Goal: Transaction & Acquisition: Purchase product/service

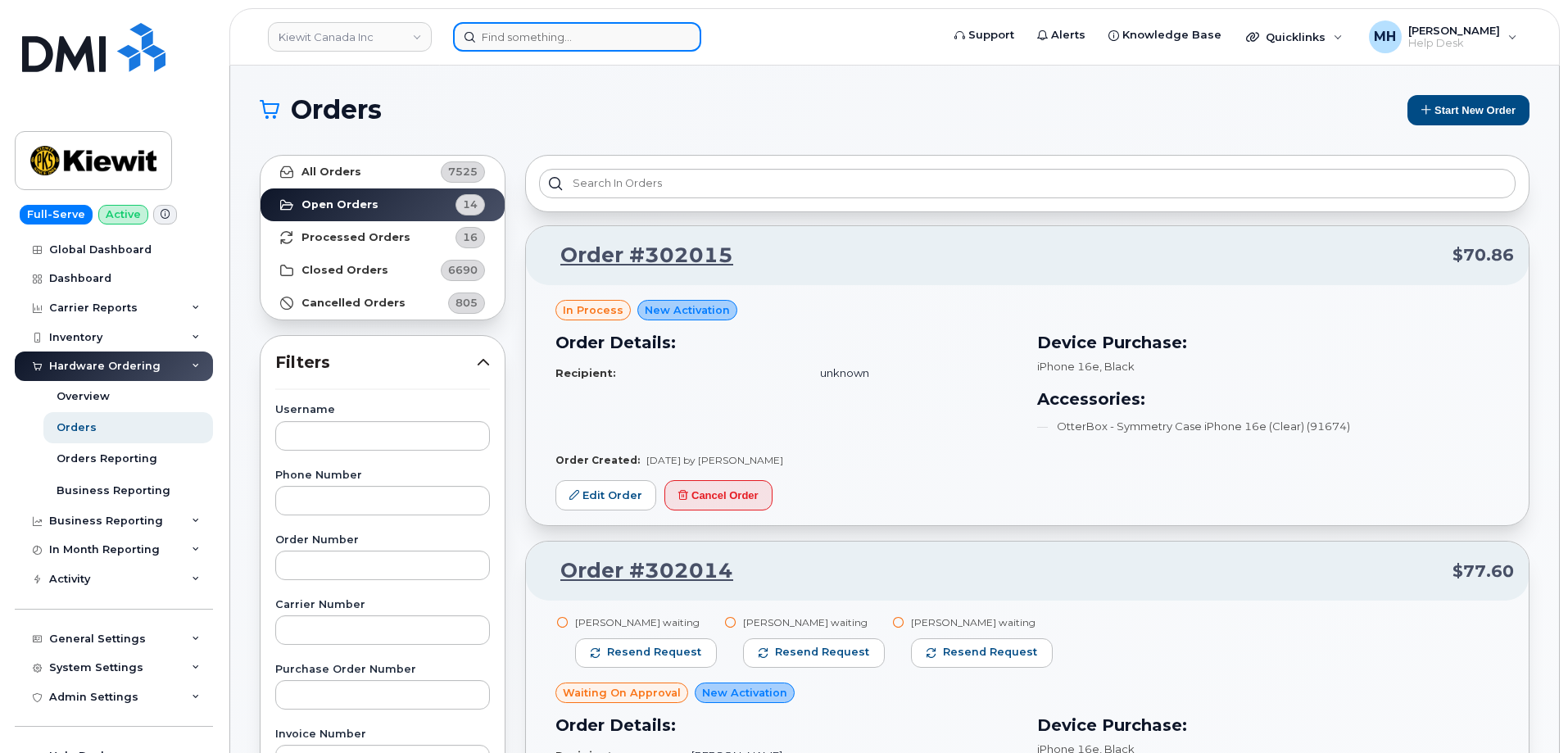
click at [579, 39] on input at bounding box center [577, 37] width 248 height 30
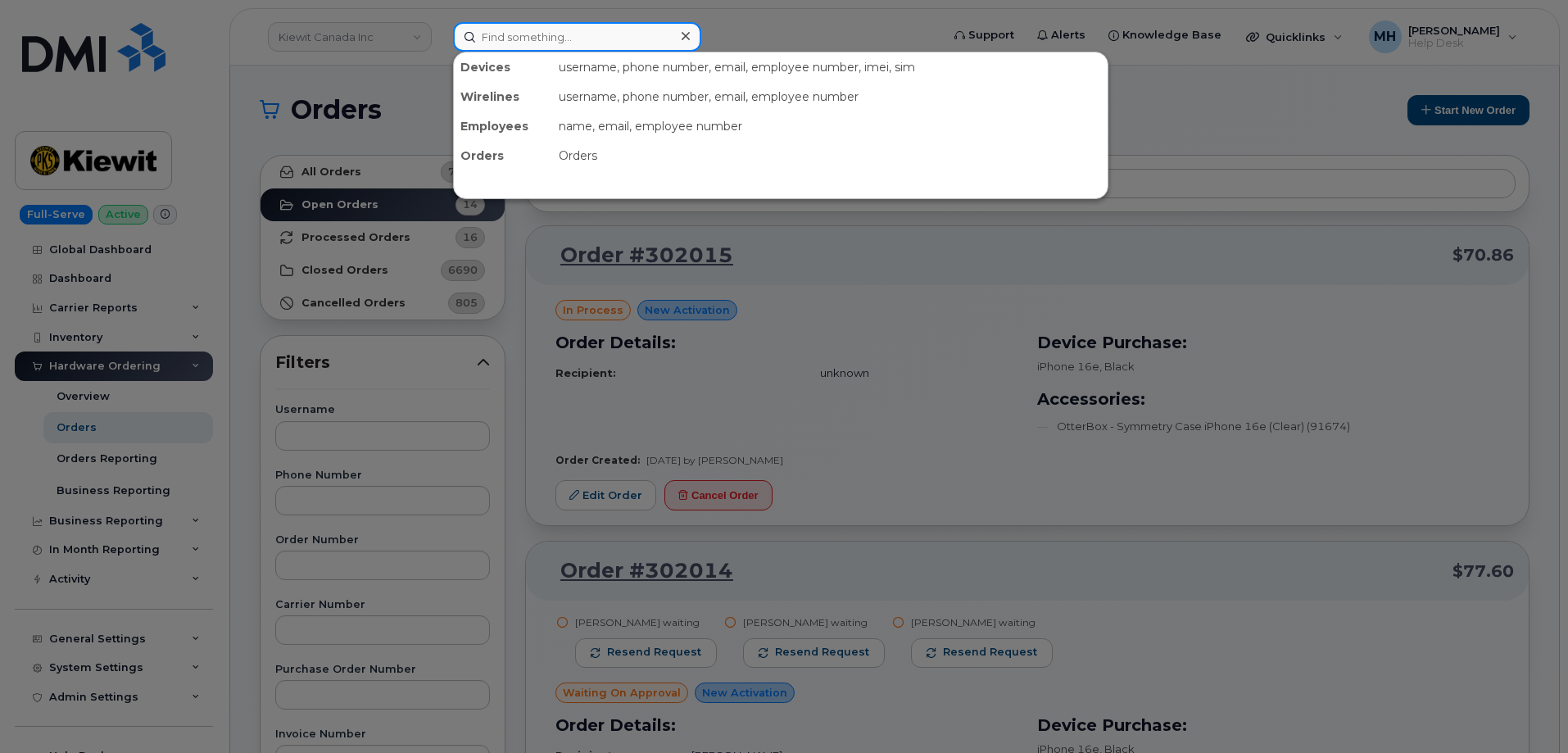
paste input "303-726-6039"
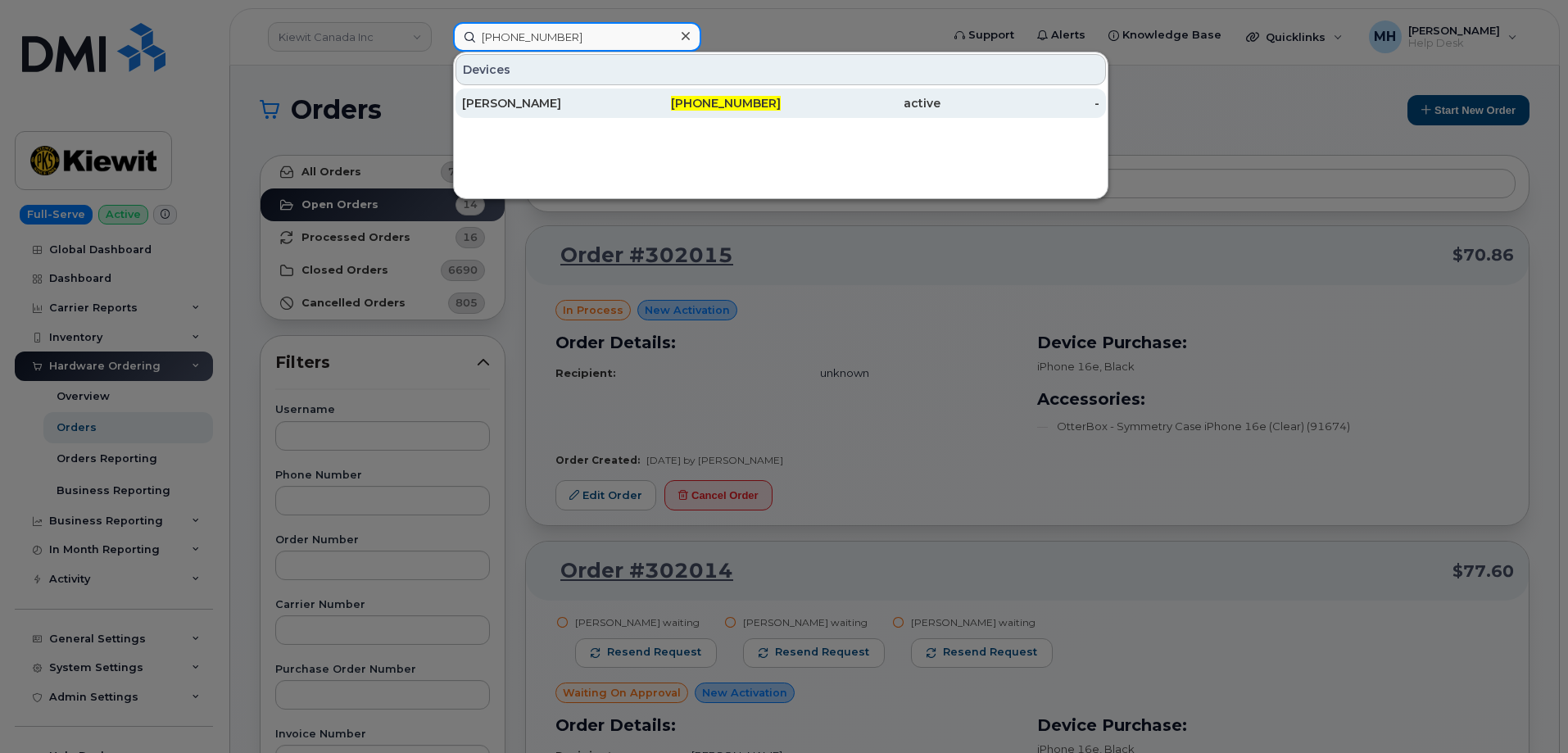
type input "303-726-6039"
click at [574, 97] on div "[PERSON_NAME]" at bounding box center [542, 103] width 160 height 16
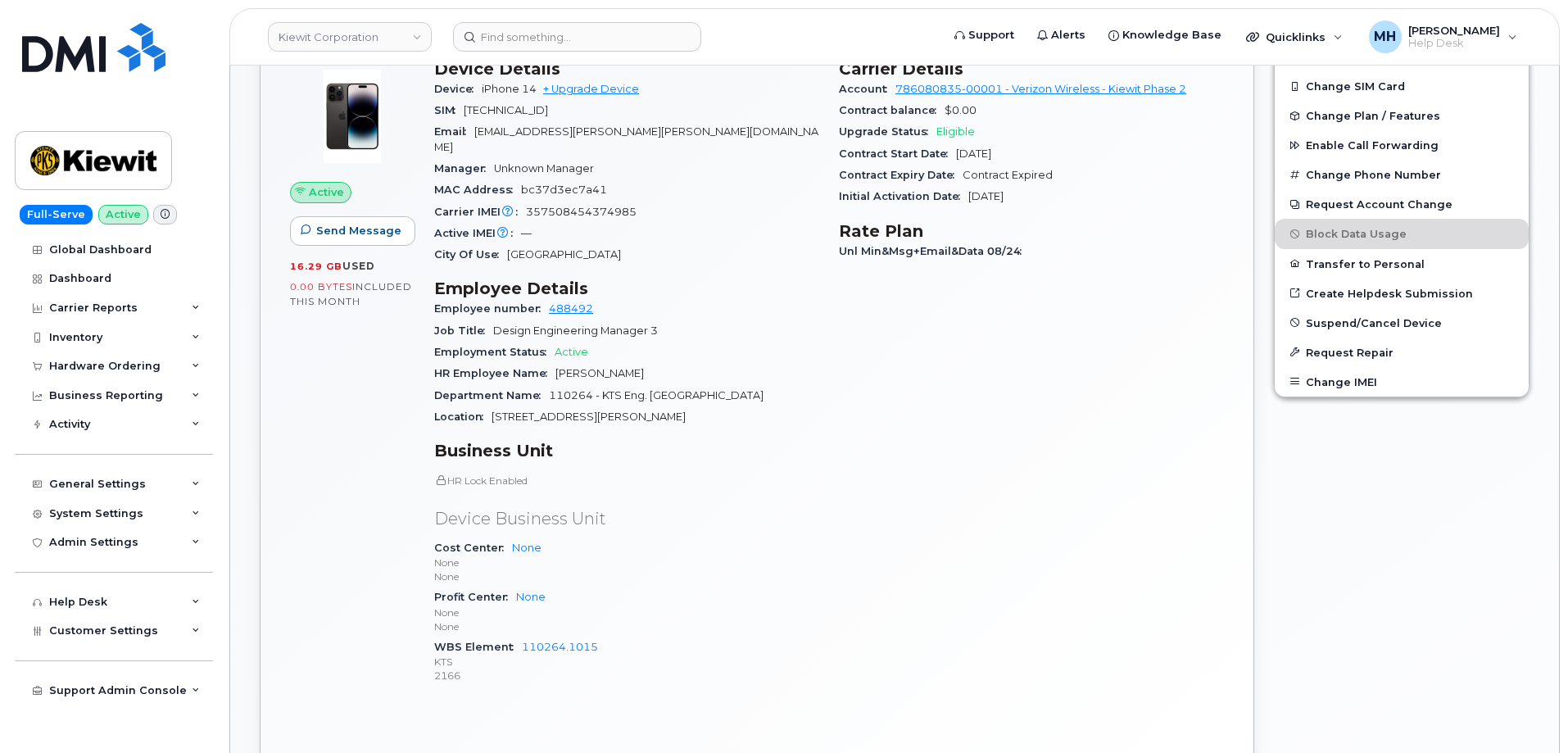
scroll to position [574, 0]
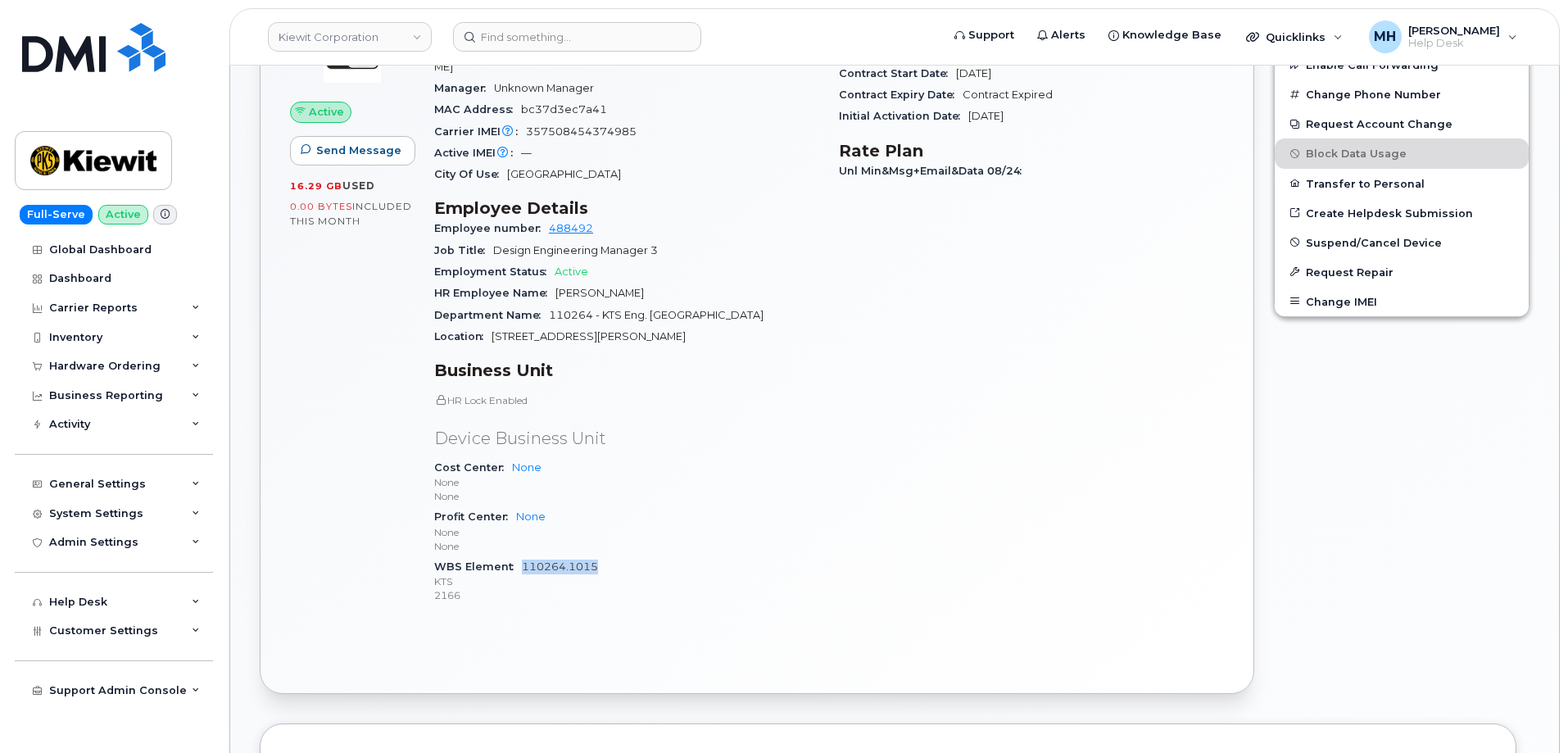
drag, startPoint x: 609, startPoint y: 556, endPoint x: 521, endPoint y: 553, distance: 88.1
click at [521, 557] on div "WBS Element 110264.1015 KTS 2166" at bounding box center [627, 582] width 385 height 50
copy link "110264.1015"
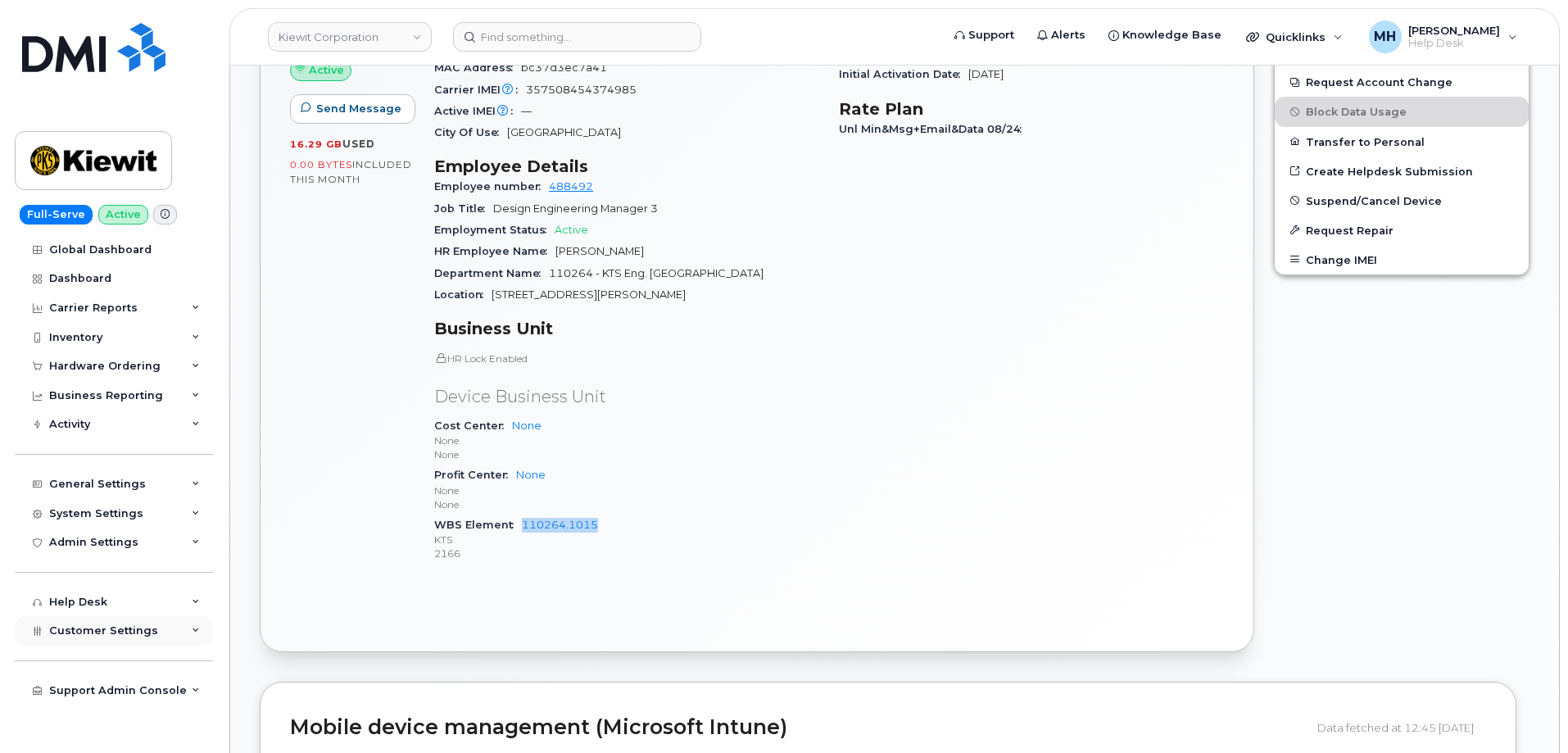
scroll to position [656, 0]
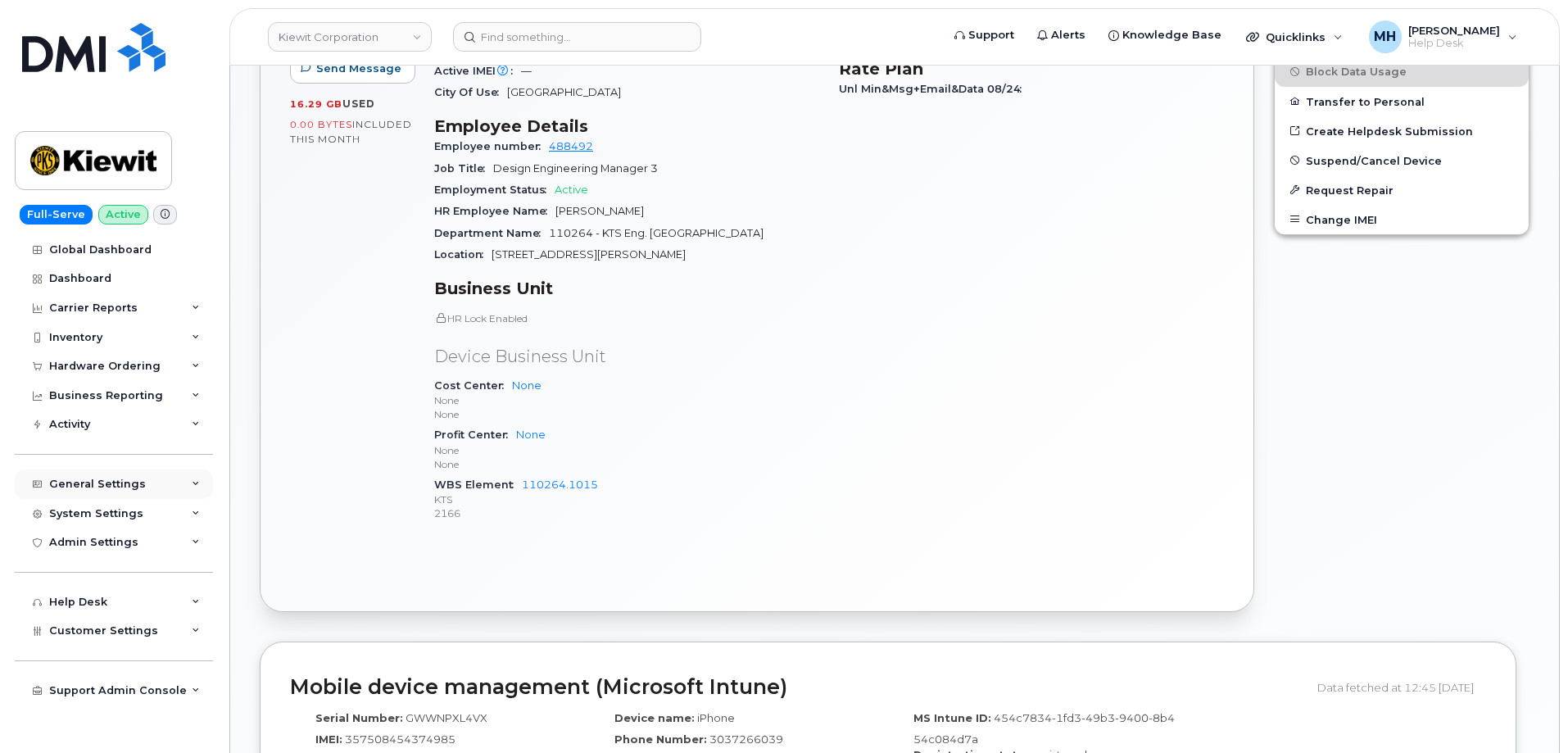
click at [147, 491] on div "General Settings" at bounding box center [113, 484] width 198 height 30
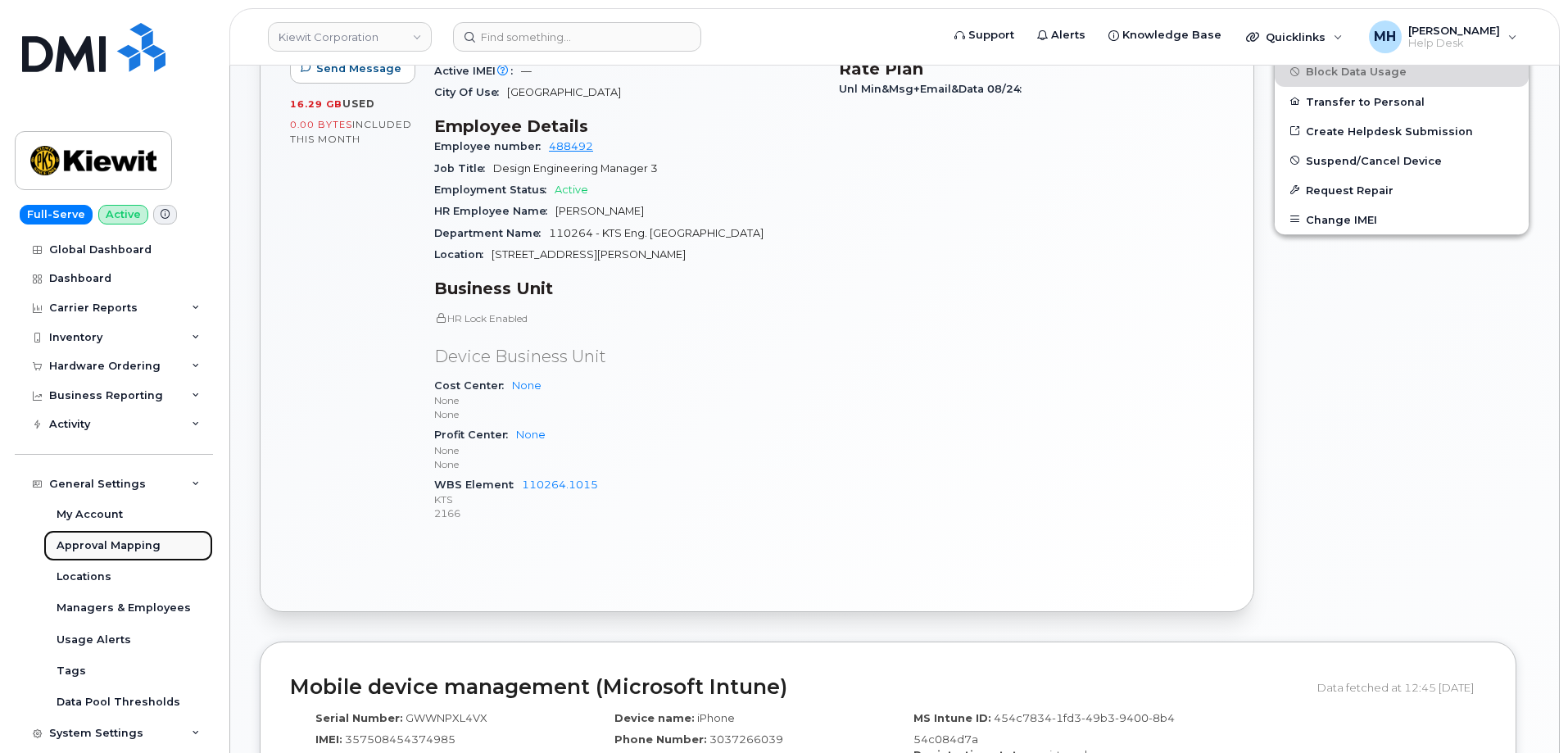
click at [143, 548] on div "Approval Mapping" at bounding box center [109, 546] width 104 height 14
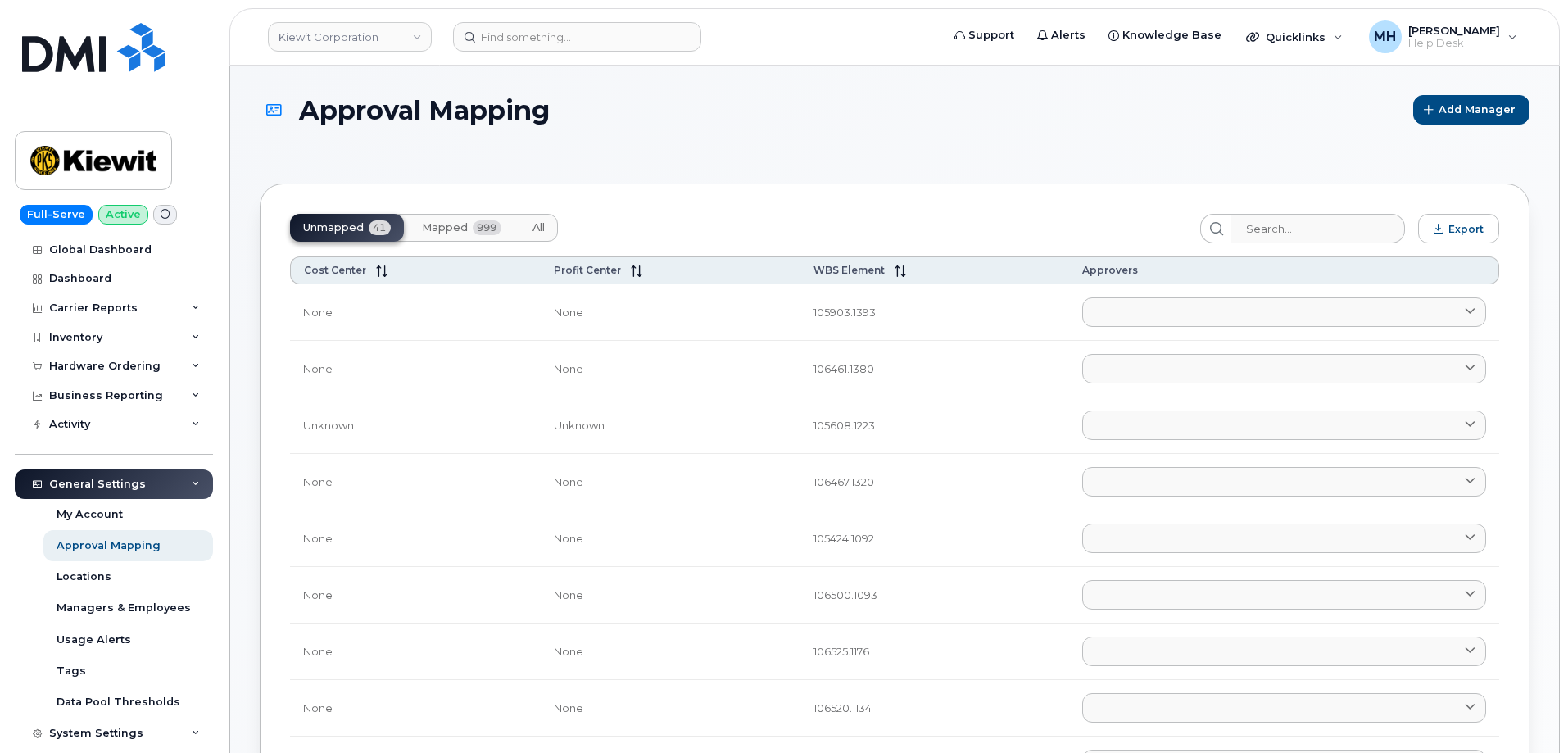
click at [420, 226] on button "Mapped 999" at bounding box center [462, 228] width 106 height 28
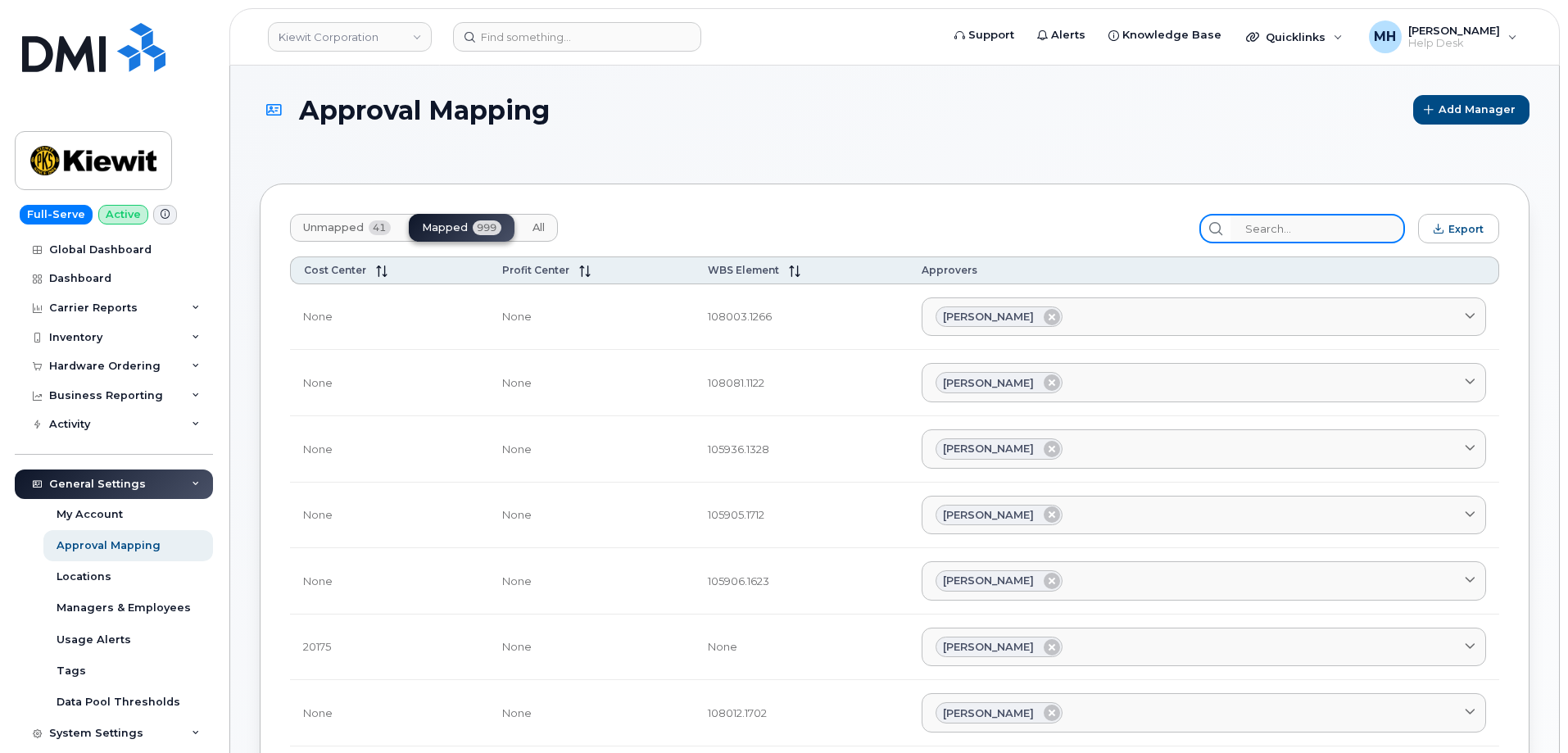
click at [1305, 226] on input "search" at bounding box center [1317, 229] width 174 height 30
paste input "110264.1015"
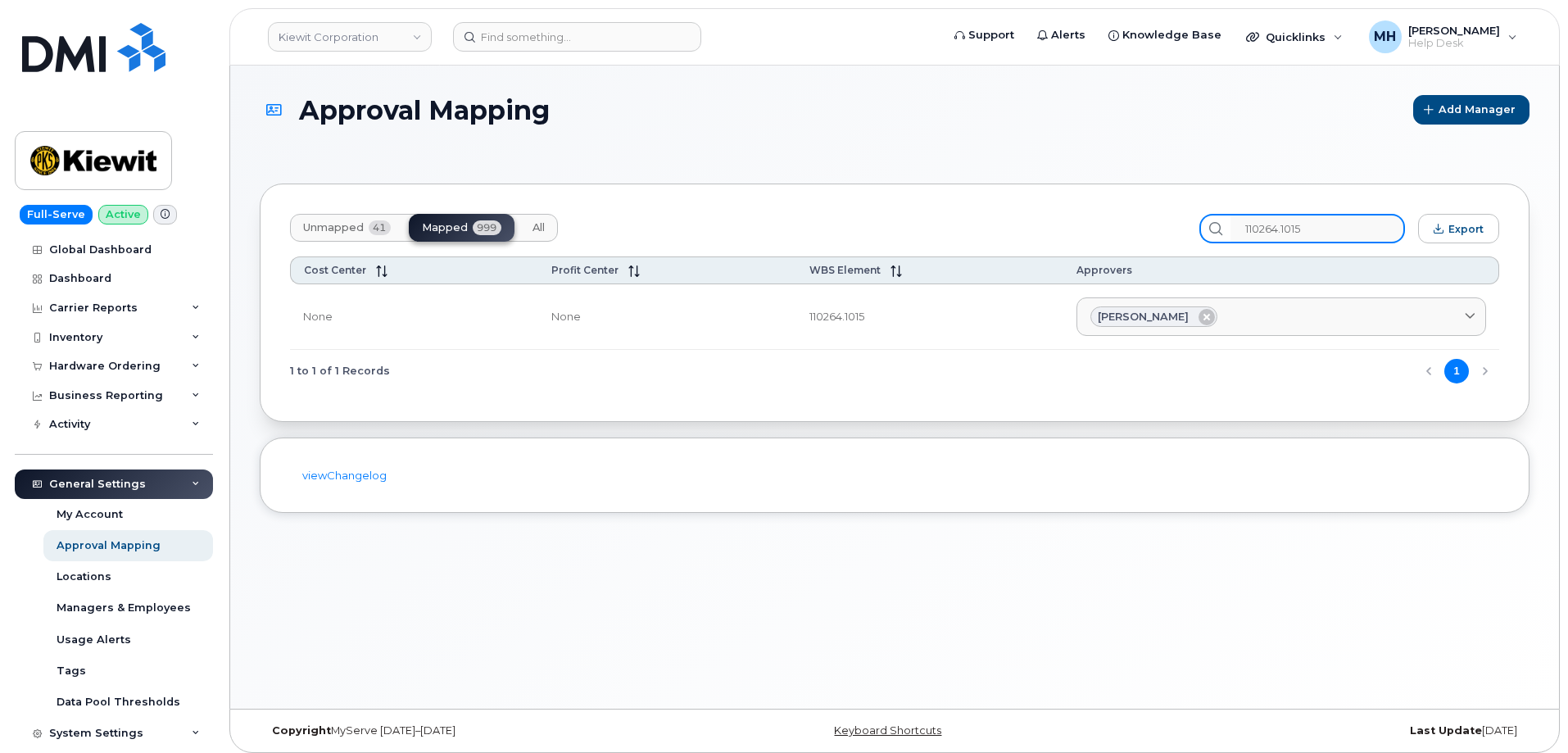
type input "110264.1015"
click at [499, 19] on header "Kiewit Corporation Support Alerts Knowledge Base Quicklinks Suspend / Cancel De…" at bounding box center [894, 37] width 1330 height 58
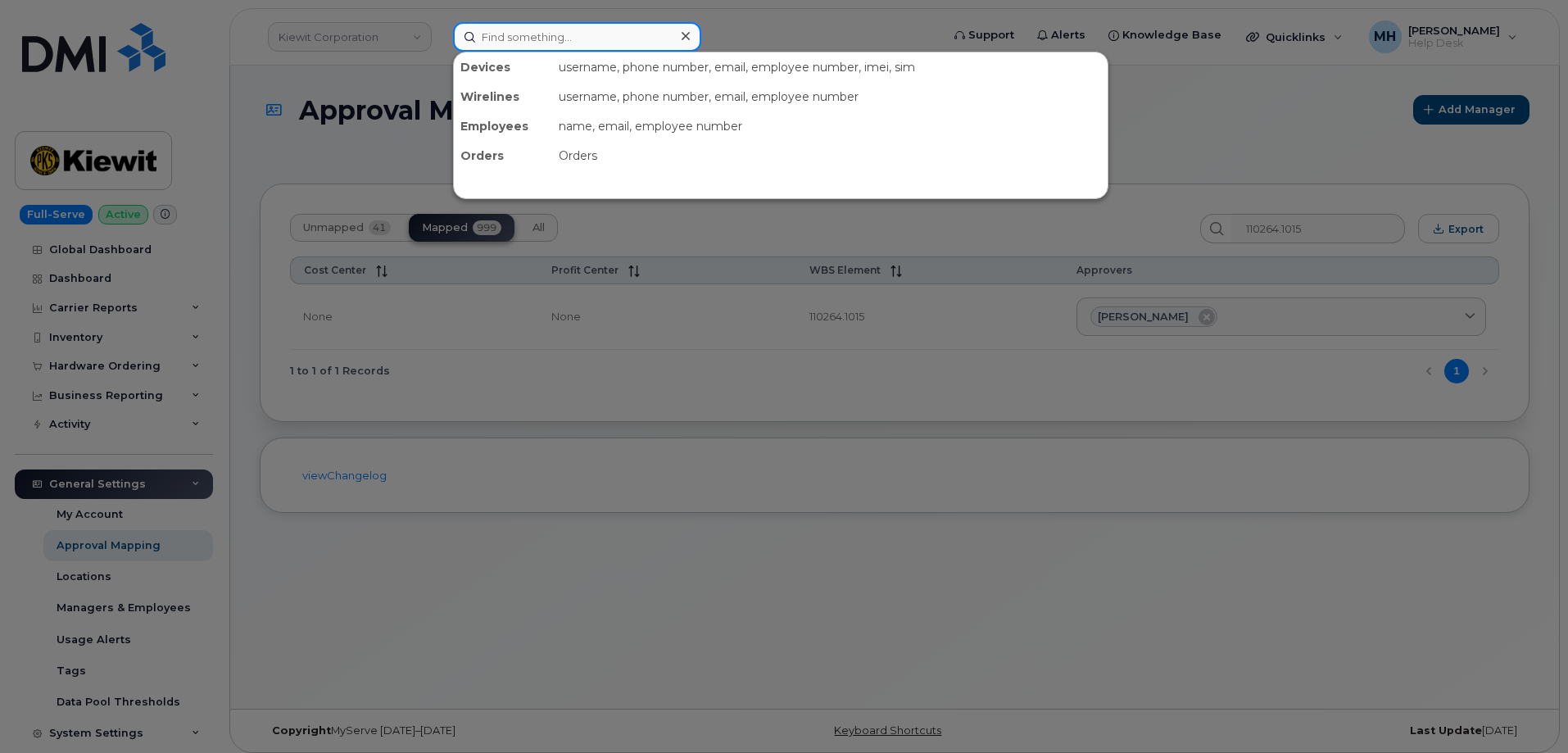
click at [503, 34] on input at bounding box center [577, 37] width 248 height 30
paste input "303-726-6039"
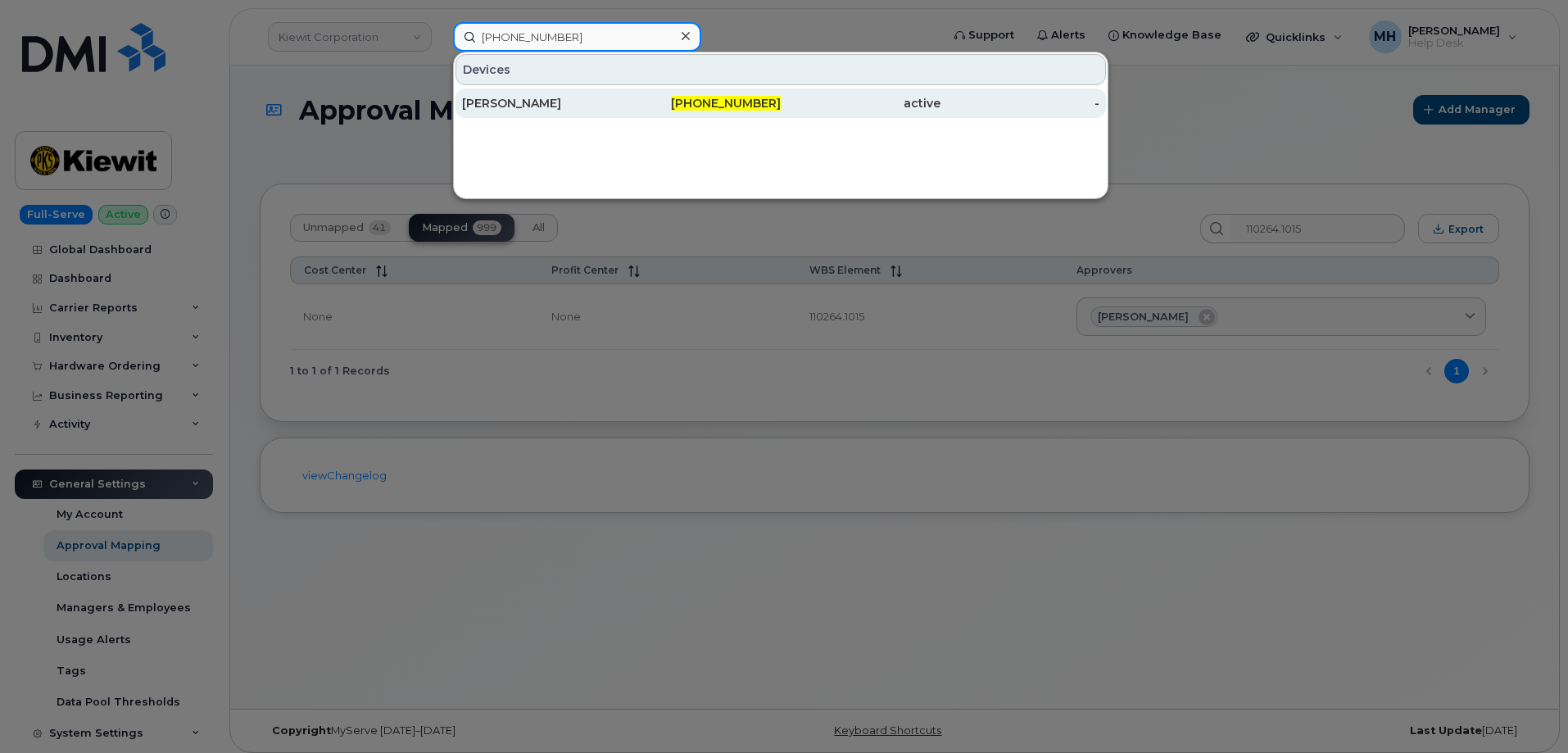
type input "303-726-6039"
click at [617, 100] on div "ANDRES RUSSIAN" at bounding box center [542, 103] width 160 height 16
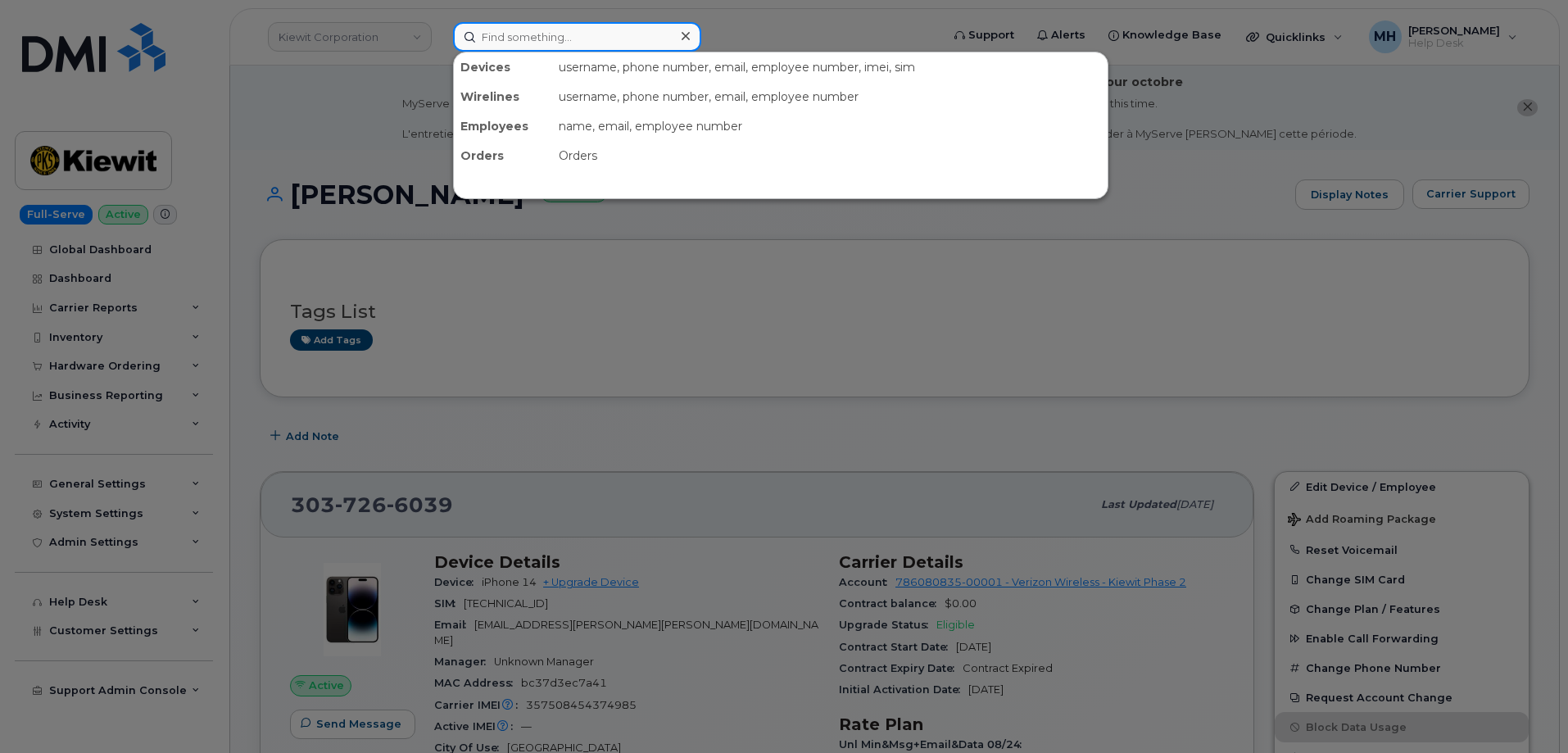
click at [647, 39] on input at bounding box center [577, 37] width 248 height 30
paste input "016026002671359"
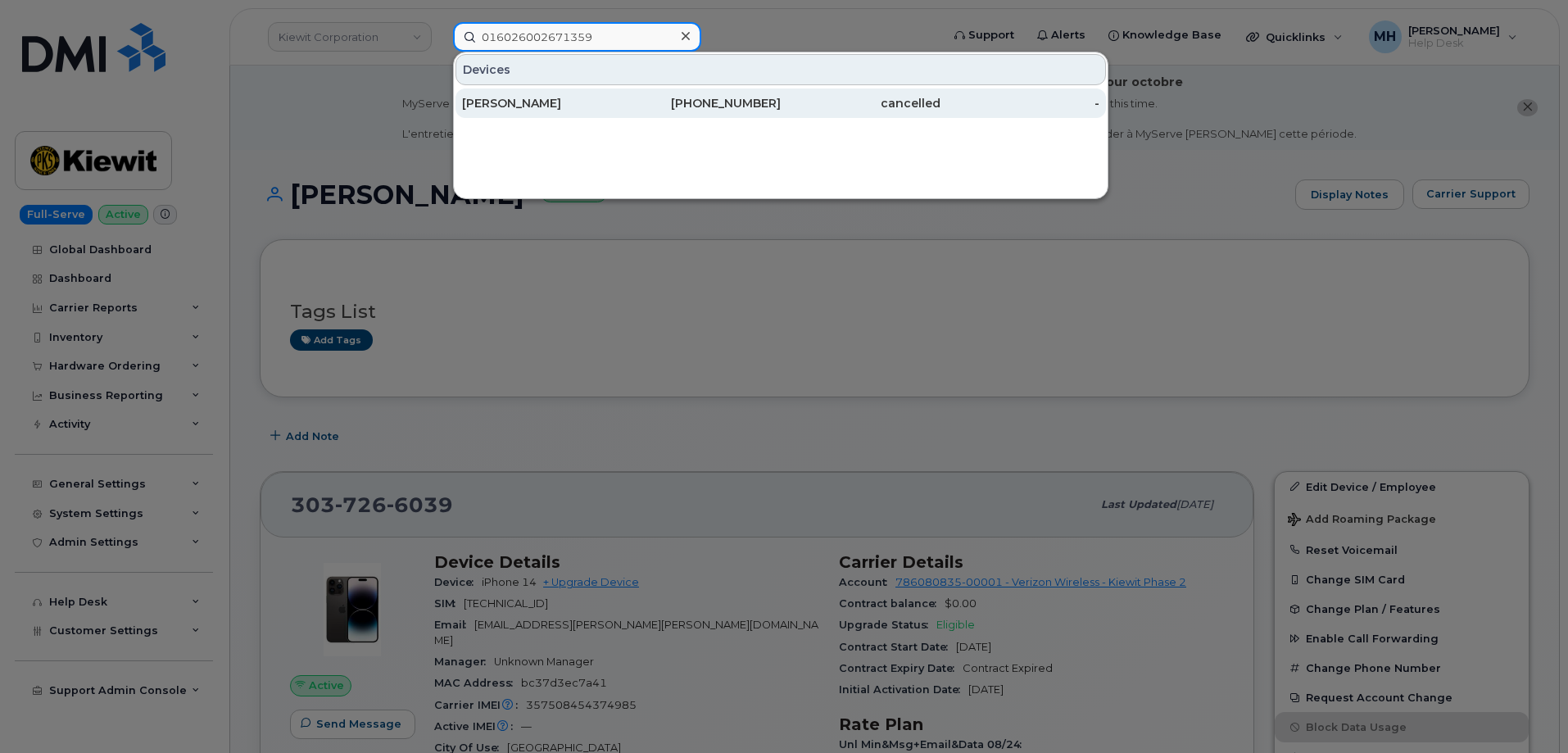
type input "016026002671359"
click at [621, 95] on div "812-306-4684" at bounding box center [701, 103] width 160 height 30
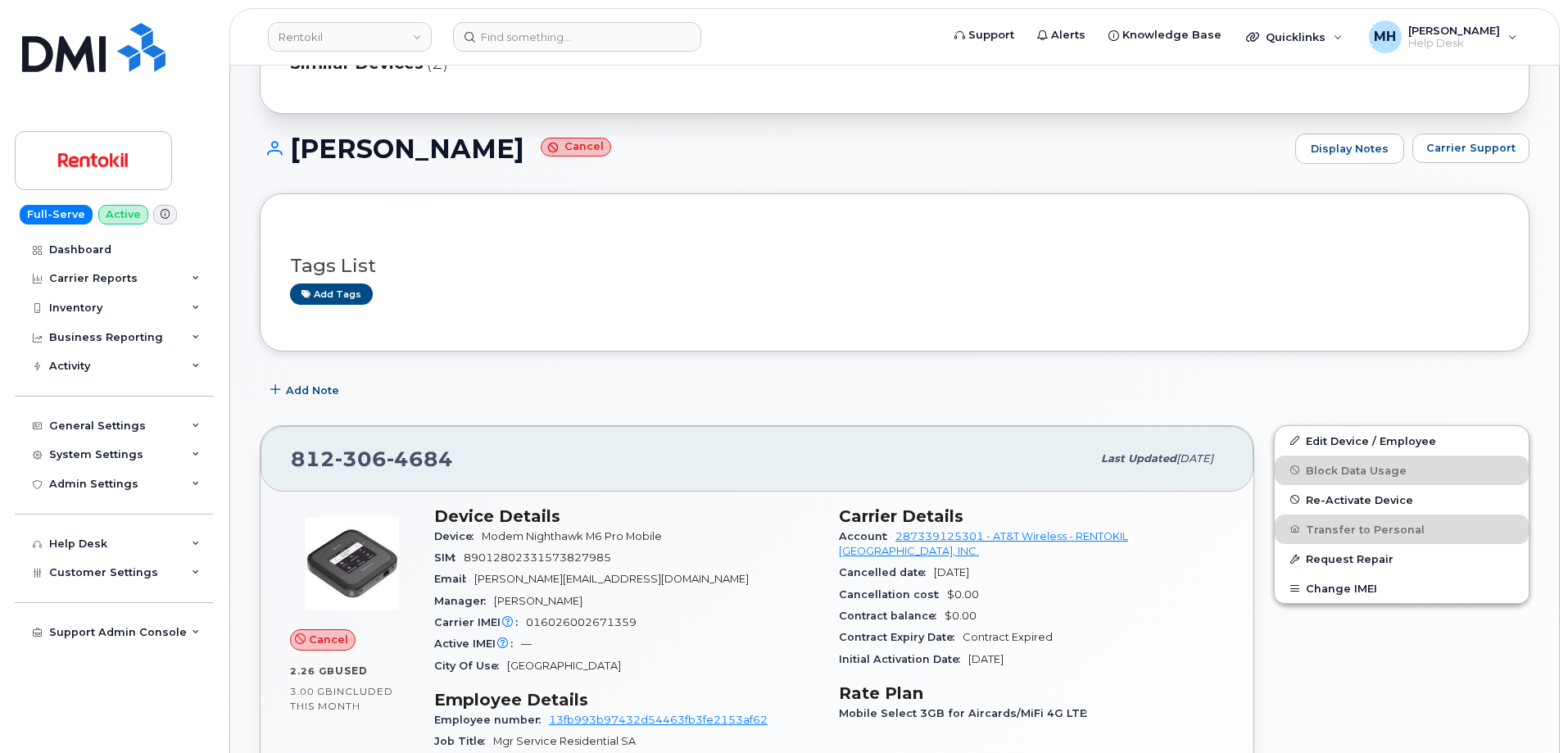
scroll to position [82, 0]
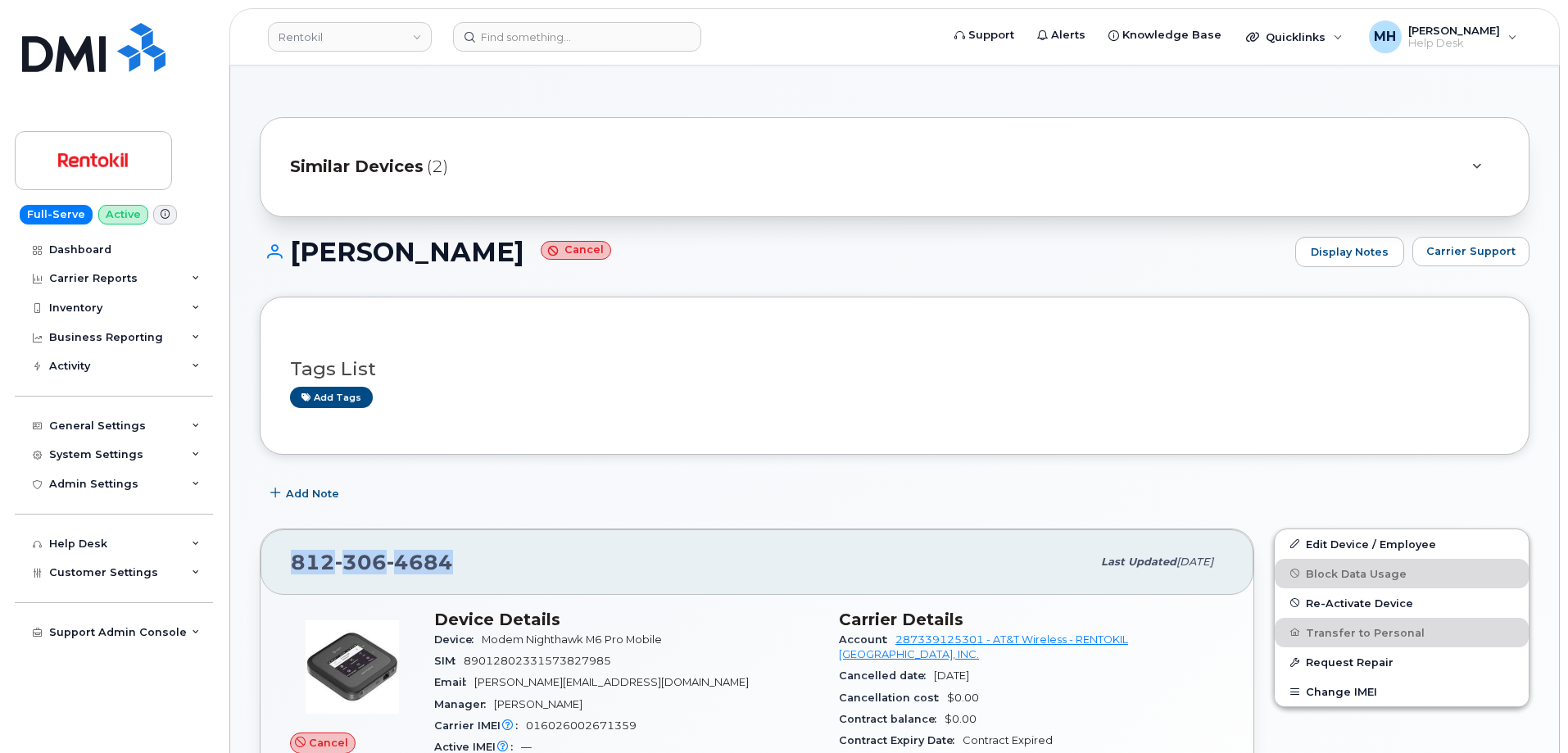
drag, startPoint x: 460, startPoint y: 566, endPoint x: 287, endPoint y: 564, distance: 173.0
click at [287, 564] on div "812 306 4684 Last updated Sep 18, 2025" at bounding box center [757, 561] width 993 height 66
copy span "812 306 4684"
drag, startPoint x: 176, startPoint y: 707, endPoint x: 197, endPoint y: 706, distance: 21.0
click at [176, 707] on div "Dashboard Carrier Reports Monthly Billing Data Daily Data Pooling Average Costi…" at bounding box center [115, 494] width 202 height 519
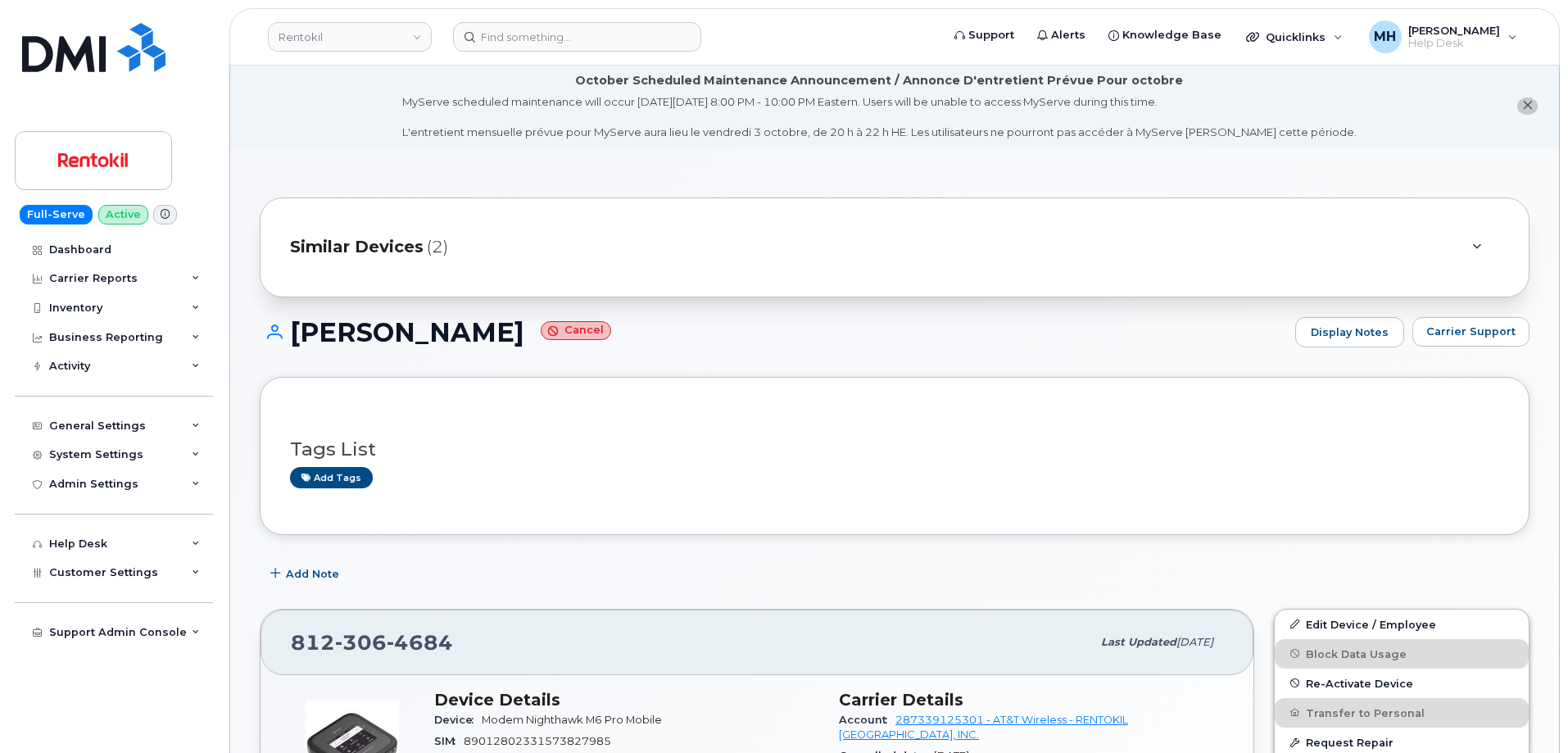
scroll to position [0, 0]
click at [1466, 346] on div "Carrier Support" at bounding box center [1471, 334] width 117 height 31
click at [1466, 336] on span "Carrier Support" at bounding box center [1470, 333] width 89 height 15
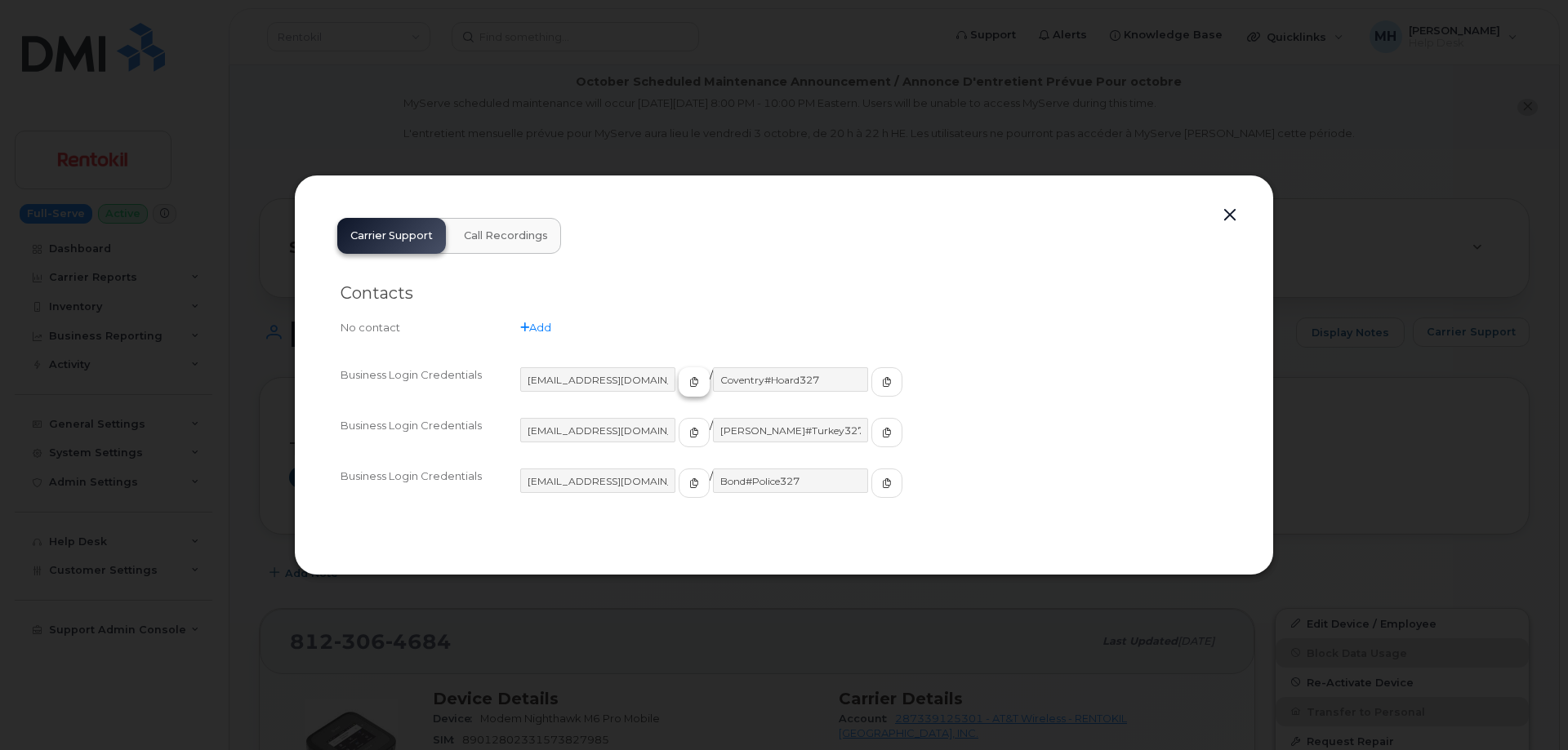
click at [680, 374] on button "button" at bounding box center [694, 382] width 31 height 30
click at [879, 389] on span "button" at bounding box center [887, 382] width 14 height 14
click at [1234, 213] on button "button" at bounding box center [1229, 216] width 24 height 23
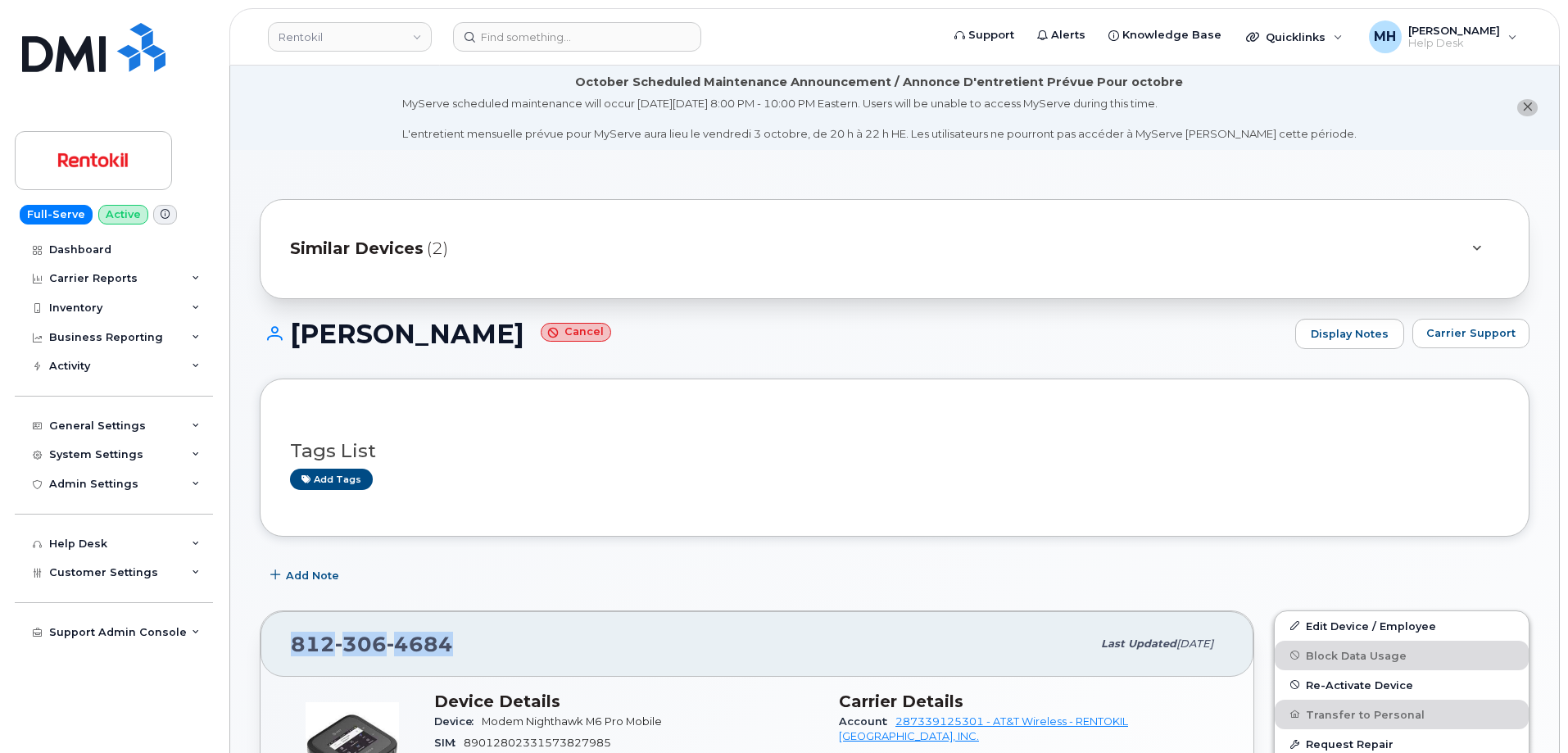
drag, startPoint x: 483, startPoint y: 640, endPoint x: 79, endPoint y: 601, distance: 405.9
copy span "812 306 4684"
click at [320, 35] on link "Rentokil" at bounding box center [350, 37] width 164 height 30
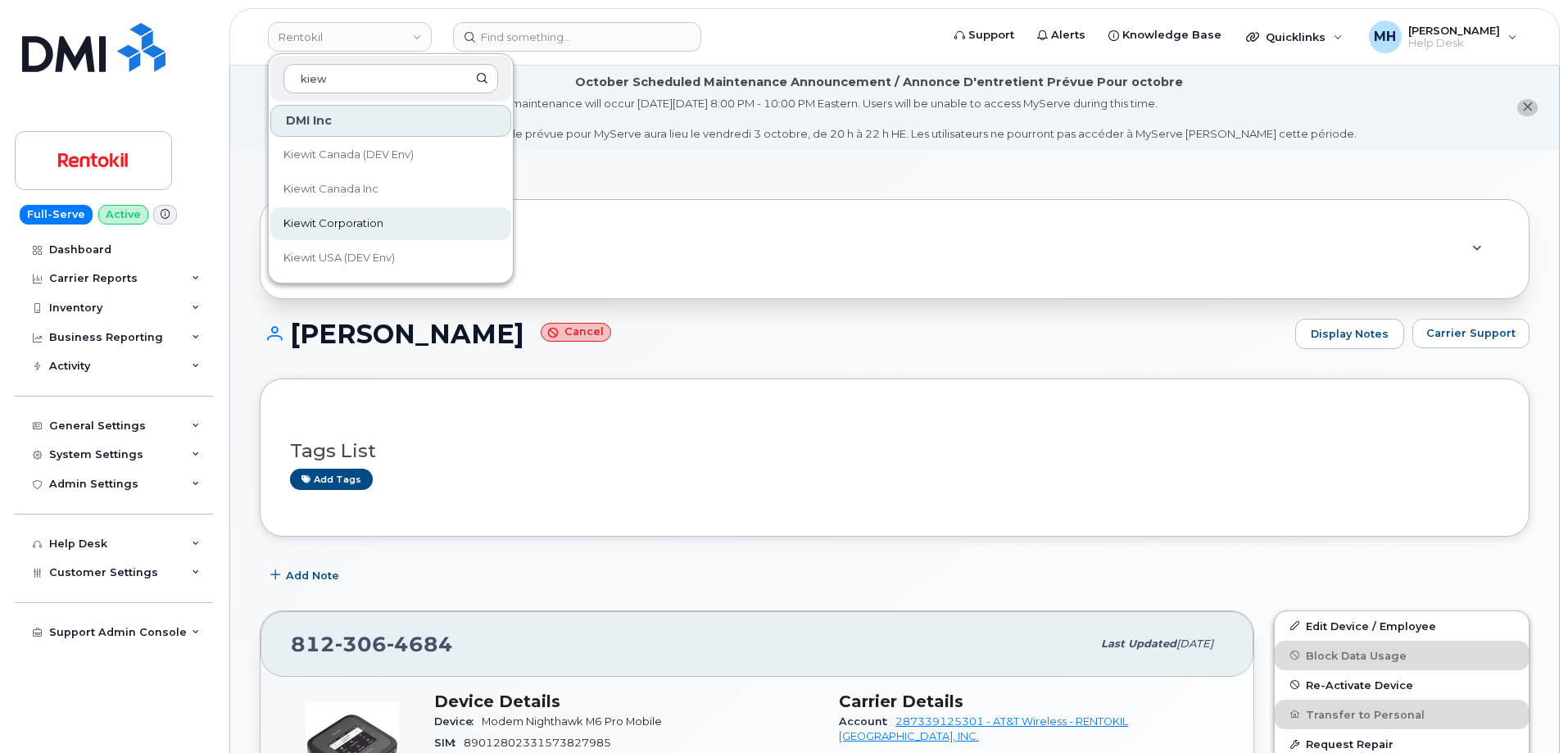
type input "kiew"
click at [351, 227] on span "Kiewit Corporation" at bounding box center [333, 224] width 100 height 16
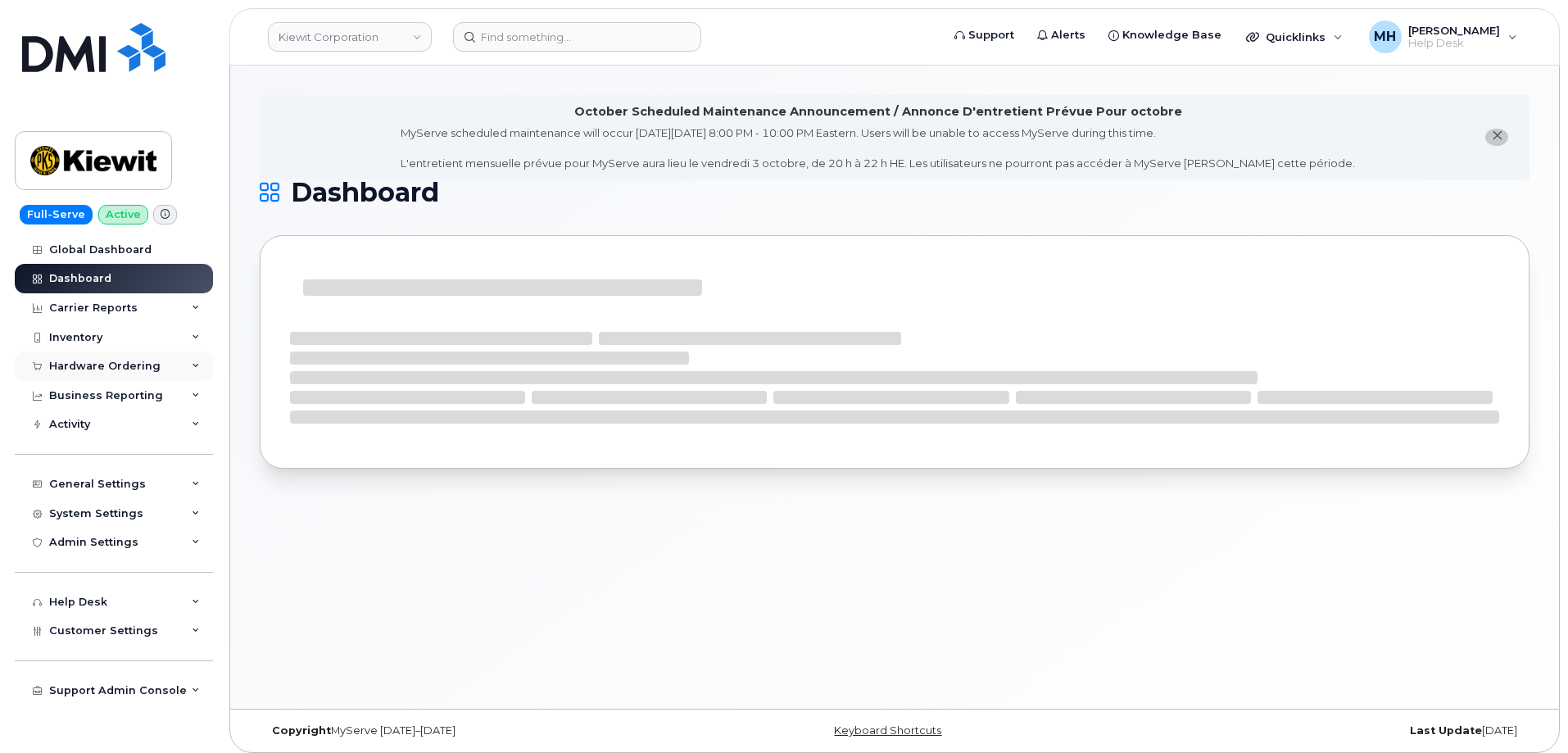
click at [85, 364] on div "Hardware Ordering" at bounding box center [105, 366] width 111 height 13
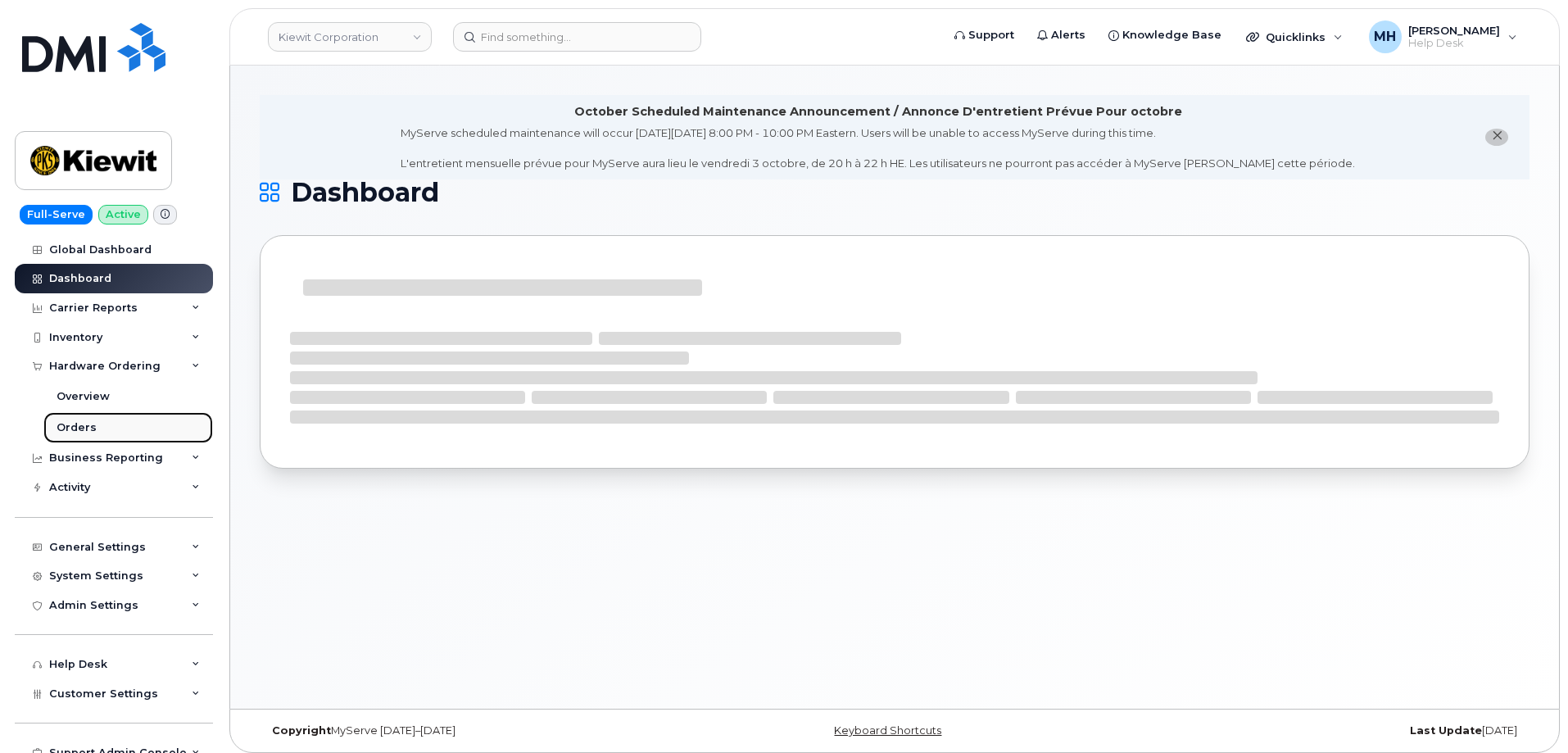
click at [76, 419] on link "Orders" at bounding box center [128, 427] width 170 height 31
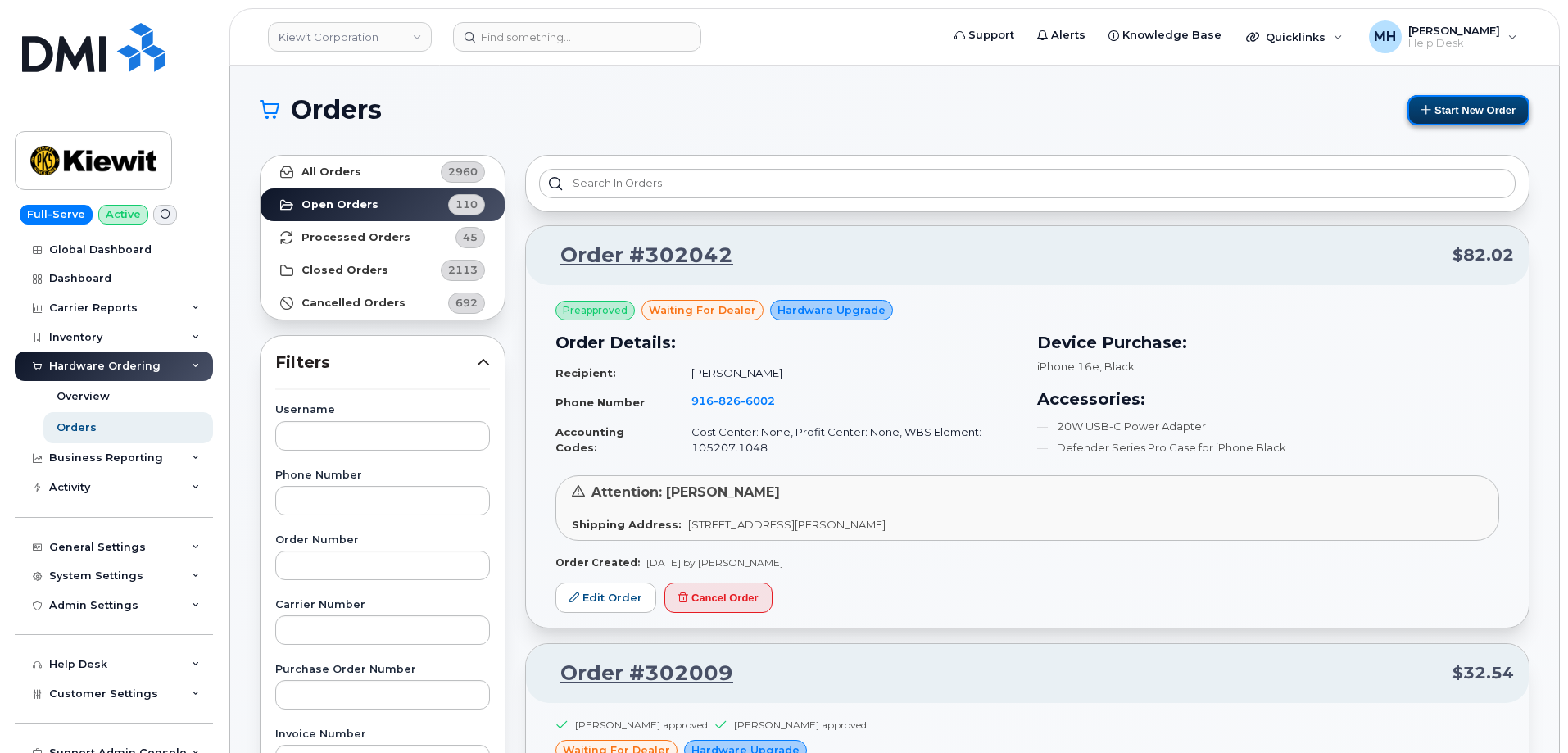
click at [1511, 111] on button "Start New Order" at bounding box center [1468, 111] width 122 height 31
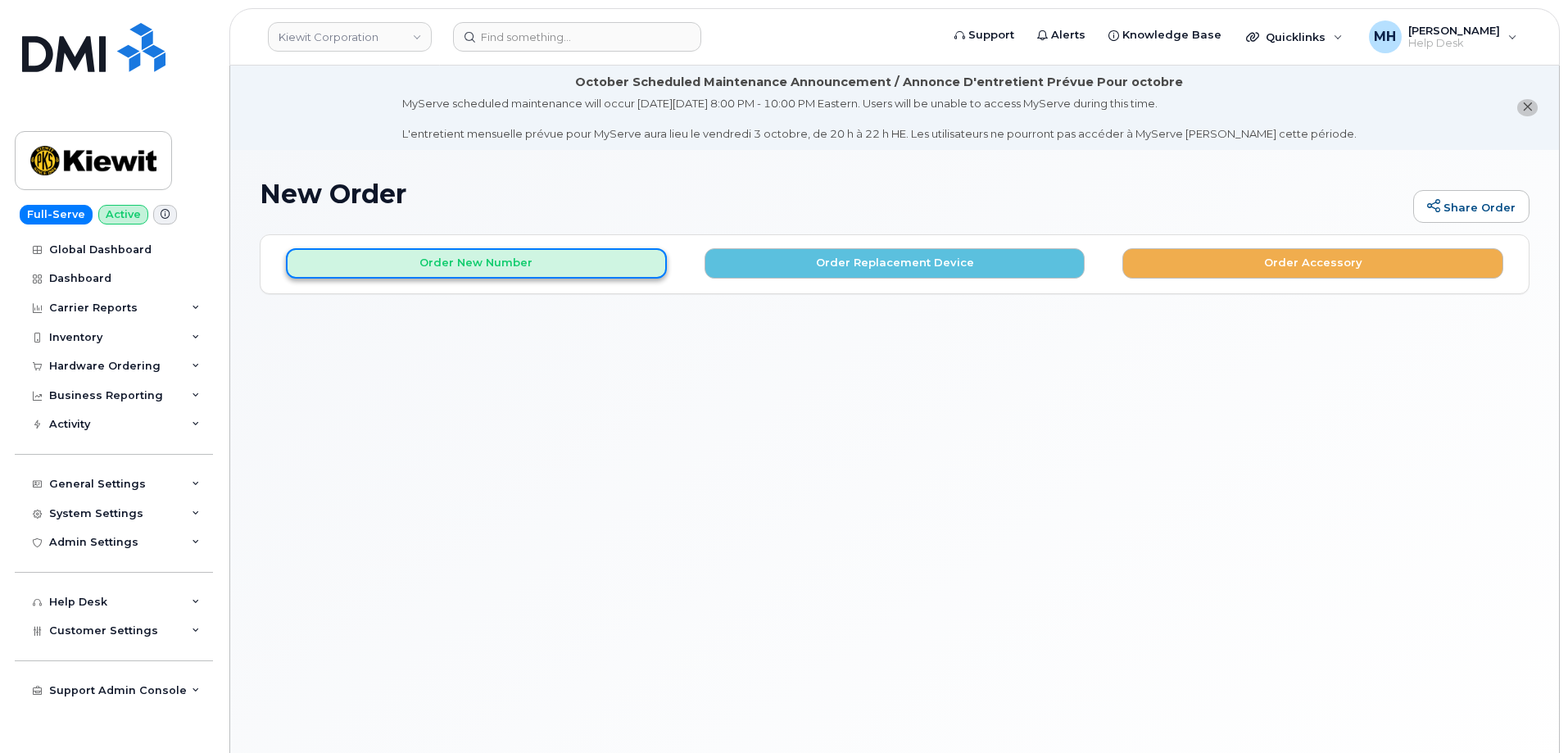
click at [580, 267] on button "Order New Number" at bounding box center [477, 264] width 381 height 31
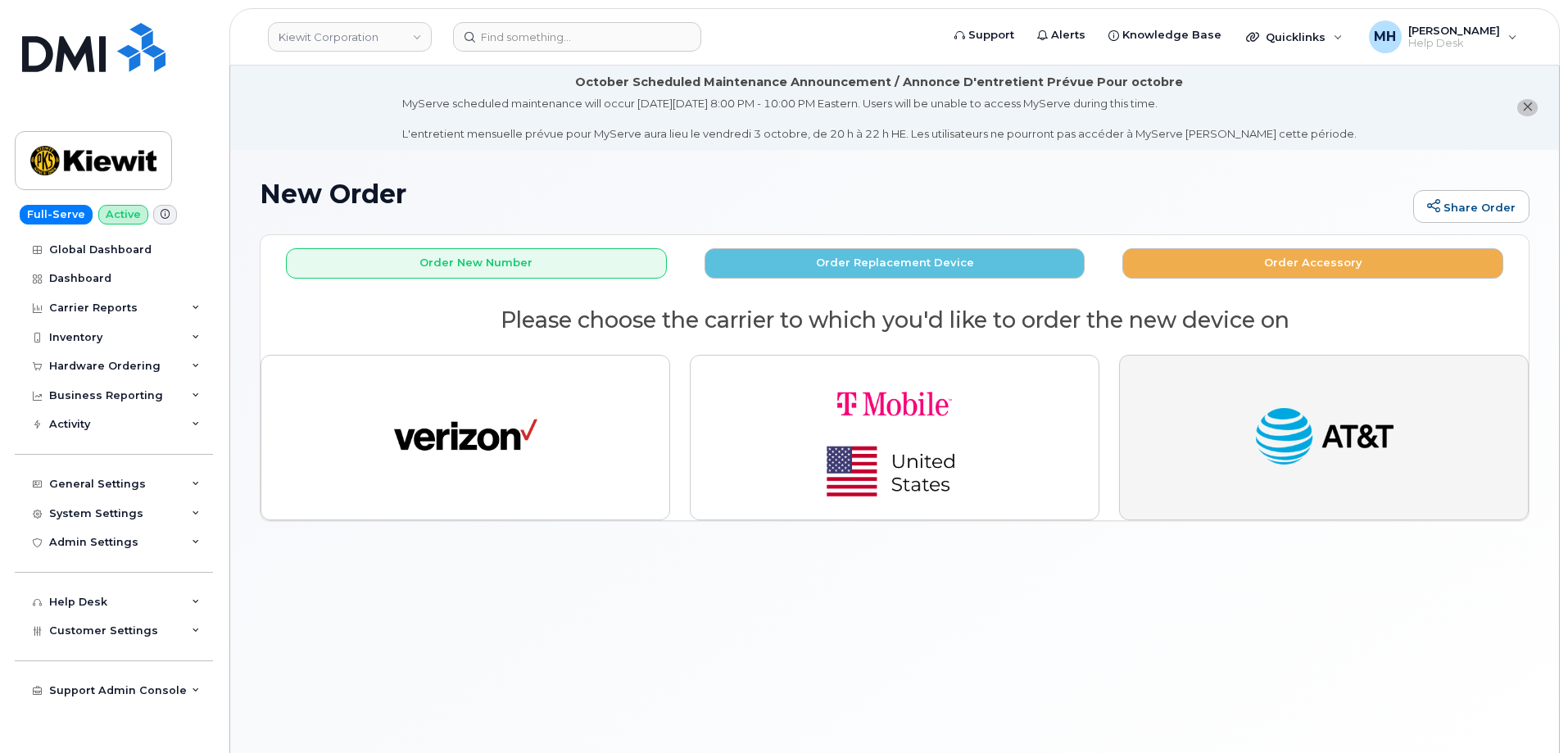
click at [1219, 435] on button "button" at bounding box center [1323, 437] width 409 height 166
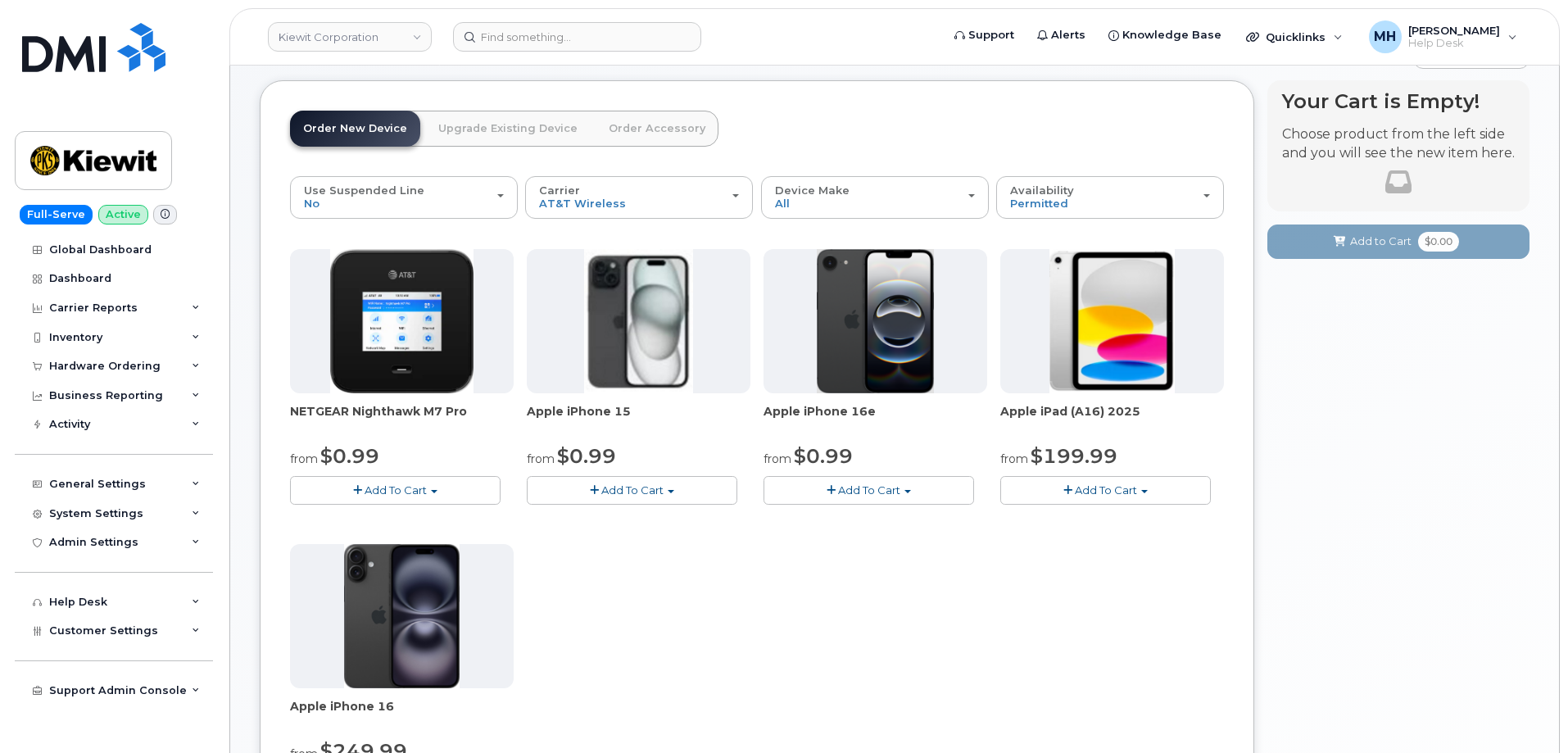
scroll to position [164, 0]
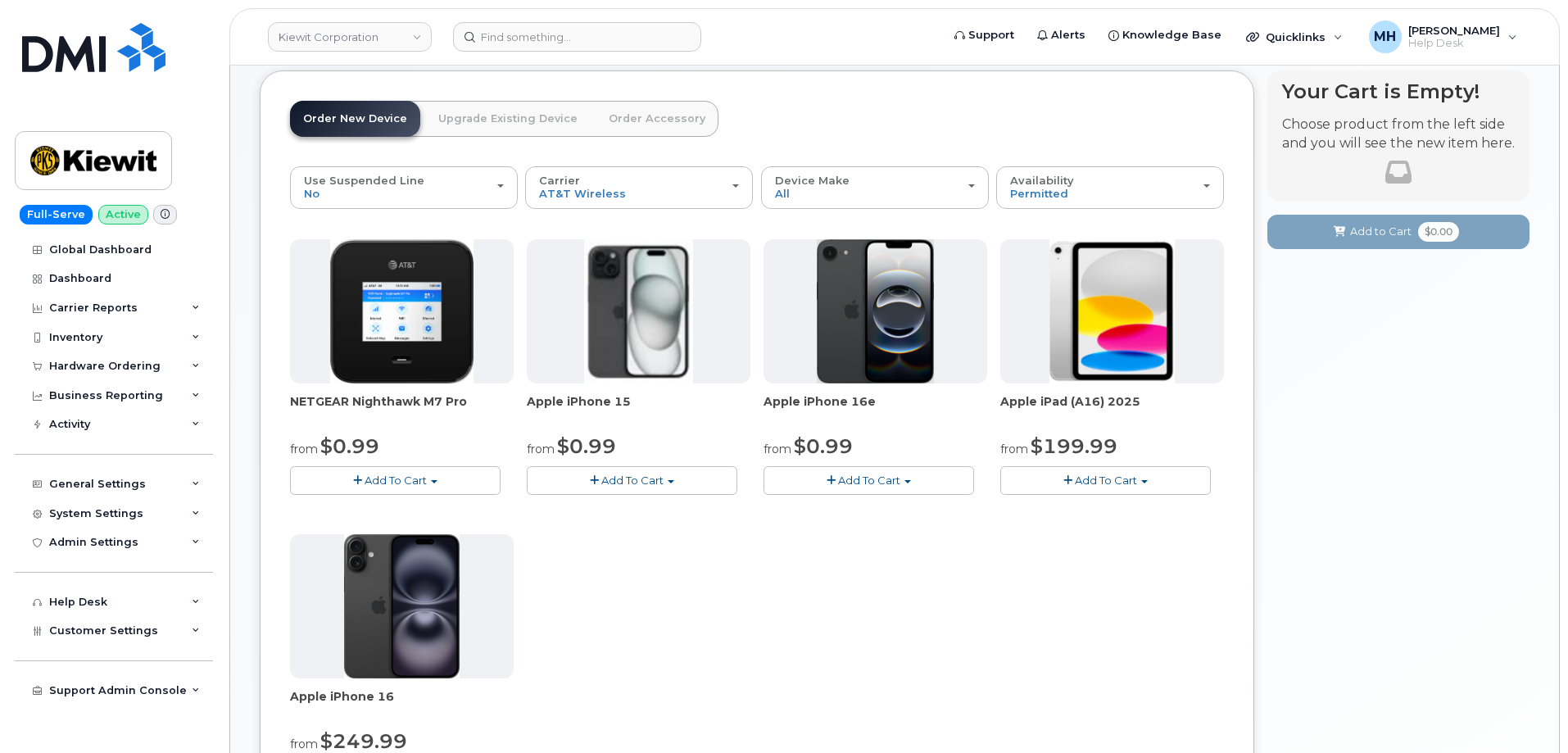
click at [1061, 472] on button "Add To Cart" at bounding box center [1105, 480] width 210 height 29
click at [1061, 504] on link "$499.99 - Full Retail (128GB)" at bounding box center [1117, 511] width 226 height 21
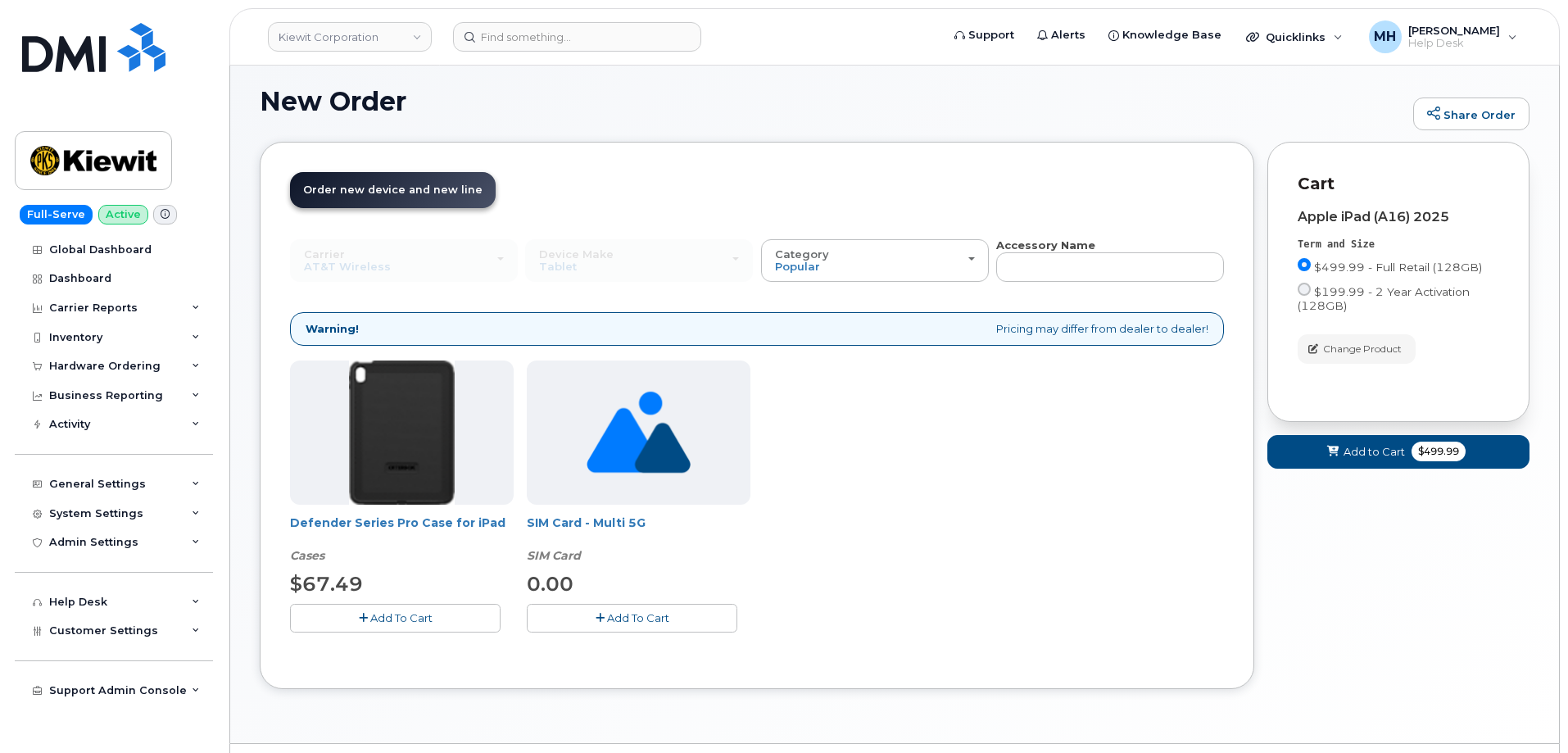
scroll to position [135, 0]
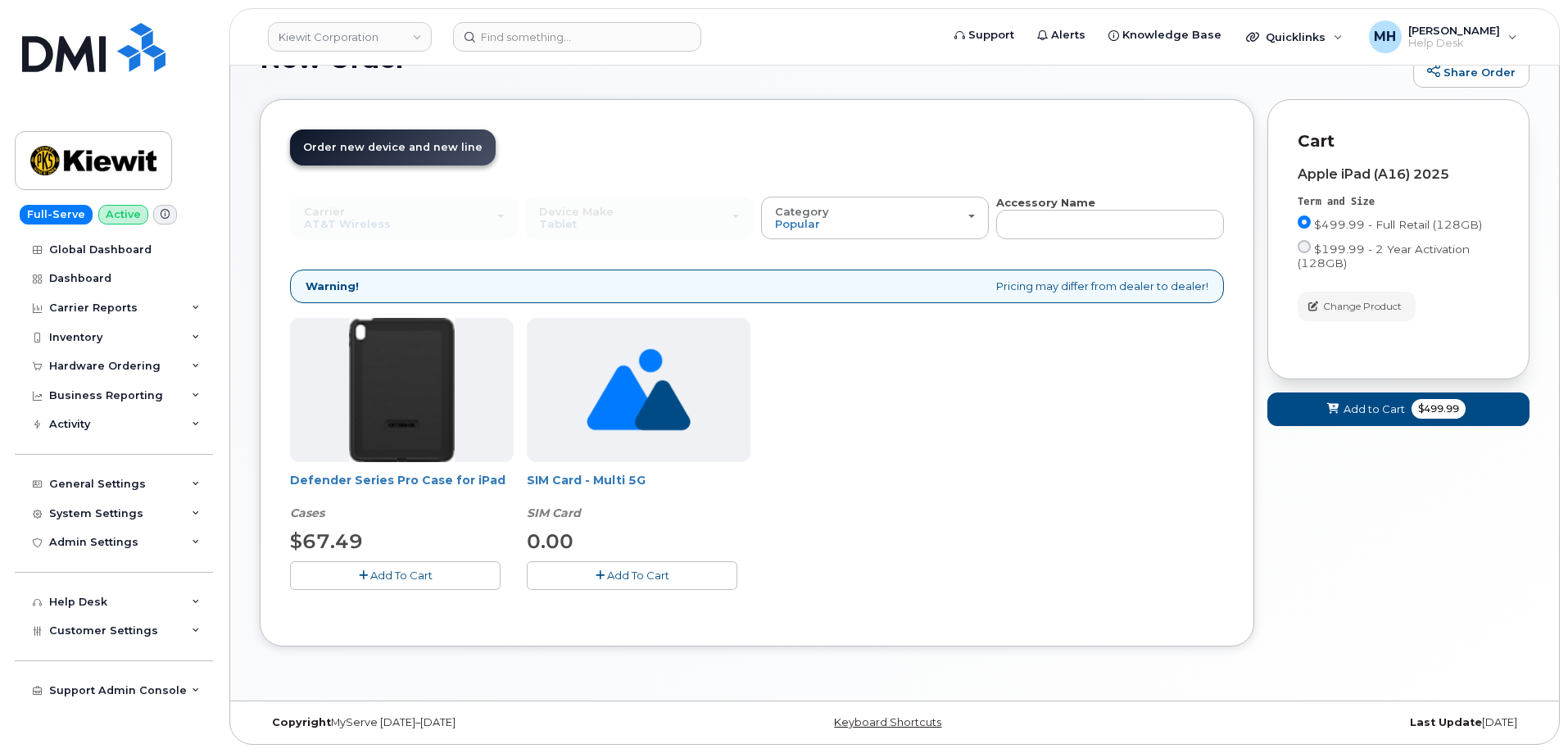
click at [441, 585] on button "Add To Cart" at bounding box center [395, 576] width 210 height 29
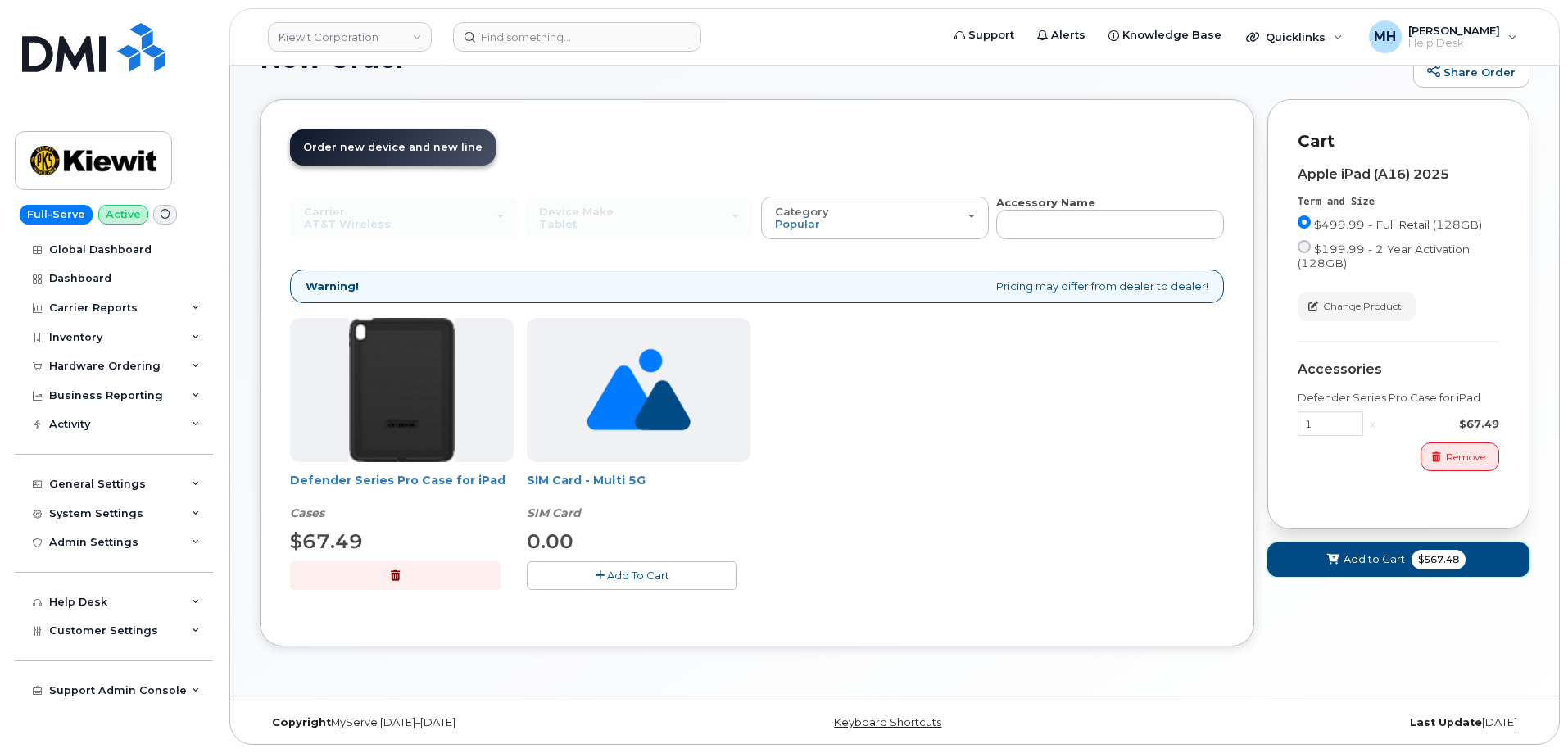
click at [1419, 561] on span "$567.48" at bounding box center [1439, 560] width 54 height 20
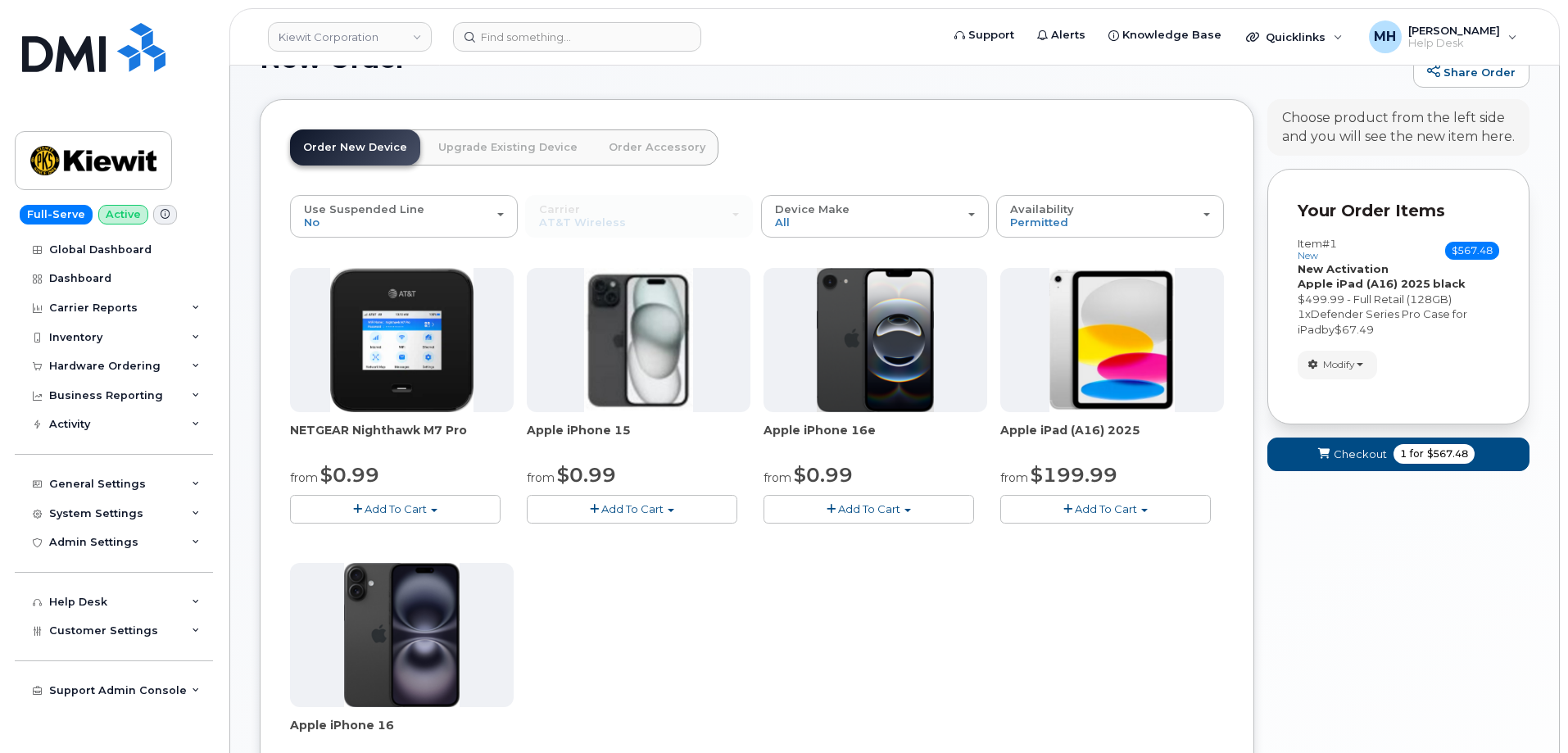
click at [1082, 511] on span "Add To Cart" at bounding box center [1105, 508] width 62 height 13
click at [1078, 538] on link "$499.99 - Full Retail (128GB)" at bounding box center [1117, 539] width 226 height 21
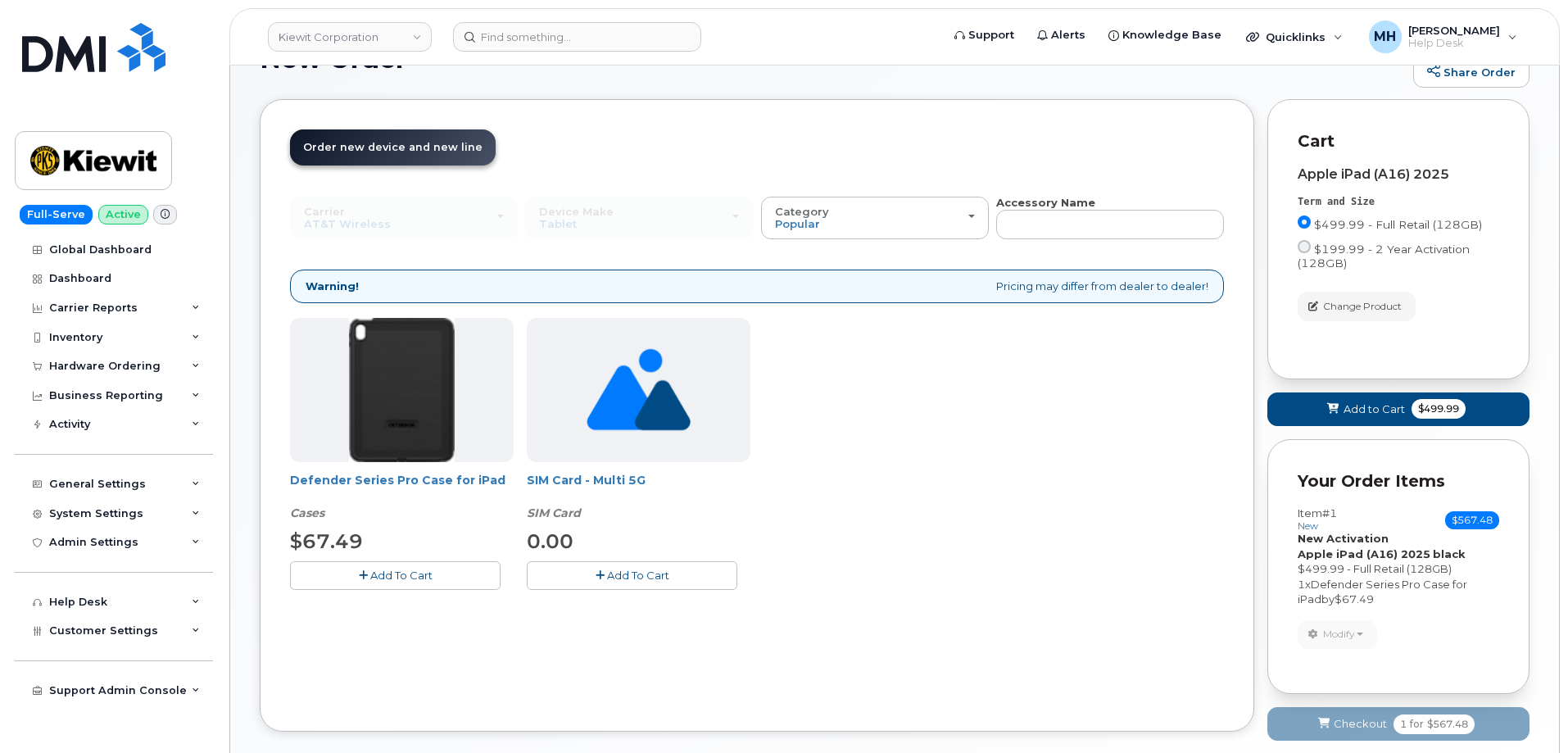
click at [426, 556] on div "$67.49" at bounding box center [401, 542] width 224 height 28
click at [421, 568] on button "Add To Cart" at bounding box center [395, 576] width 210 height 29
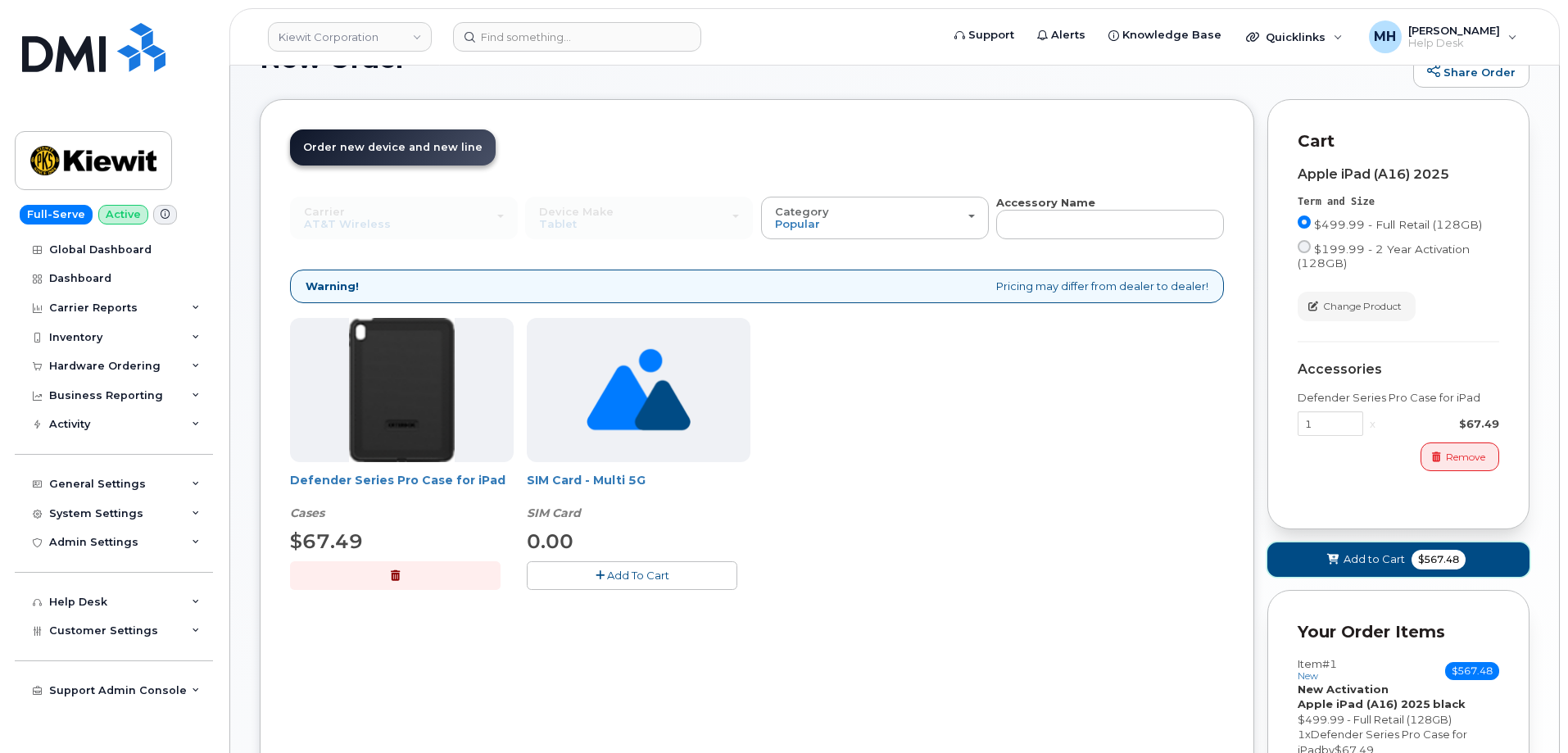
click at [1320, 564] on button "Add to Cart $567.48" at bounding box center [1398, 559] width 263 height 33
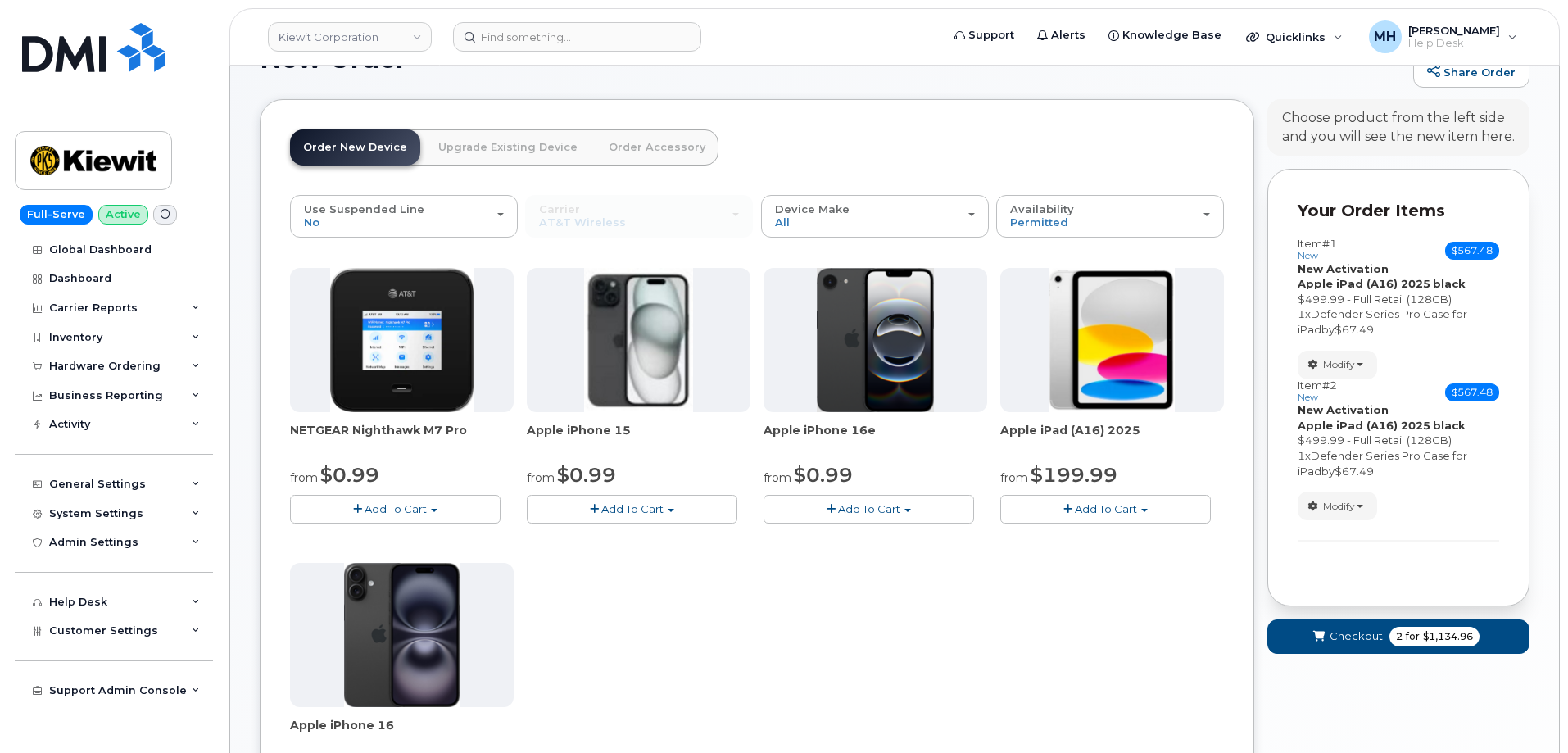
click at [1036, 500] on button "Add To Cart" at bounding box center [1105, 509] width 210 height 29
click at [1035, 537] on link "$499.99 - Full Retail (128GB)" at bounding box center [1117, 539] width 226 height 21
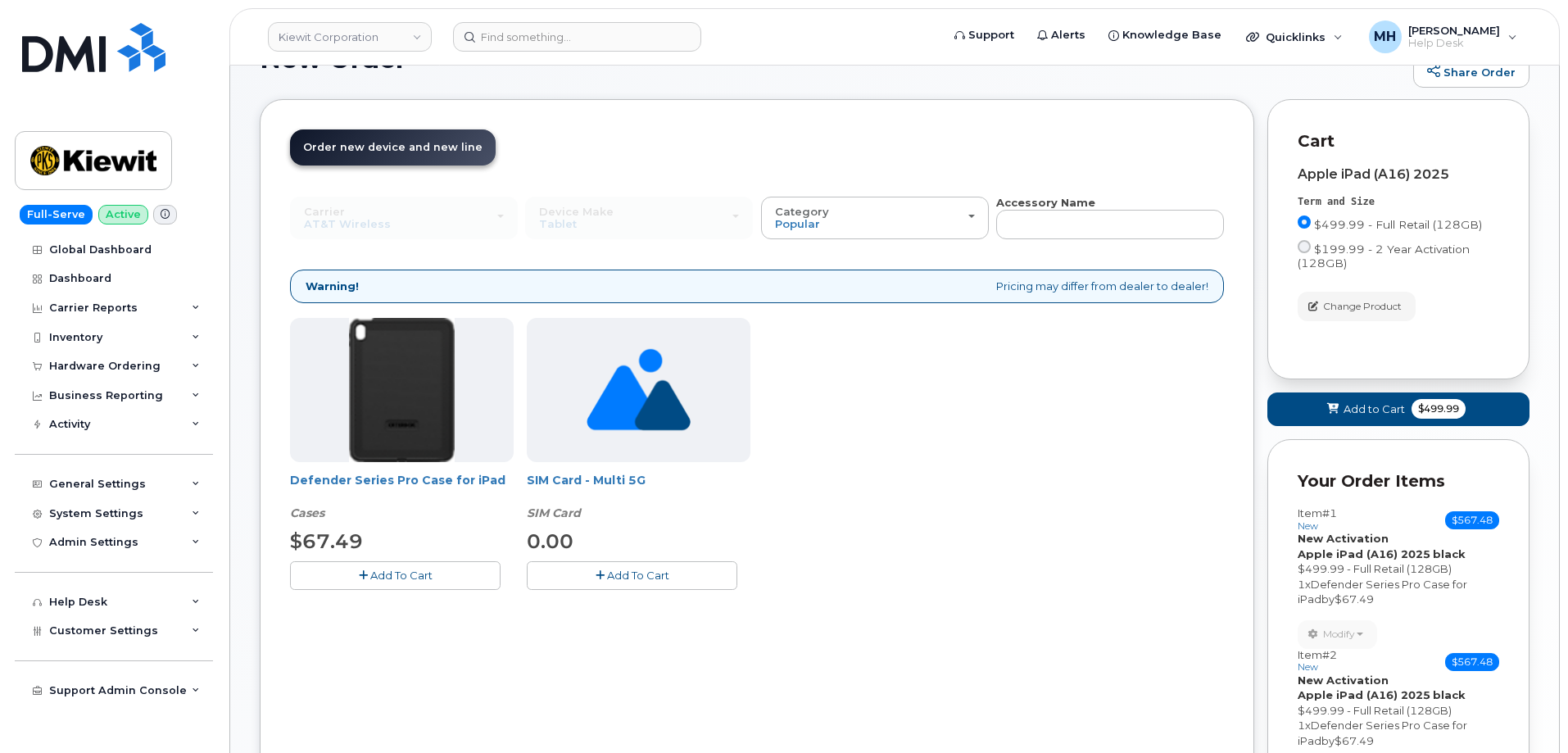
click at [400, 574] on span "Add To Cart" at bounding box center [401, 575] width 62 height 13
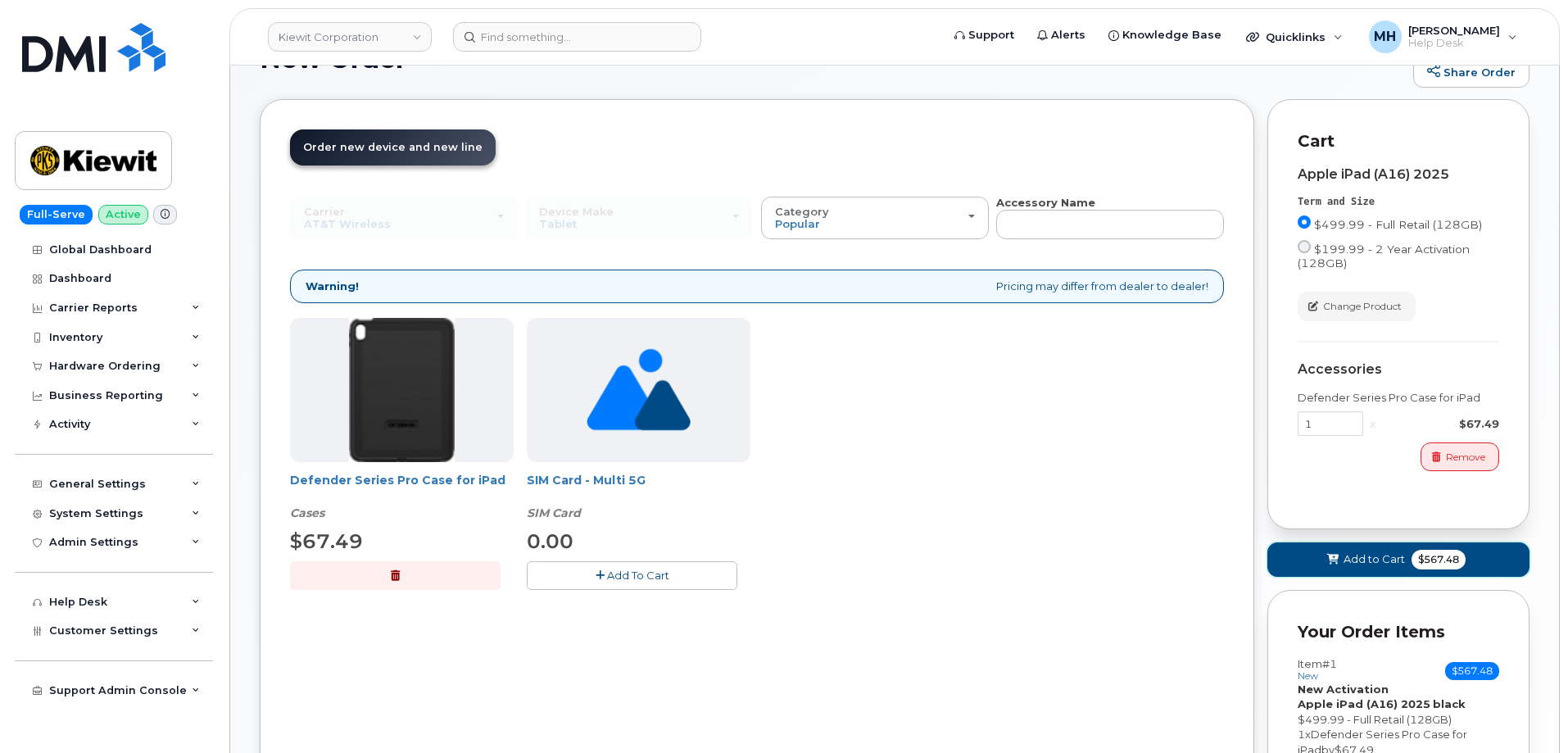
click at [1414, 566] on span "$567.48" at bounding box center [1439, 560] width 54 height 20
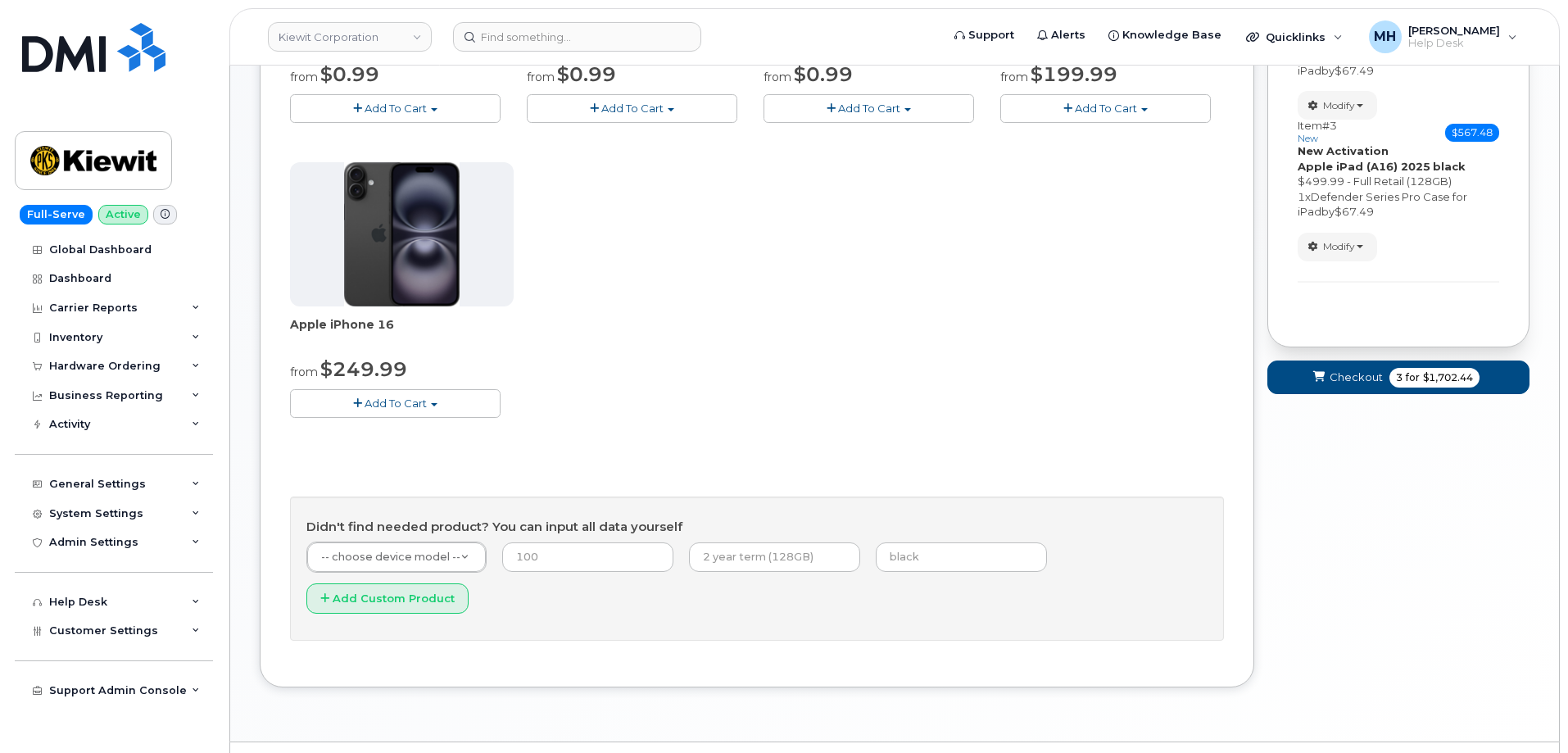
click at [1356, 401] on form "Your Order Items Item #1 new $567.48 Accessories Only SIM Only Activation New A…" at bounding box center [1398, 88] width 263 height 641
click at [1360, 384] on span "Checkout" at bounding box center [1356, 377] width 53 height 15
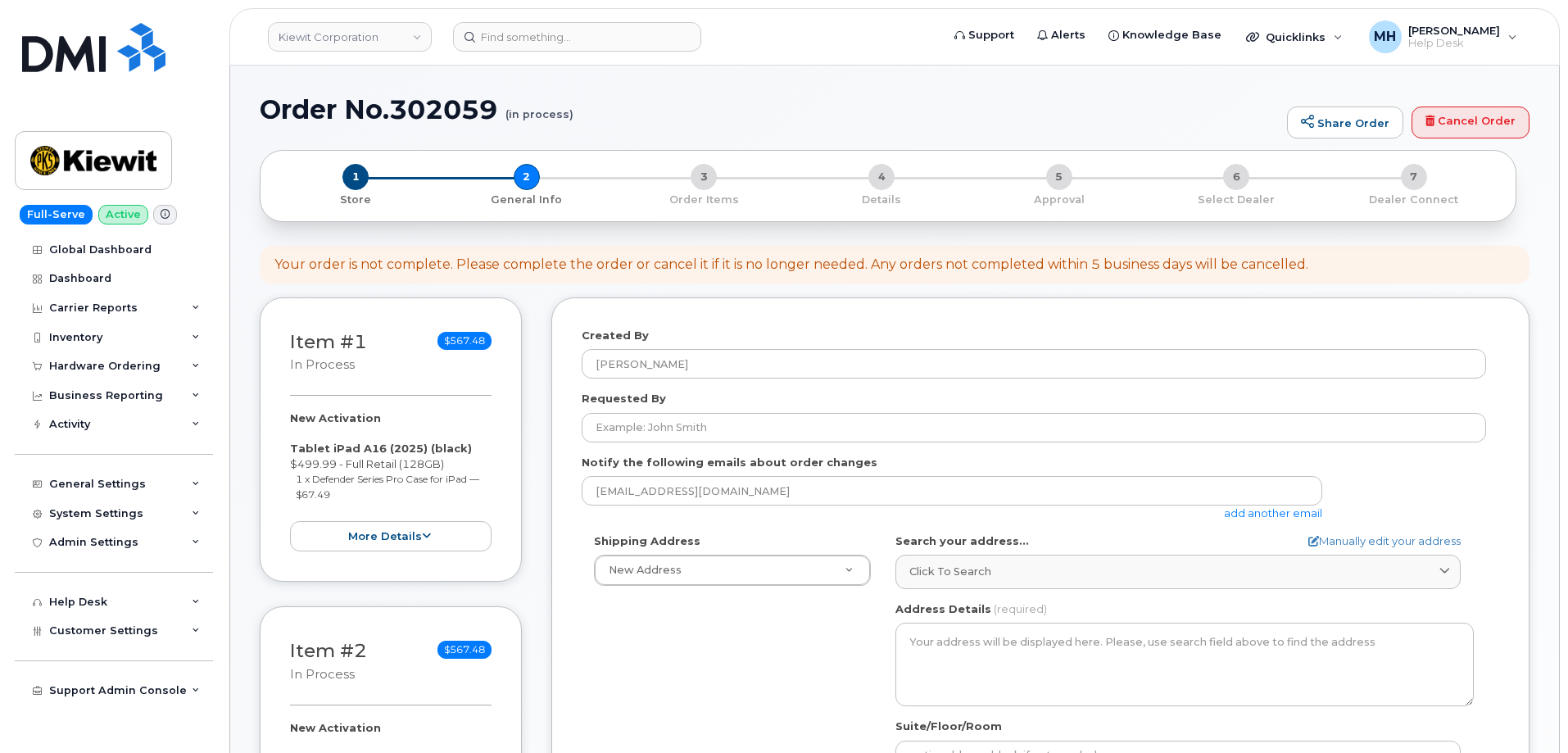
select select
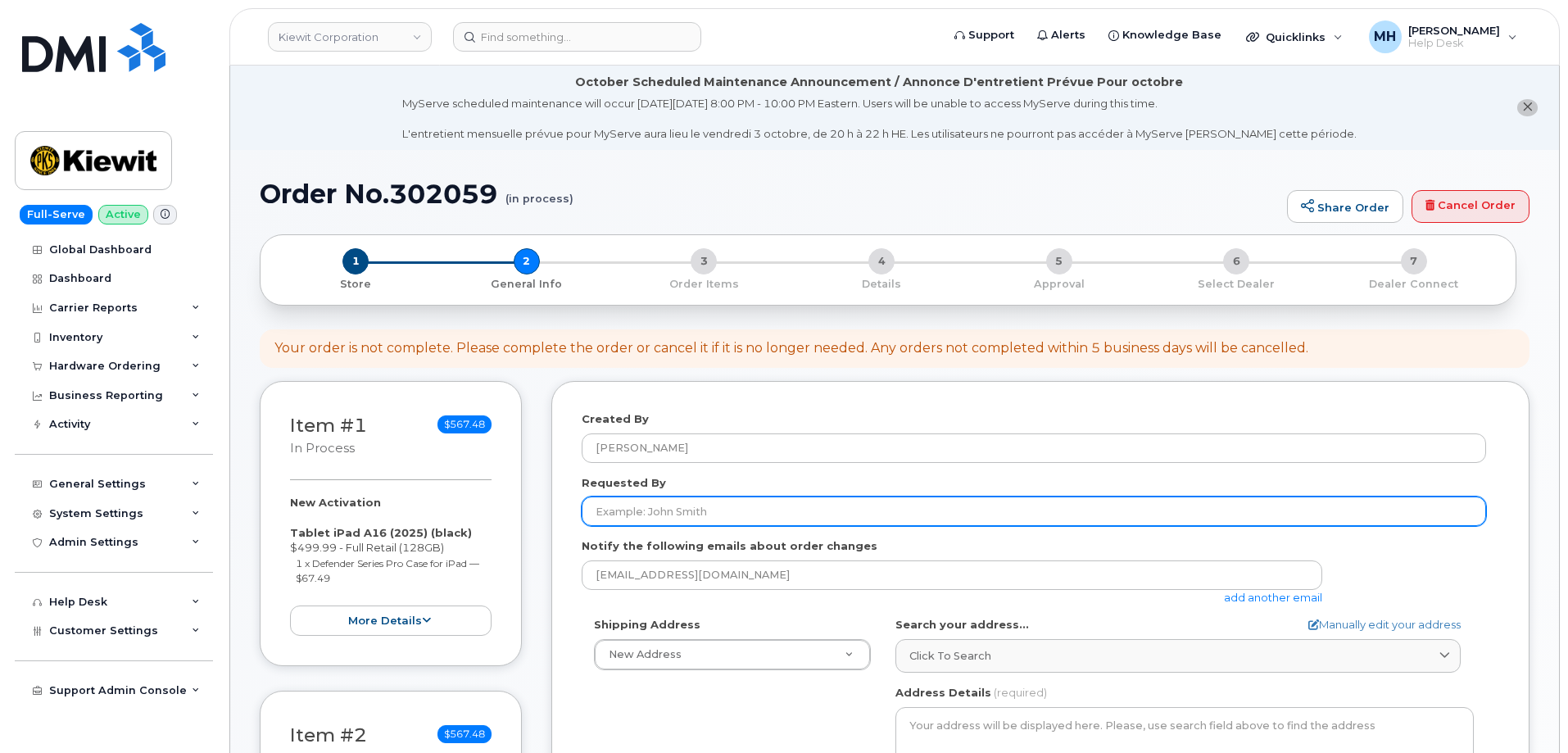
click at [610, 521] on input "Requested By" at bounding box center [1034, 511] width 904 height 30
paste input "[PERSON_NAME]"
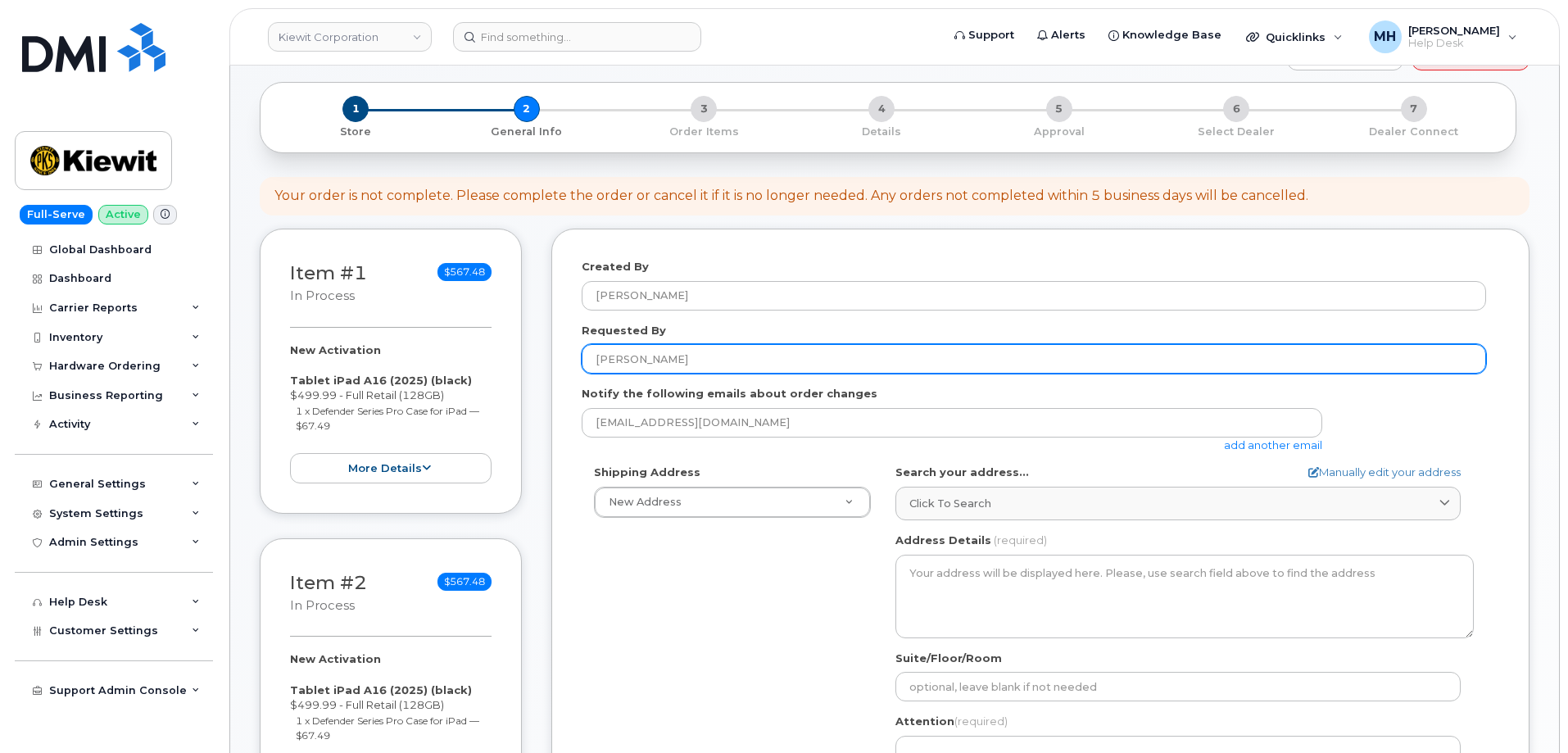
scroll to position [327, 0]
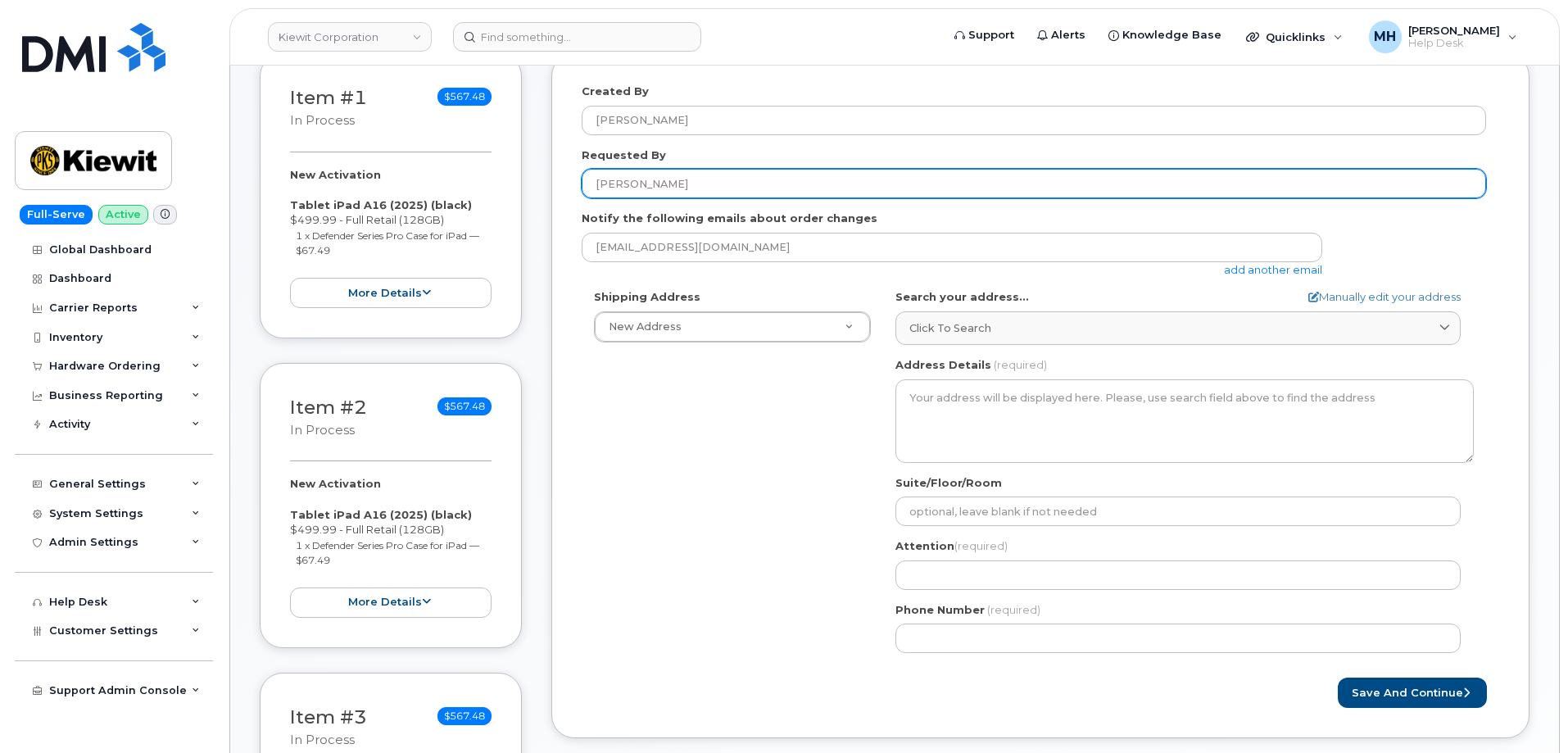
type input "[PERSON_NAME]"
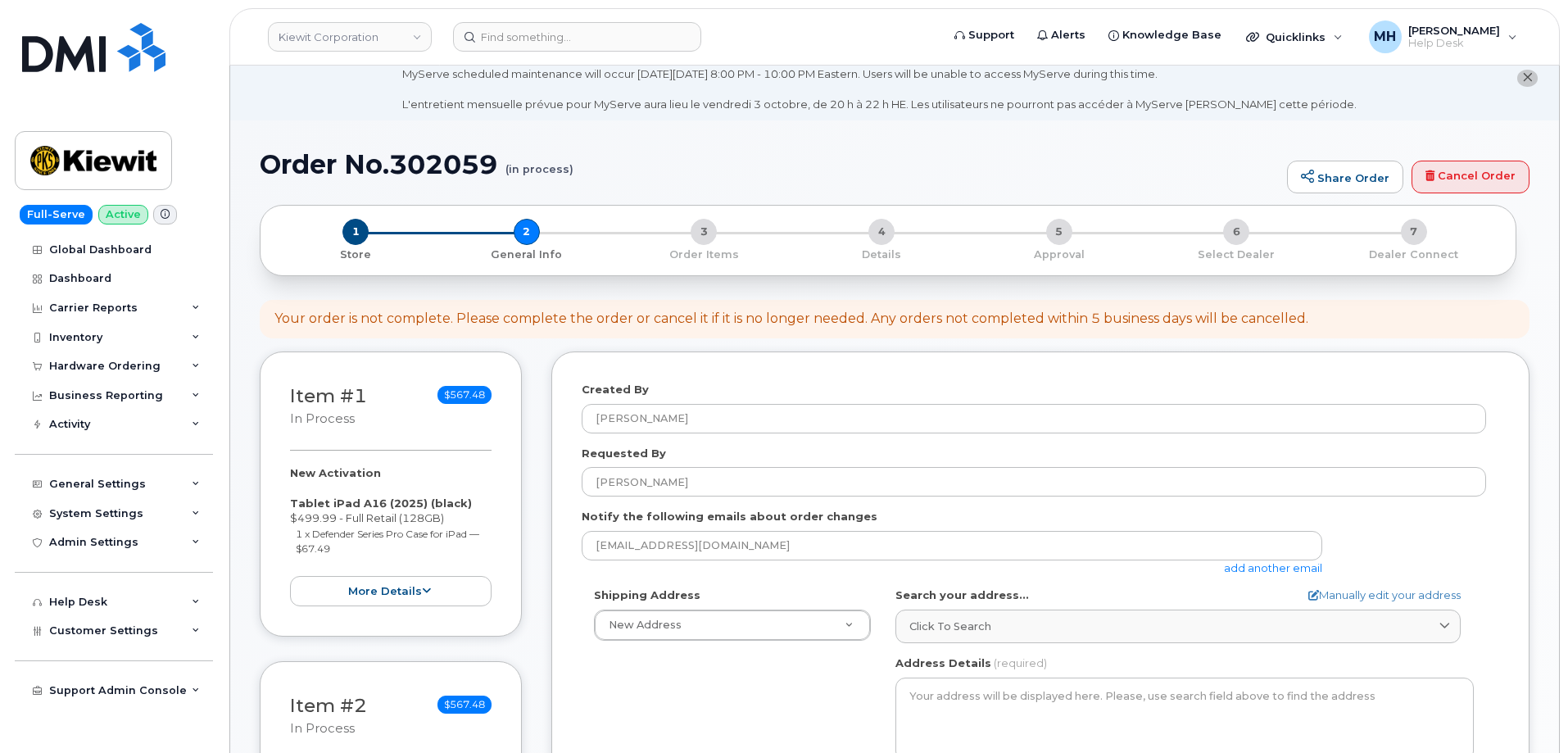
scroll to position [0, 0]
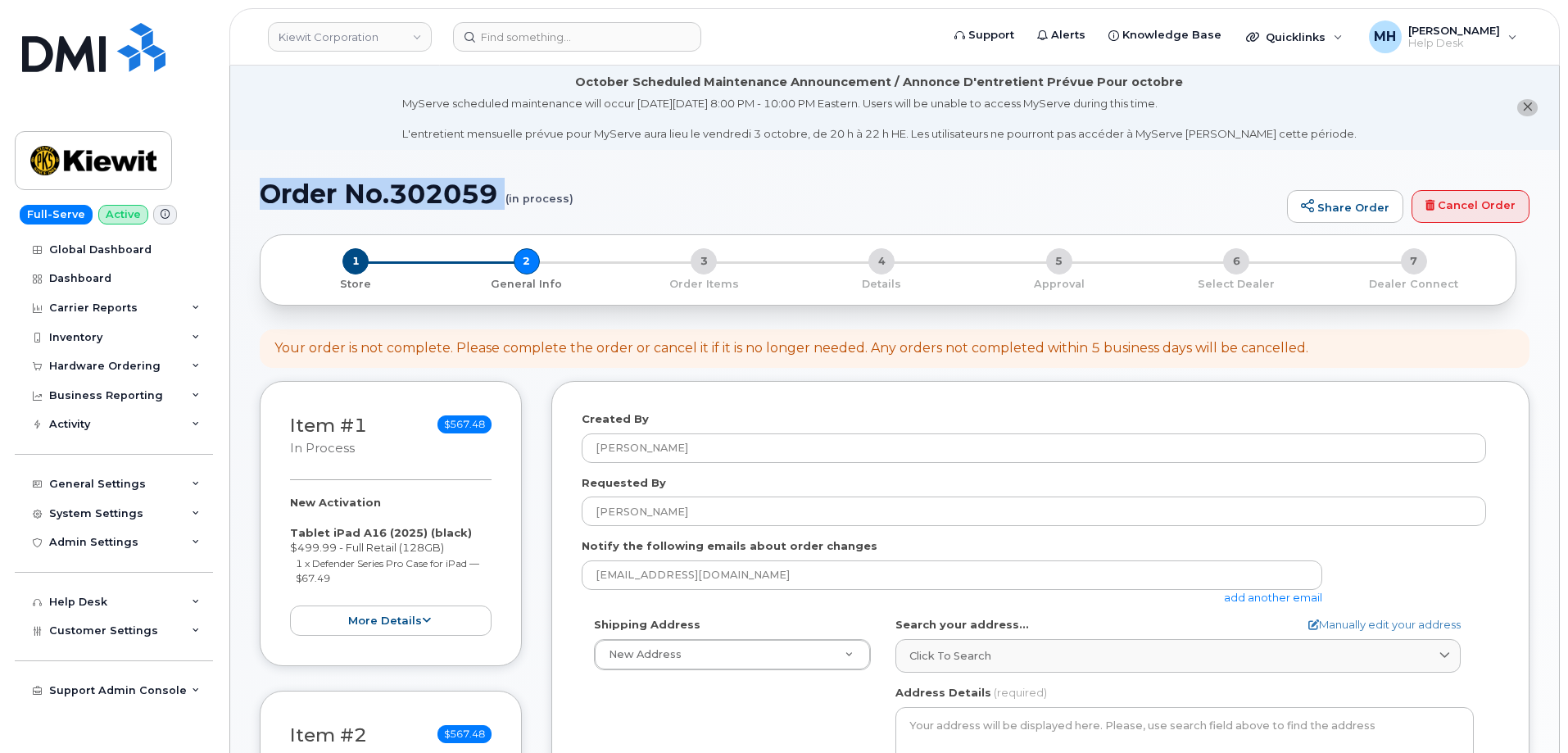
drag, startPoint x: 496, startPoint y: 189, endPoint x: 265, endPoint y: 184, distance: 231.1
click at [265, 184] on h1 "Order No.302059 (in process)" at bounding box center [769, 194] width 1019 height 29
copy h1 "Order No.302059"
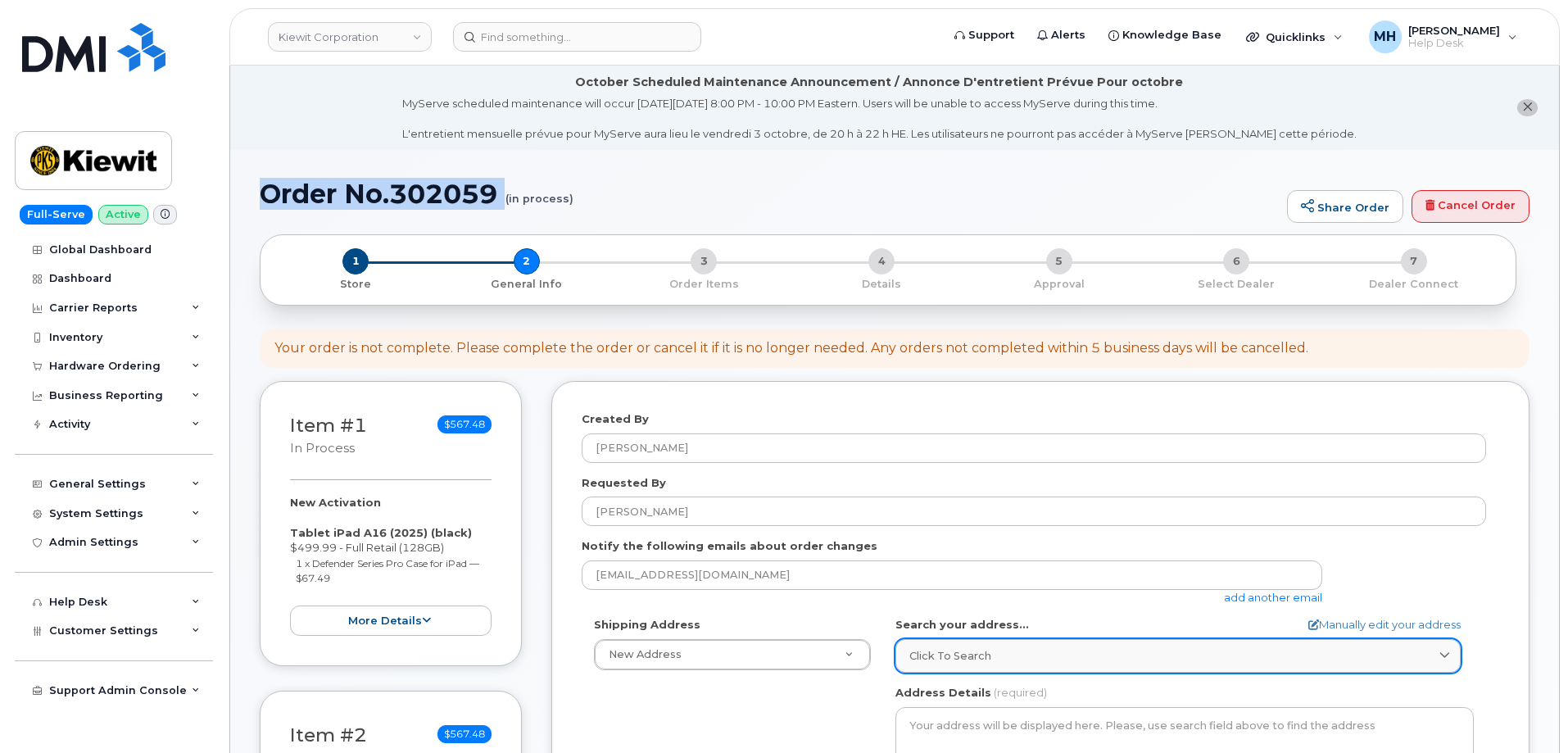
click at [999, 653] on div "Click to search" at bounding box center [1178, 656] width 538 height 15
paste input "[STREET_ADDRESS][PERSON_NAME][PERSON_NAME]"
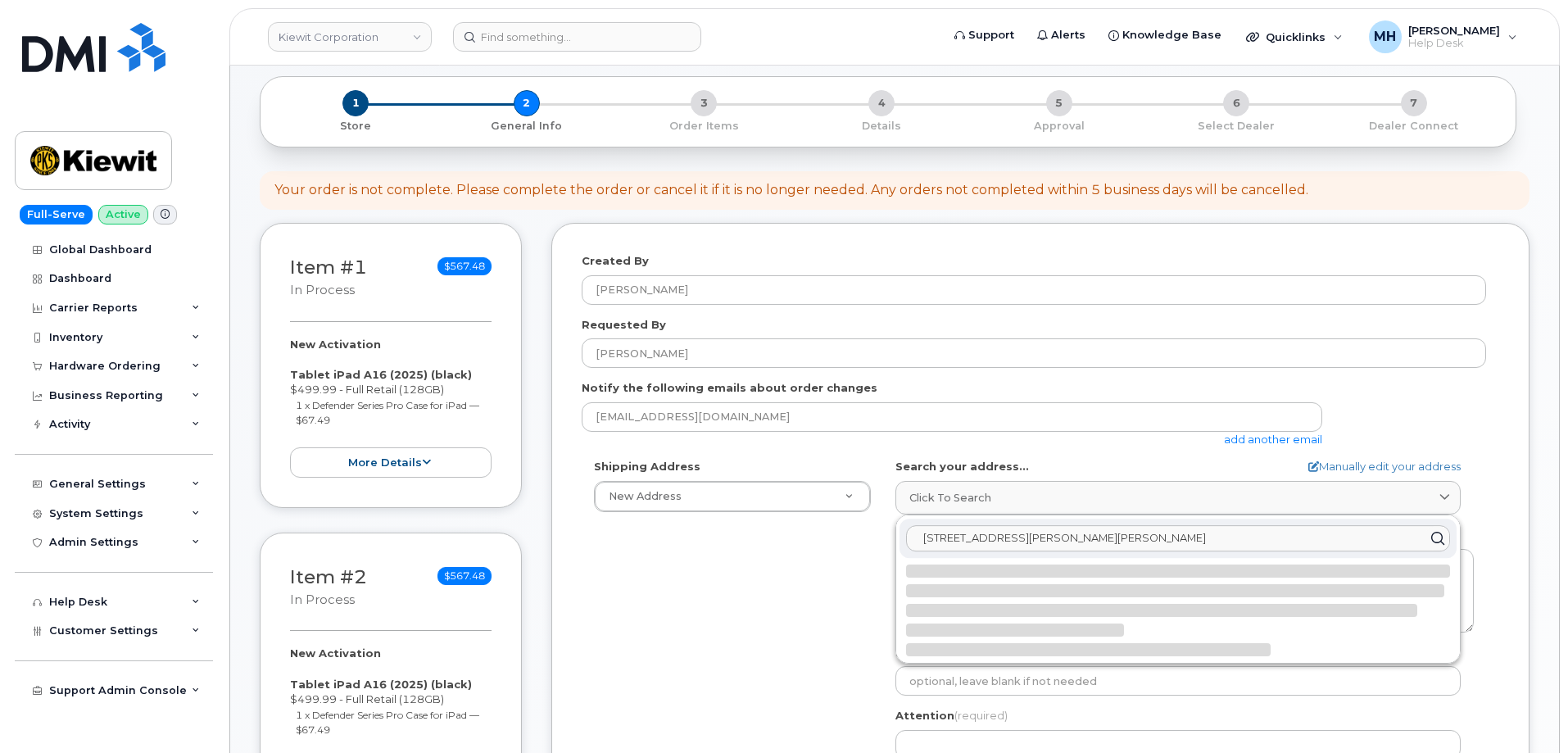
scroll to position [164, 0]
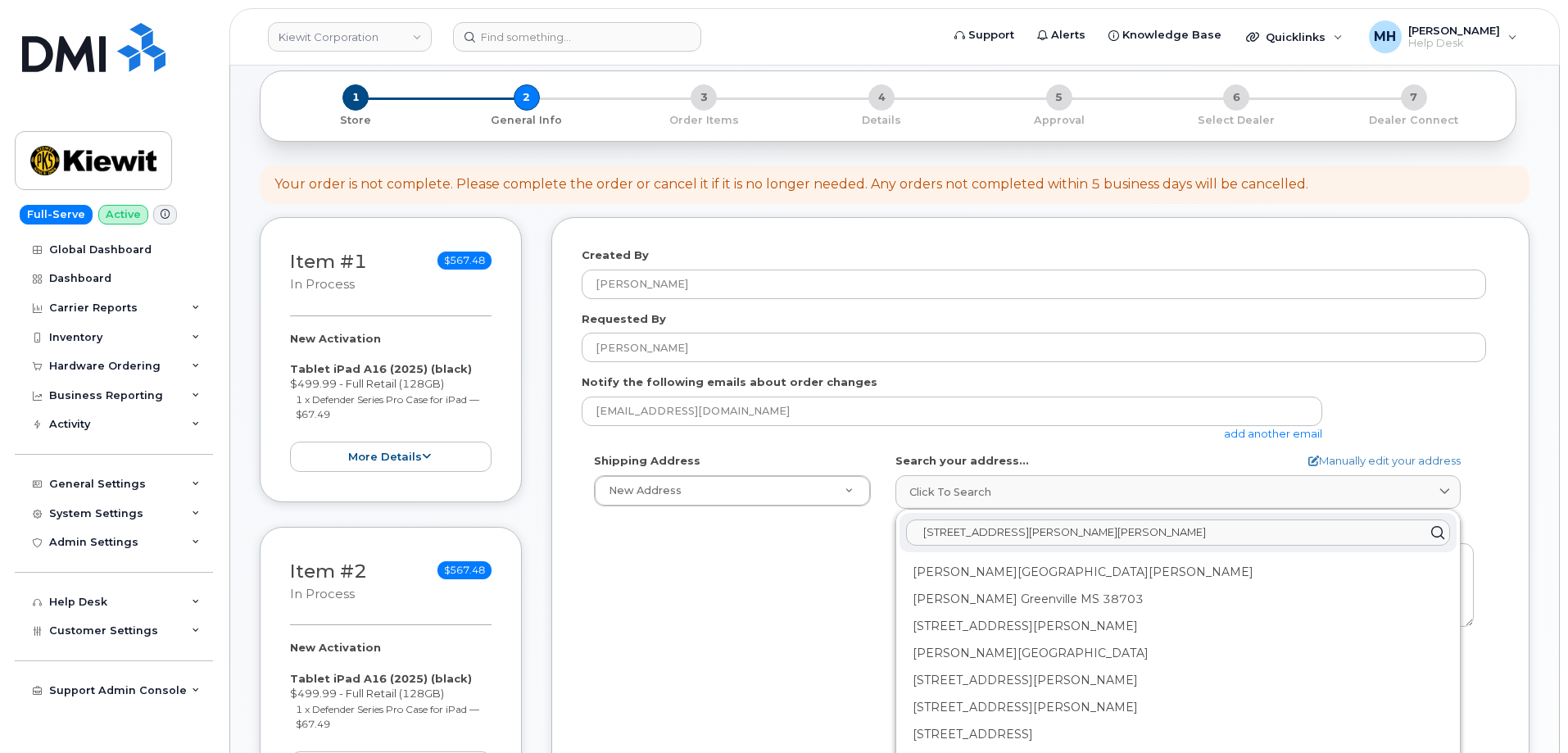
type input "[STREET_ADDRESS][PERSON_NAME][PERSON_NAME]"
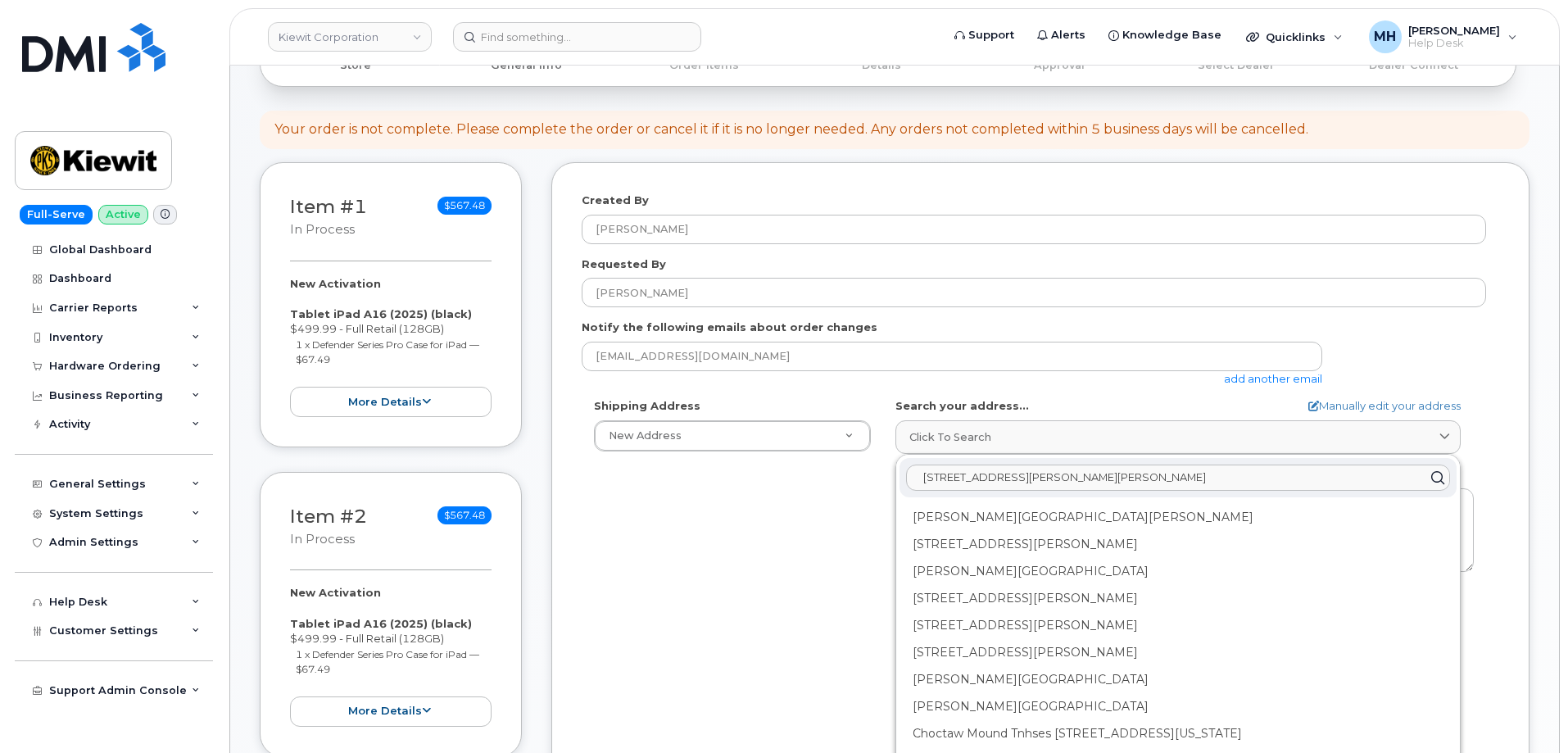
scroll to position [246, 0]
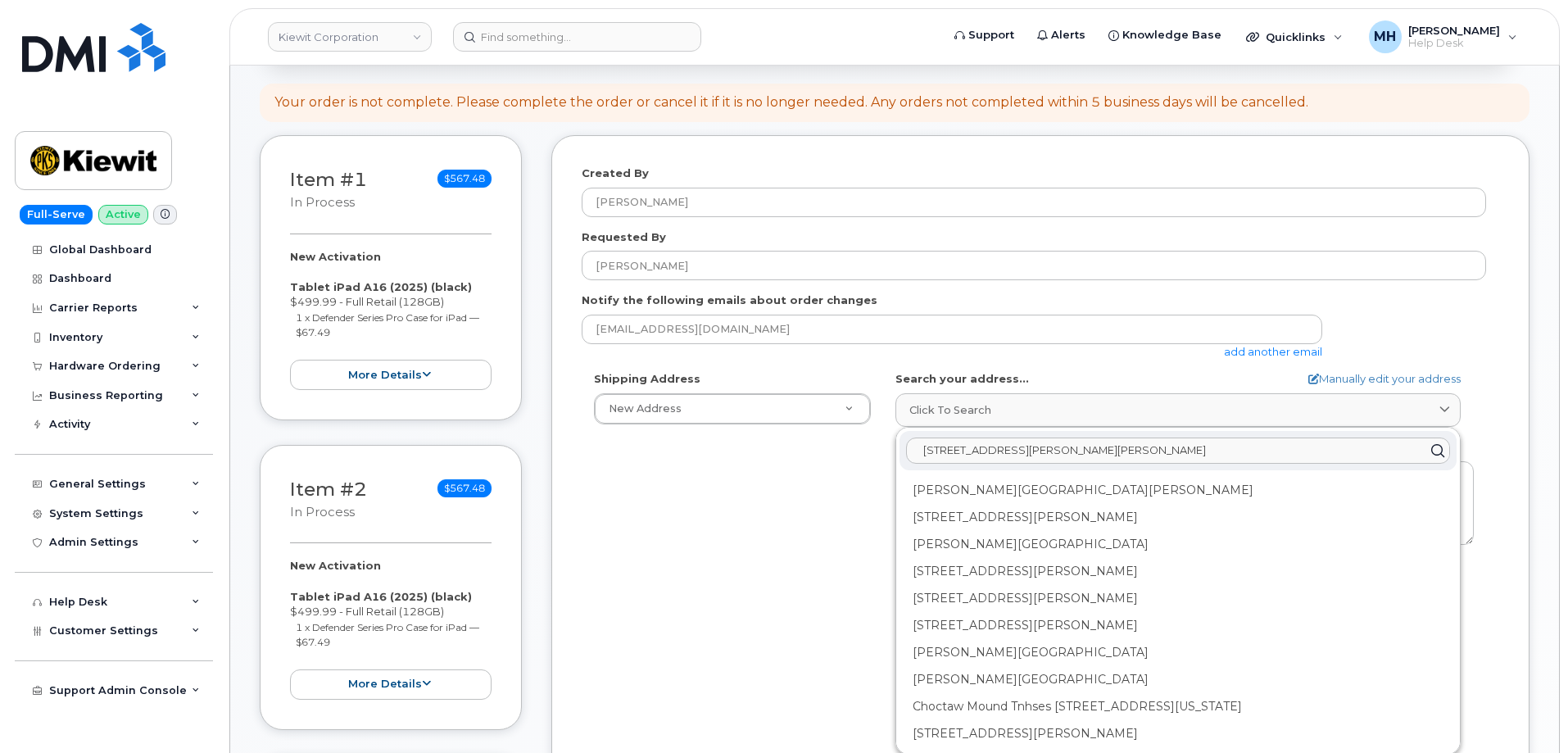
drag, startPoint x: 1173, startPoint y: 452, endPoint x: 914, endPoint y: 449, distance: 259.0
click at [914, 449] on input "[STREET_ADDRESS][PERSON_NAME][PERSON_NAME]" at bounding box center [1178, 450] width 544 height 26
click at [1377, 380] on link "Manually edit your address" at bounding box center [1384, 379] width 152 height 15
select select
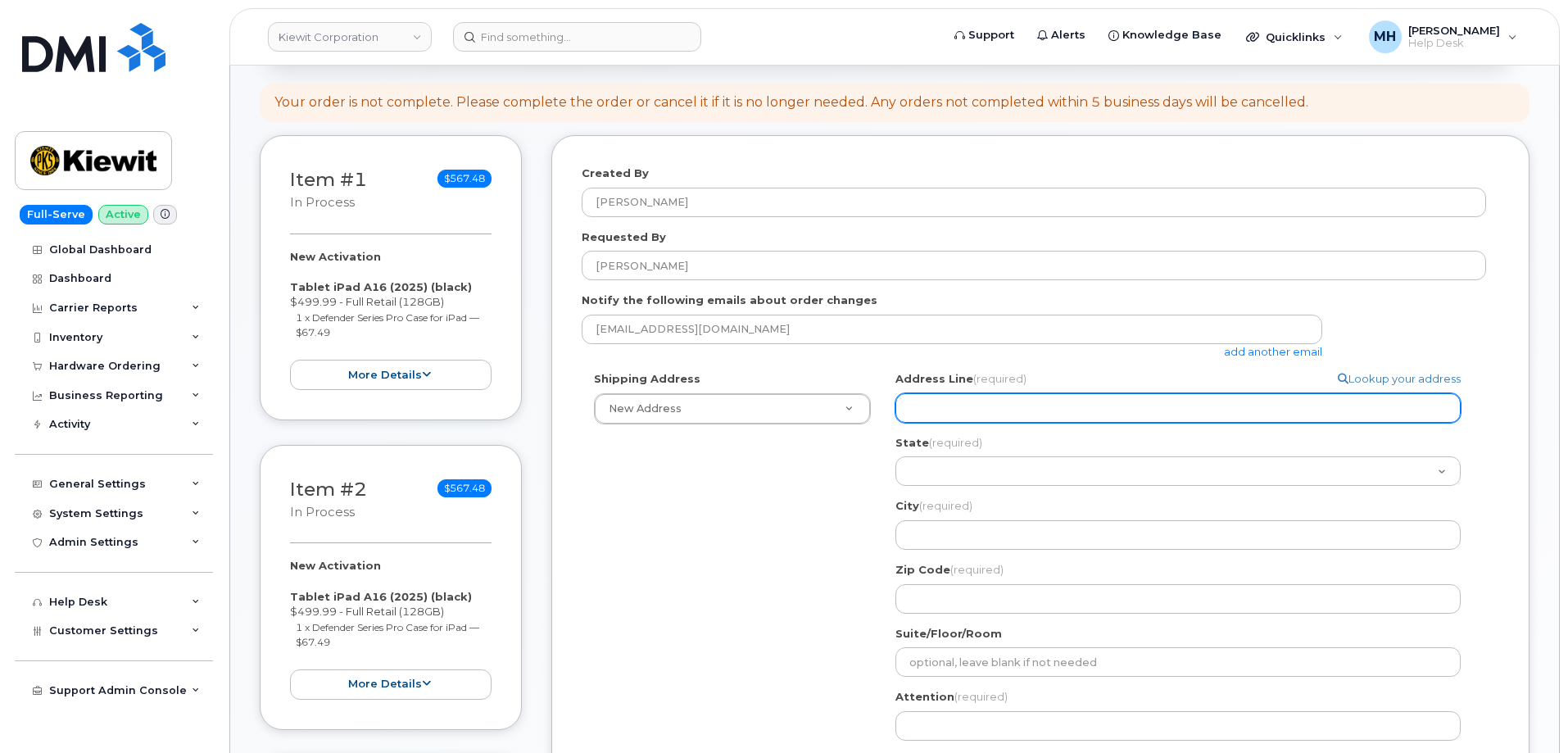
click at [1040, 400] on input "Address Line (required)" at bounding box center [1178, 408] width 566 height 30
paste input "[STREET_ADDRESS][PERSON_NAME][PERSON_NAME]"
select select
type input "[STREET_ADDRESS][PERSON_NAME][PERSON_NAME]"
click at [1118, 408] on input "[STREET_ADDRESS][PERSON_NAME][PERSON_NAME]" at bounding box center [1178, 408] width 566 height 30
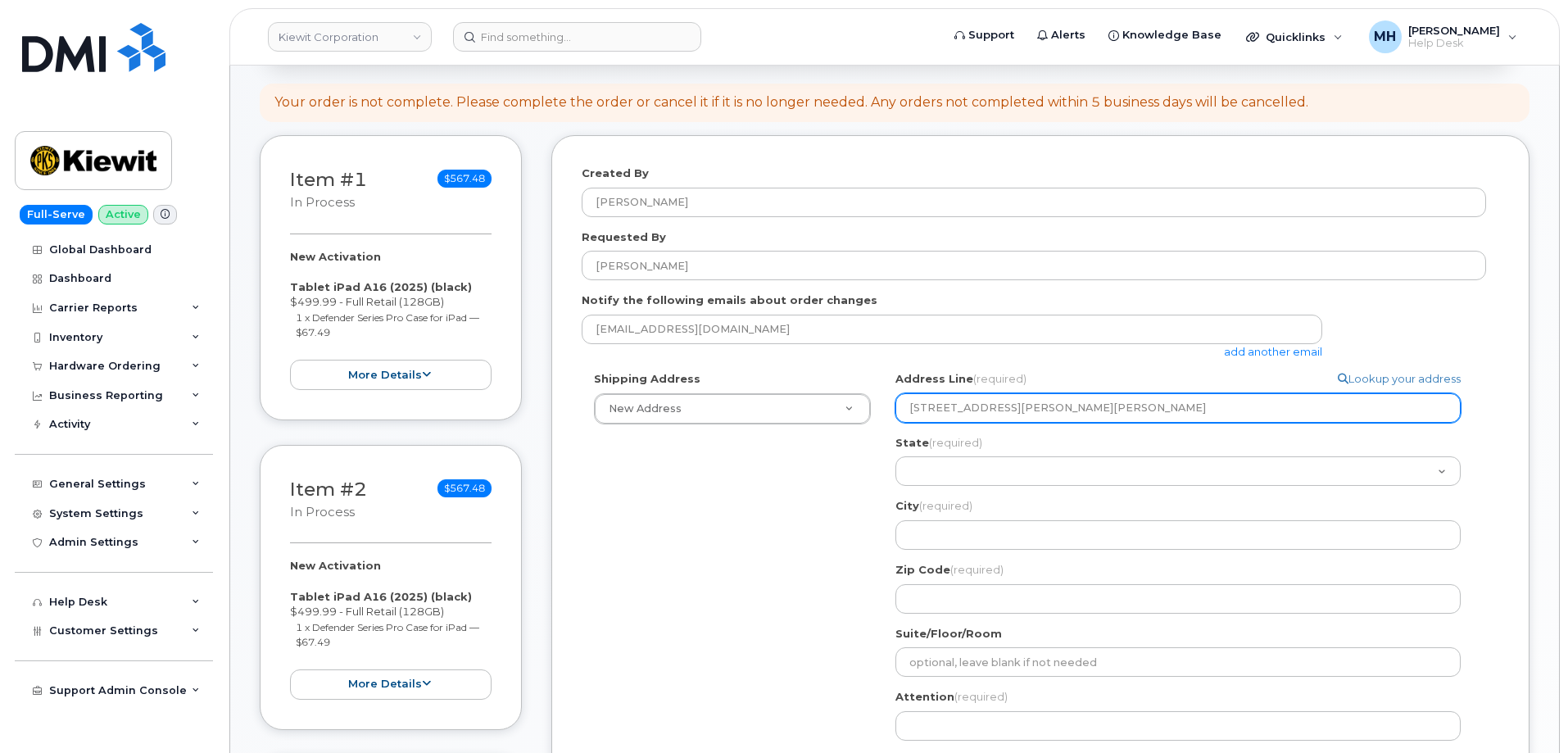
click at [1118, 408] on input "[STREET_ADDRESS][PERSON_NAME][PERSON_NAME]" at bounding box center [1178, 408] width 566 height 30
select select
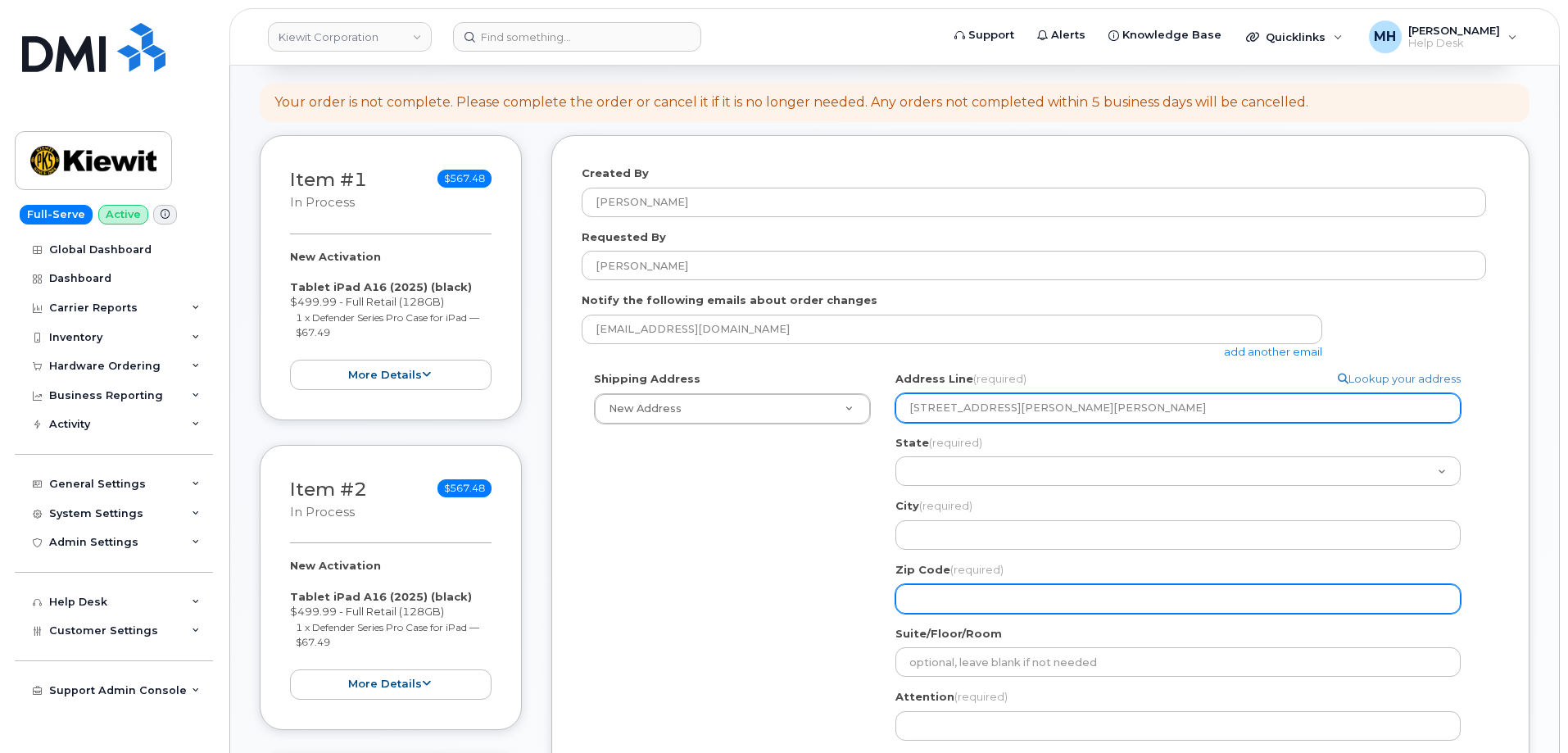
type input "[STREET_ADDRESS][PERSON_NAME][PERSON_NAME]"
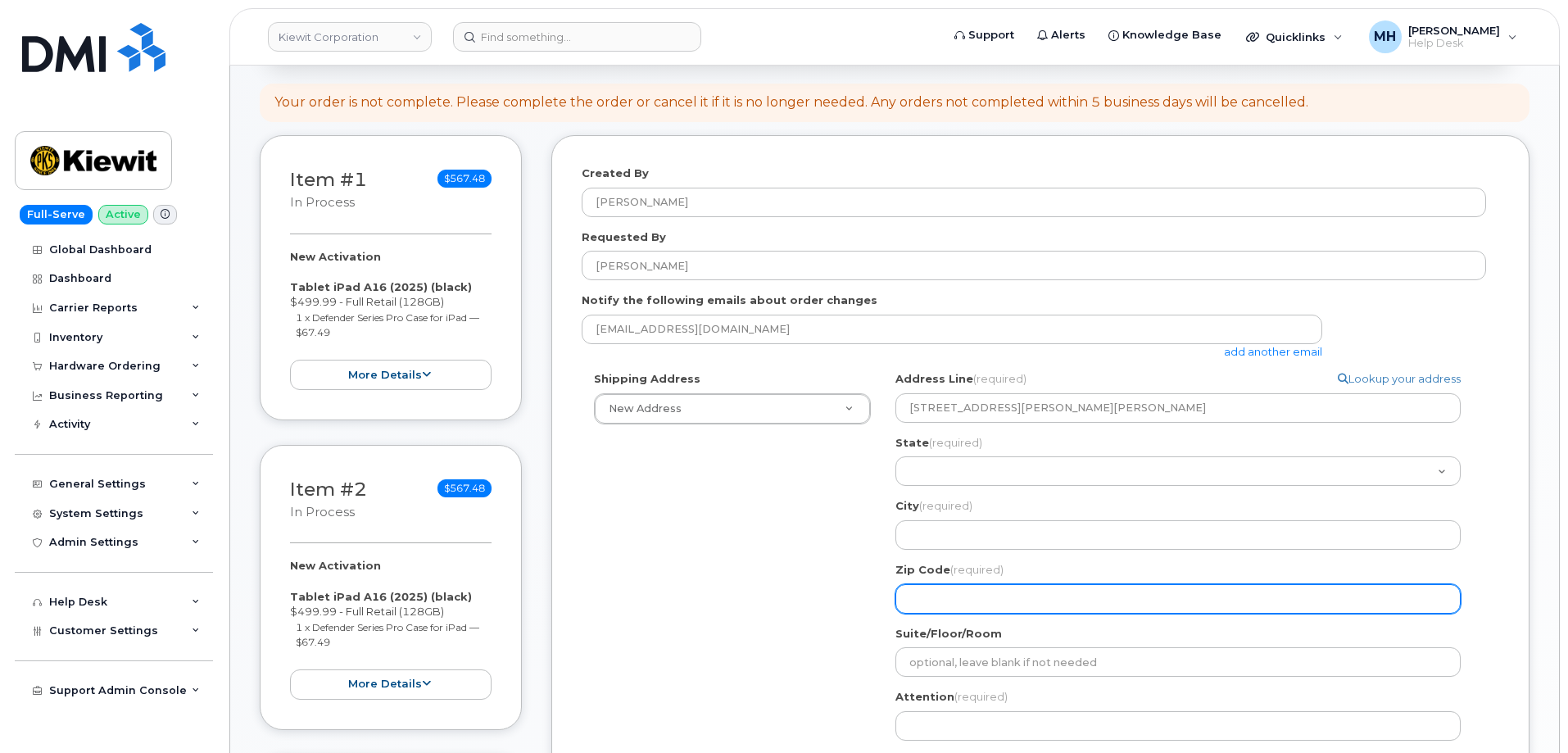
click at [972, 607] on input "Zip Code (required)" at bounding box center [1178, 599] width 566 height 30
paste input "38701"
select select
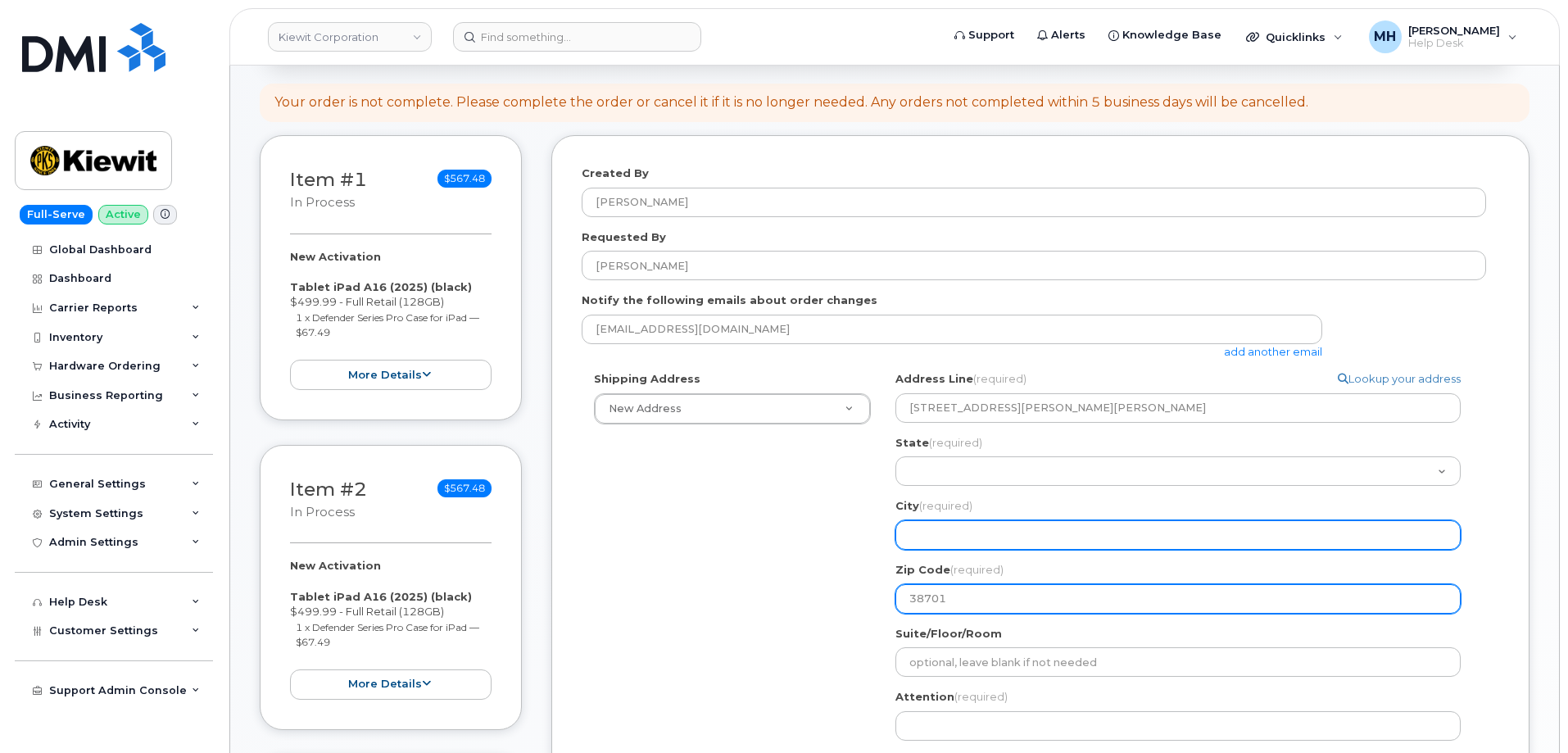
type input "38701"
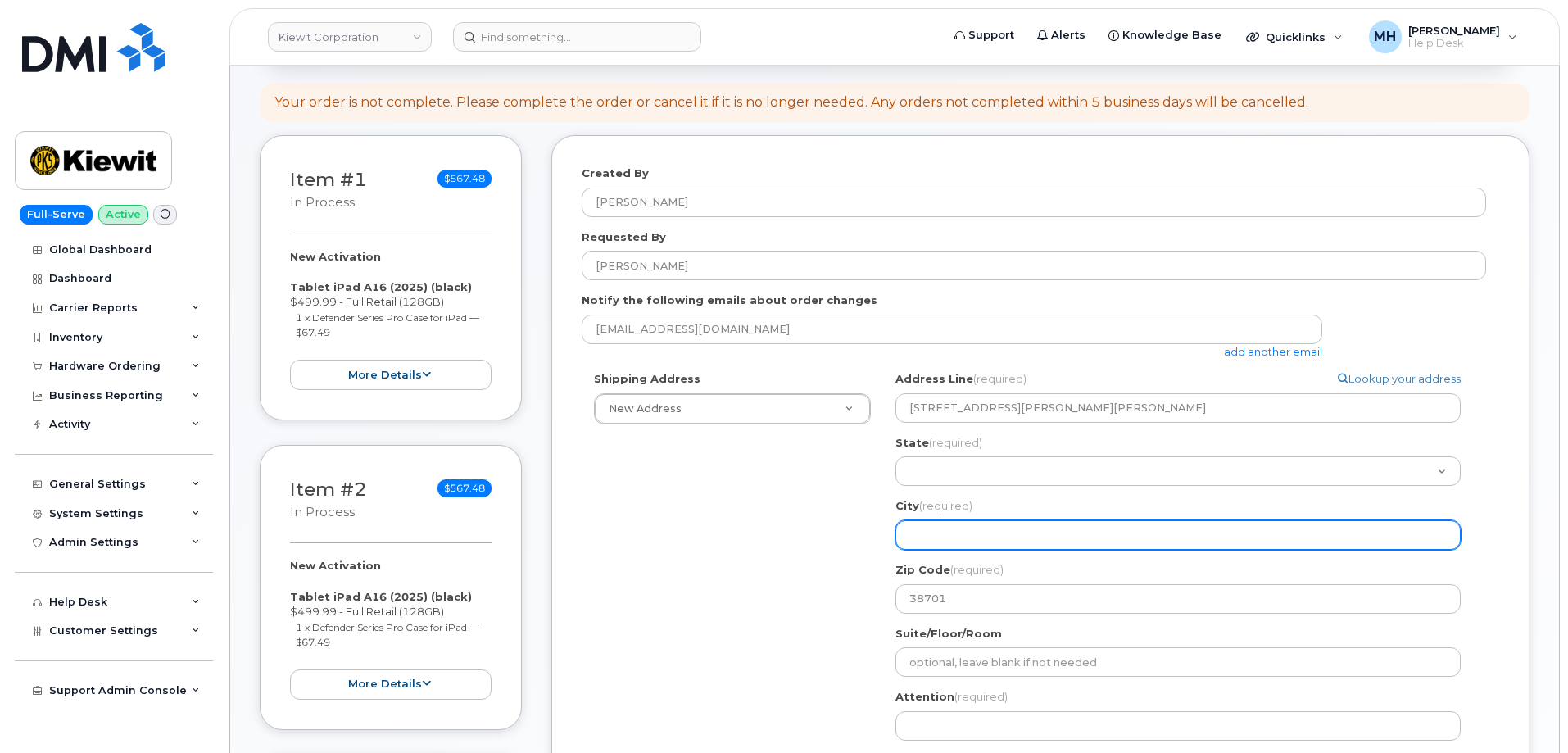
click at [943, 540] on input "City (required)" at bounding box center [1178, 534] width 566 height 30
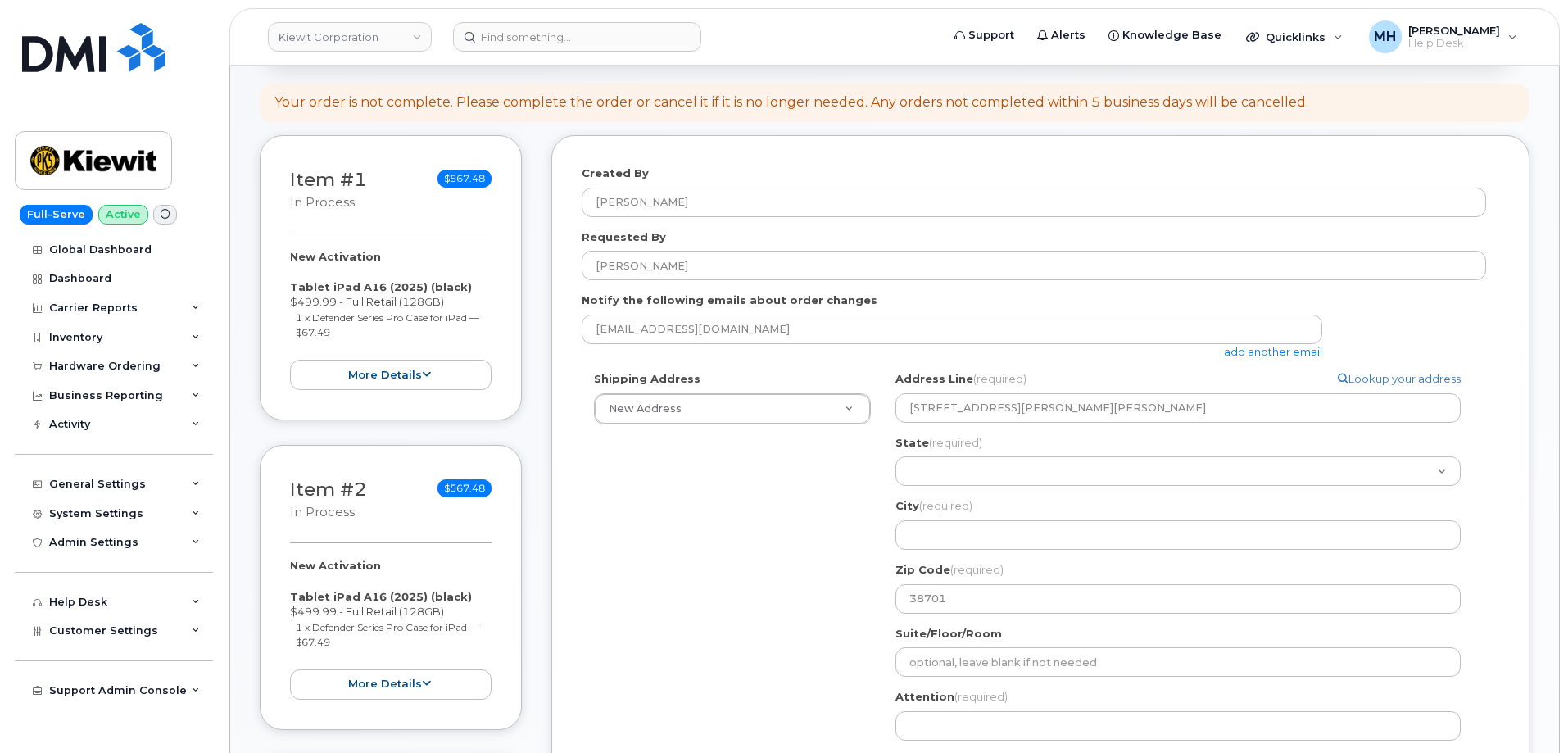
click at [1234, 389] on div "Address Line (required) Lookup your address [STREET_ADDRESS][PERSON_NAME][PERSO…" at bounding box center [1184, 397] width 578 height 51
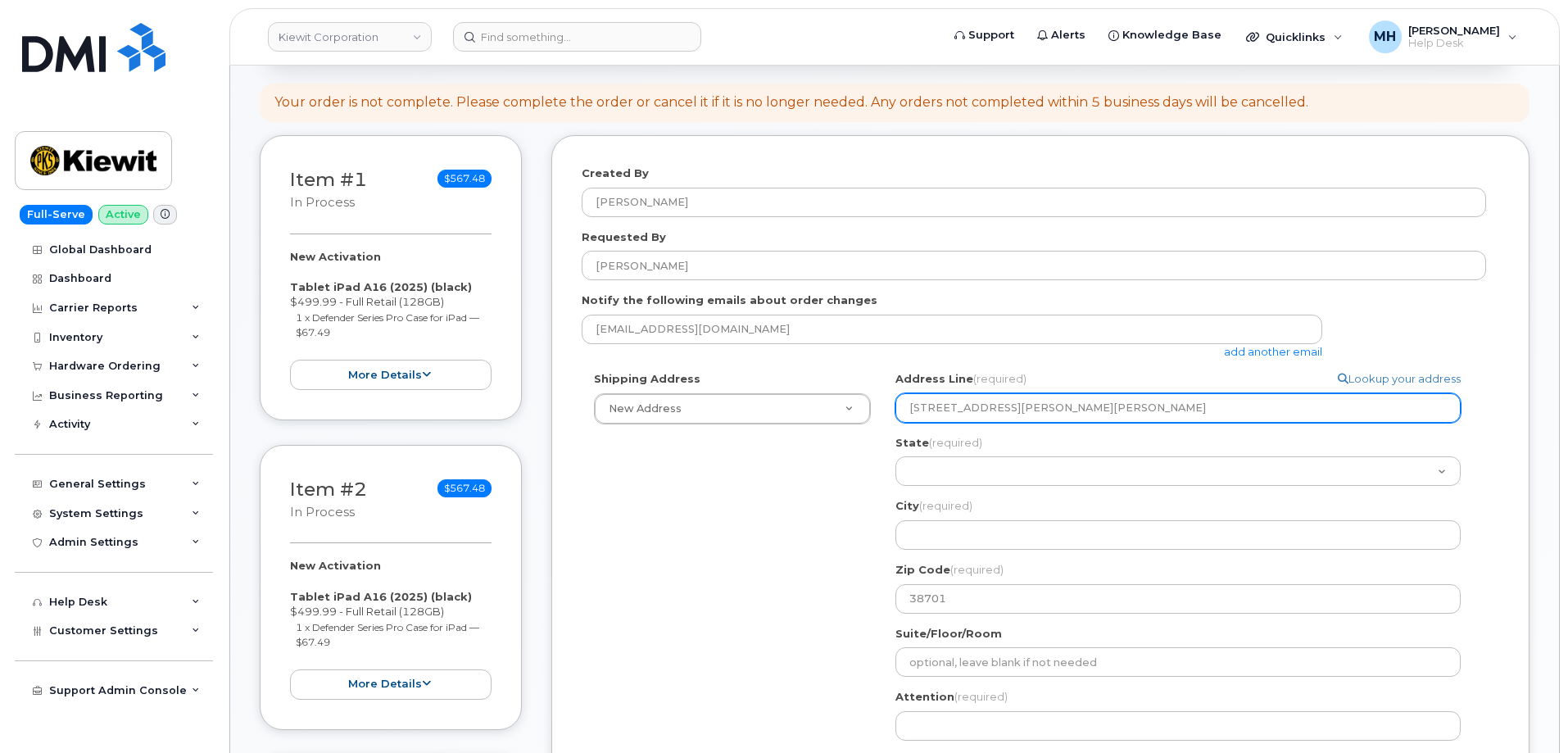
click at [1058, 409] on input "85 Stokes King Road, Greenville, MS" at bounding box center [1178, 408] width 566 height 30
click at [1058, 411] on input "85 Stokes King Road, Greenville, MS" at bounding box center [1178, 408] width 566 height 30
click at [1057, 409] on input "85 Stokes King Road, Greenville, MS" at bounding box center [1178, 408] width 566 height 30
select select
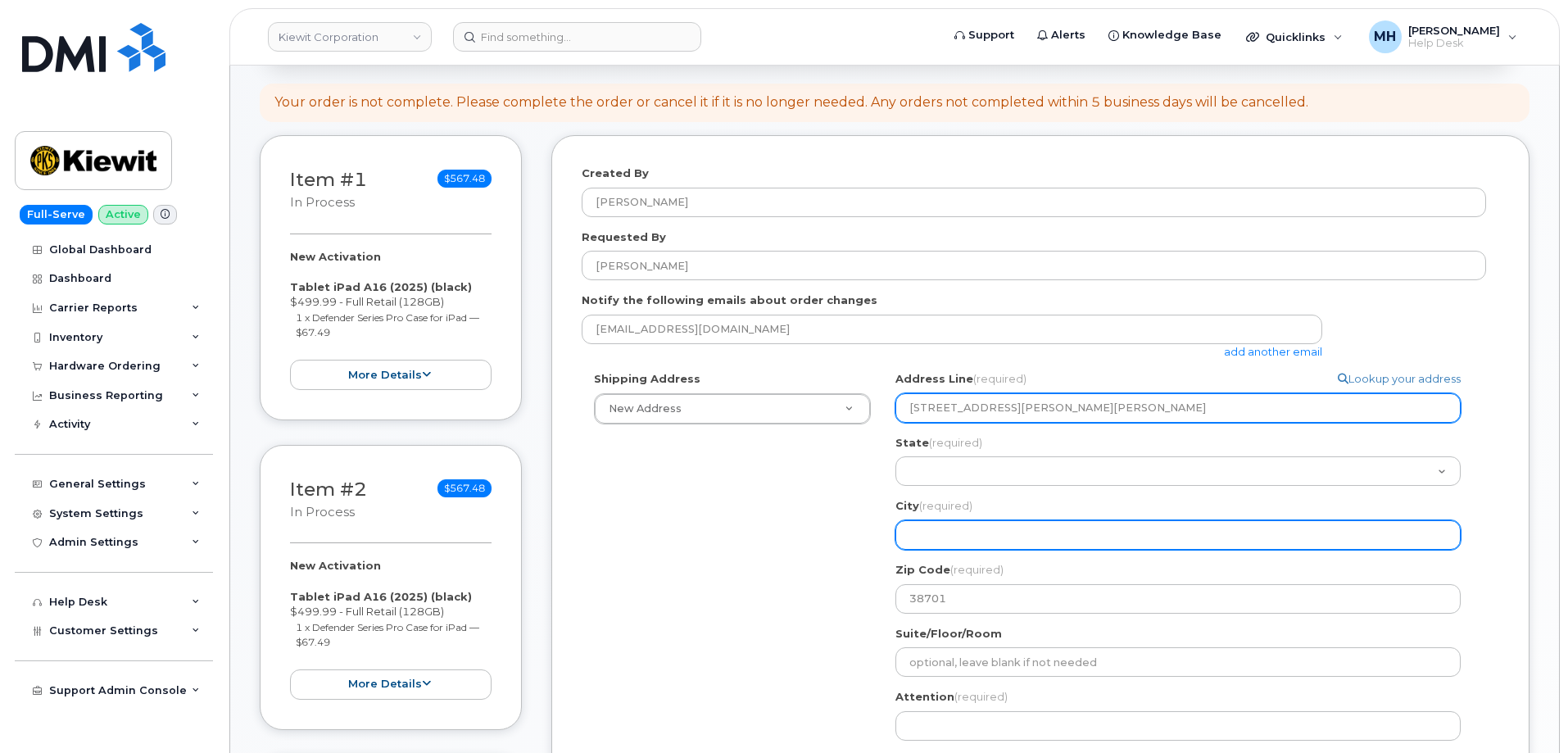
type input "85 Stokes King Road, , MS"
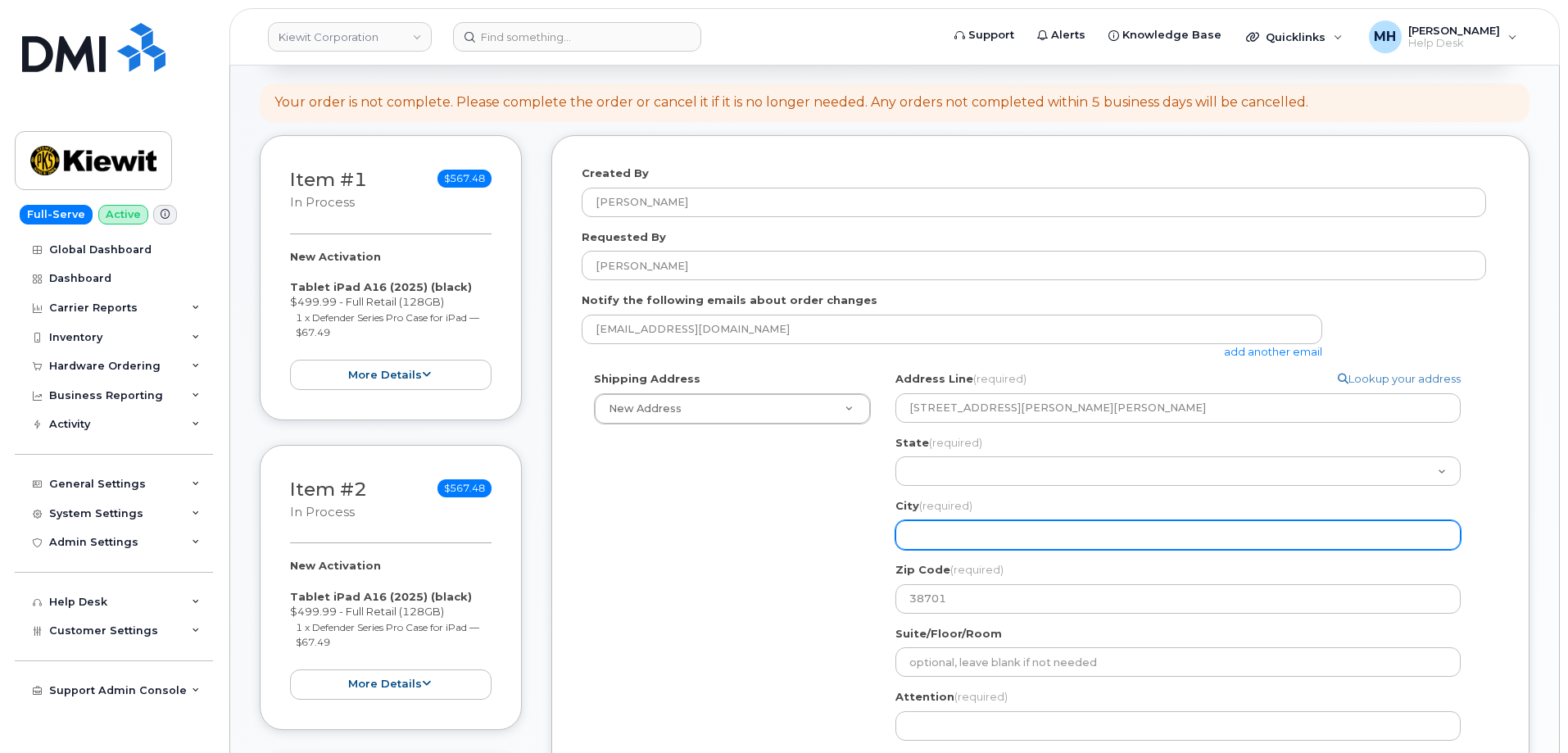
click at [975, 540] on input "City (required)" at bounding box center [1178, 534] width 566 height 30
paste input "Greenville"
select select
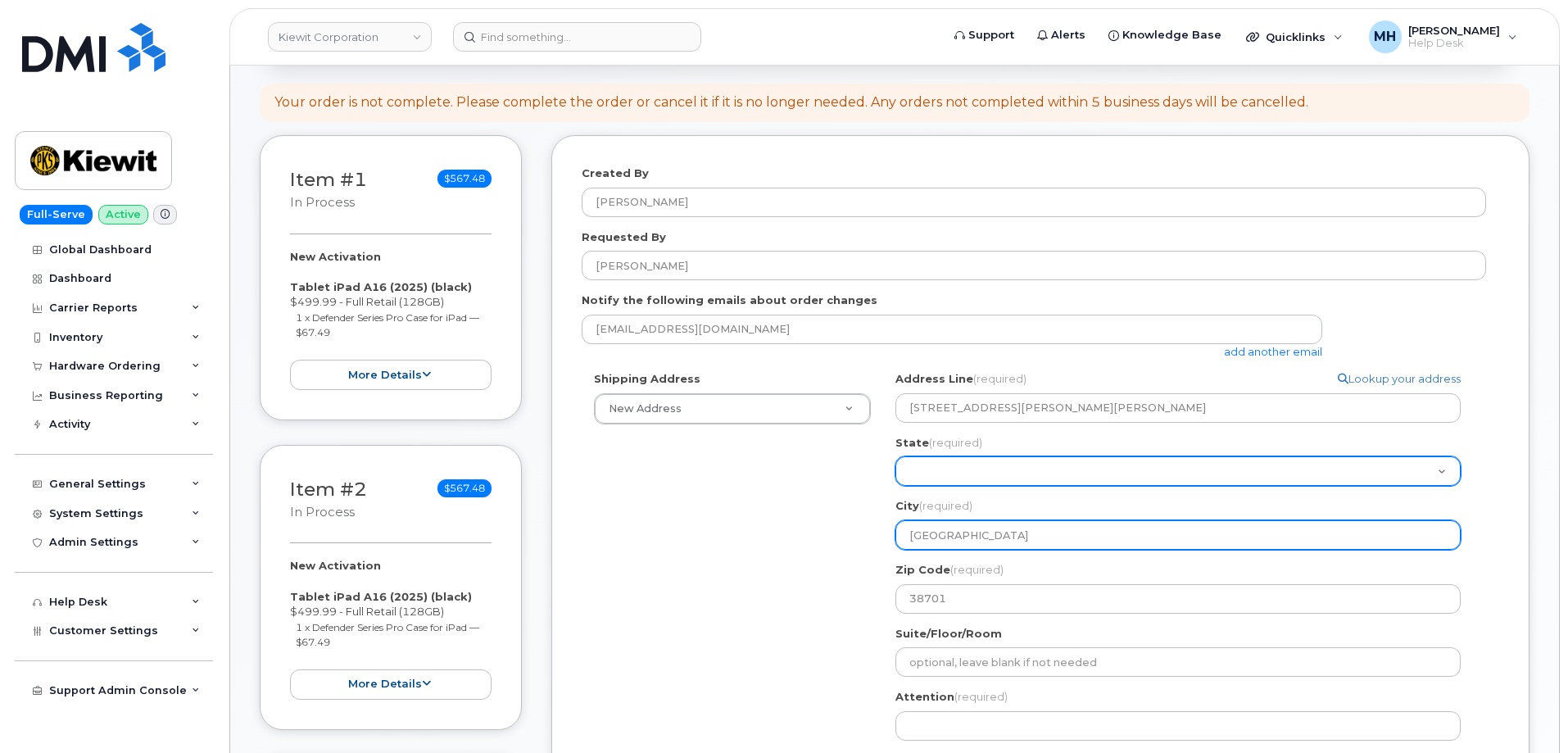
type input "Greenville"
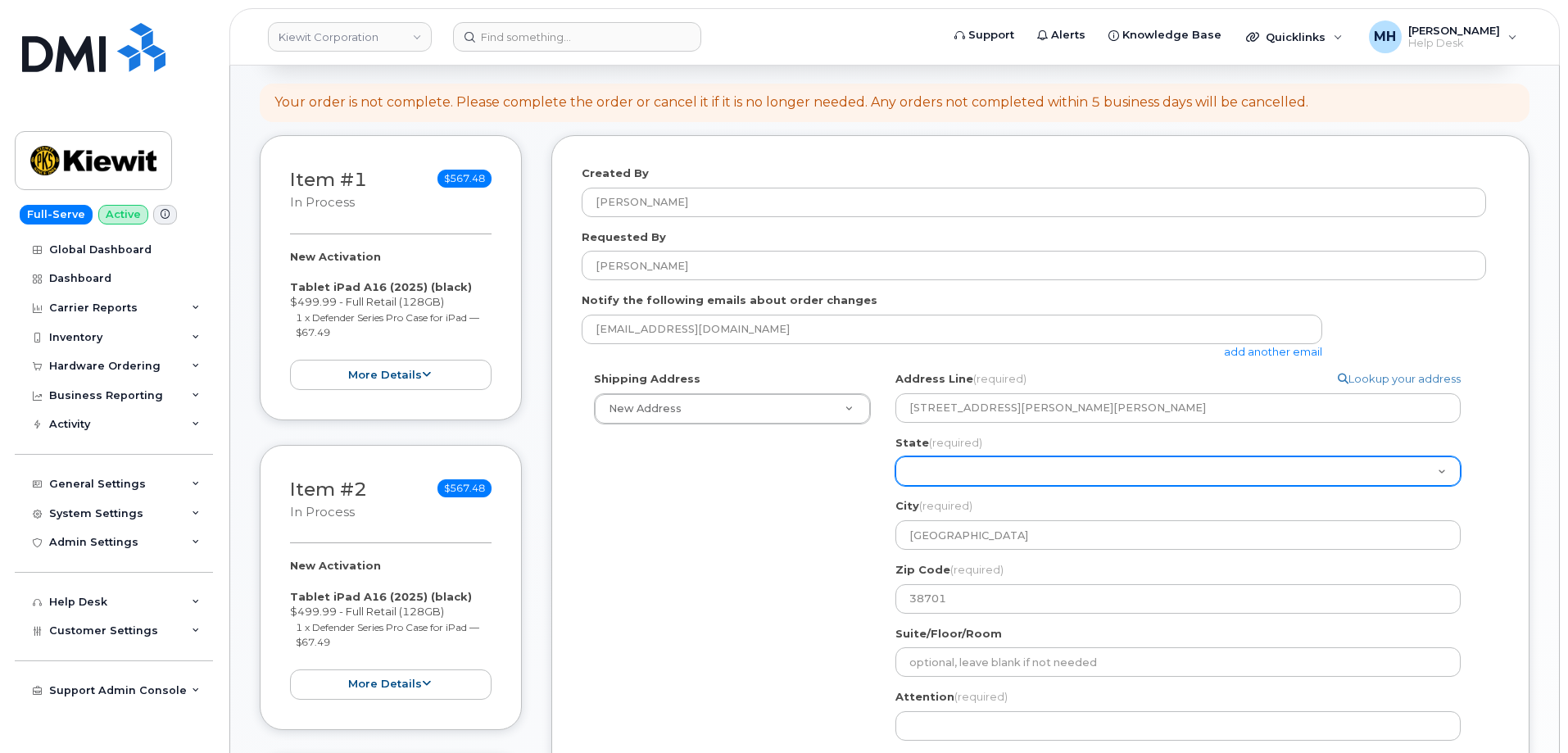
click at [950, 475] on select "Alabama Alaska American Samoa Arizona Arkansas California Colorado Connecticut …" at bounding box center [1178, 471] width 566 height 30
select select "MS"
click at [969, 472] on select "Alabama Alaska American Samoa Arizona Arkansas California Colorado Connecticut …" at bounding box center [1178, 471] width 566 height 30
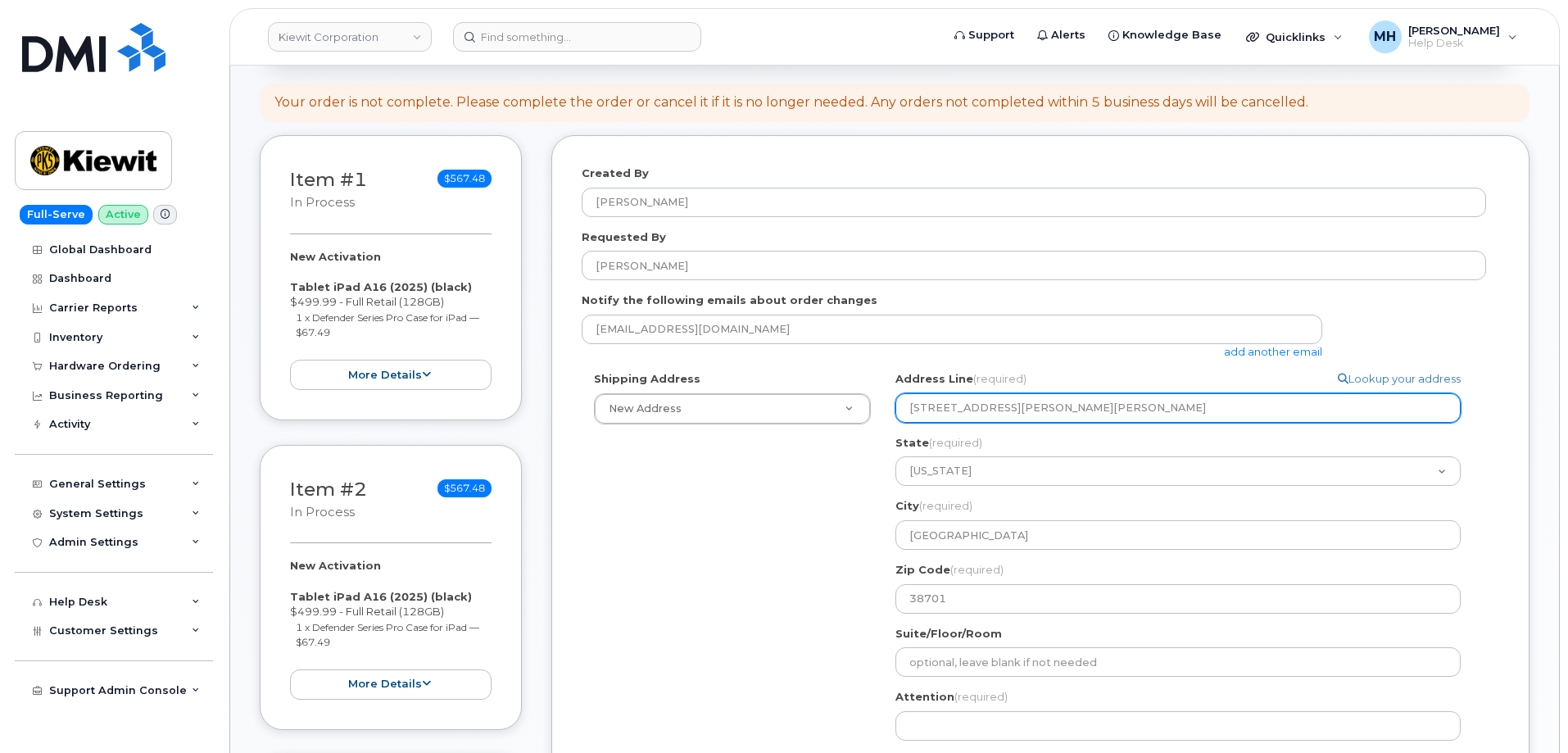
drag, startPoint x: 1047, startPoint y: 410, endPoint x: 1029, endPoint y: 405, distance: 18.7
click at [1029, 405] on input "85 Stokes King Road, , MS" at bounding box center [1178, 408] width 566 height 30
select select
type input "85 Stokes King Road, ,"
select select
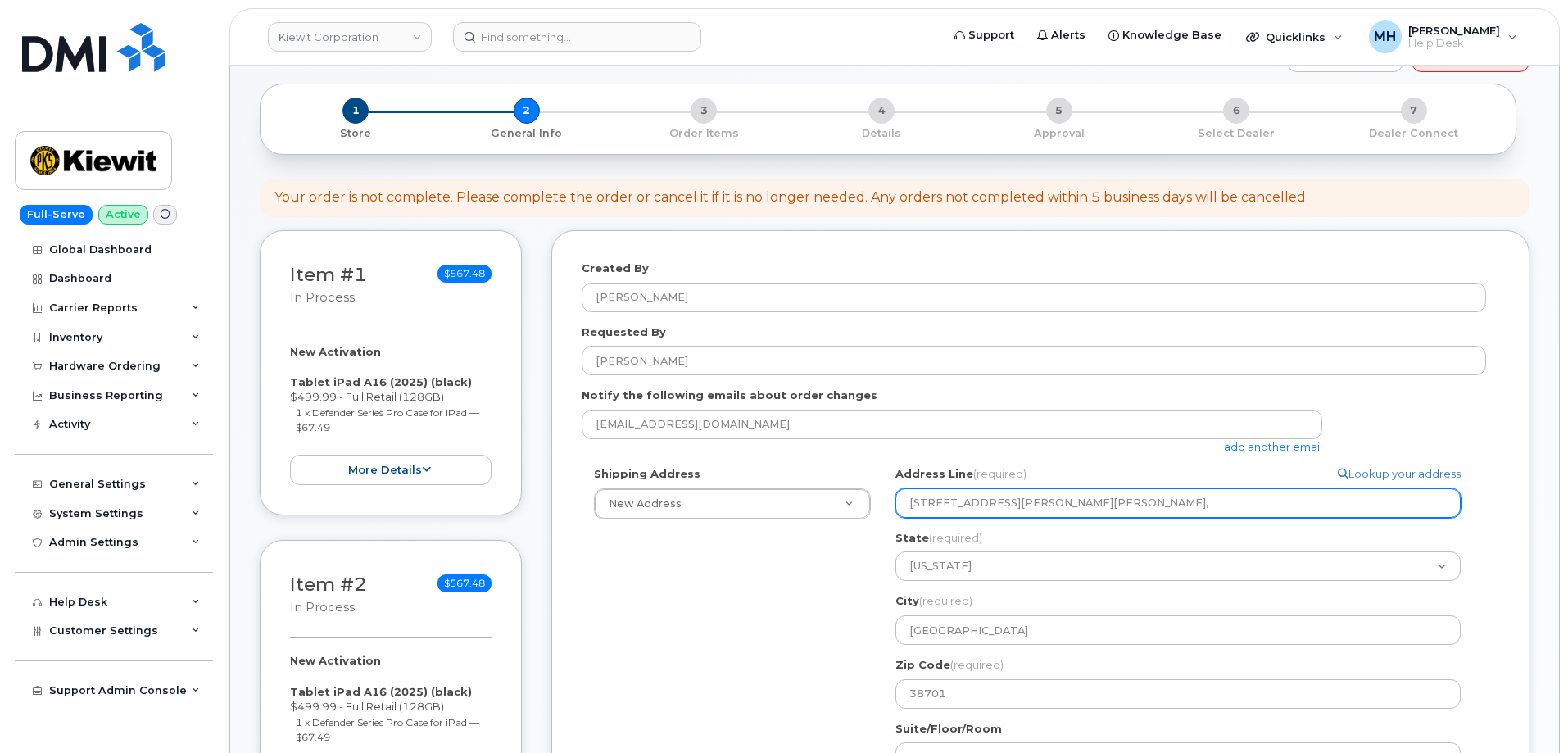
scroll to position [82, 0]
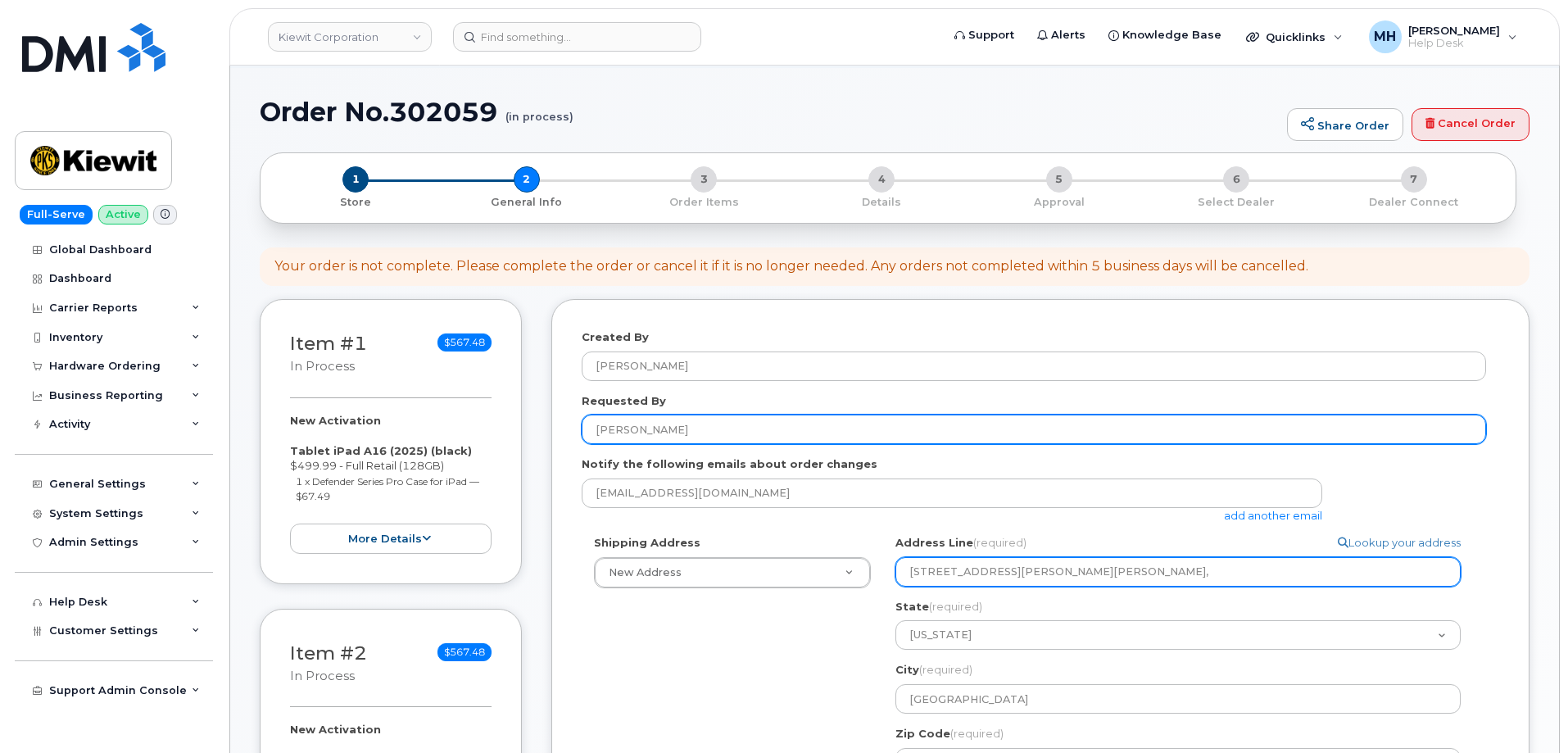
type input "85 Stokes King Road,"
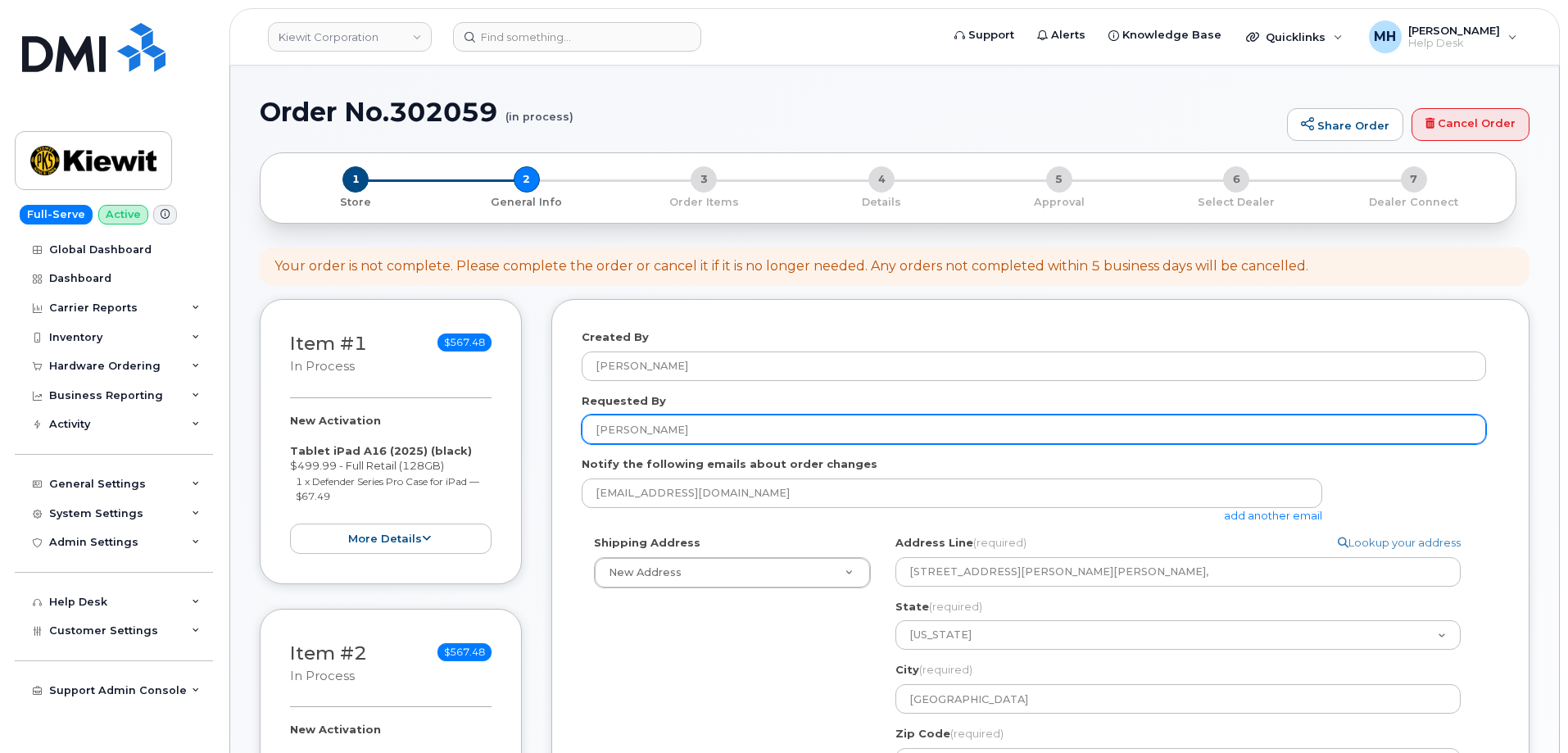
drag, startPoint x: 667, startPoint y: 431, endPoint x: 582, endPoint y: 431, distance: 85.0
click at [582, 431] on input "[PERSON_NAME]" at bounding box center [1034, 429] width 904 height 30
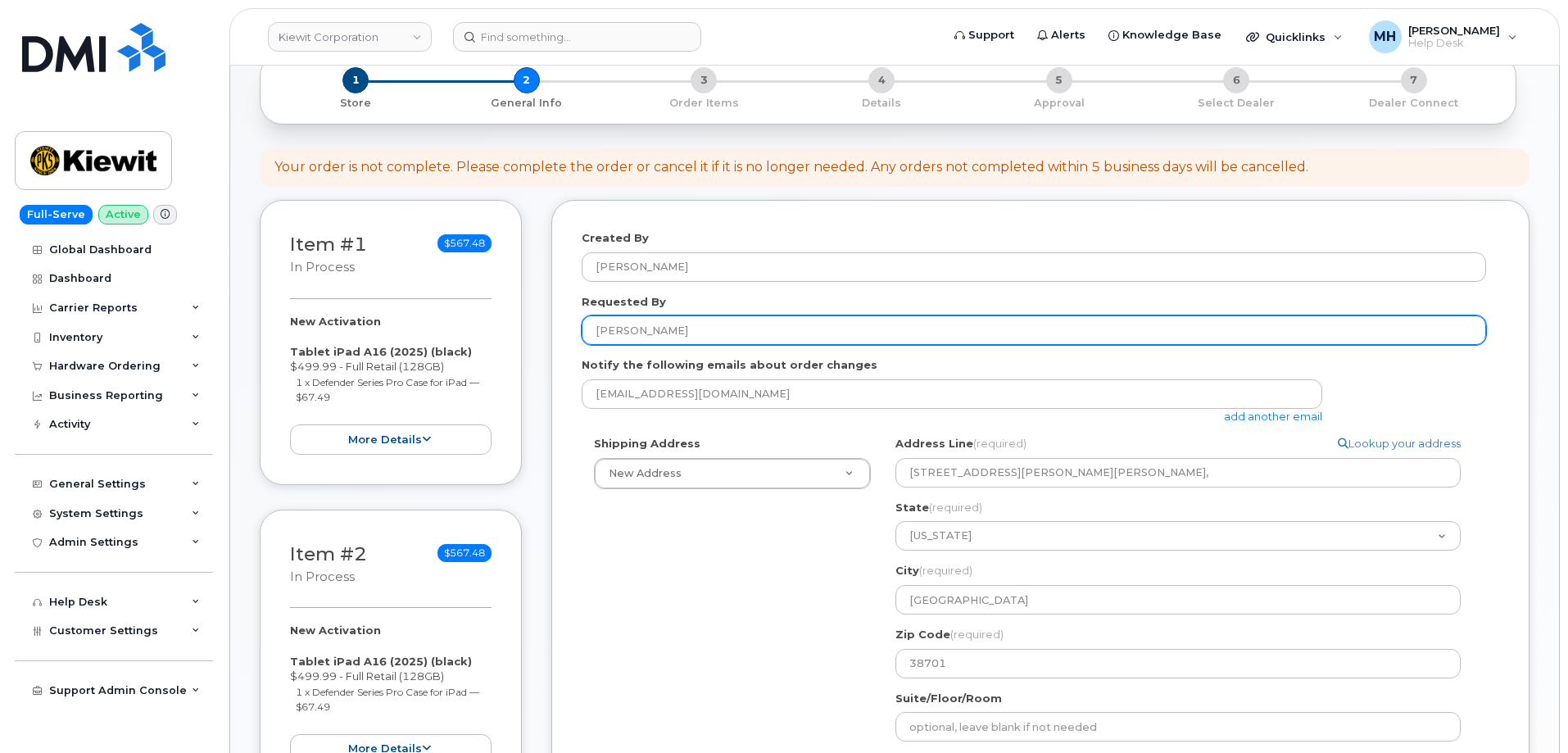
scroll to position [327, 0]
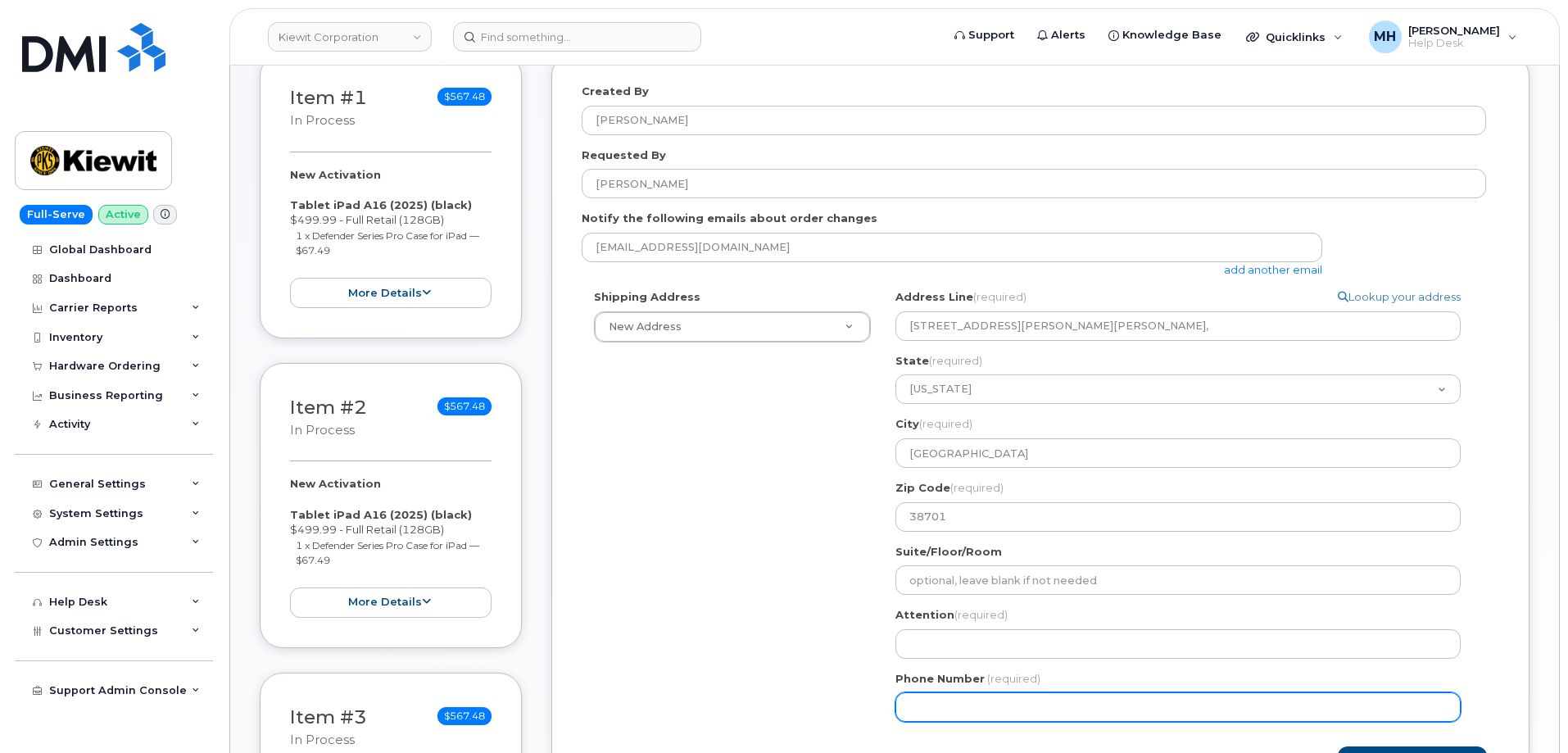
click at [937, 707] on input "Phone Number" at bounding box center [1178, 707] width 566 height 30
click at [955, 700] on input "Phone Number" at bounding box center [1178, 707] width 566 height 30
click at [957, 704] on input "Phone Number" at bounding box center [1178, 707] width 566 height 30
select select
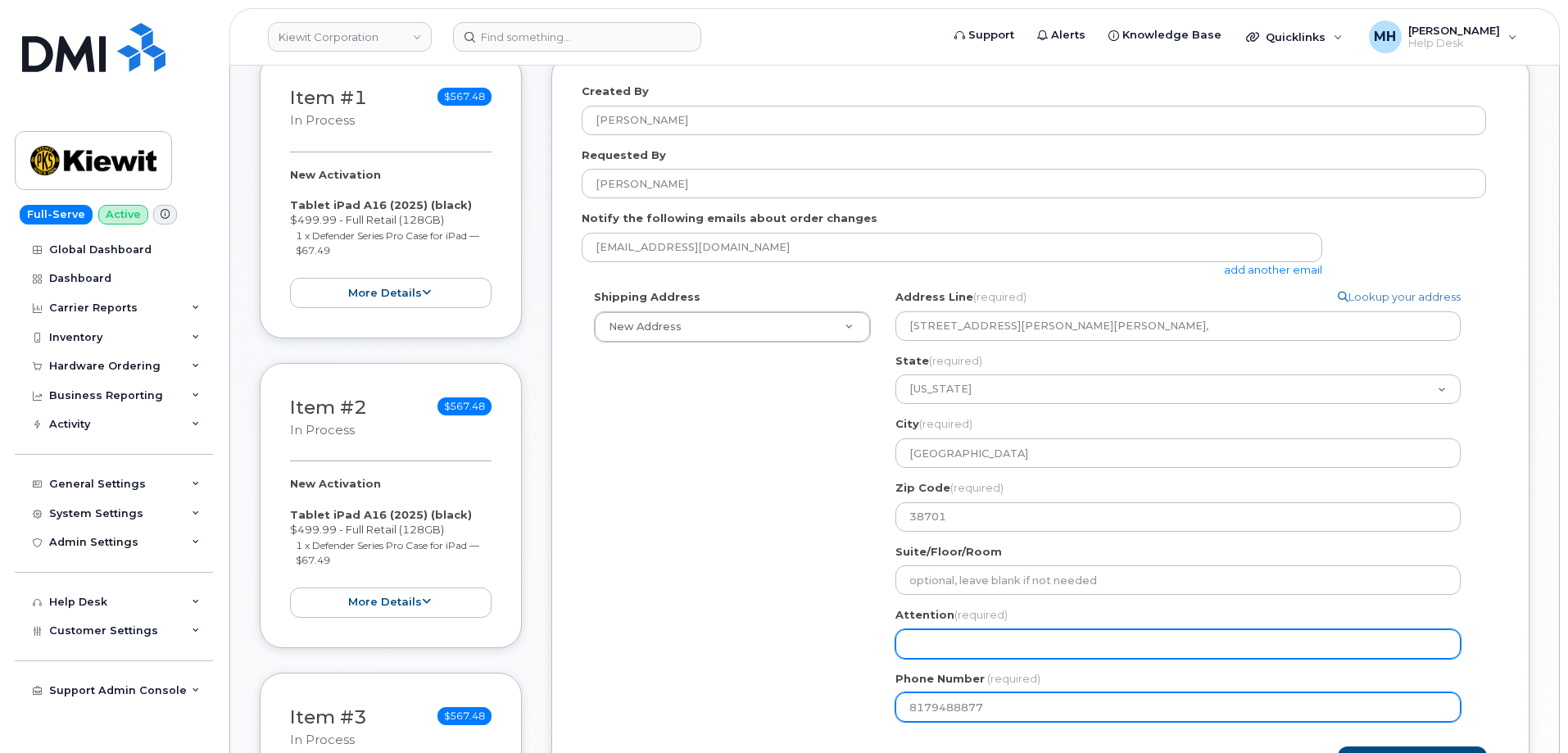
type input "8179488877"
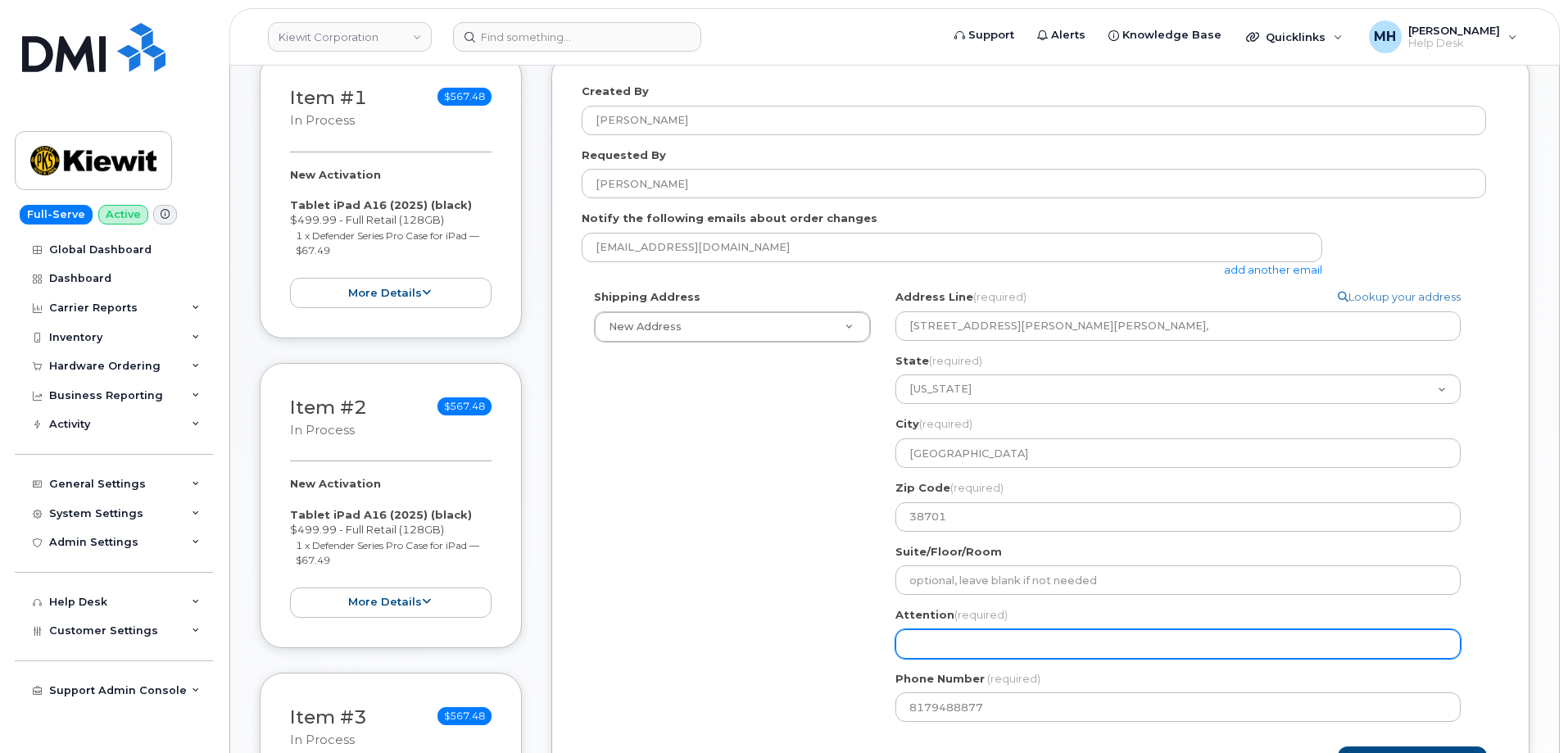
click at [968, 646] on input "Attention (required)" at bounding box center [1178, 644] width 566 height 30
paste input "[PERSON_NAME]"
type input "[PERSON_NAME]"
select select
type input "[PERSON_NAME]"
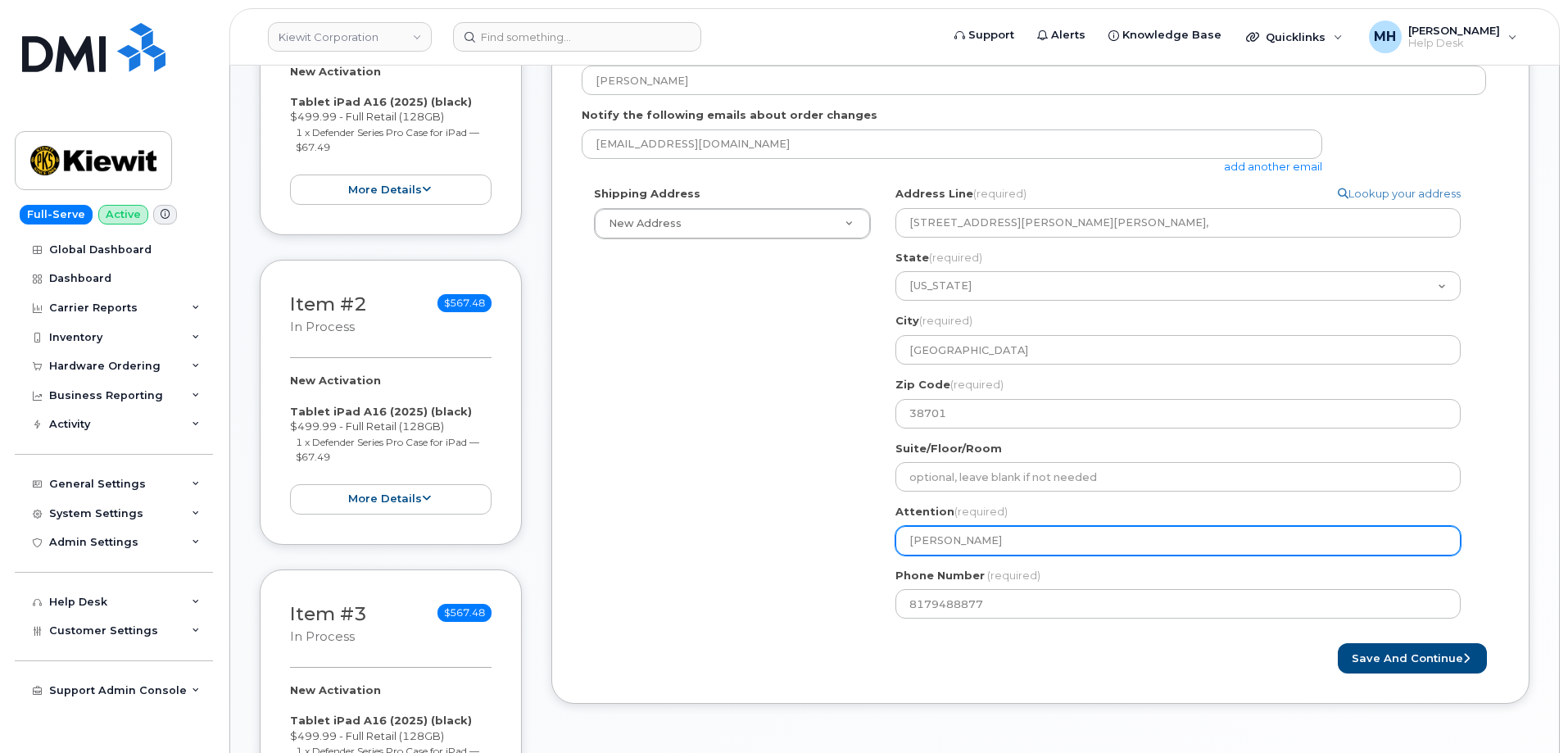
scroll to position [574, 0]
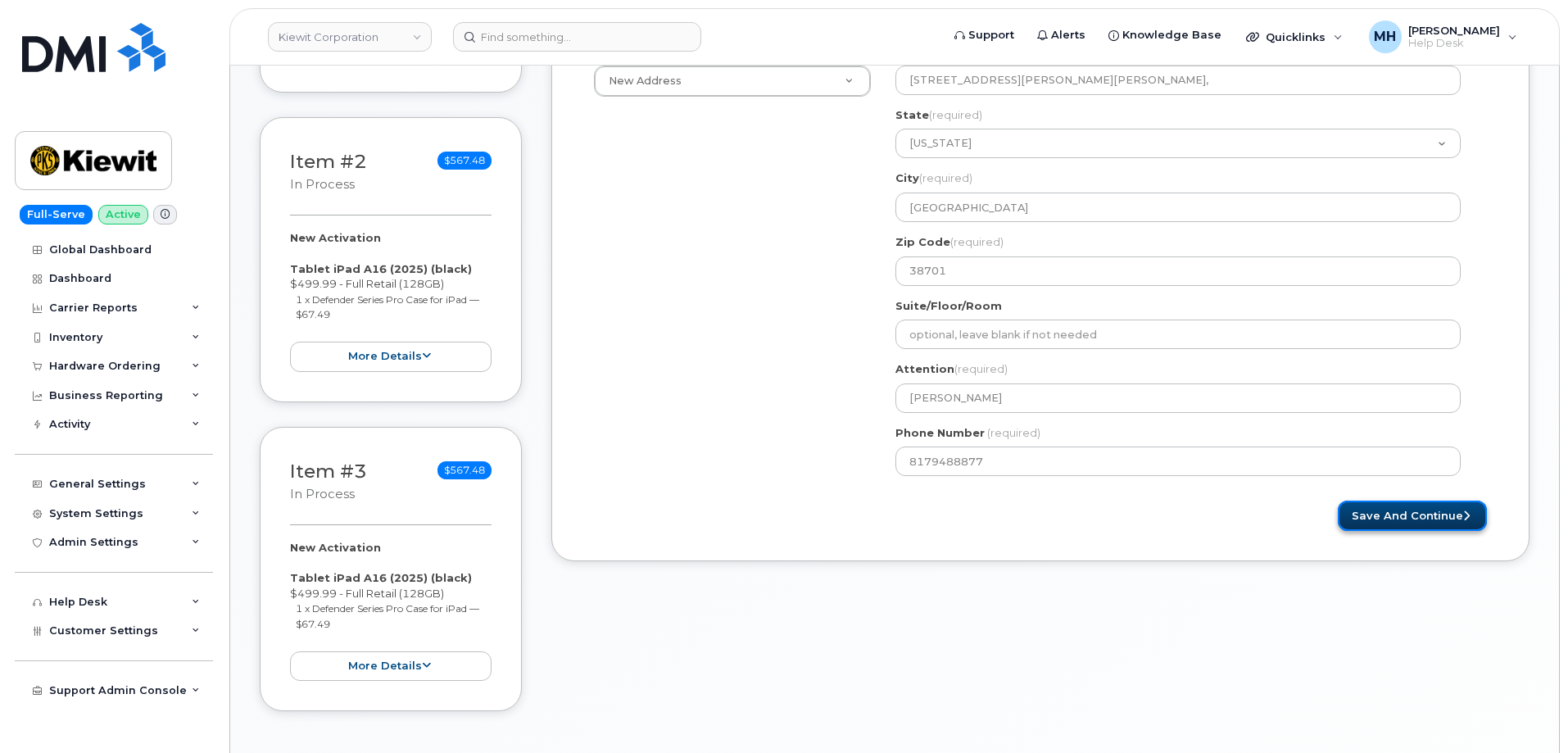
click at [1430, 524] on button "Save and Continue" at bounding box center [1412, 516] width 149 height 31
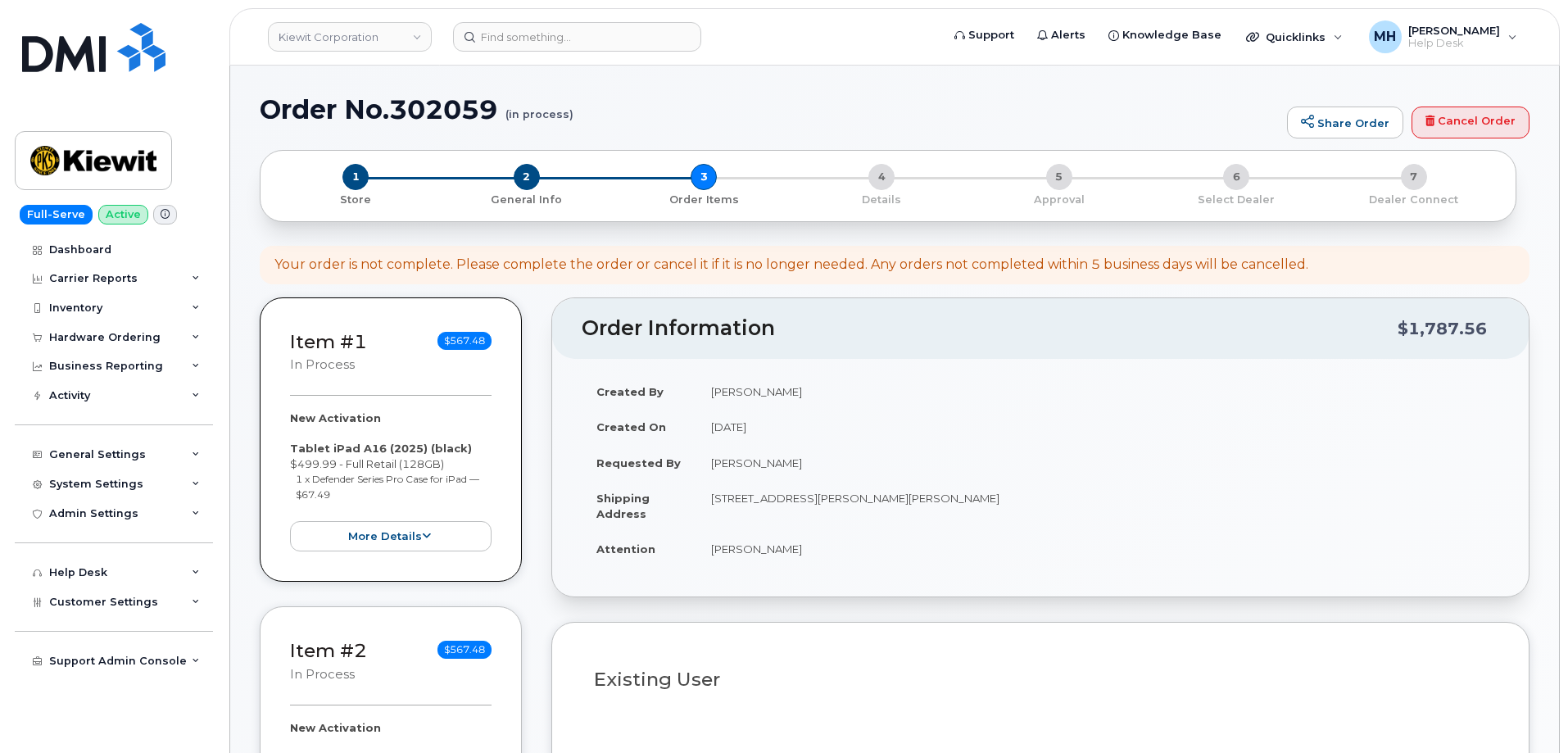
select select
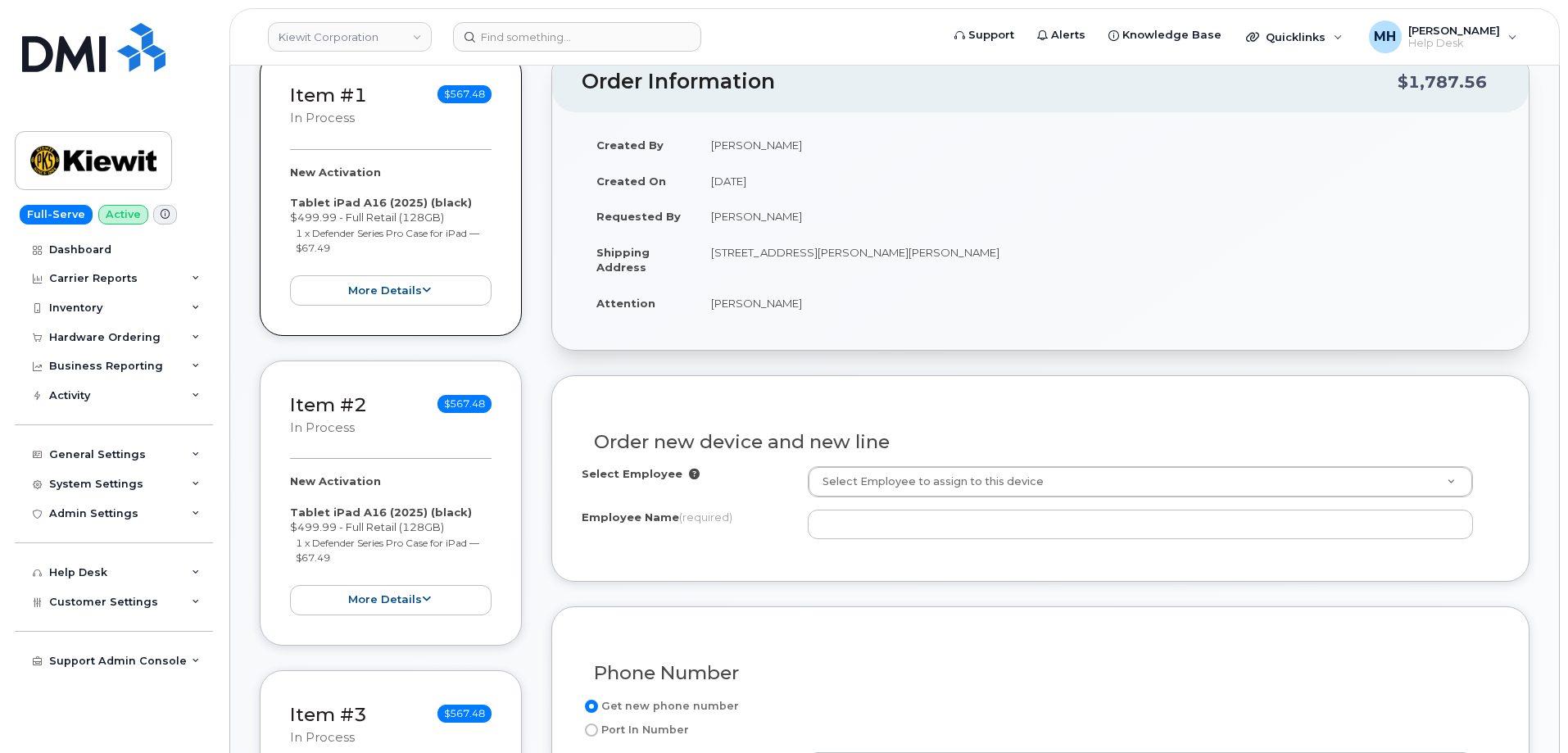
scroll to position [409, 0]
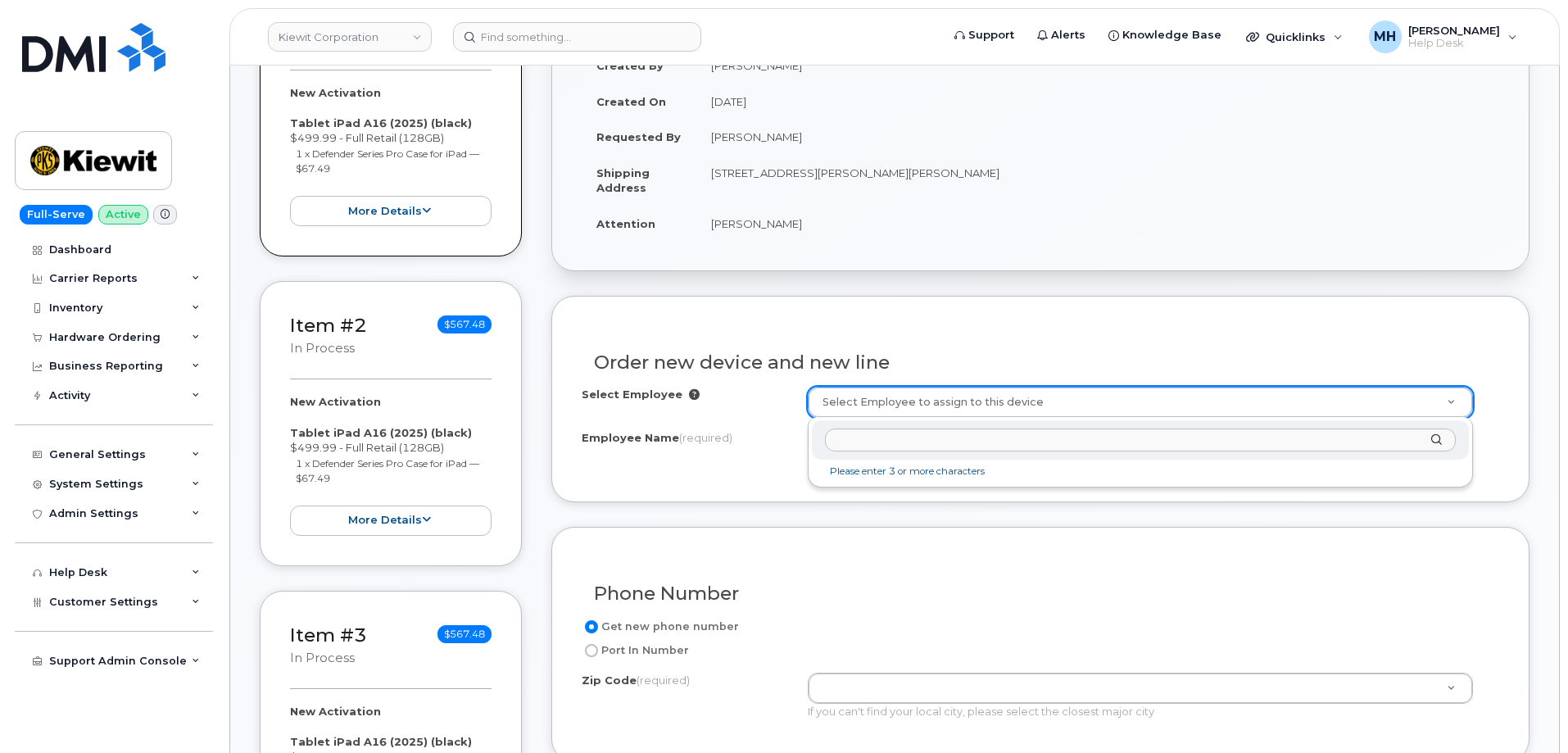
type input "[PERSON_NAME]"
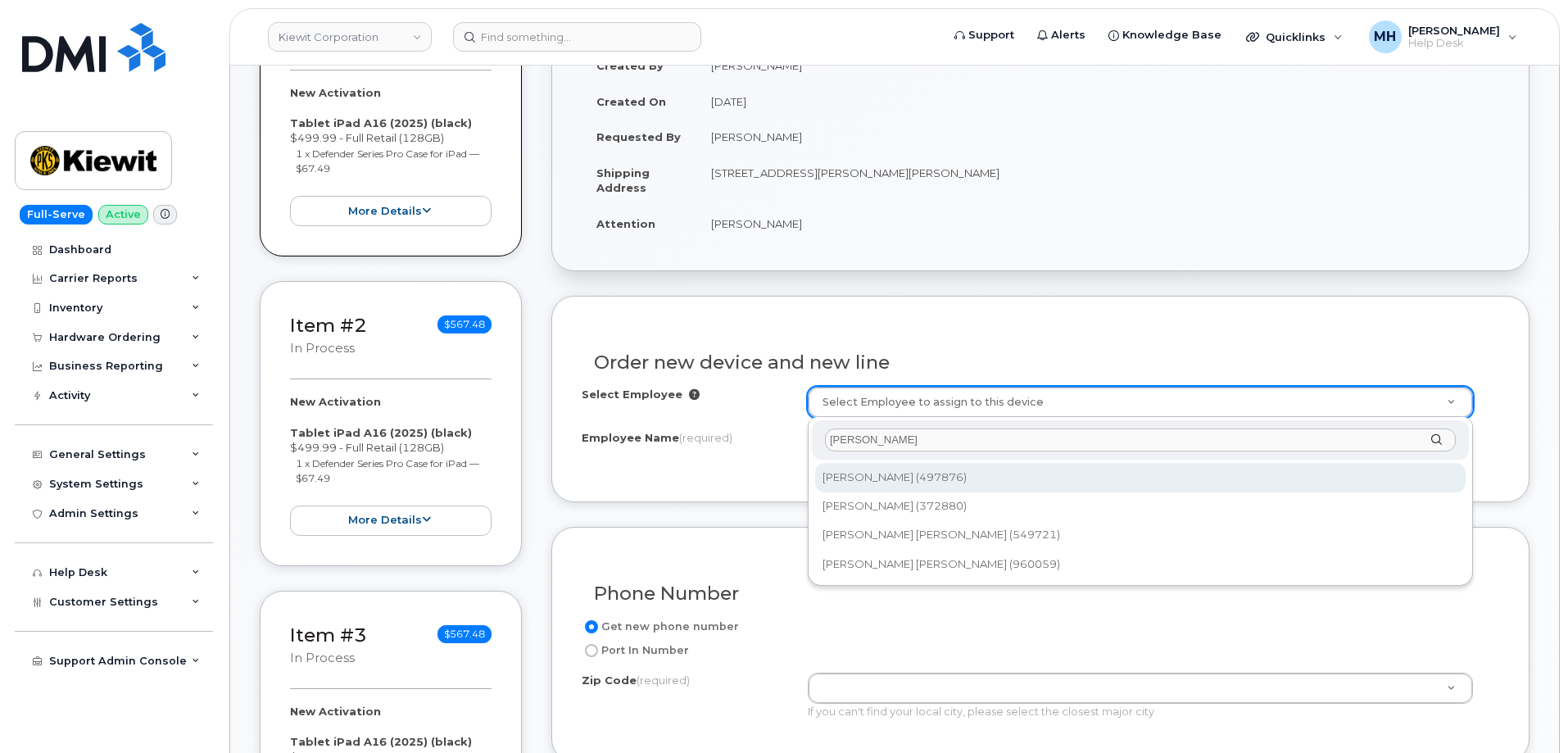
drag, startPoint x: 904, startPoint y: 434, endPoint x: 792, endPoint y: 437, distance: 112.0
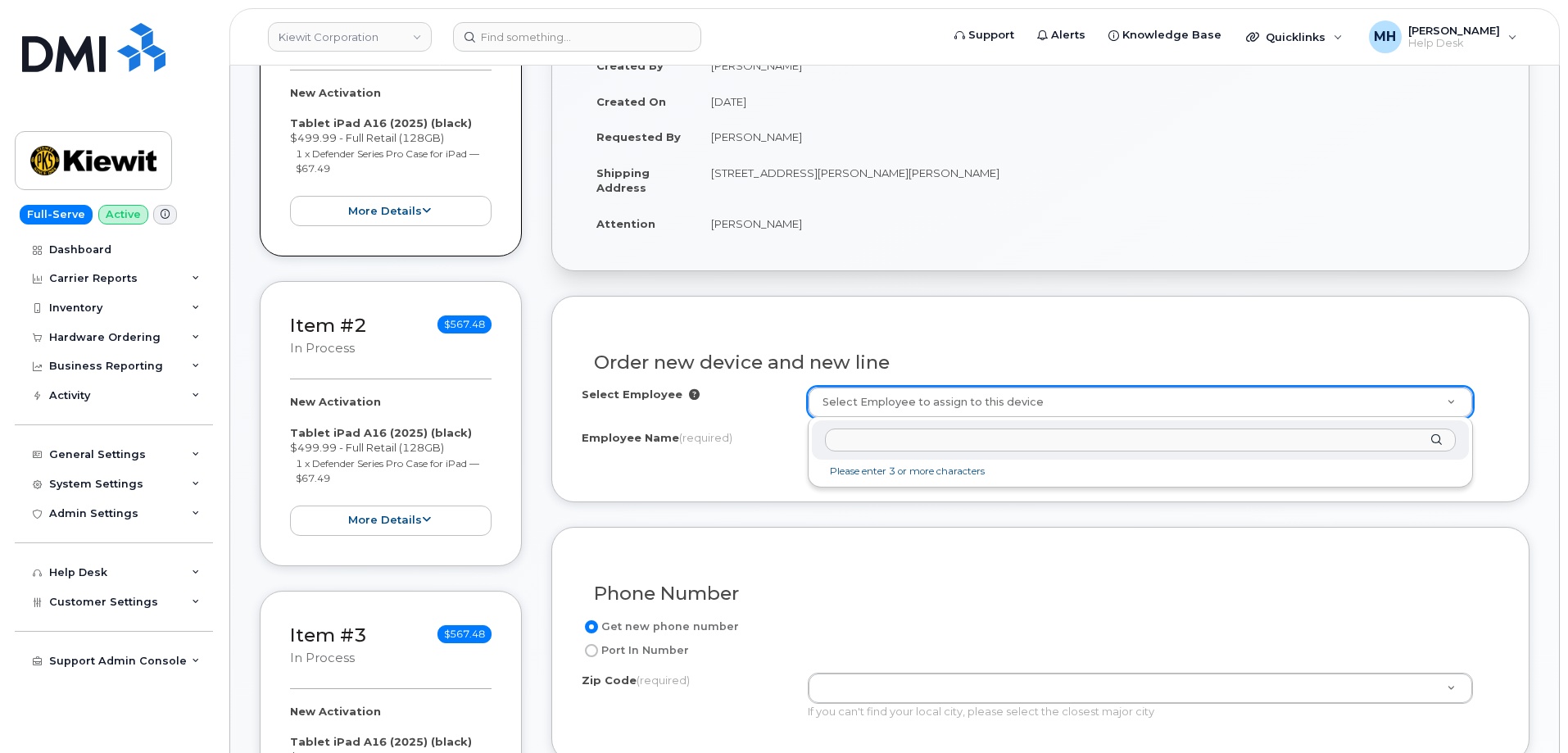
click at [928, 437] on input "text" at bounding box center [1139, 440] width 630 height 23
paste input "[PERSON_NAME]"
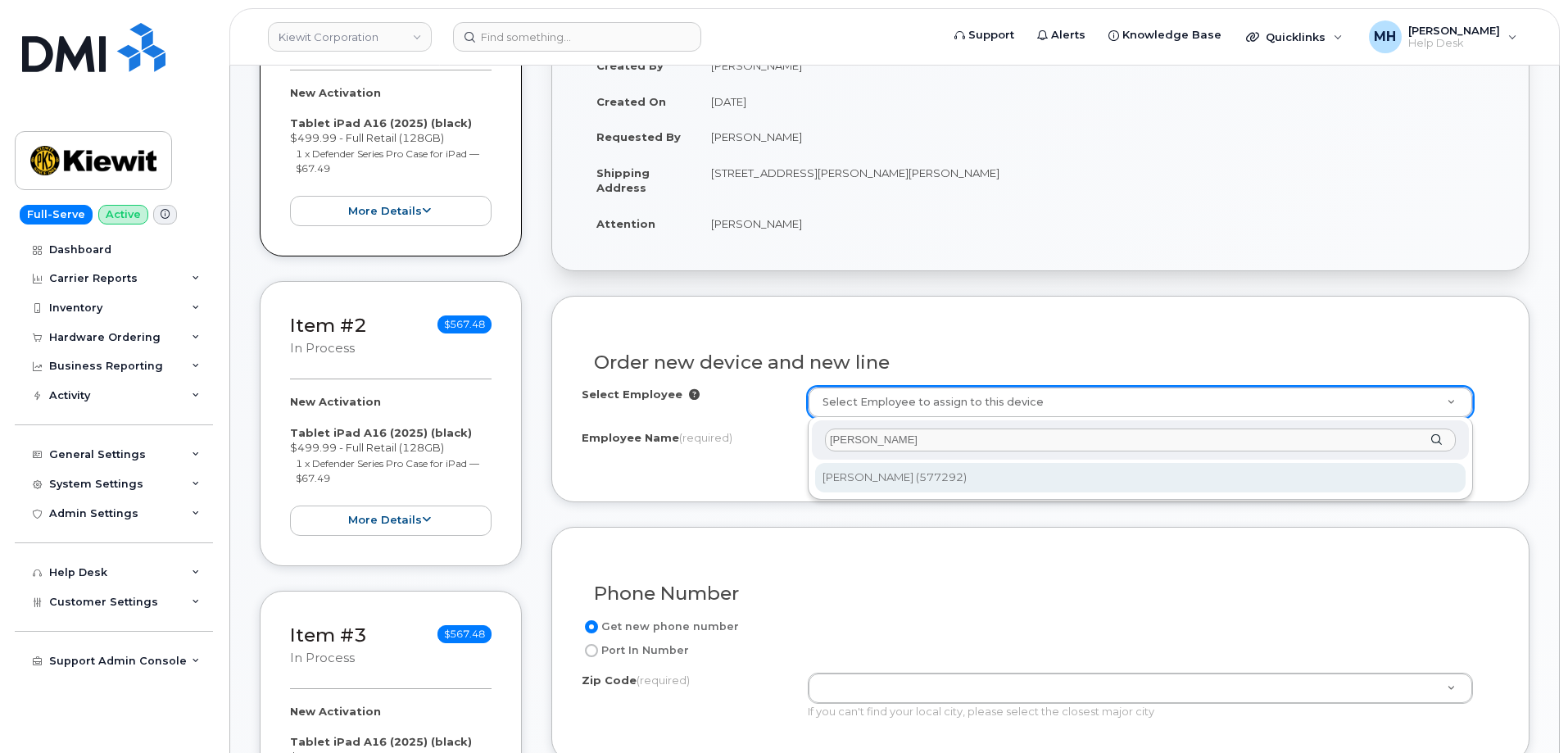
type input "[PERSON_NAME]"
type input "2748560"
type input "[PERSON_NAME]"
type input "[STREET_ADDRESS][PERSON_NAME][PERSON_NAME]"
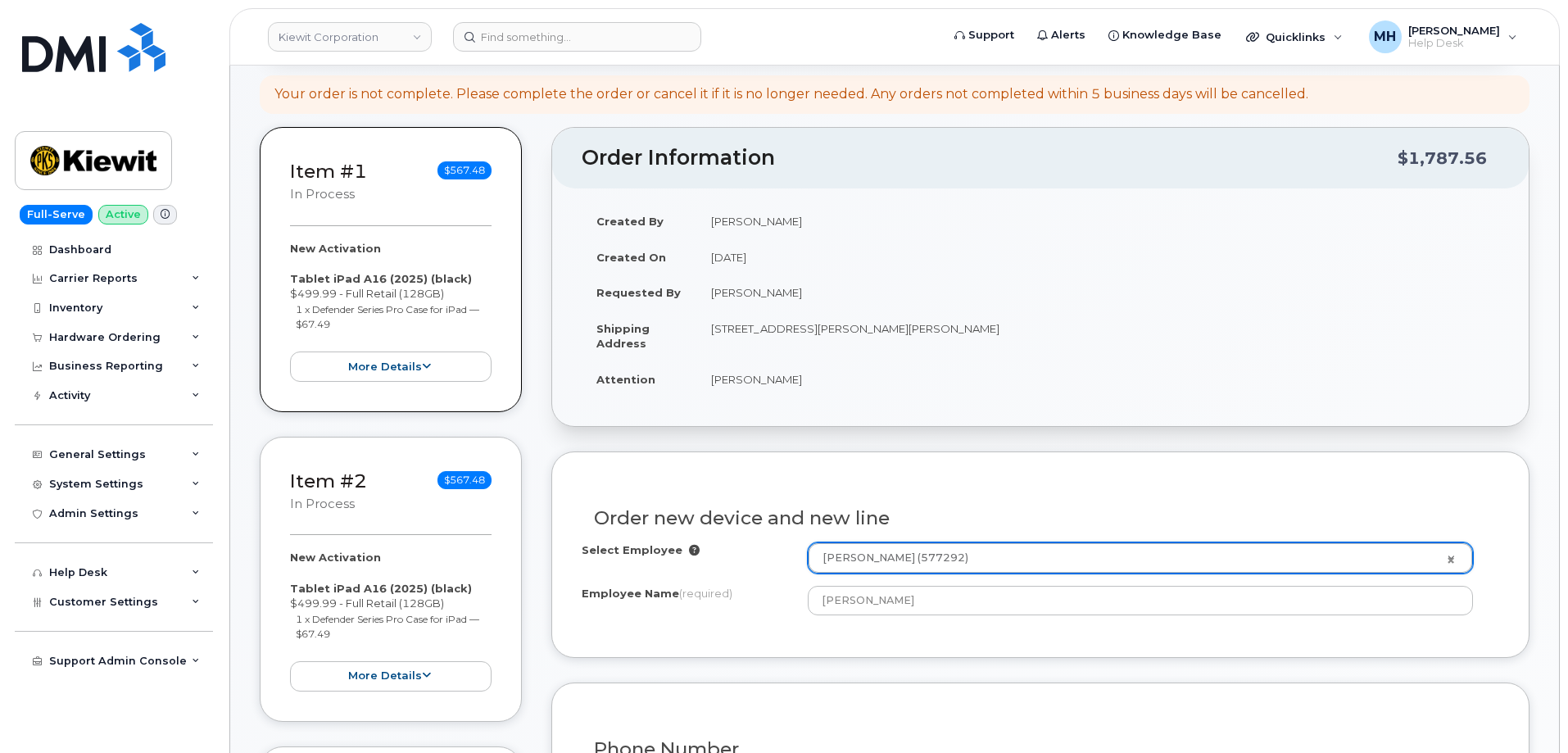
scroll to position [246, 0]
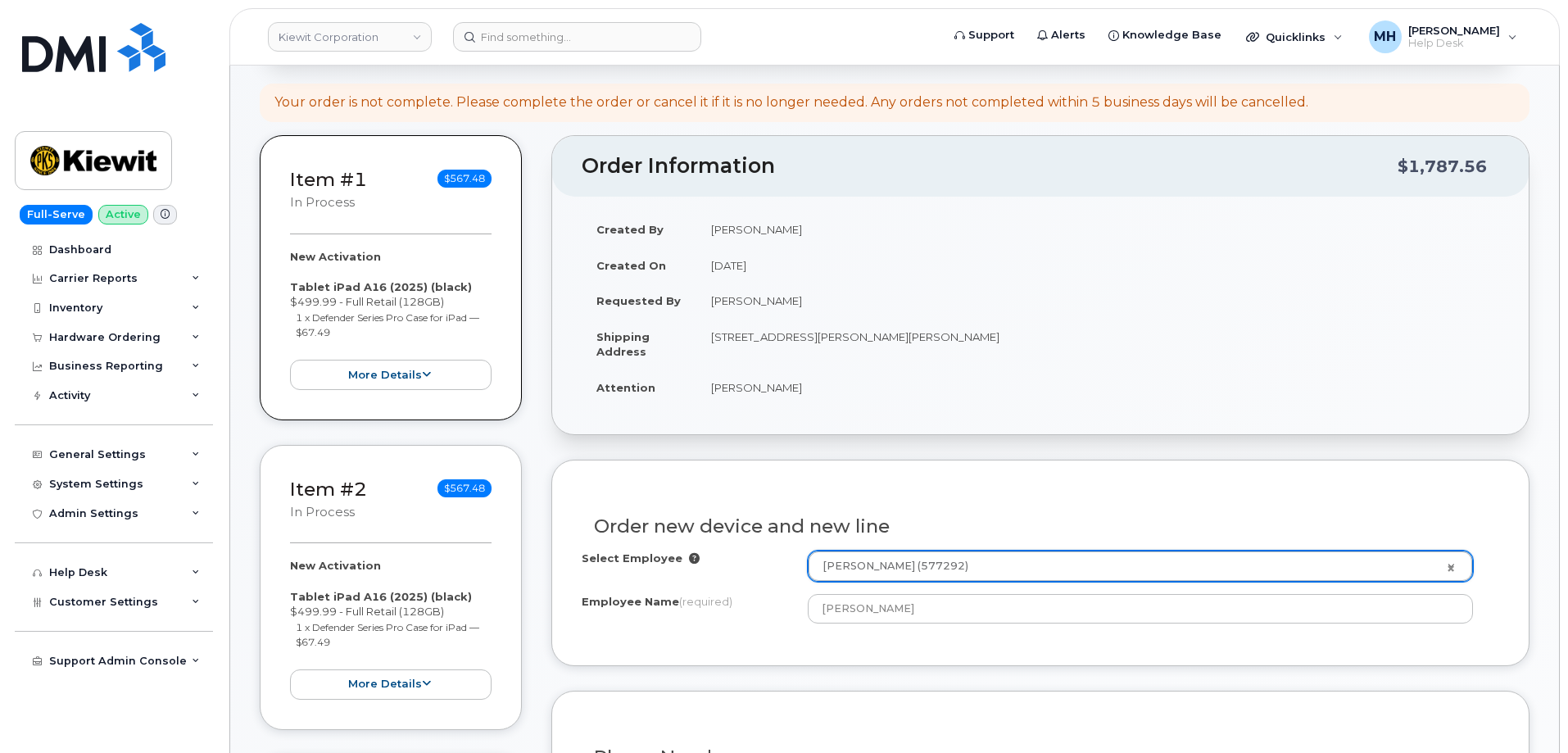
click at [913, 337] on td "[STREET_ADDRESS][PERSON_NAME][PERSON_NAME]" at bounding box center [1097, 344] width 803 height 50
copy td "38701"
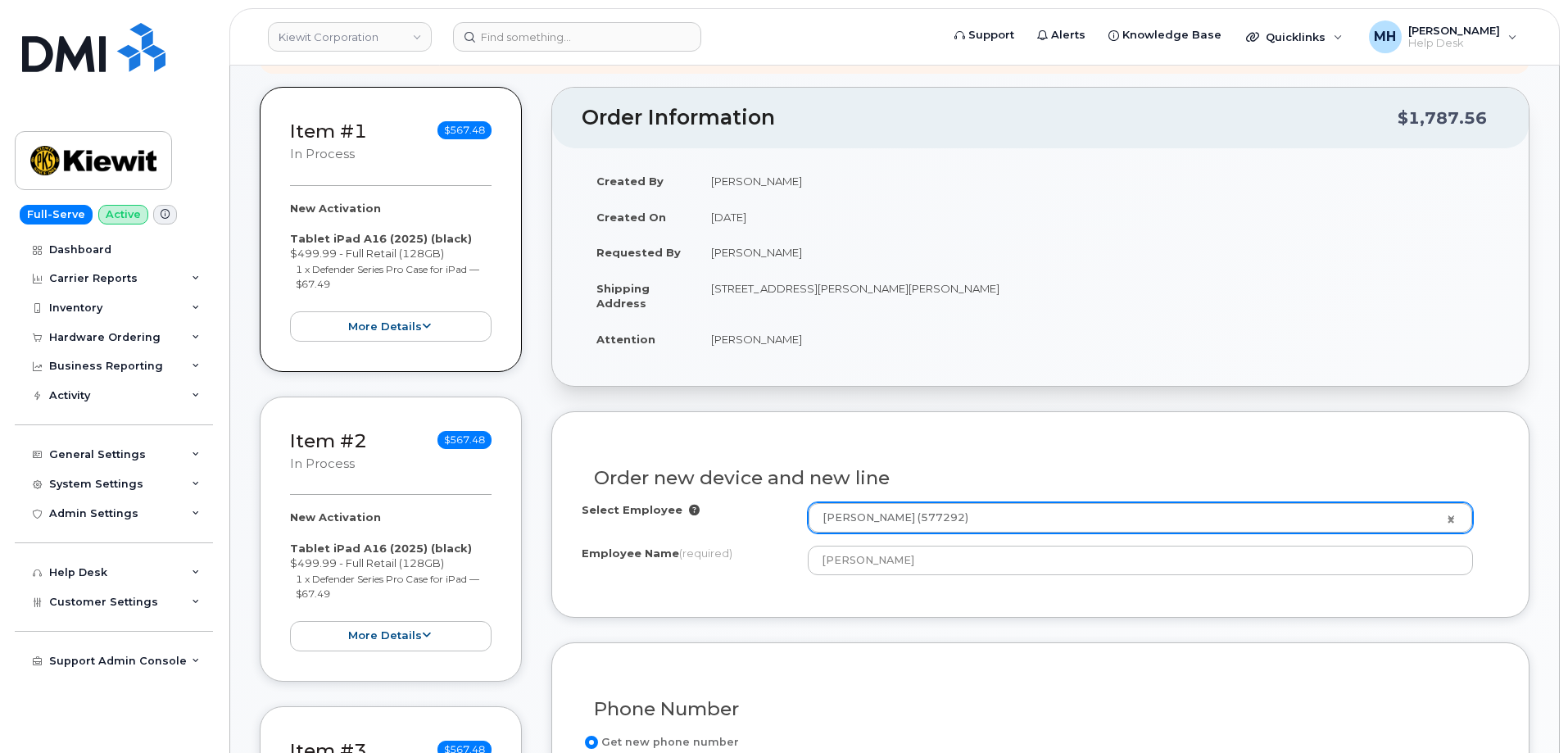
scroll to position [492, 0]
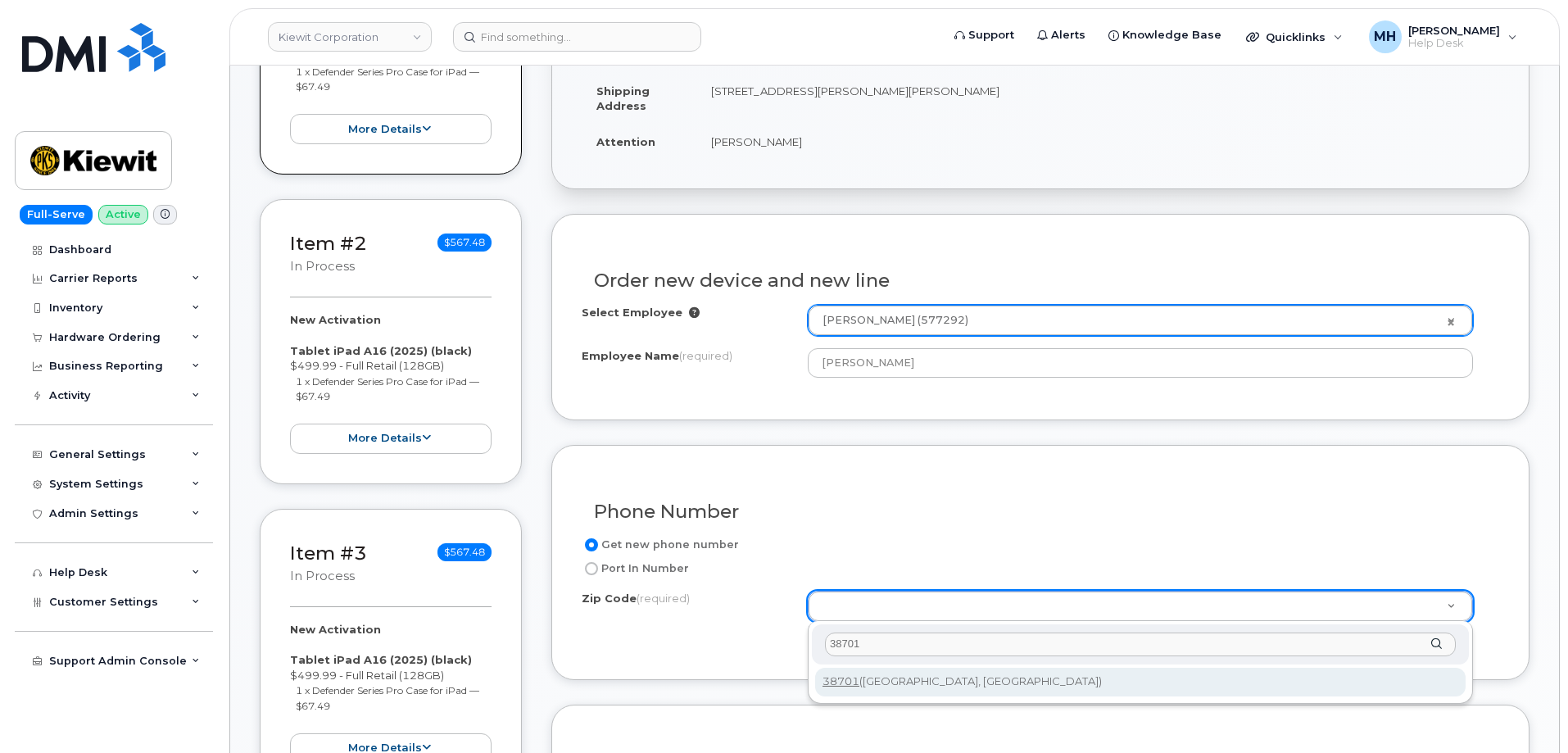
type input "38701"
drag, startPoint x: 842, startPoint y: 674, endPoint x: 831, endPoint y: 684, distance: 14.9
type input "38701 ([GEOGRAPHIC_DATA], [GEOGRAPHIC_DATA])"
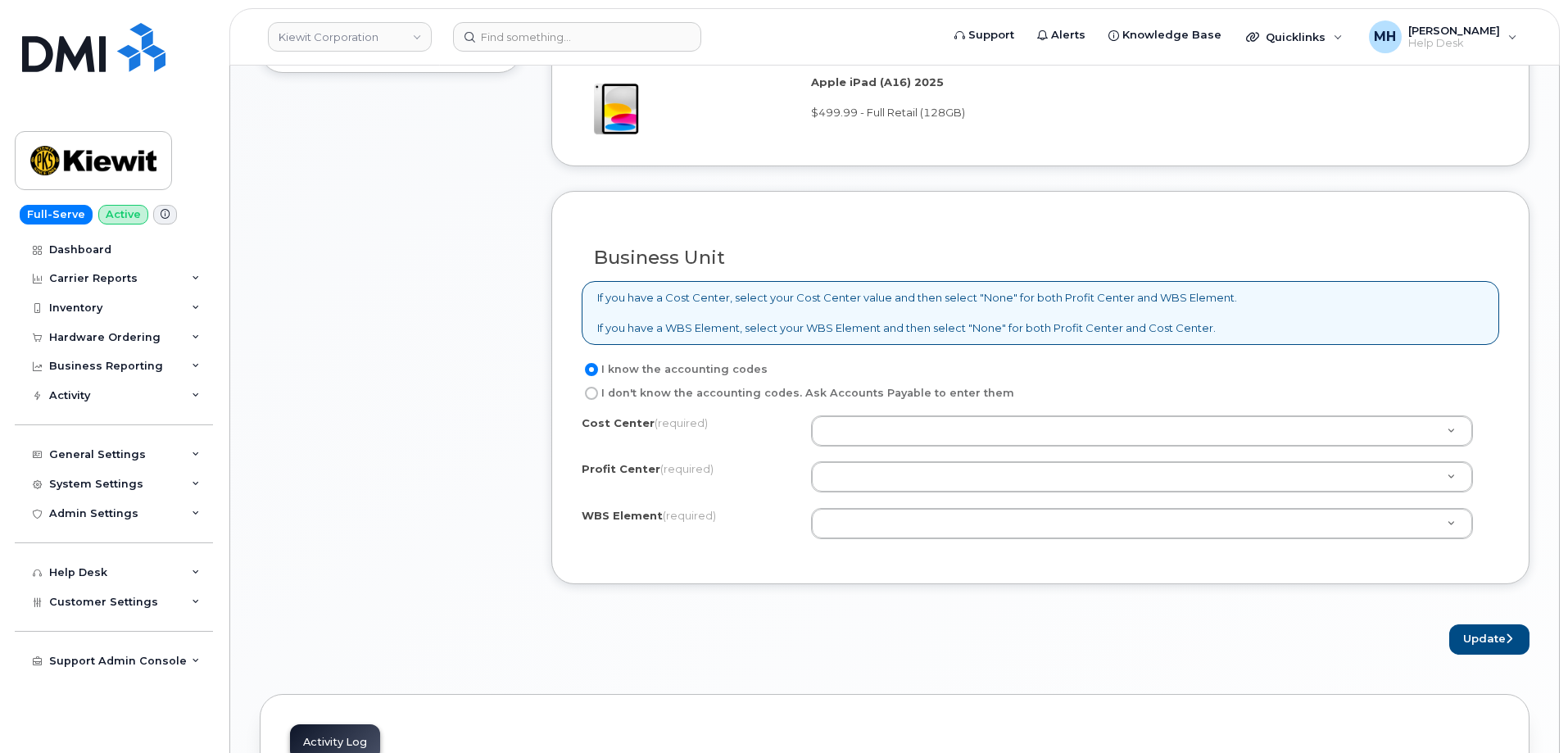
scroll to position [1229, 0]
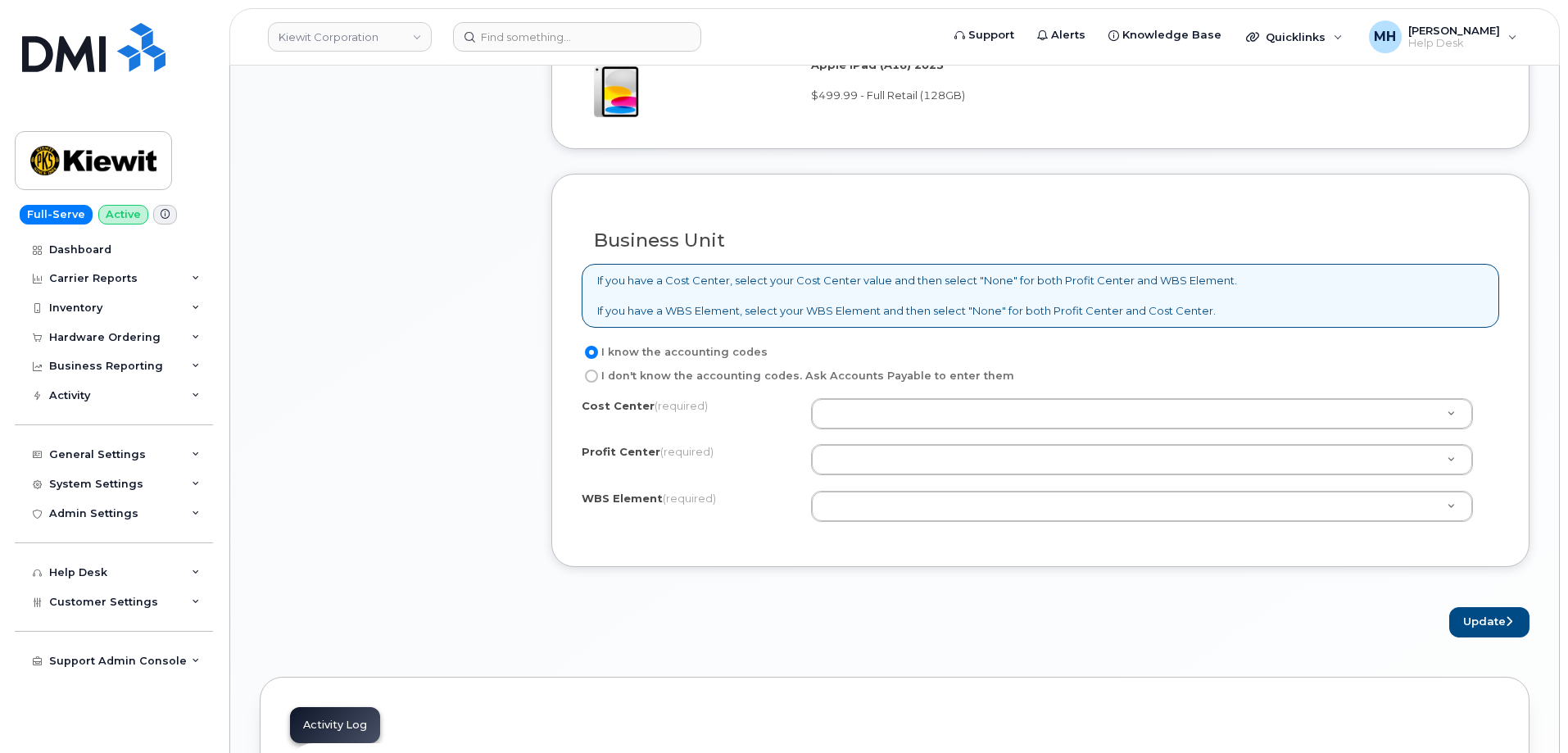
click at [851, 397] on div "I know the accounting codes I don't know the accounting codes. Ask Accounts Pay…" at bounding box center [1040, 440] width 917 height 195
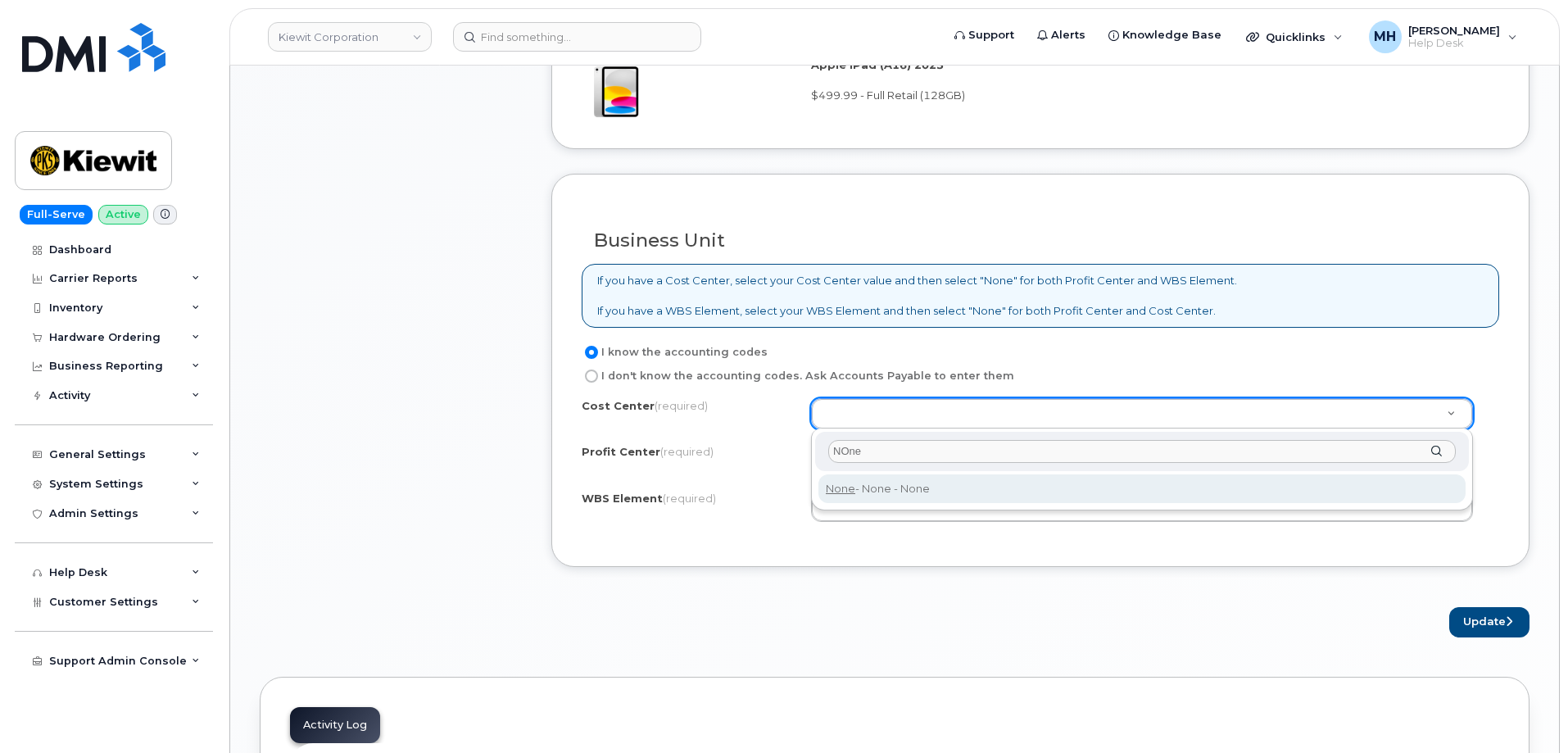
type input "NOne"
type input "None"
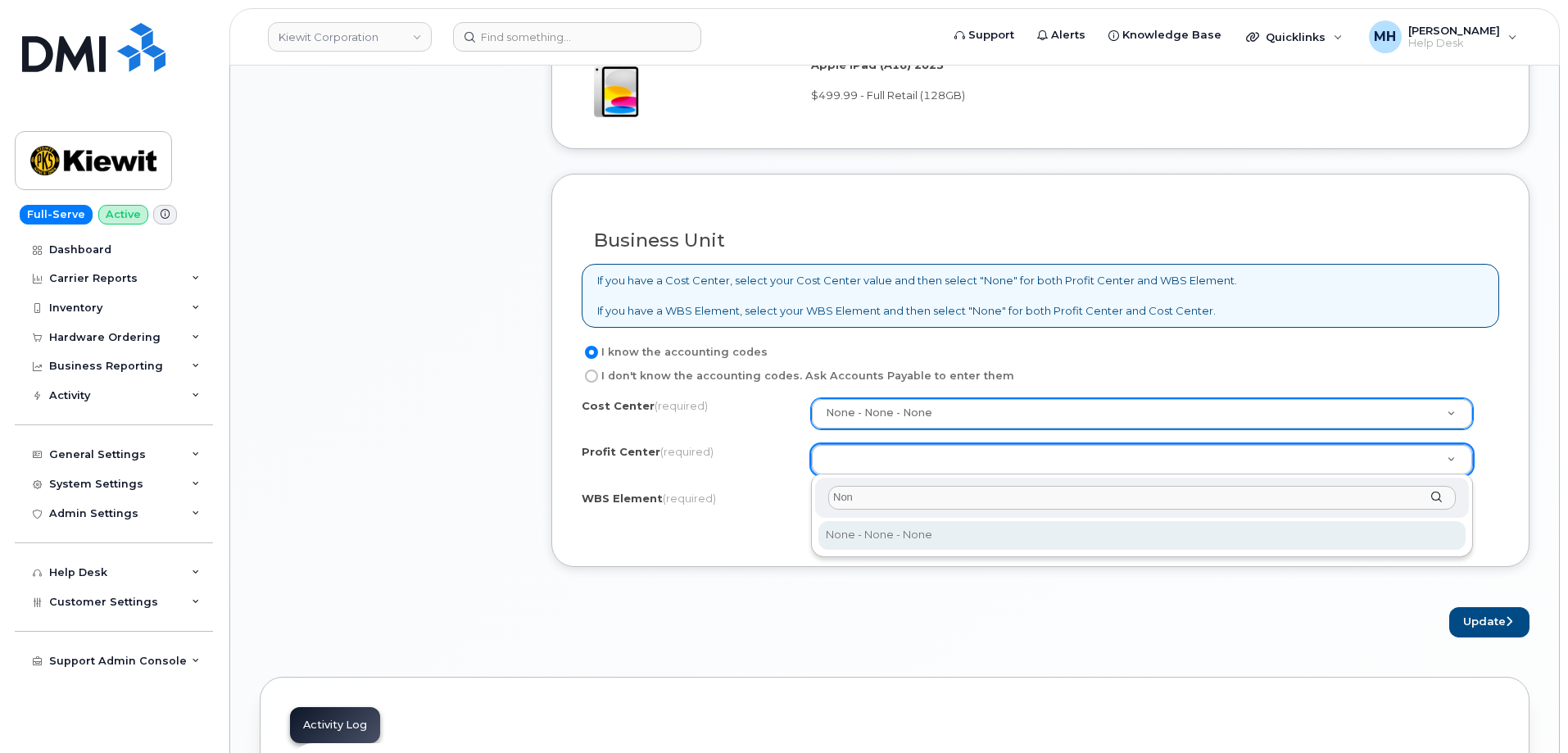
type input "Non"
drag, startPoint x: 845, startPoint y: 519, endPoint x: 851, endPoint y: 529, distance: 11.7
select select "None"
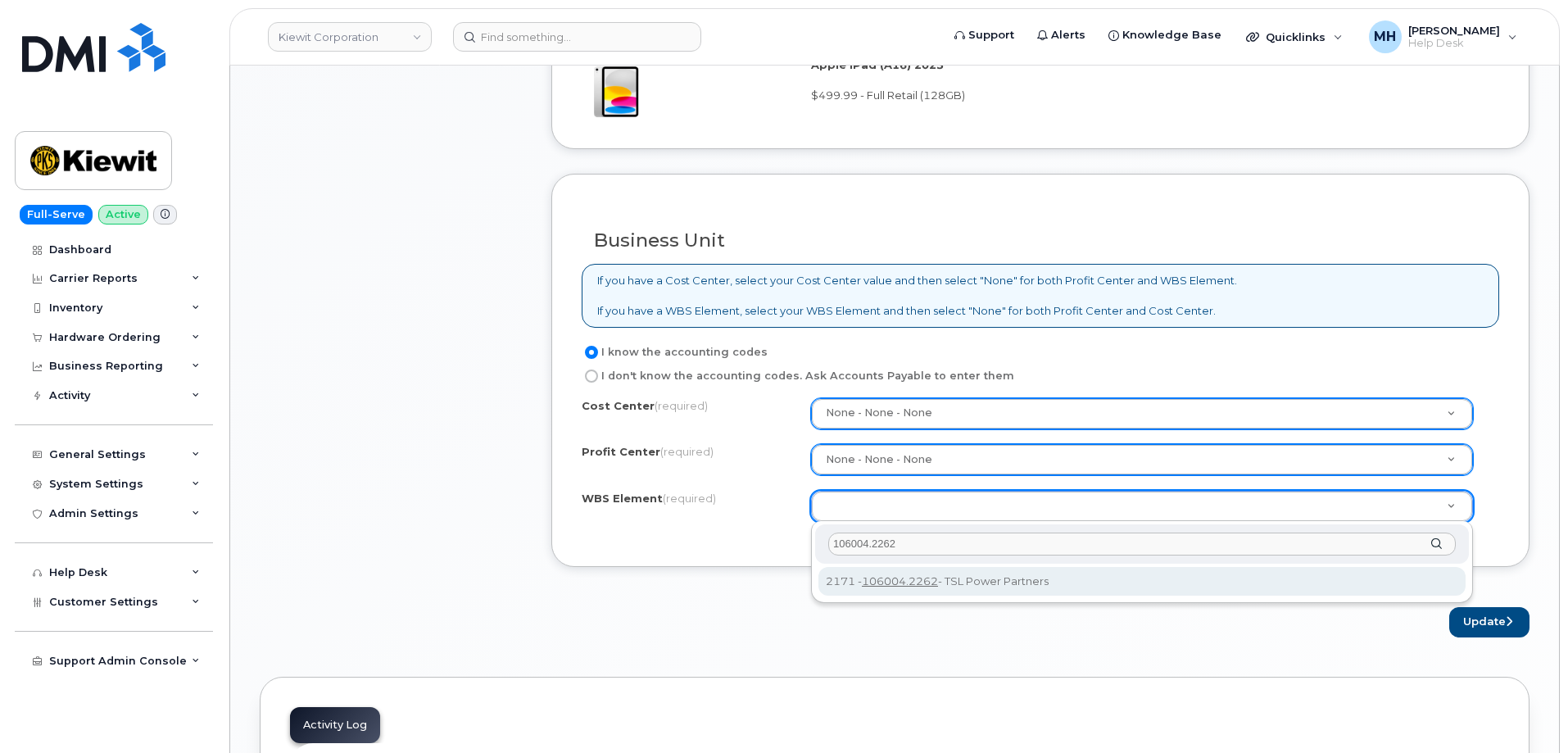
type input "106004.2262"
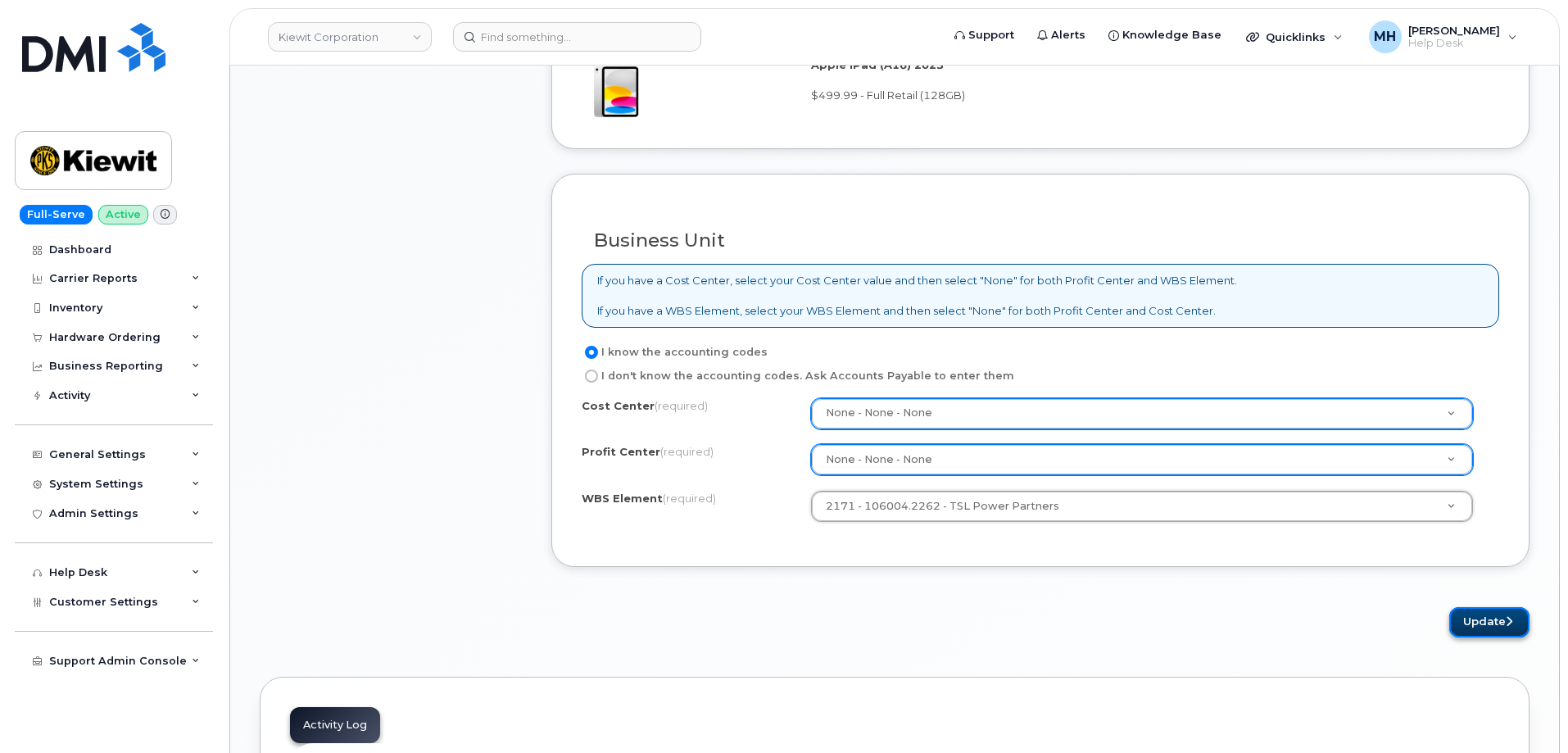
click at [1478, 628] on button "Update" at bounding box center [1489, 623] width 80 height 31
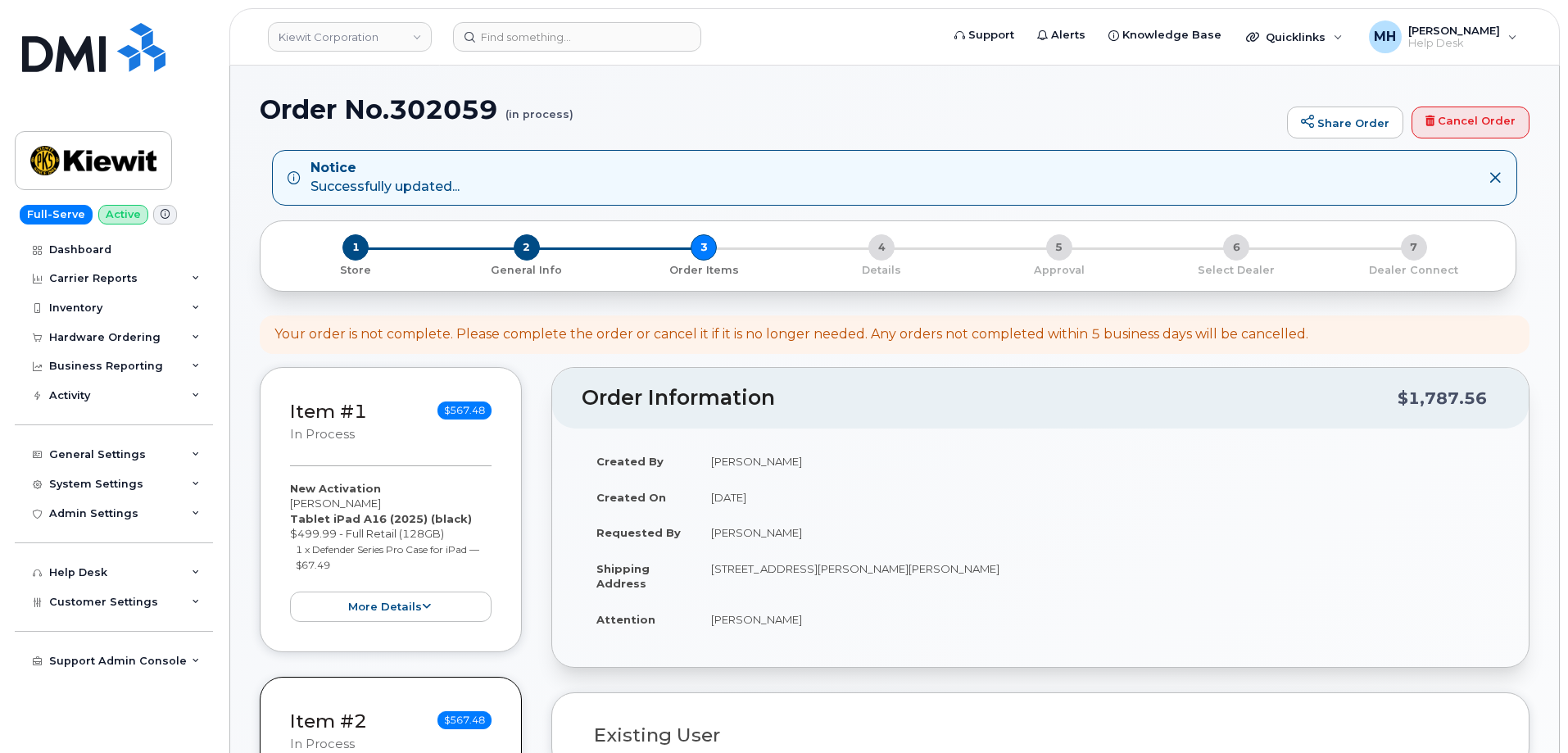
select select
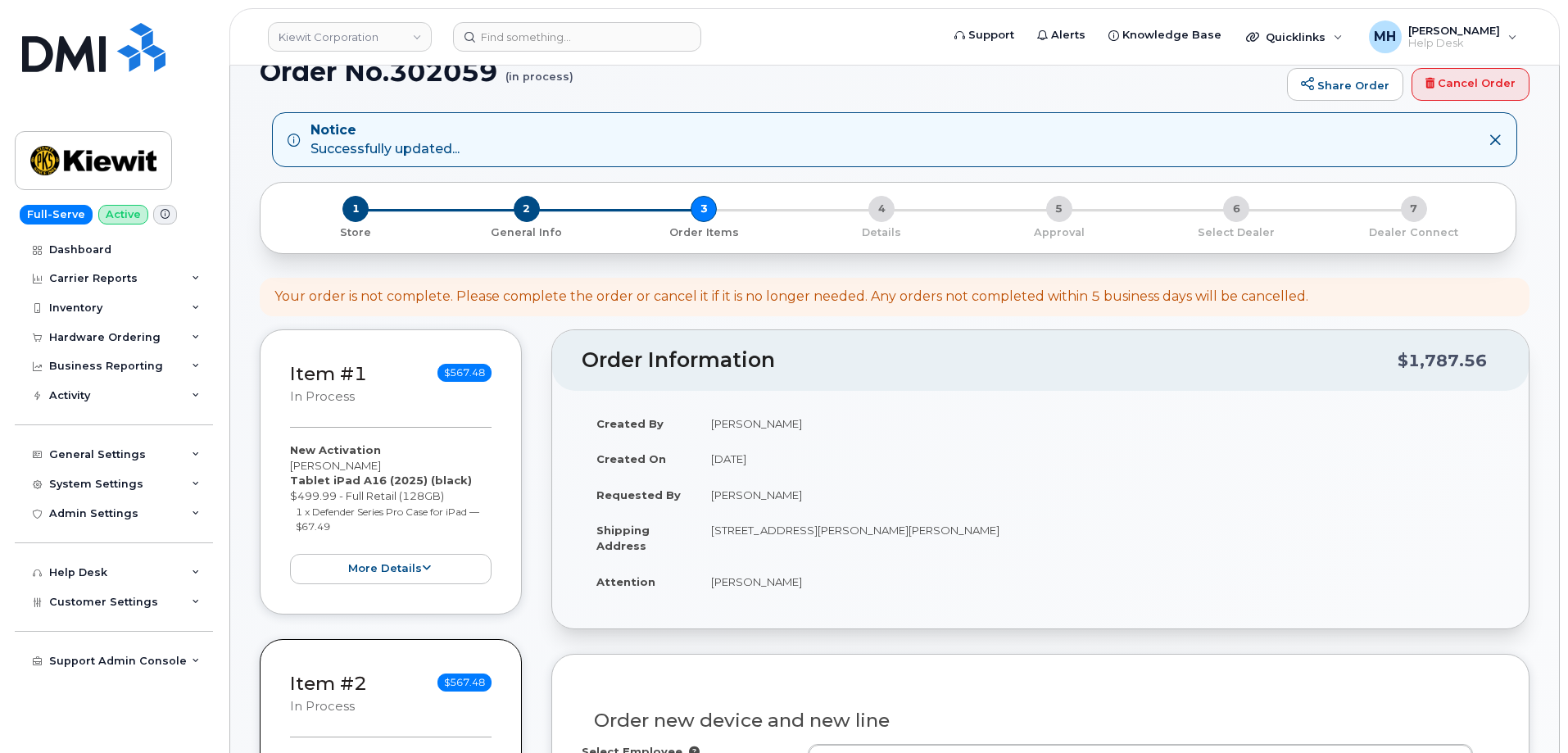
scroll to position [409, 0]
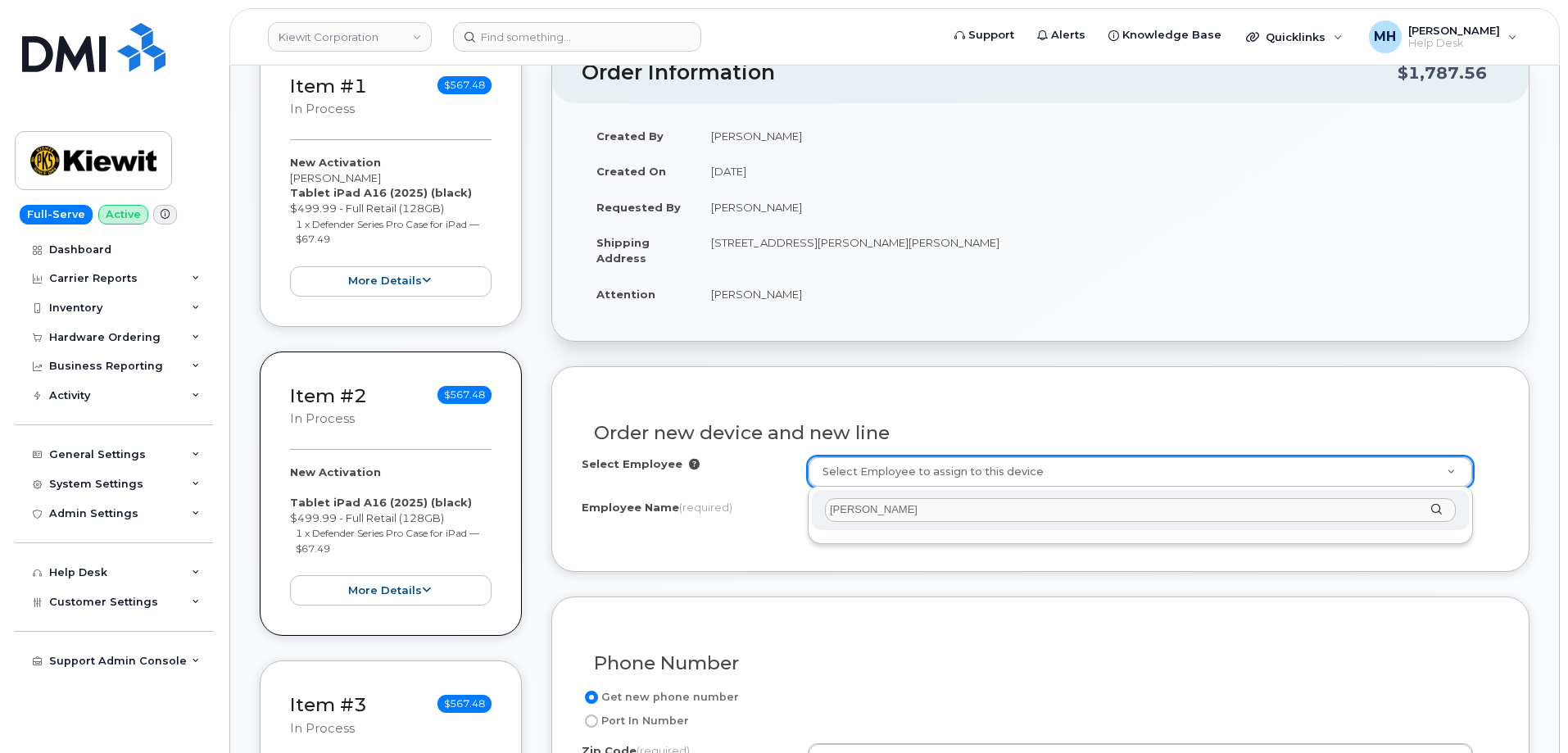
click at [949, 511] on input "Mitch Didion" at bounding box center [1139, 510] width 630 height 23
click at [898, 511] on input "Mitch Didion" at bounding box center [1139, 510] width 630 height 23
type input "M"
type input "justin clark"
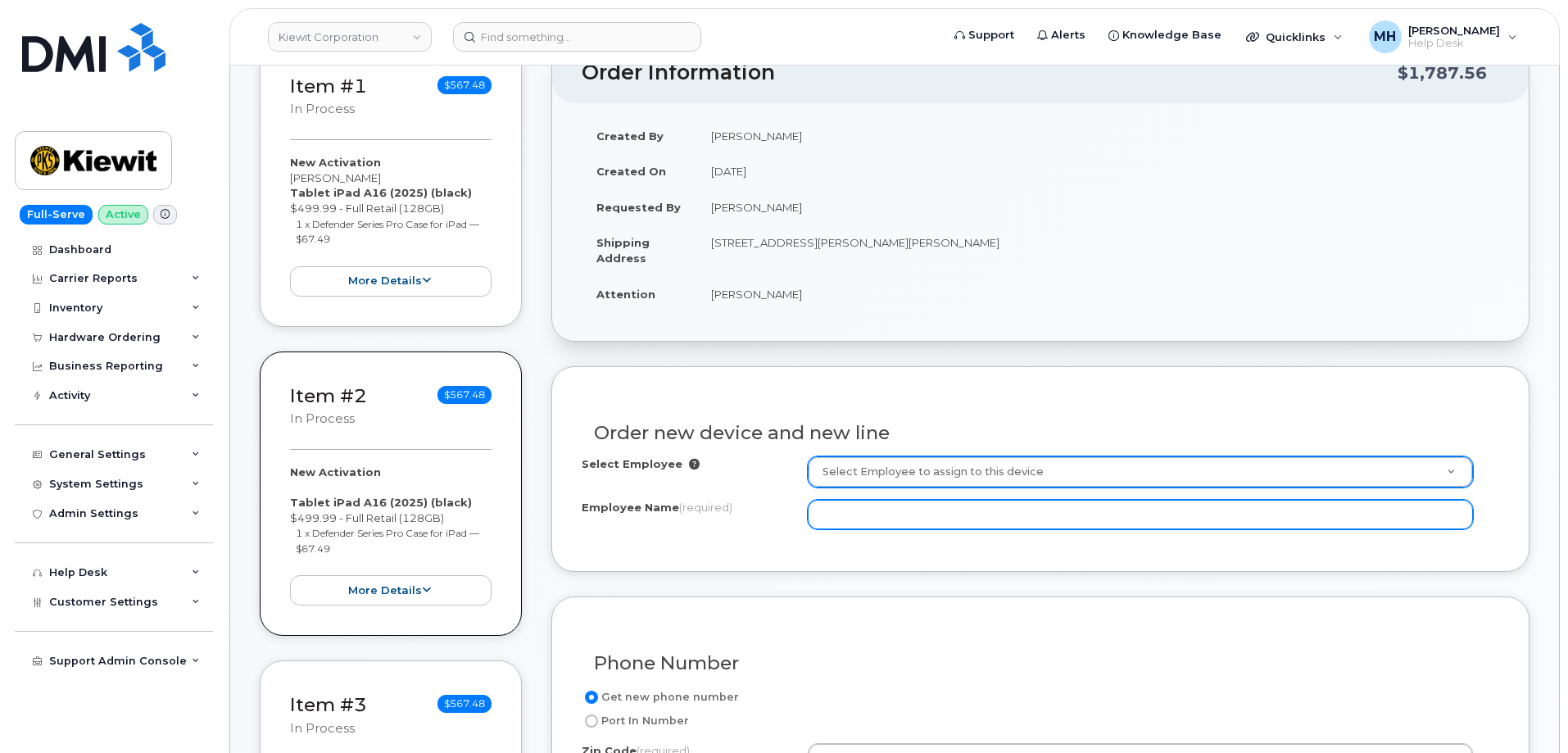
click at [890, 502] on input "Employee Name (required)" at bounding box center [1140, 515] width 665 height 30
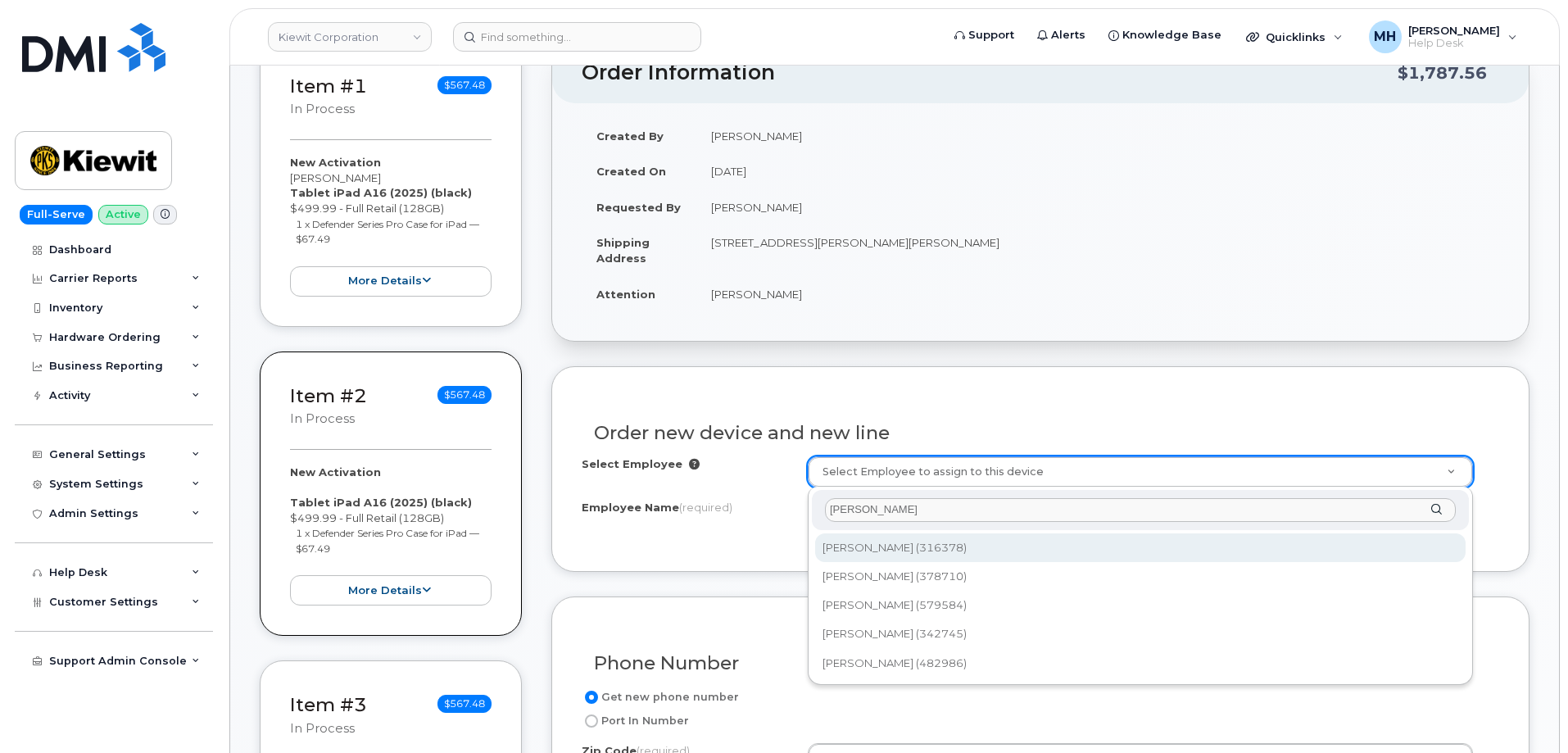
type input "justin clark"
type input "2184983"
type input "Justin Clark"
type input "4600 Carlsbad Blvd"
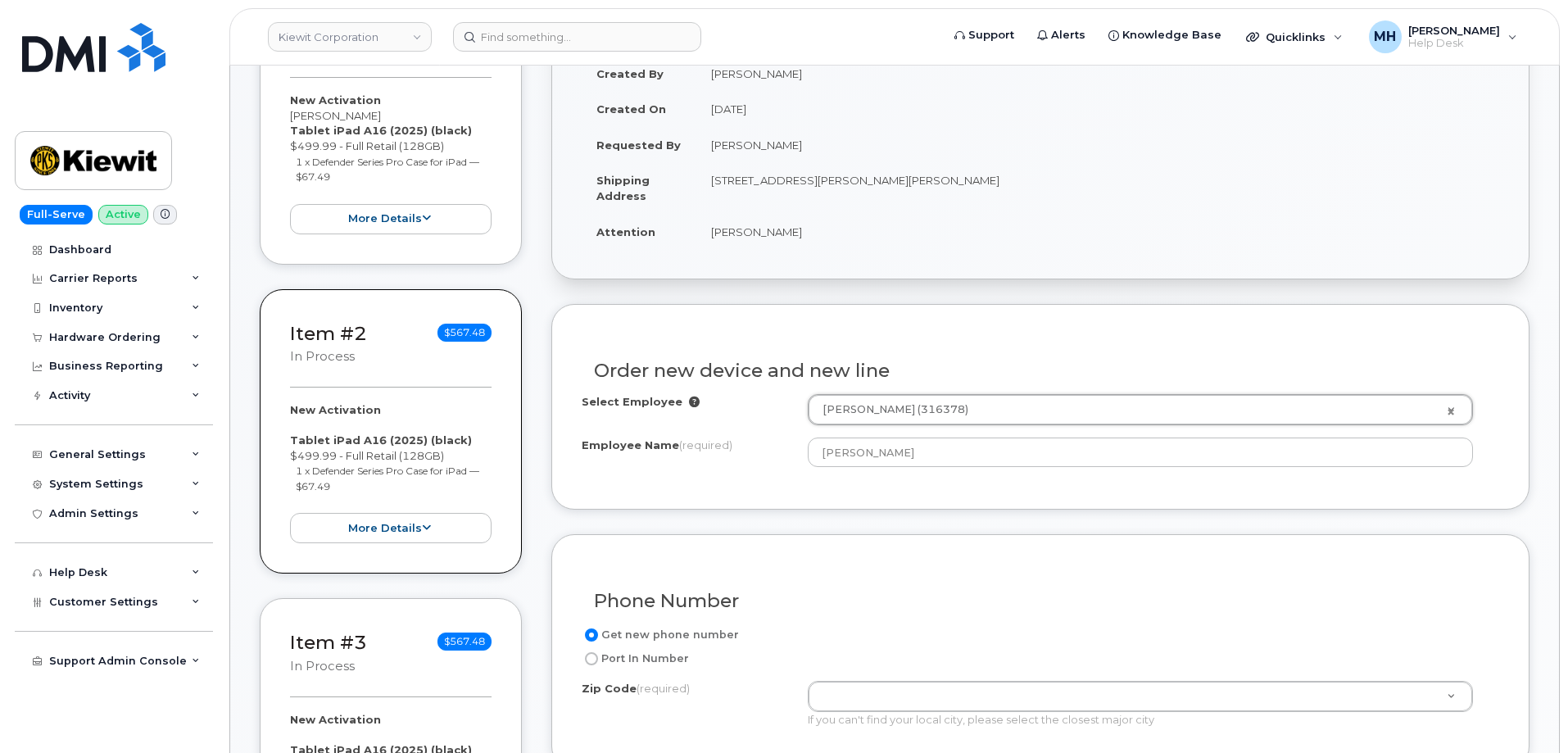
scroll to position [656, 0]
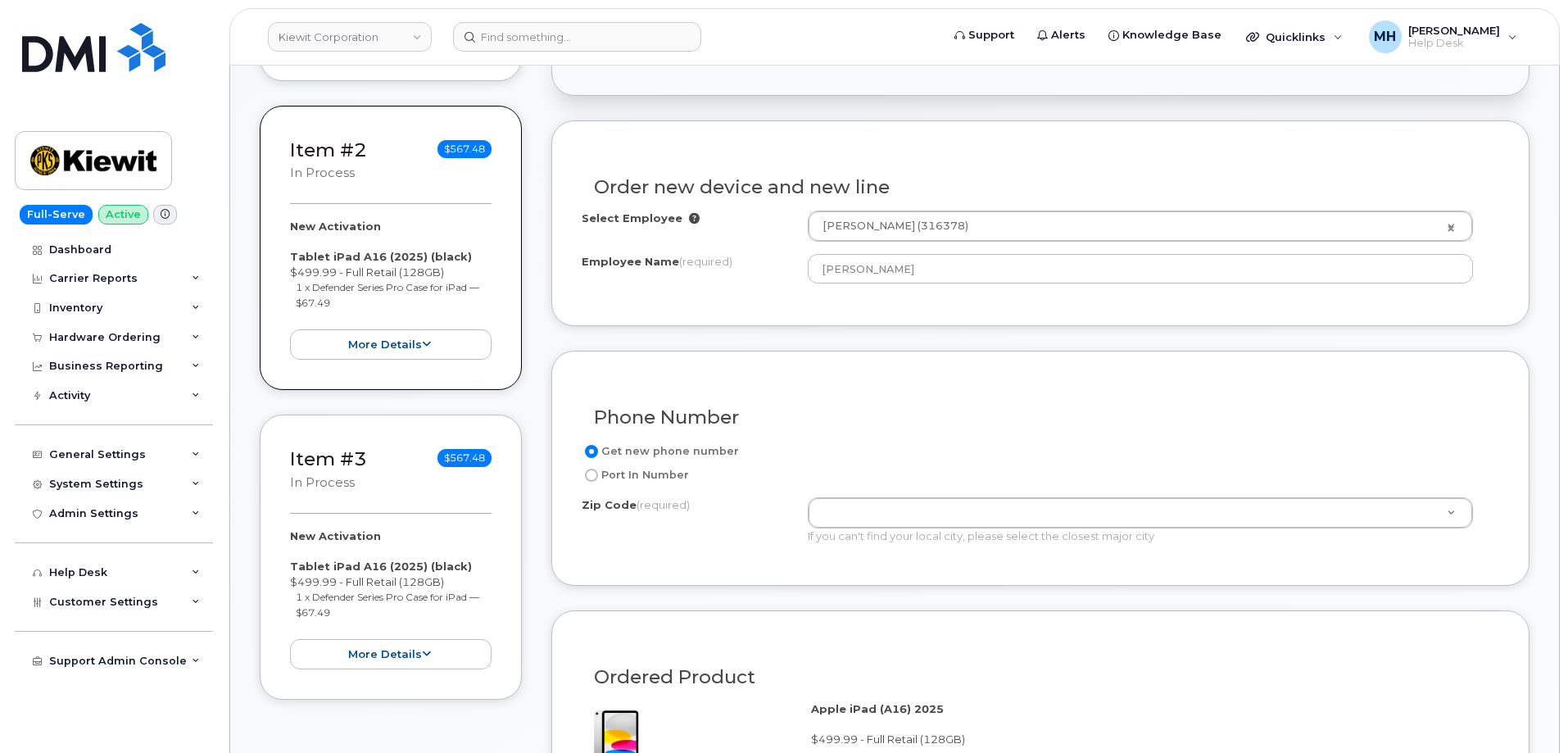
click at [845, 530] on div "If you can't find your local city, please select the closest major city" at bounding box center [1140, 536] width 665 height 15
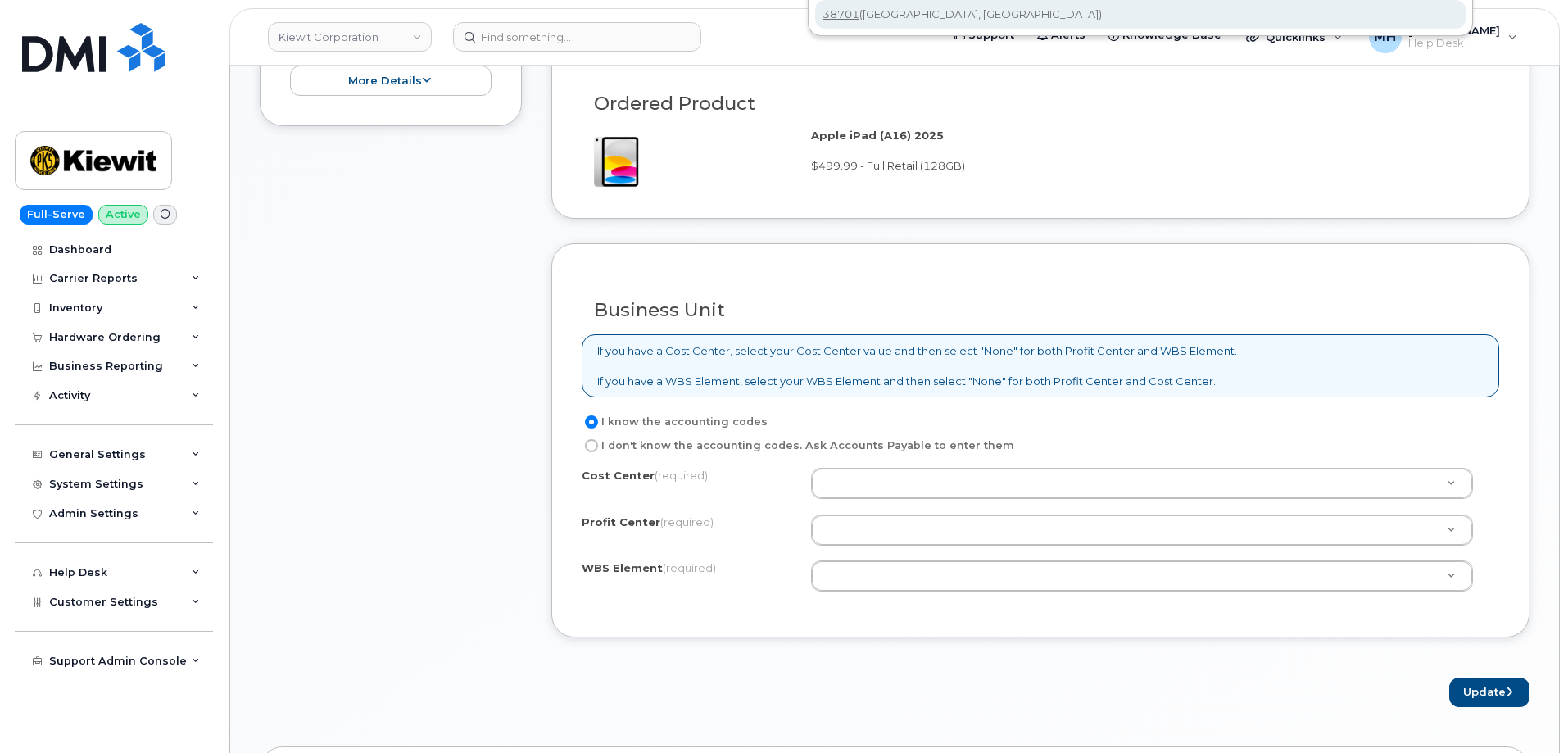
scroll to position [778, 0]
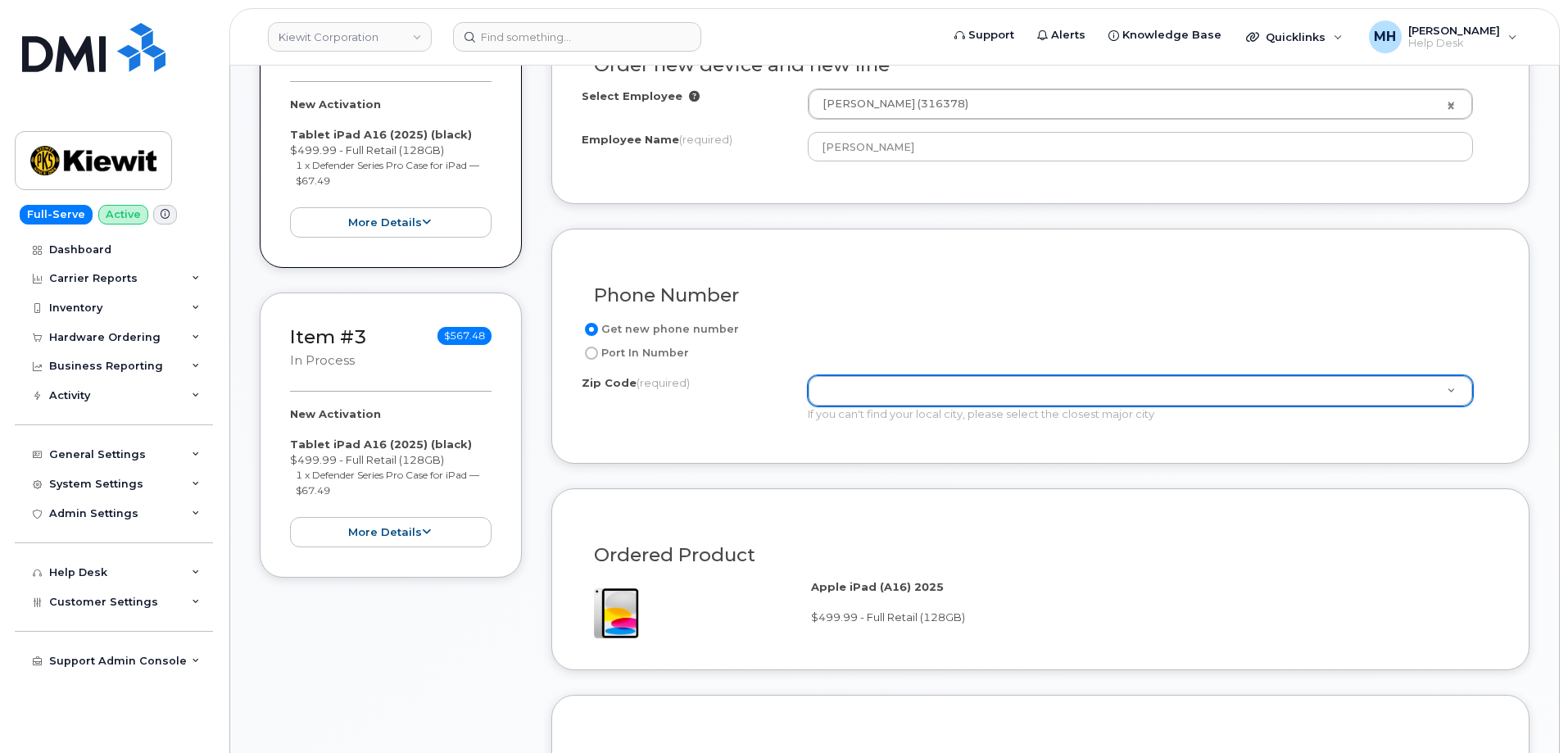
click at [883, 406] on div "Zip Code (required)" at bounding box center [1140, 390] width 665 height 31
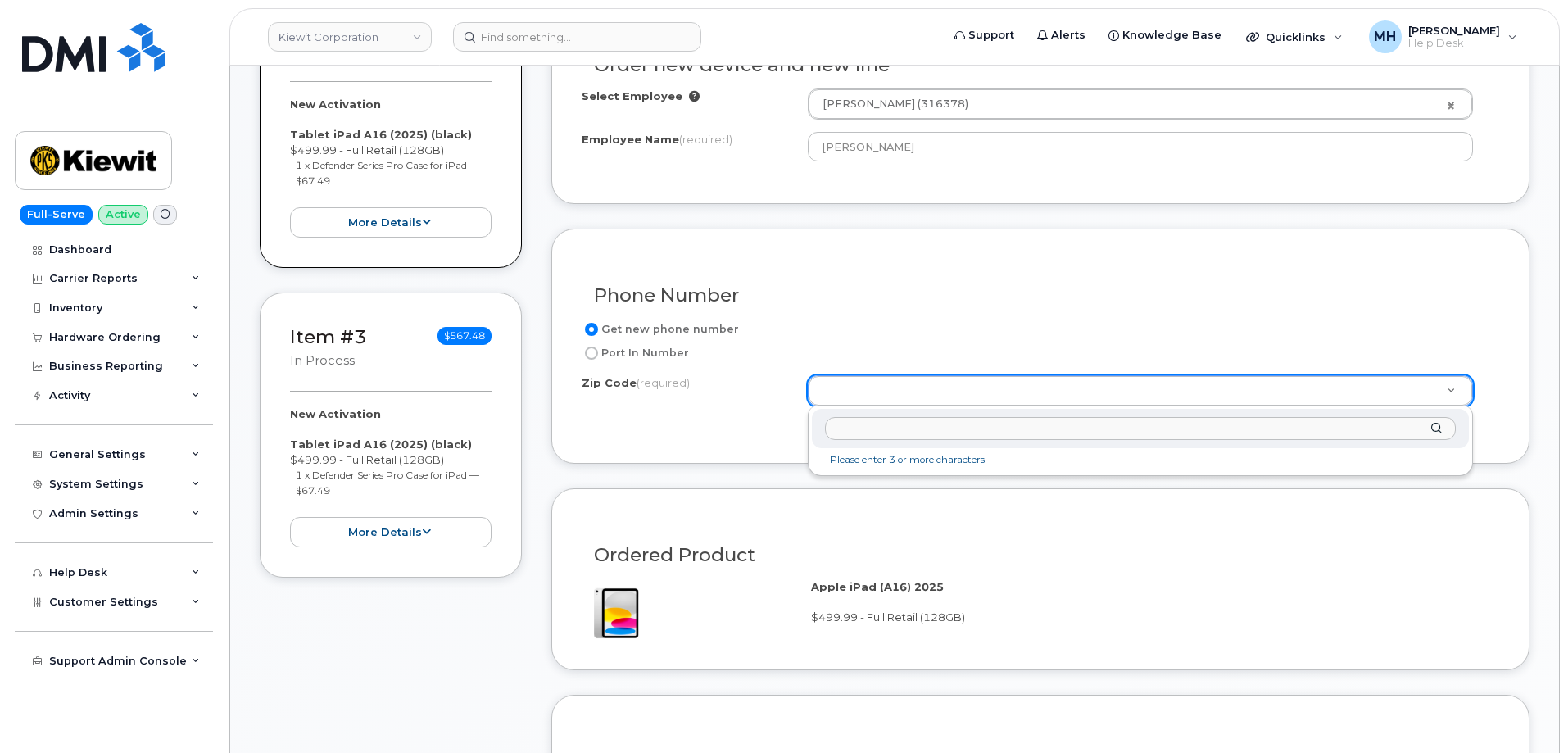
paste input "38701"
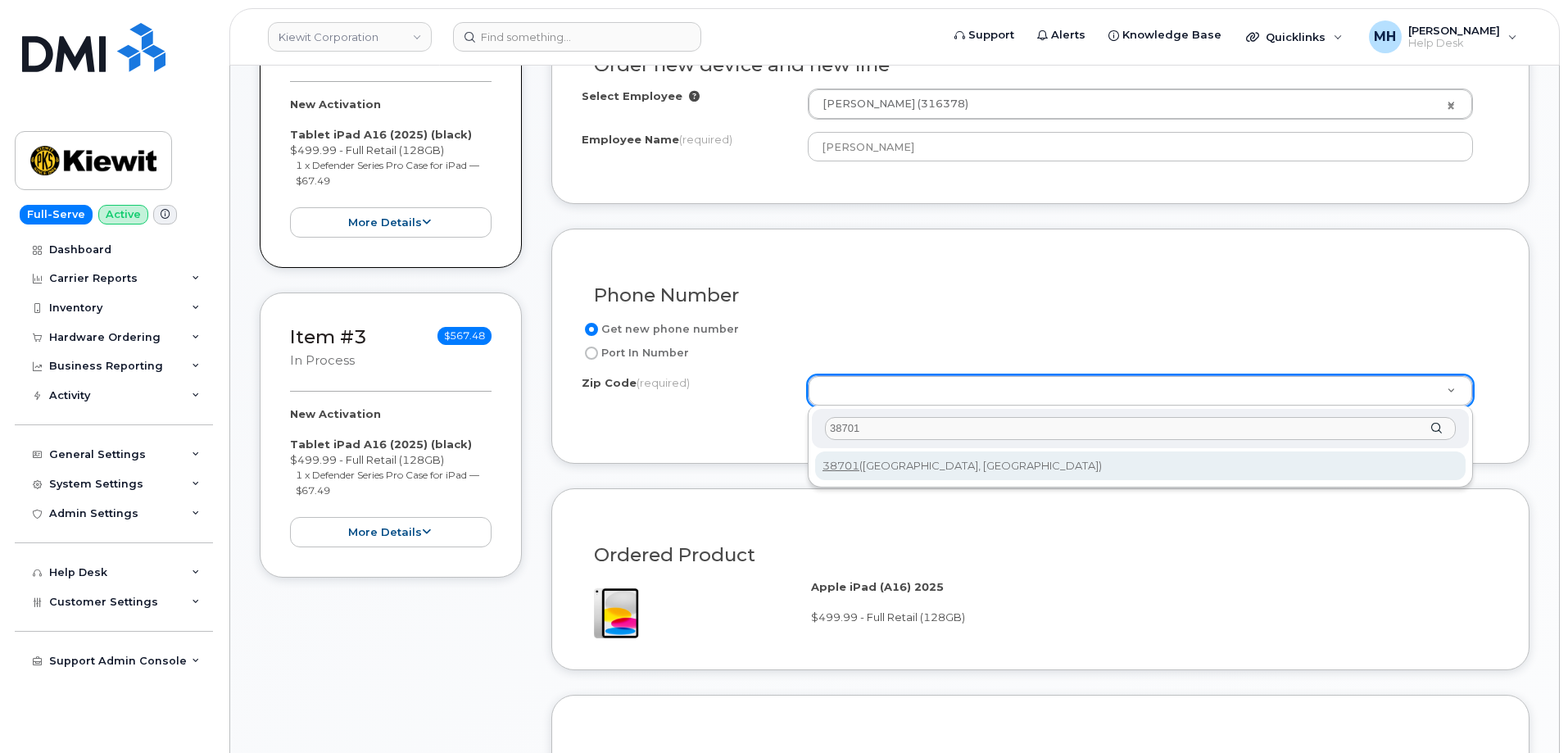
type input "38701"
type input "38701 (Greenville, MS)"
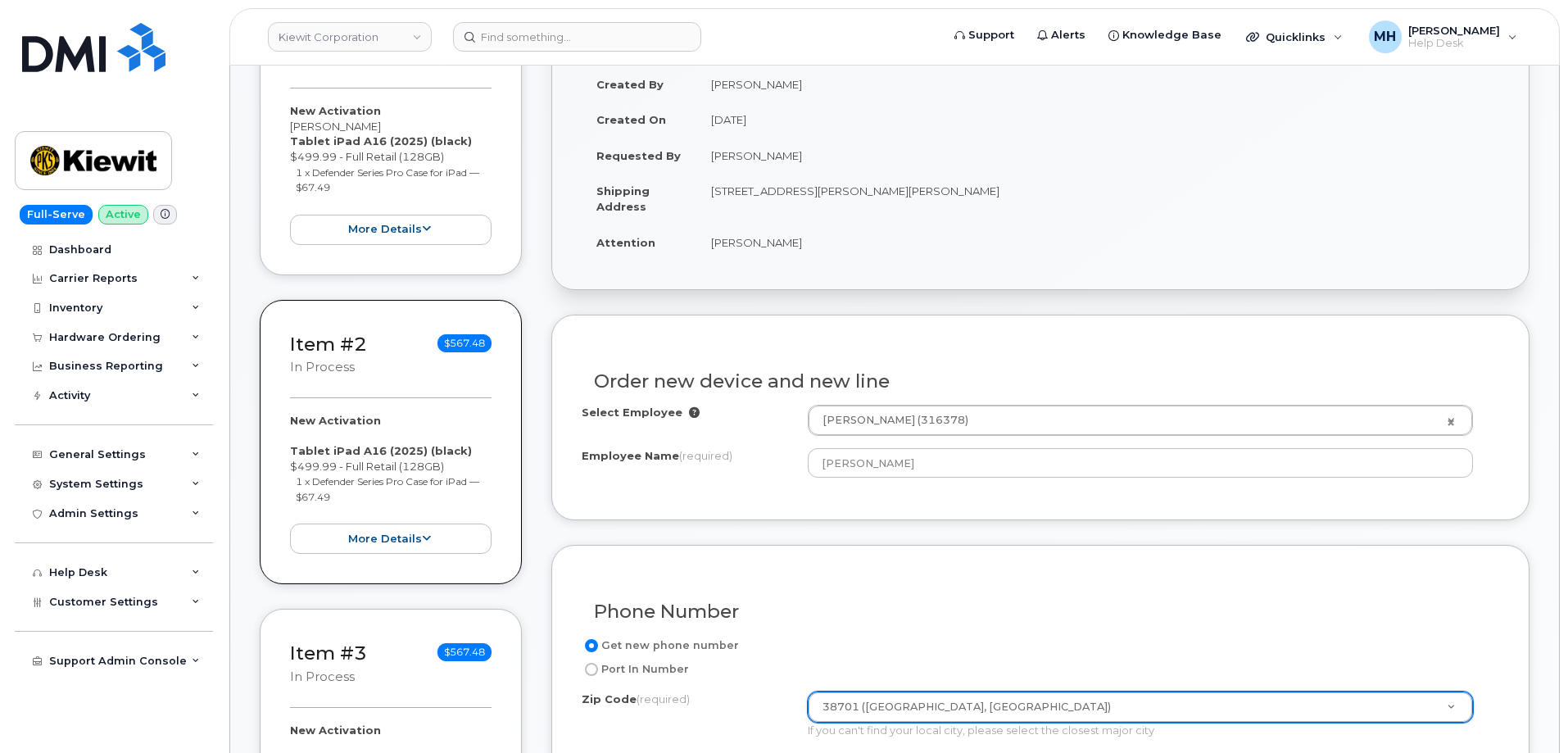
scroll to position [450, 0]
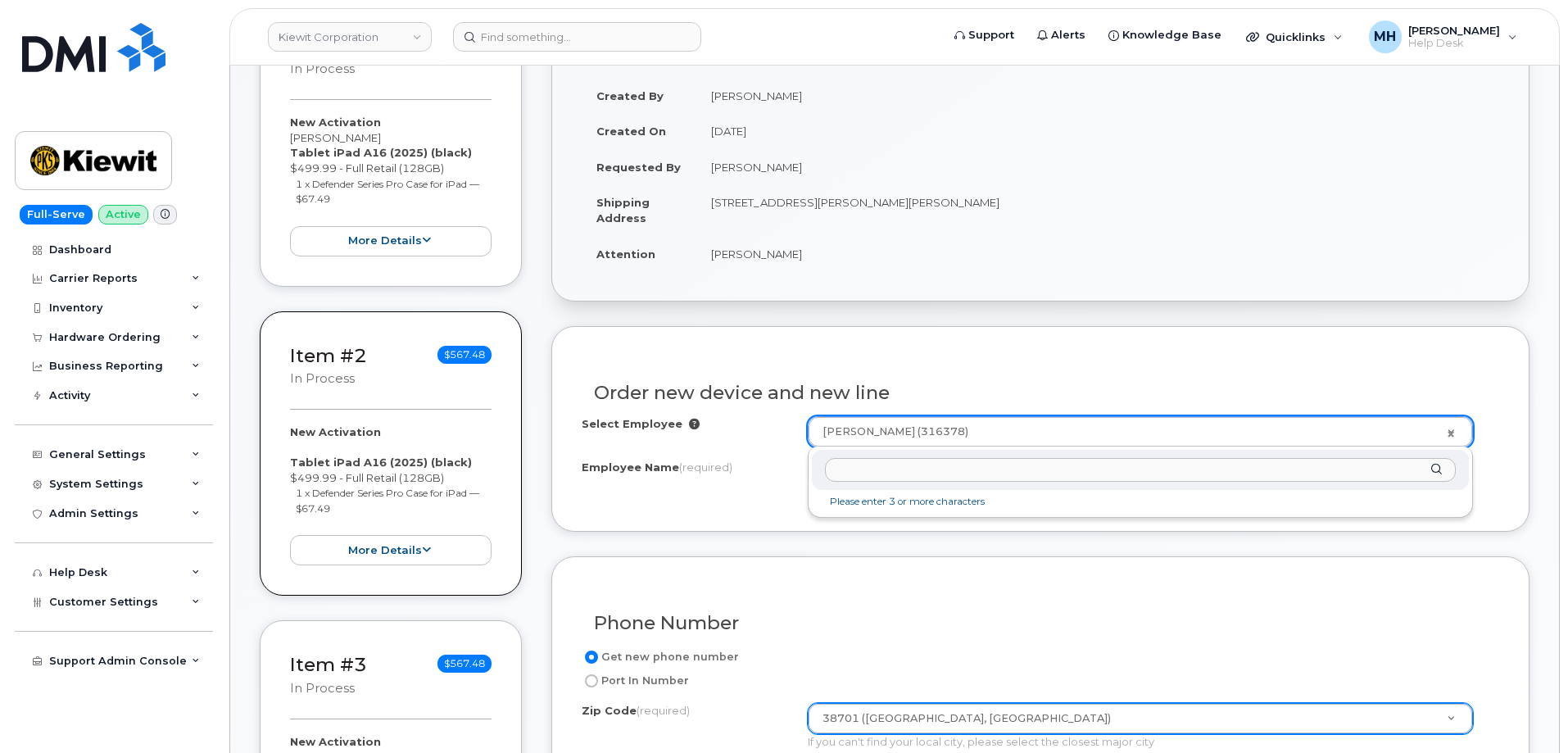
paste input "Angel Ortiz"
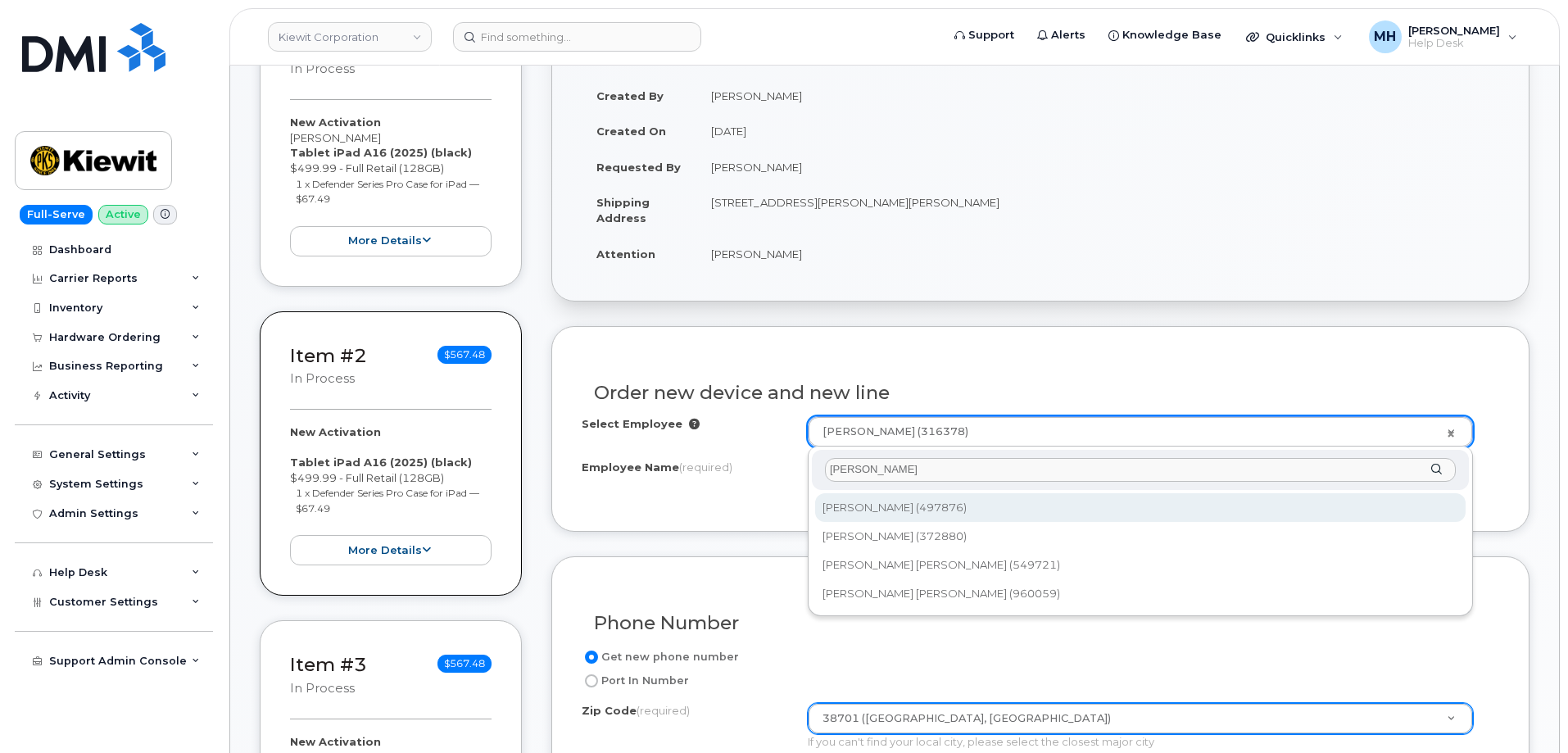
type input "Angel Ortiz"
type input "2161536"
type input "Angel Ortiz"
type input "221 Stokes King Road"
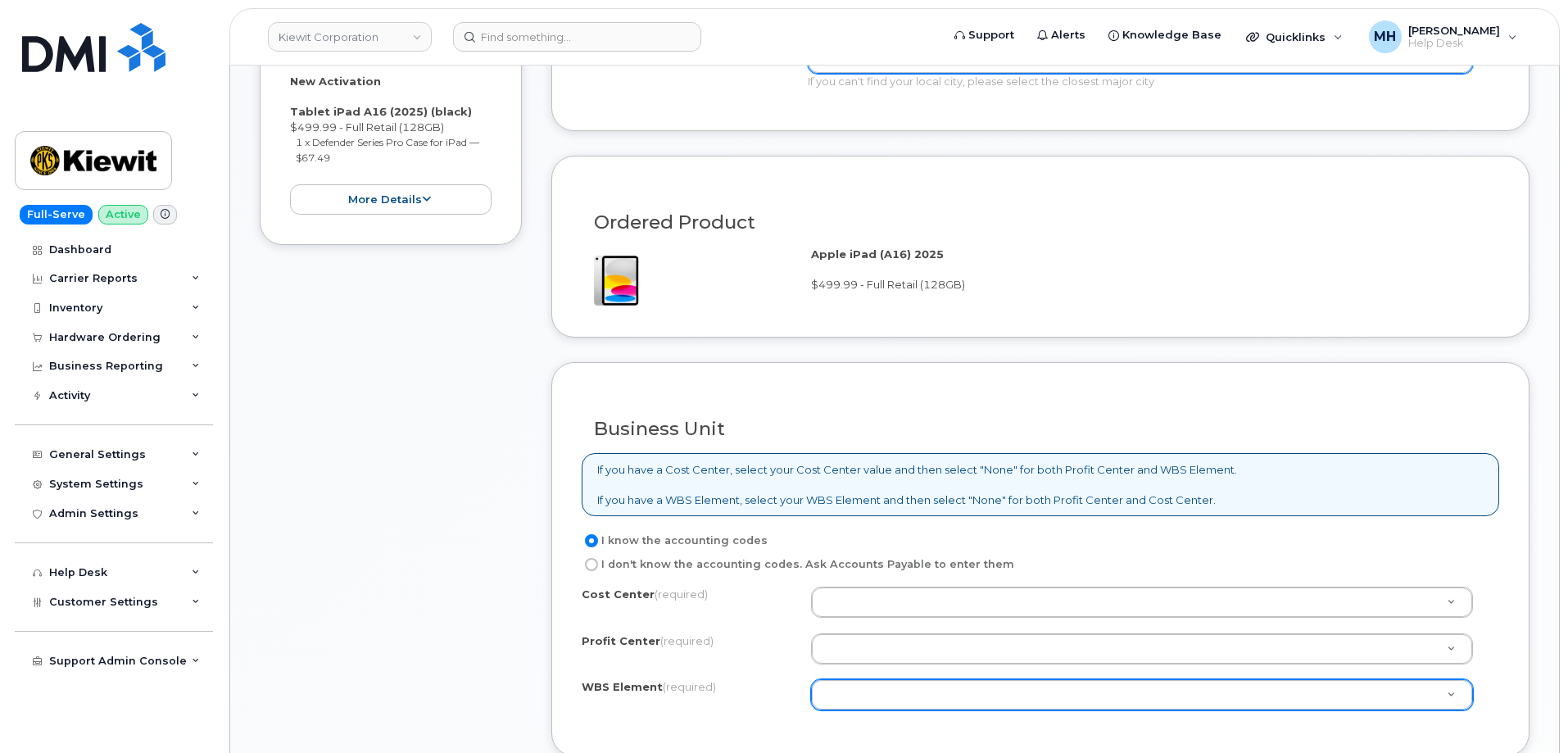
scroll to position [1269, 0]
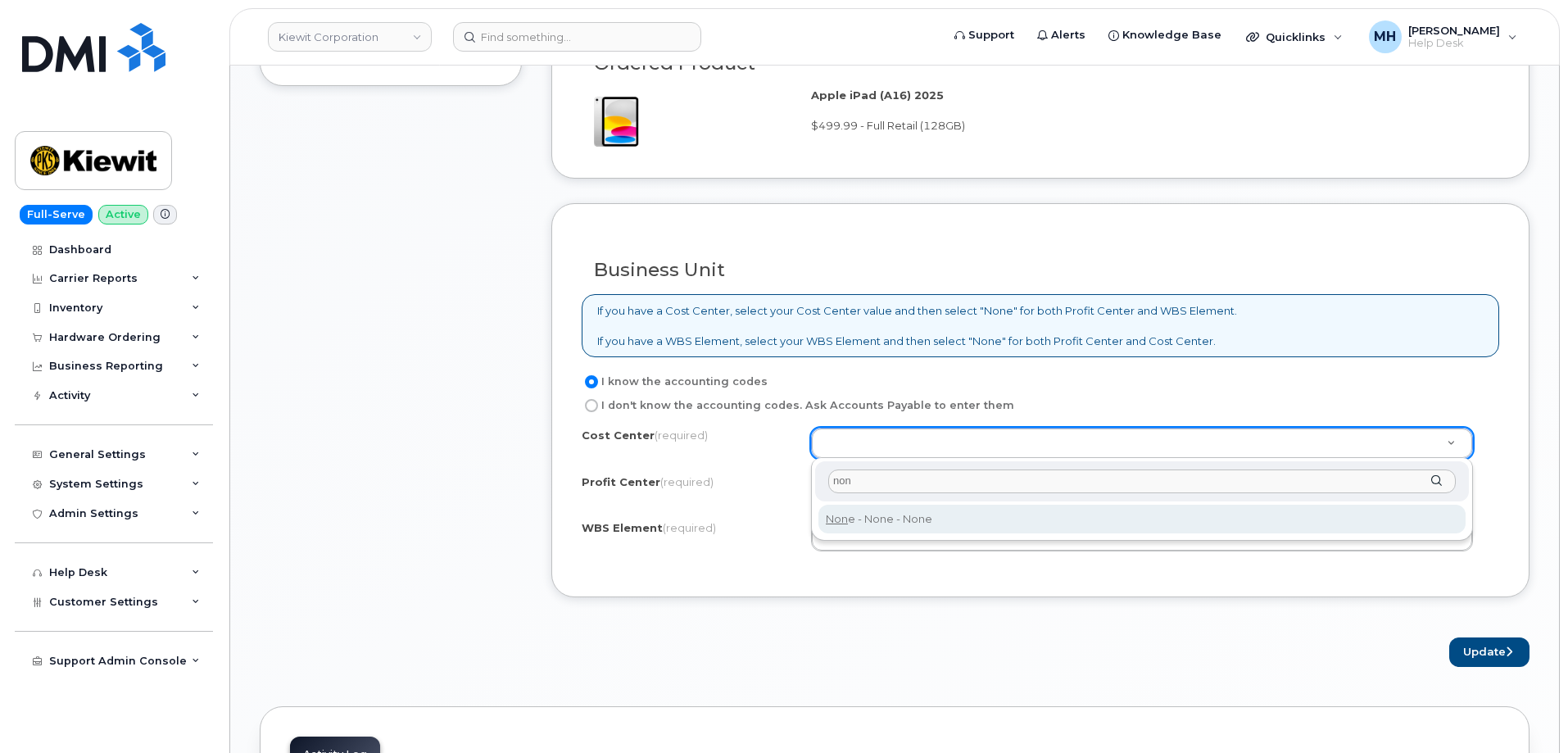
type input "non"
type input "None"
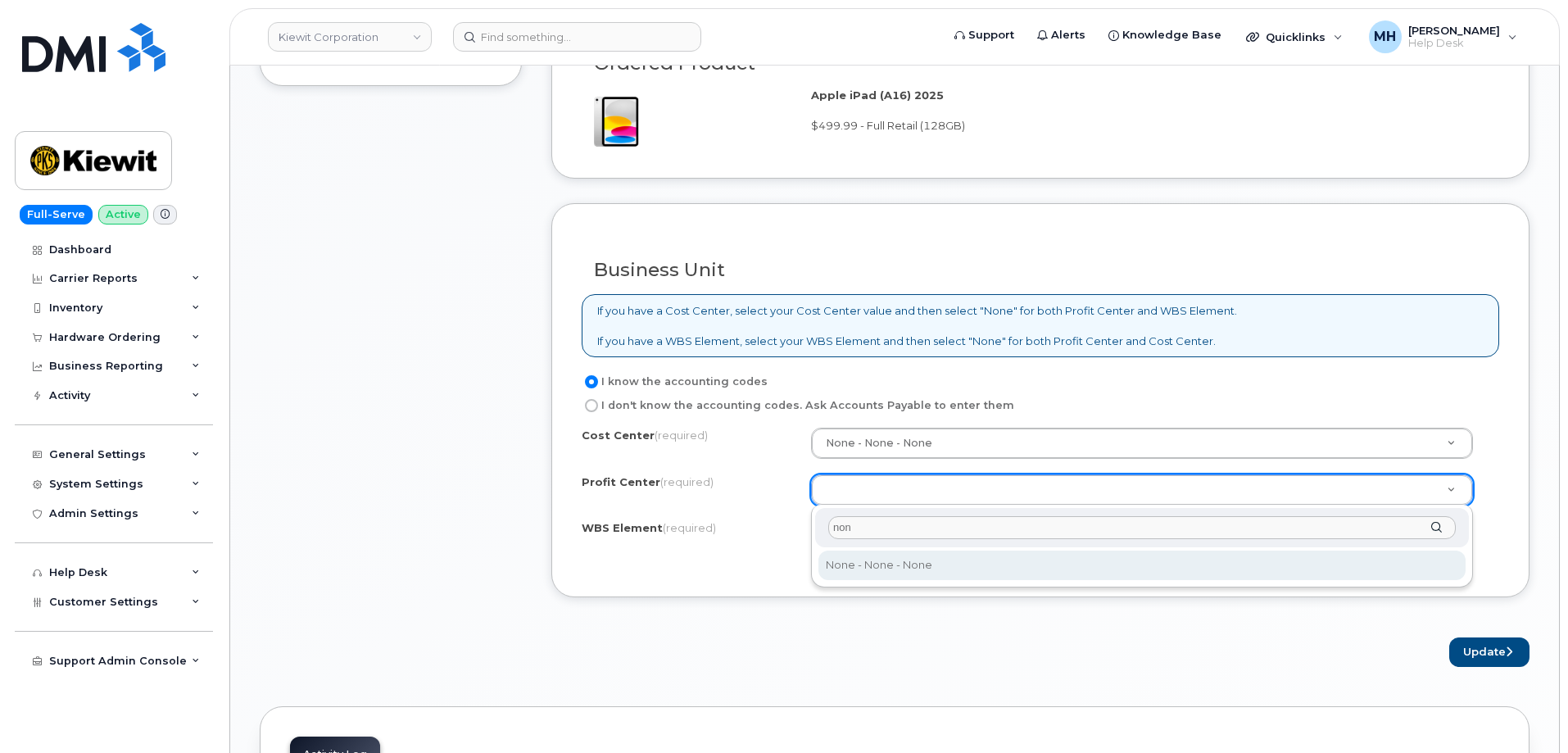
type input "non"
select select "None"
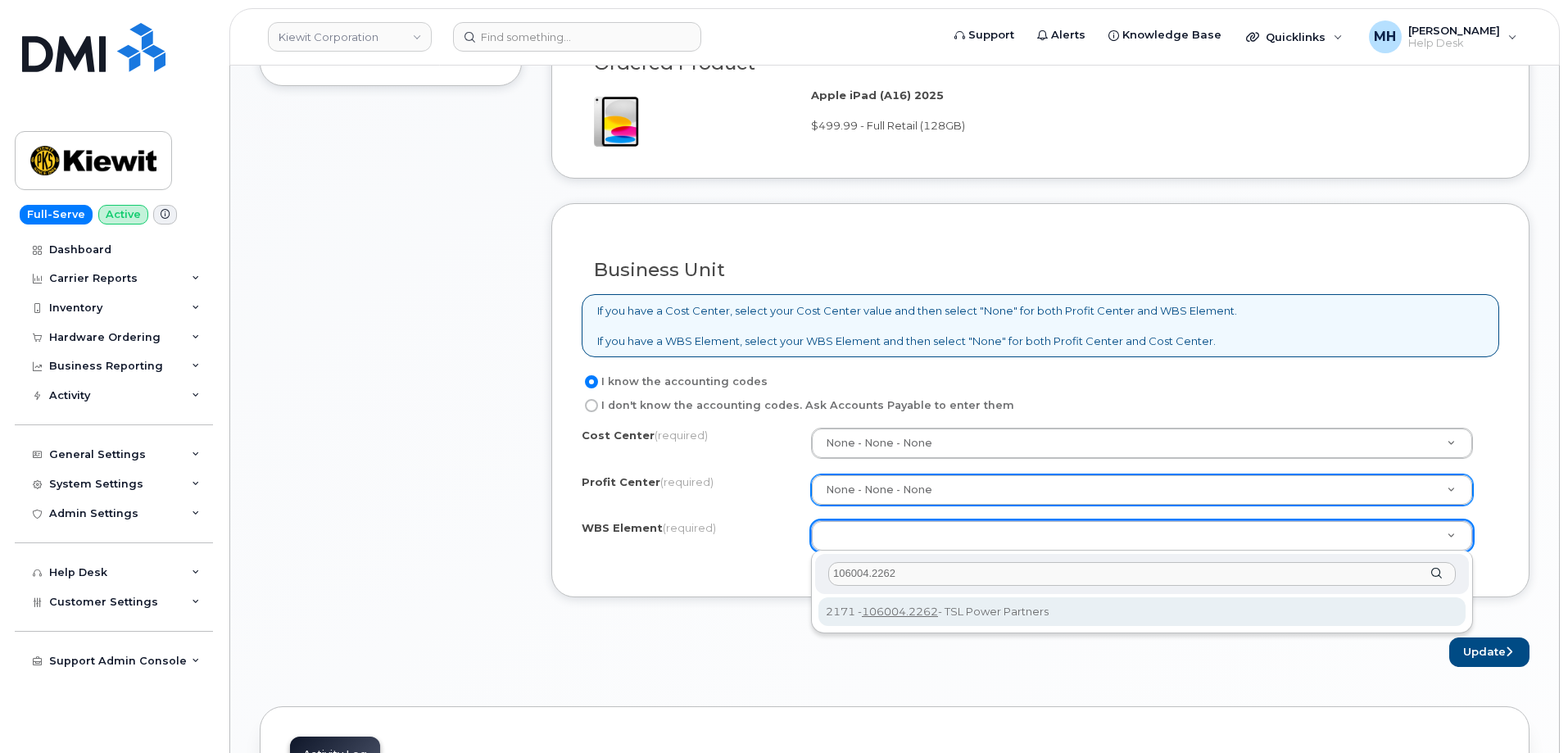
type input "106004.2262"
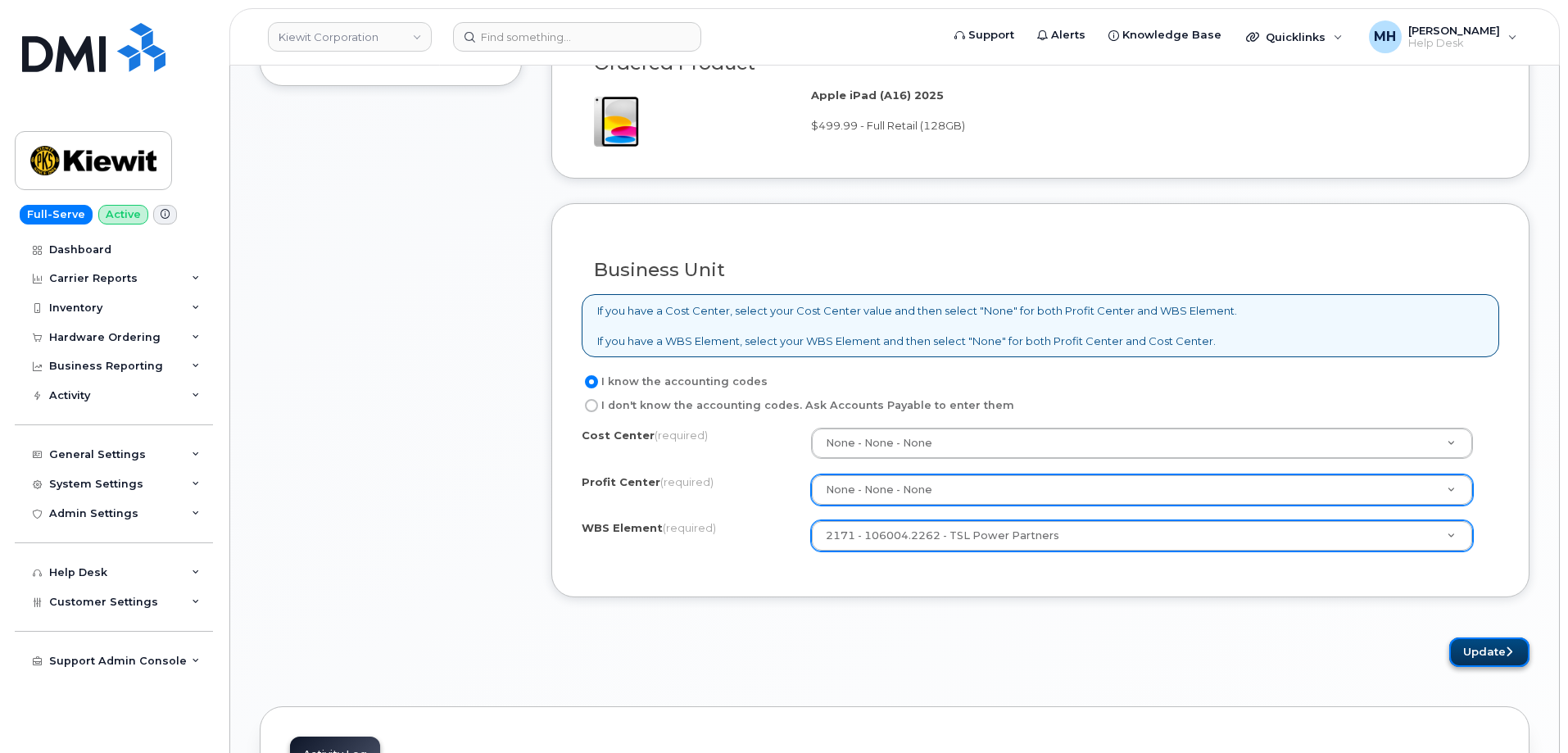
click at [1460, 640] on button "Update" at bounding box center [1489, 653] width 80 height 31
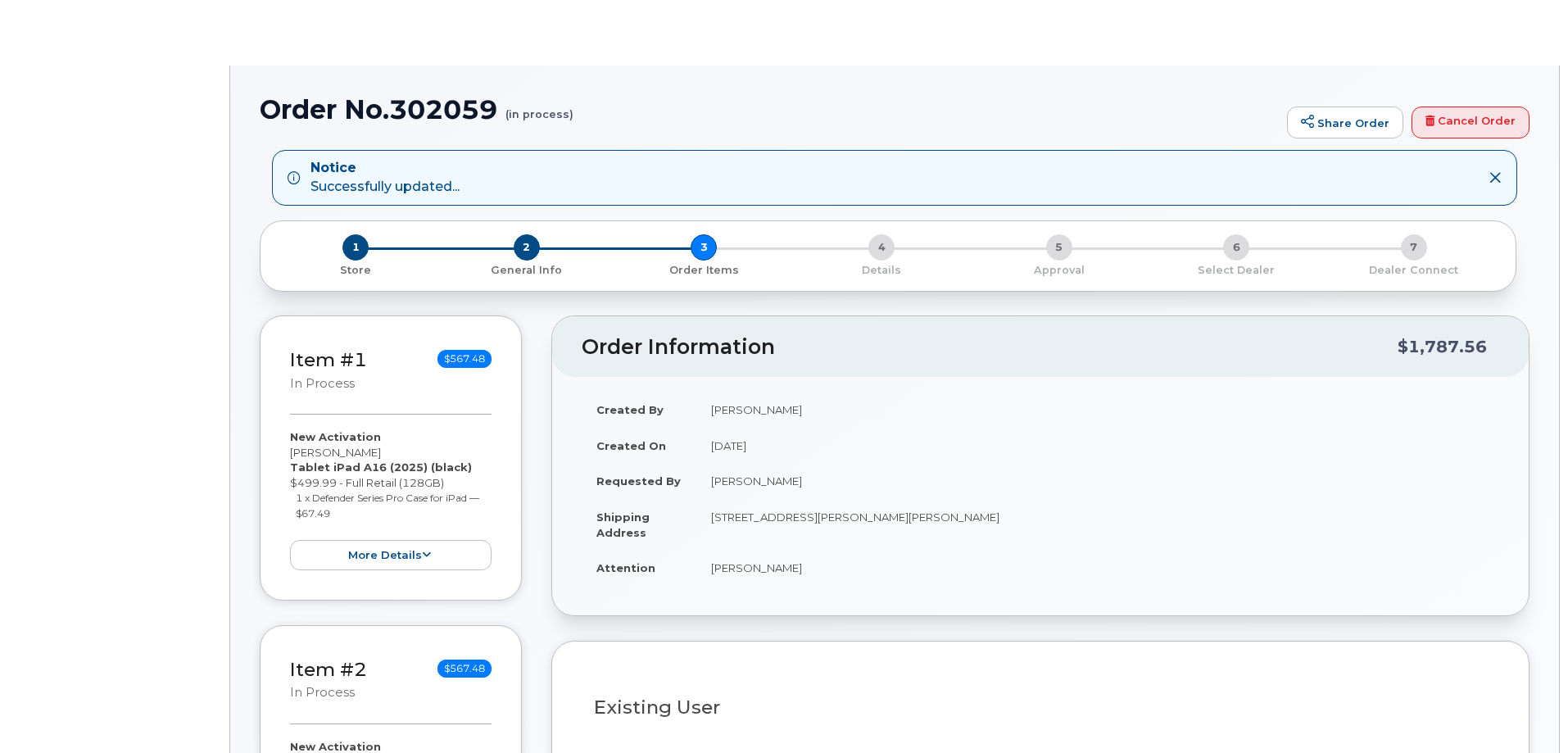
select select
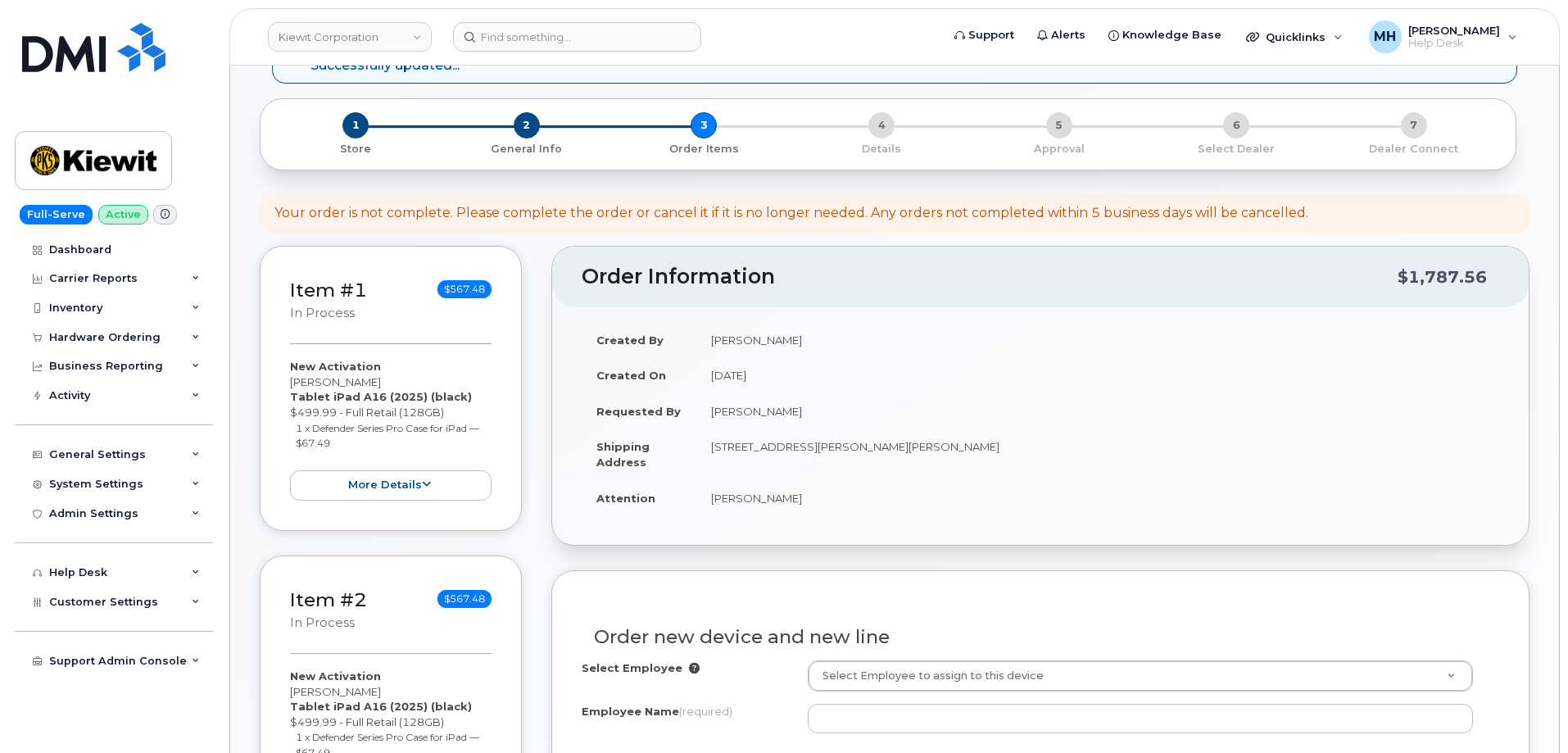
scroll to position [327, 0]
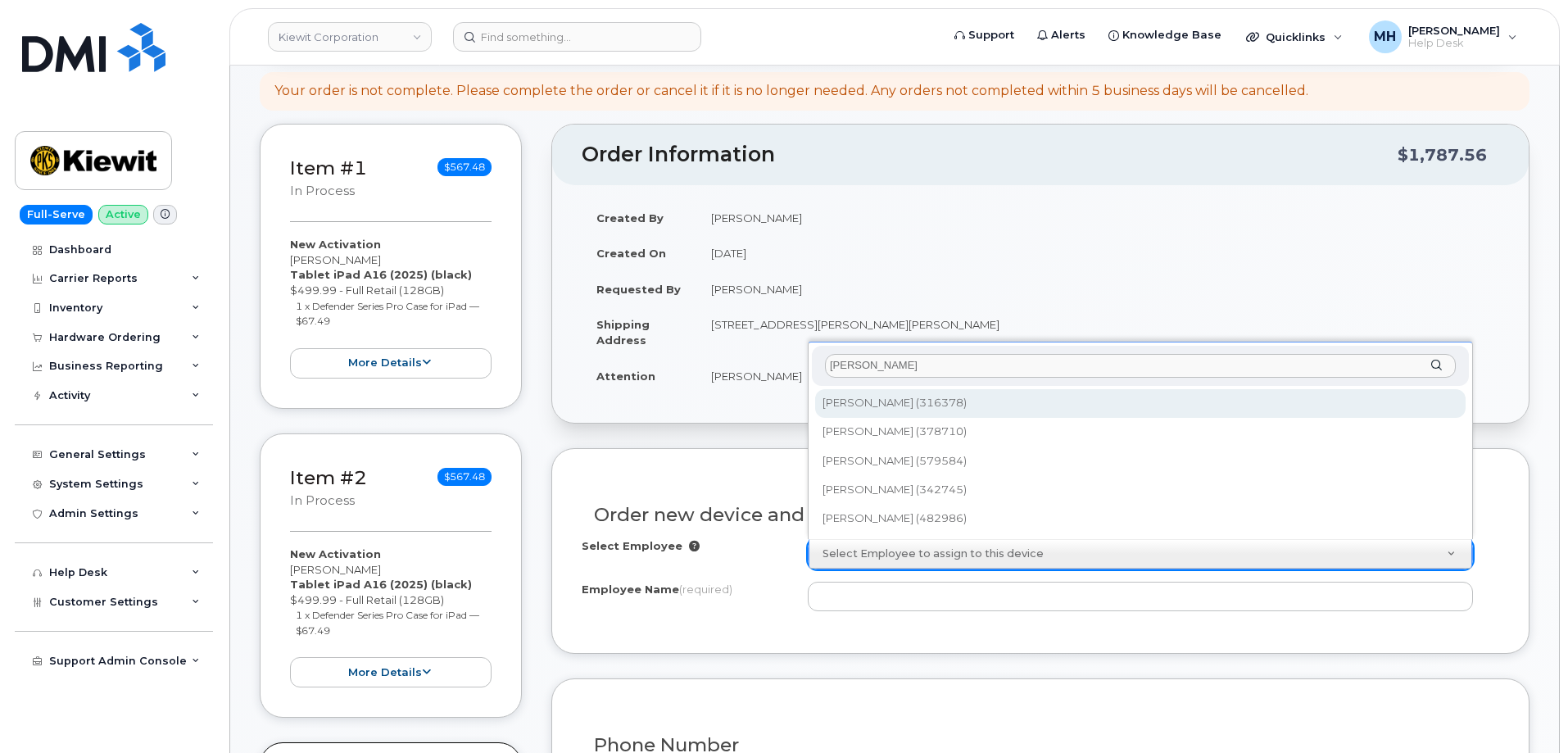
type input "[PERSON_NAME]"
type input "2184983"
type input "[PERSON_NAME]"
type input "4600 Carlsbad Blvd"
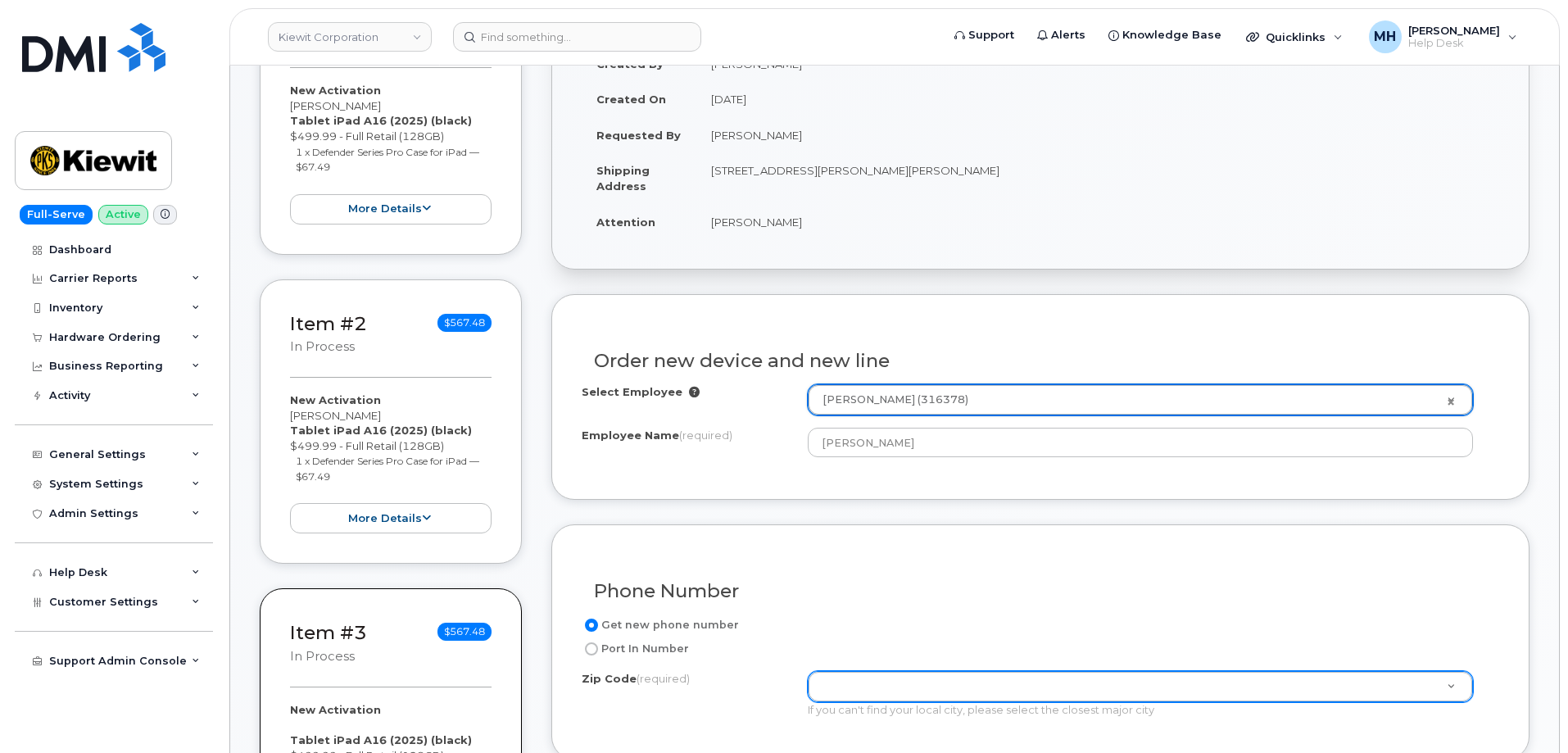
scroll to position [656, 0]
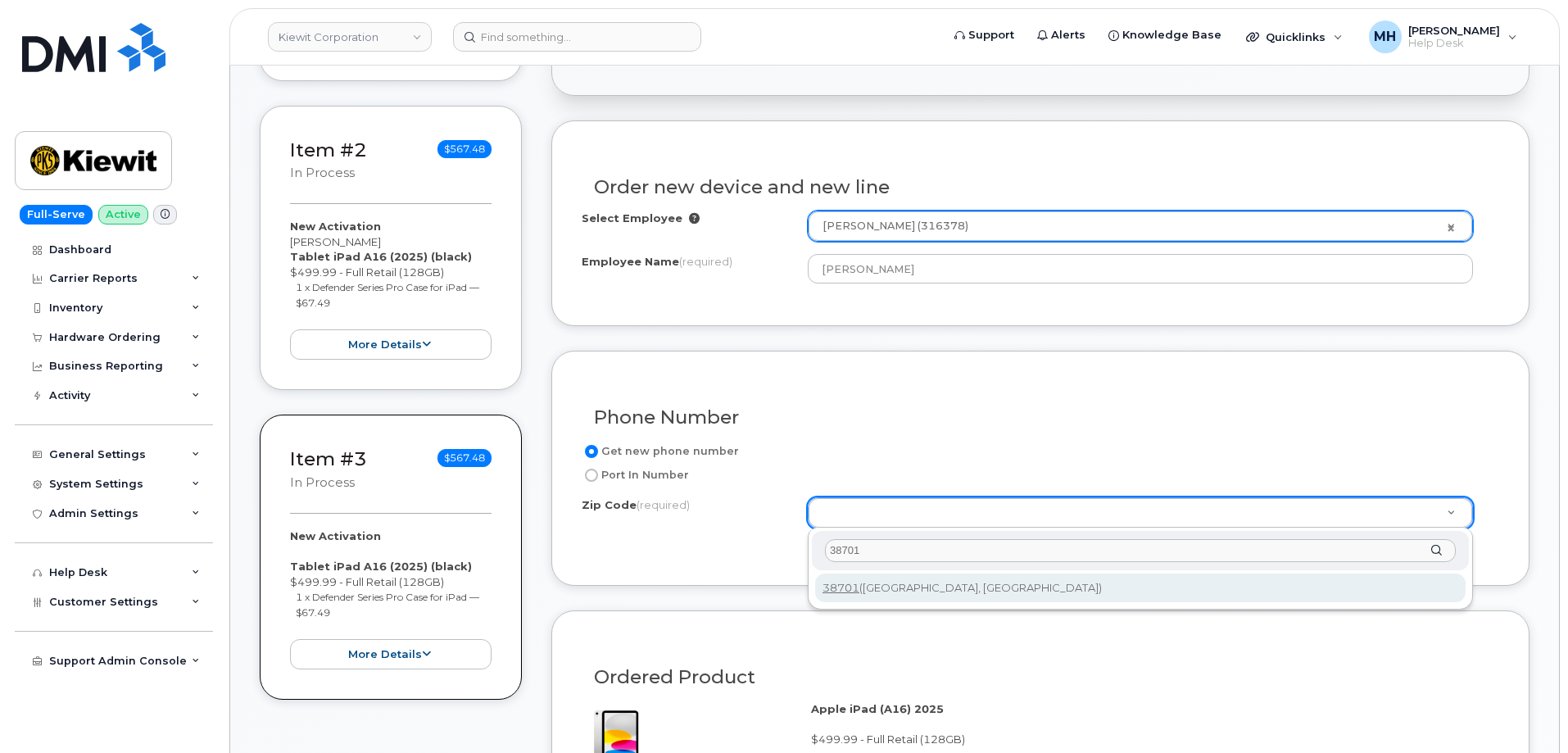
type input "38701"
type input "38701 (Greenville, MS)"
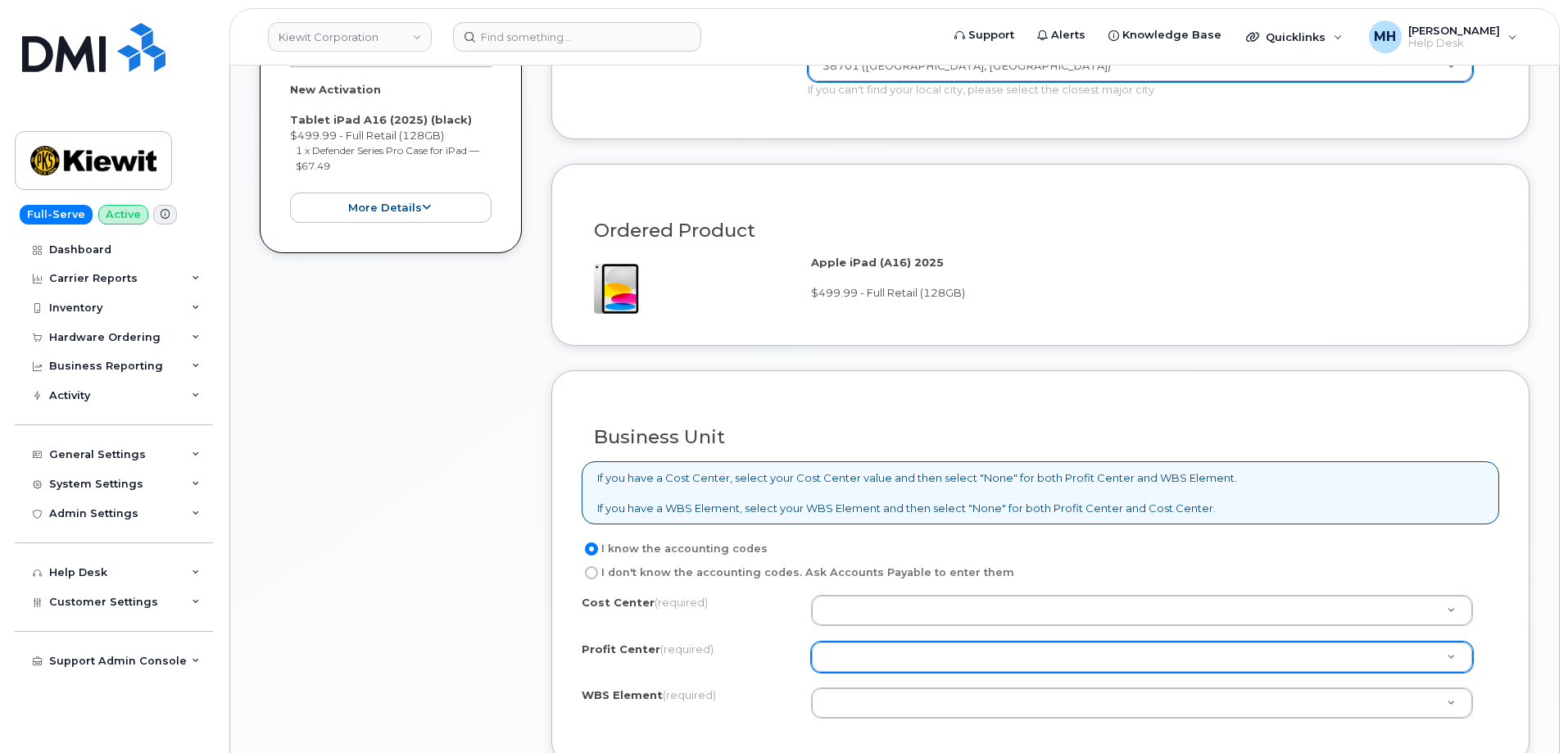
scroll to position [1229, 0]
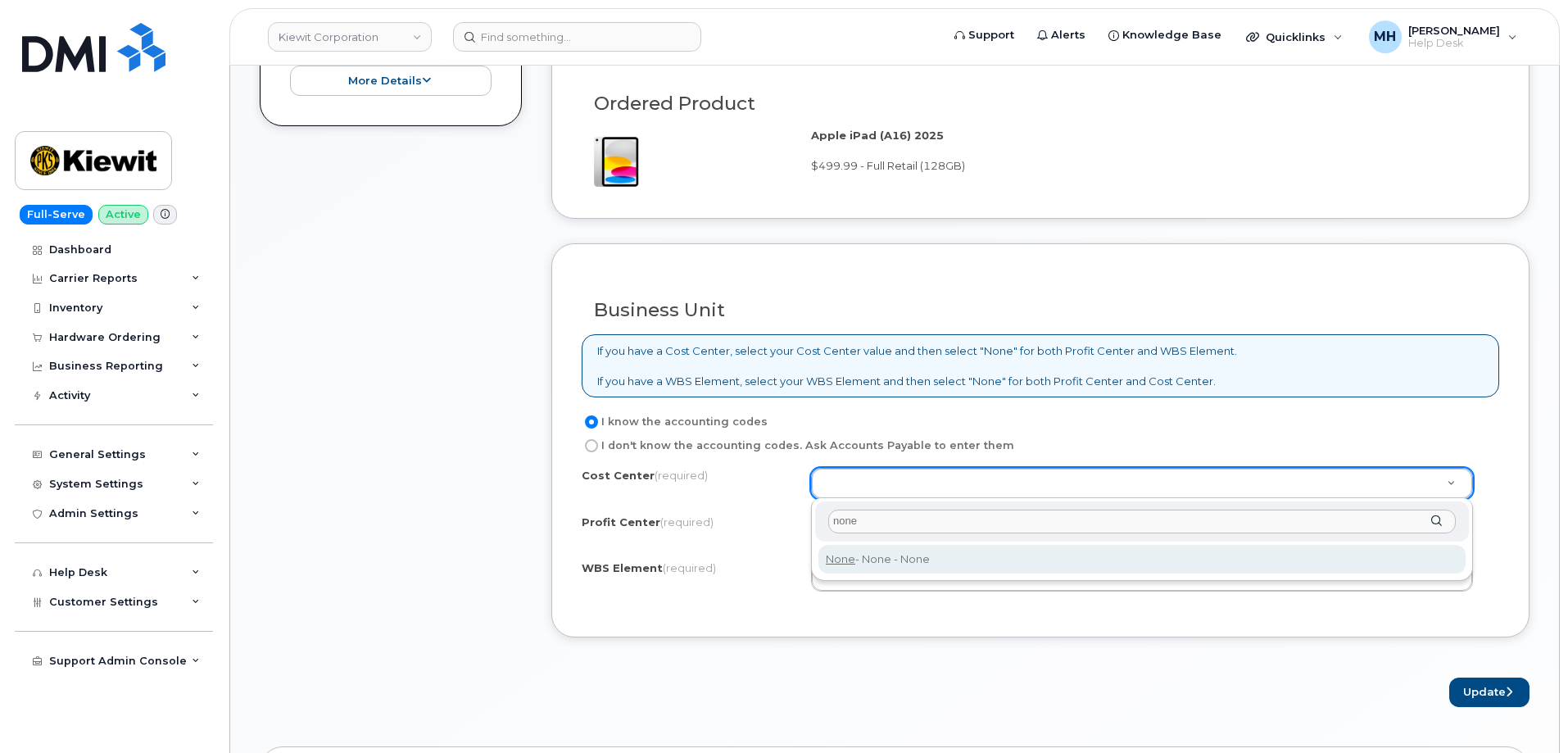
type input "none"
type input "None"
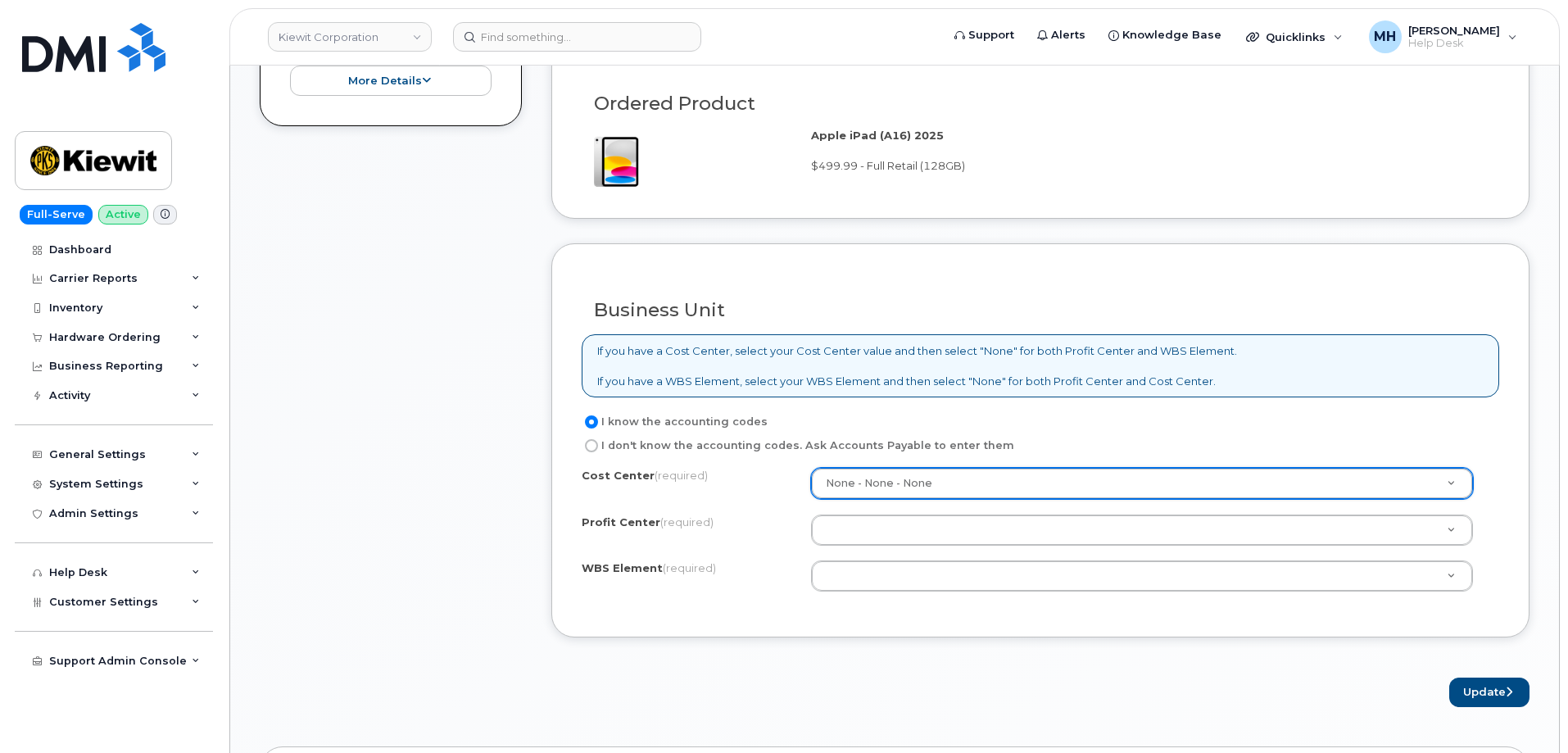
drag, startPoint x: 858, startPoint y: 529, endPoint x: 860, endPoint y: 520, distance: 9.2
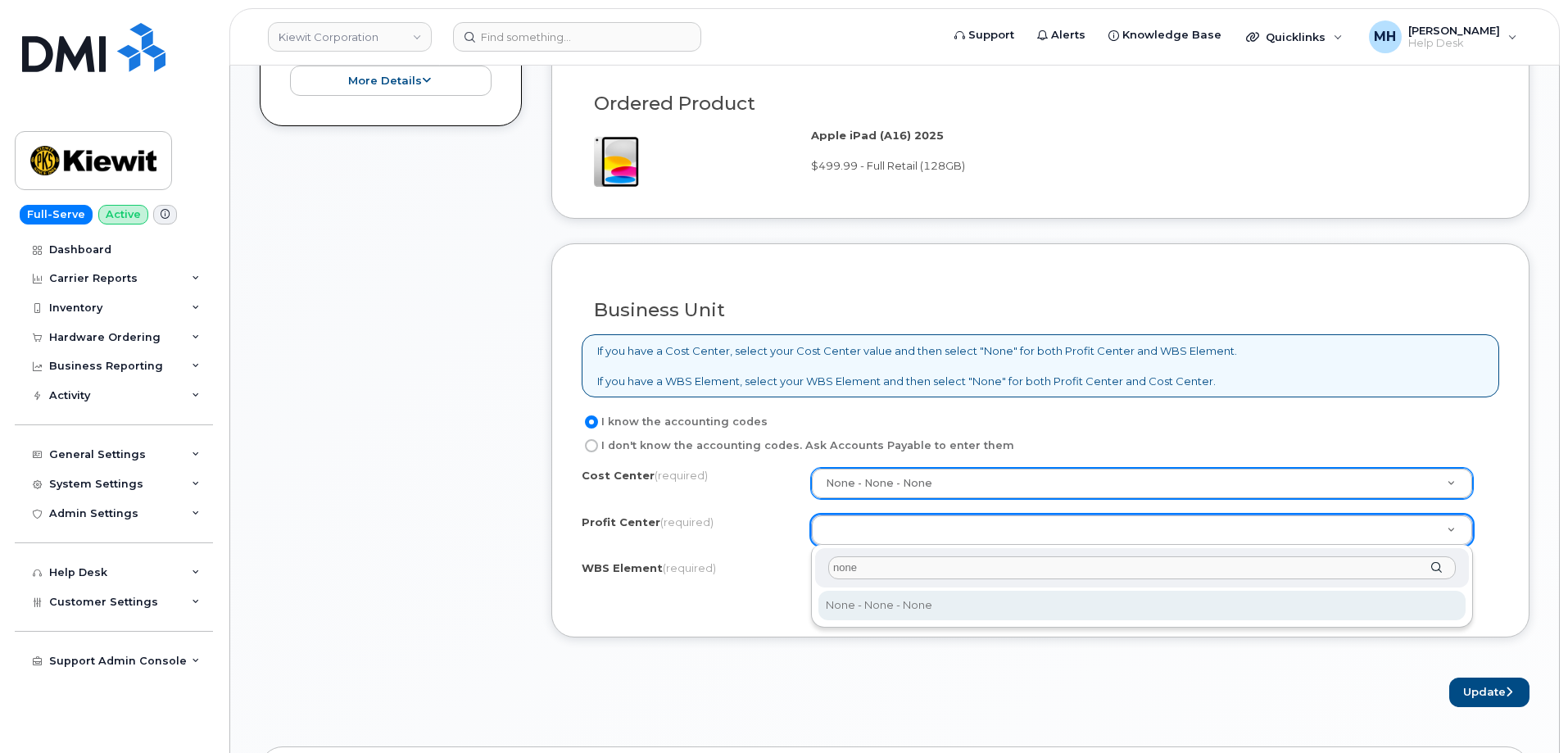
type input "none"
select select "None"
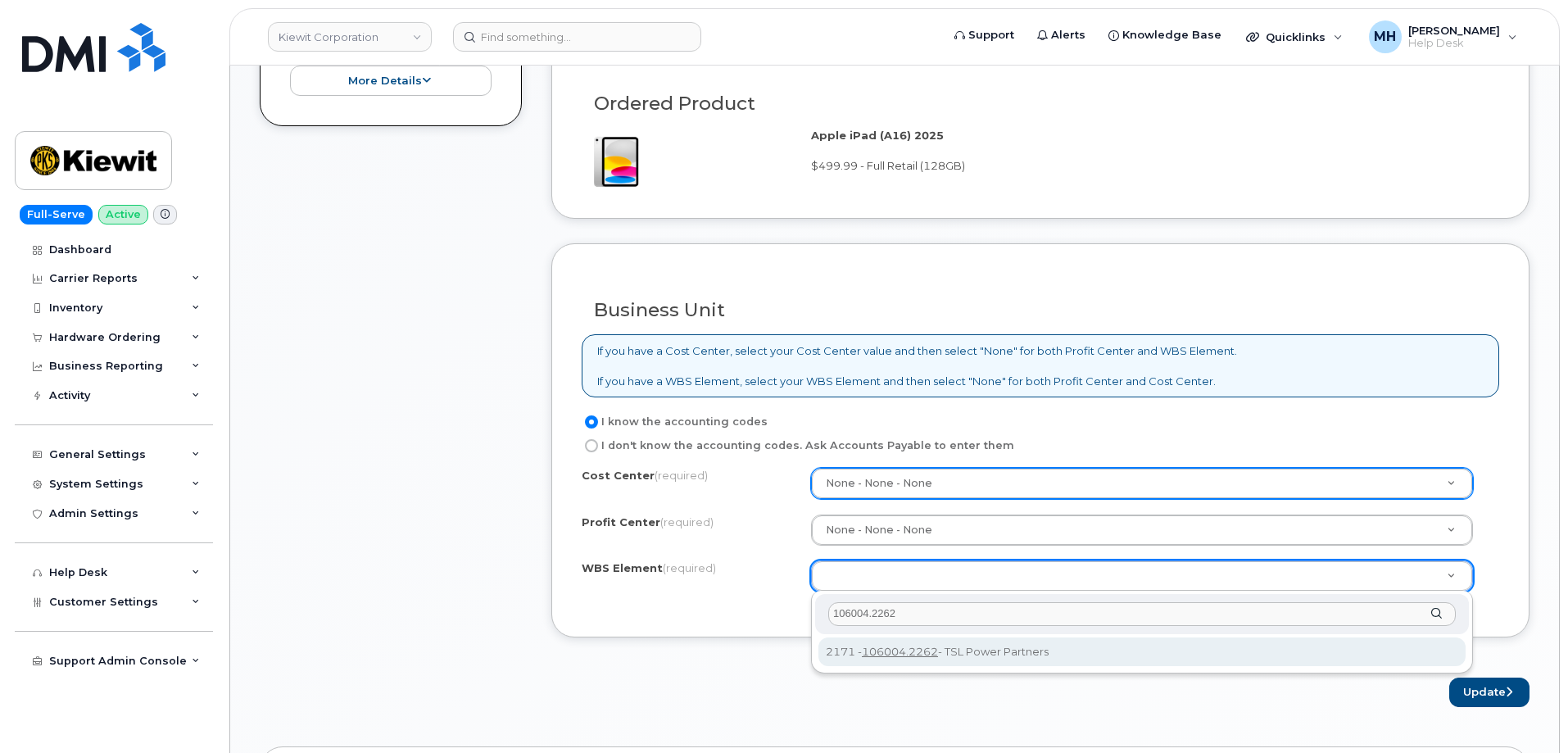
type input "106004.2262"
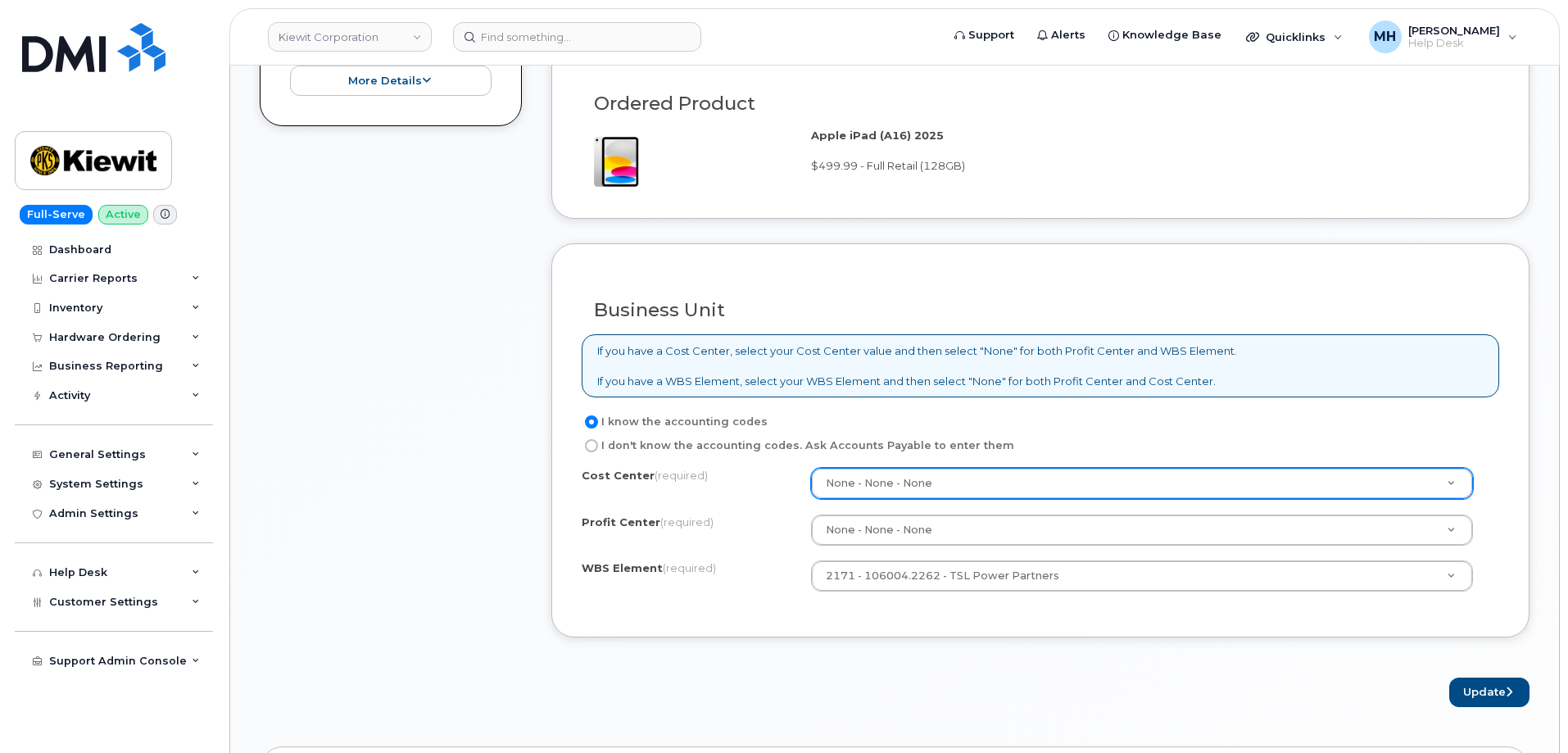
click at [1479, 676] on form "Existing User Additional cost to upgrading the device Selected device is Eligib…" at bounding box center [1040, 127] width 978 height 1161
click at [1479, 686] on button "Update" at bounding box center [1489, 693] width 80 height 31
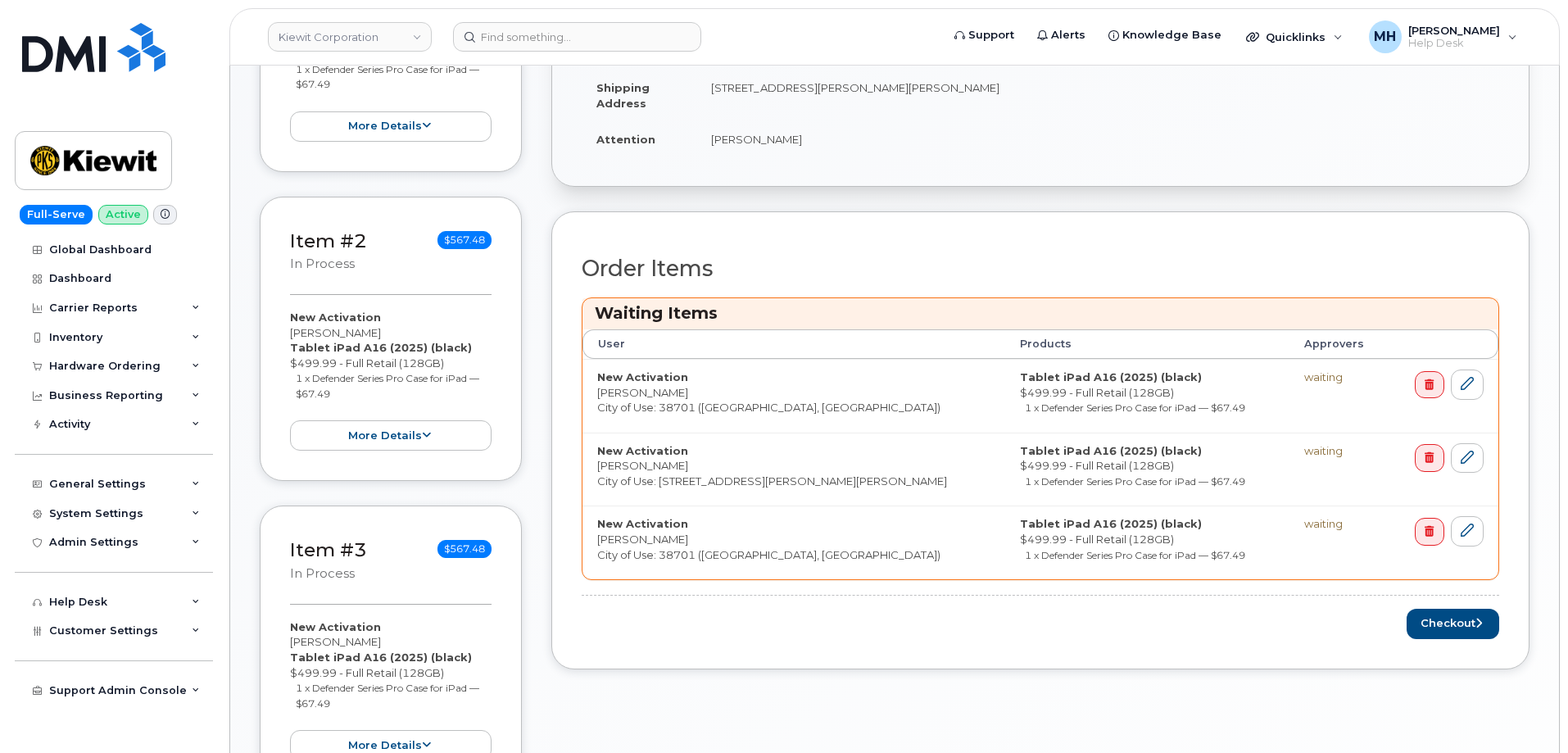
scroll to position [574, 0]
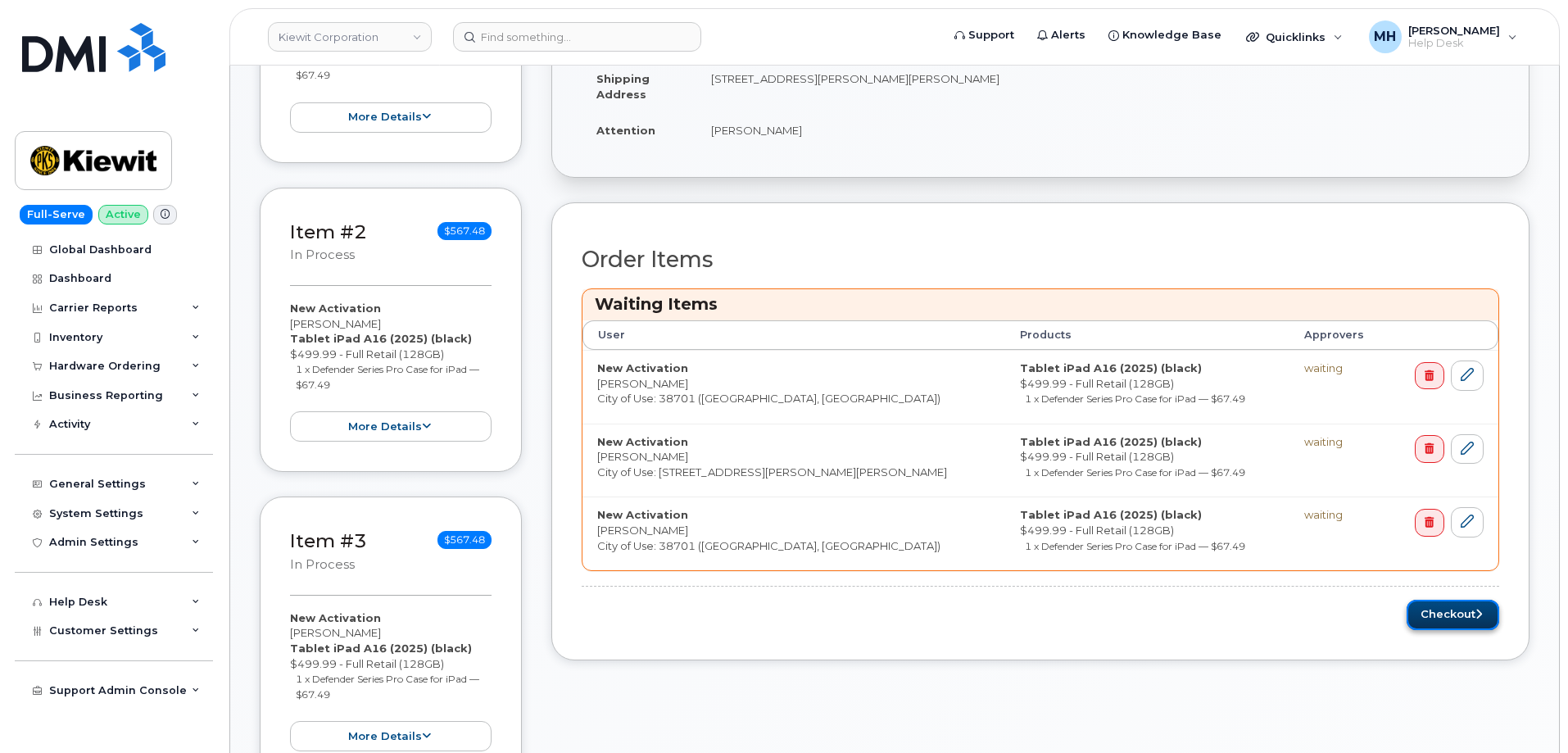
click at [1428, 621] on button "Checkout" at bounding box center [1452, 615] width 93 height 31
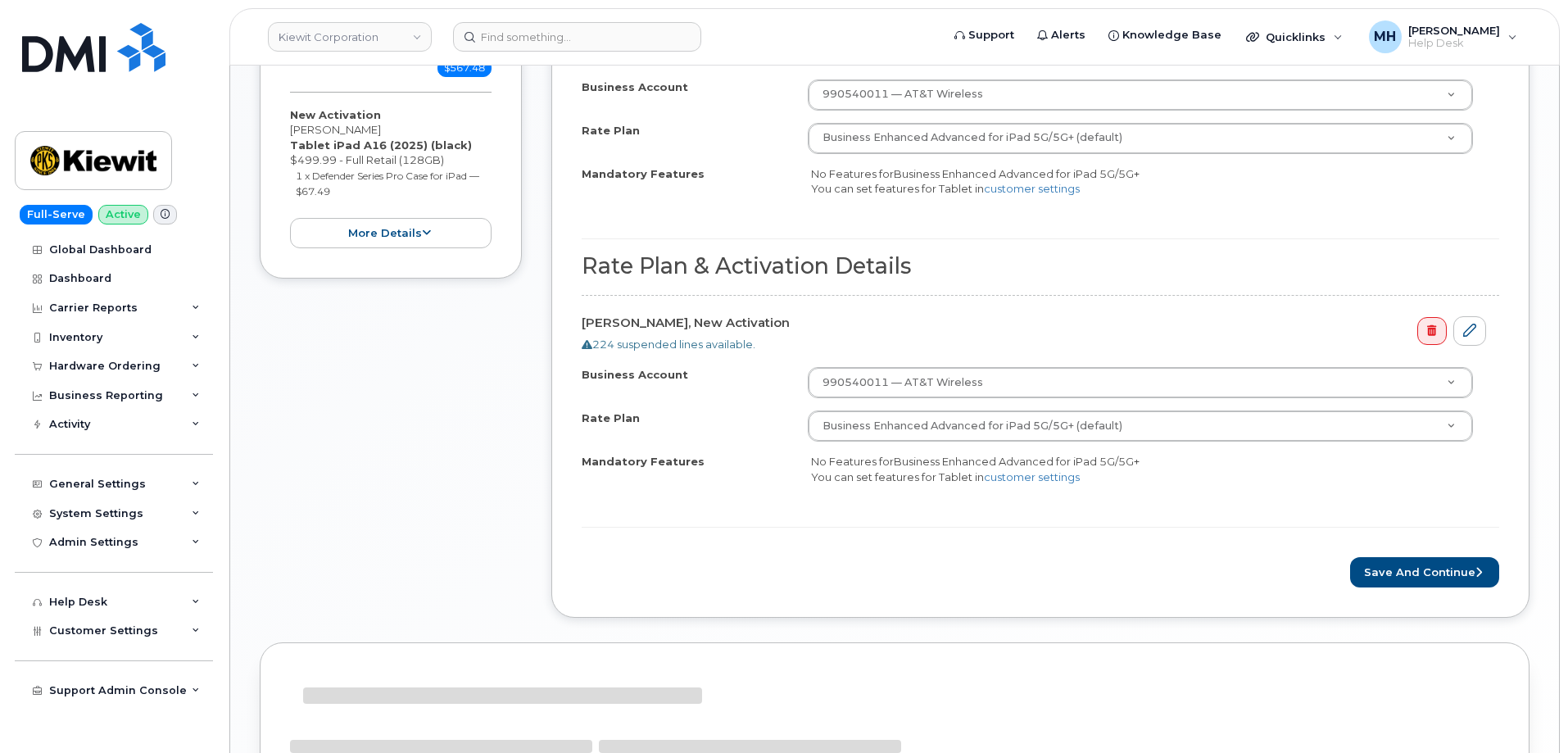
scroll to position [983, 0]
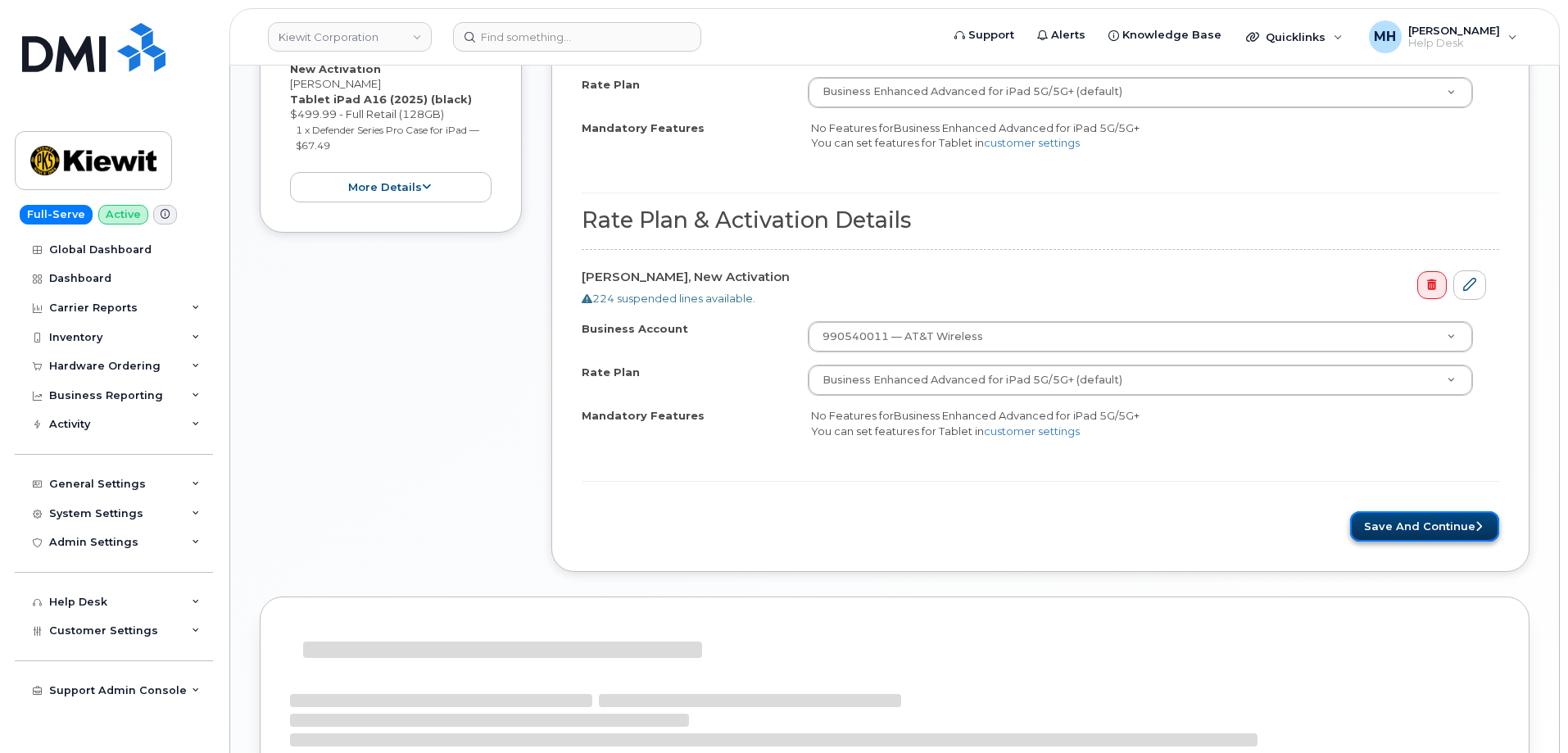
click at [1412, 531] on button "Save and Continue" at bounding box center [1424, 526] width 149 height 31
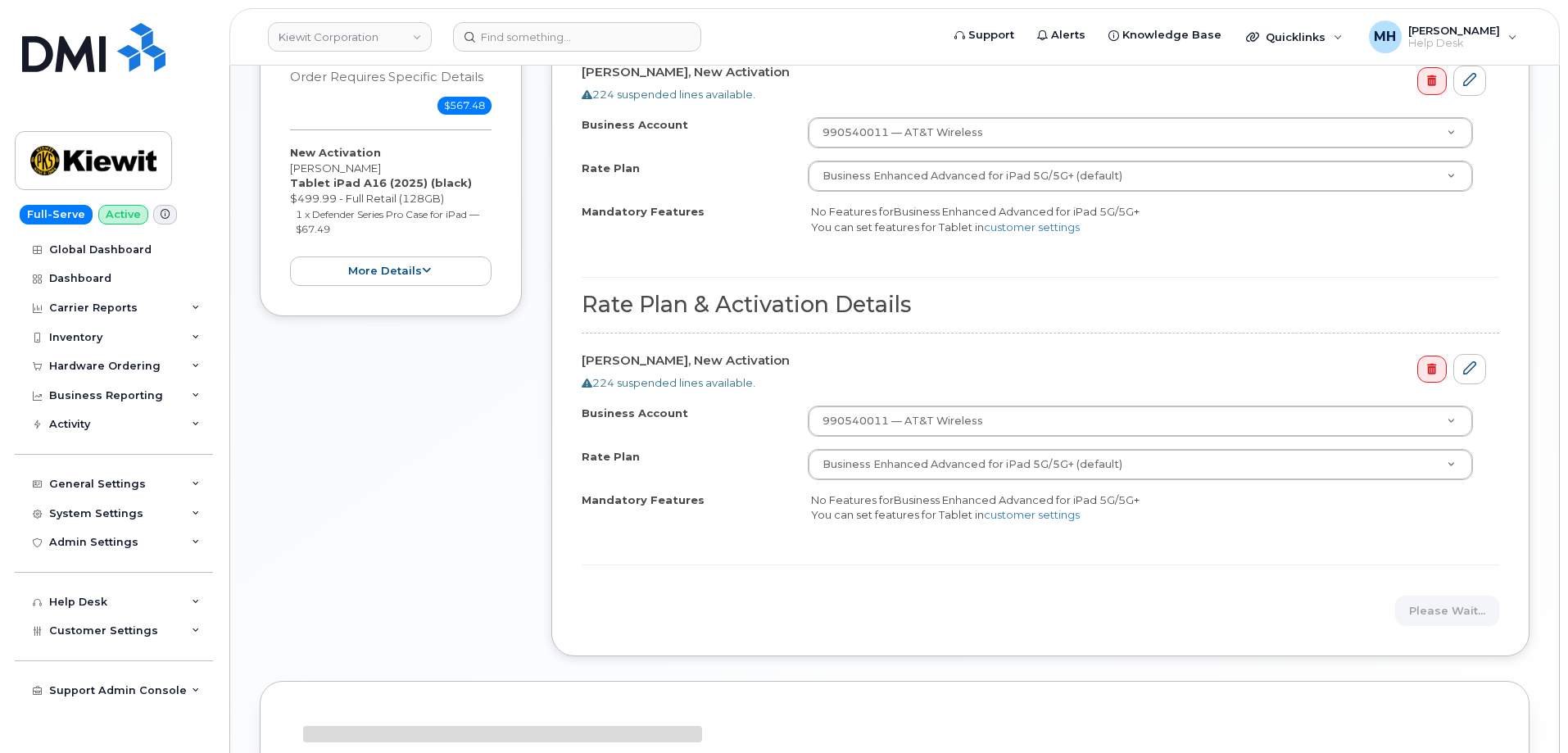
scroll to position [1068, 0]
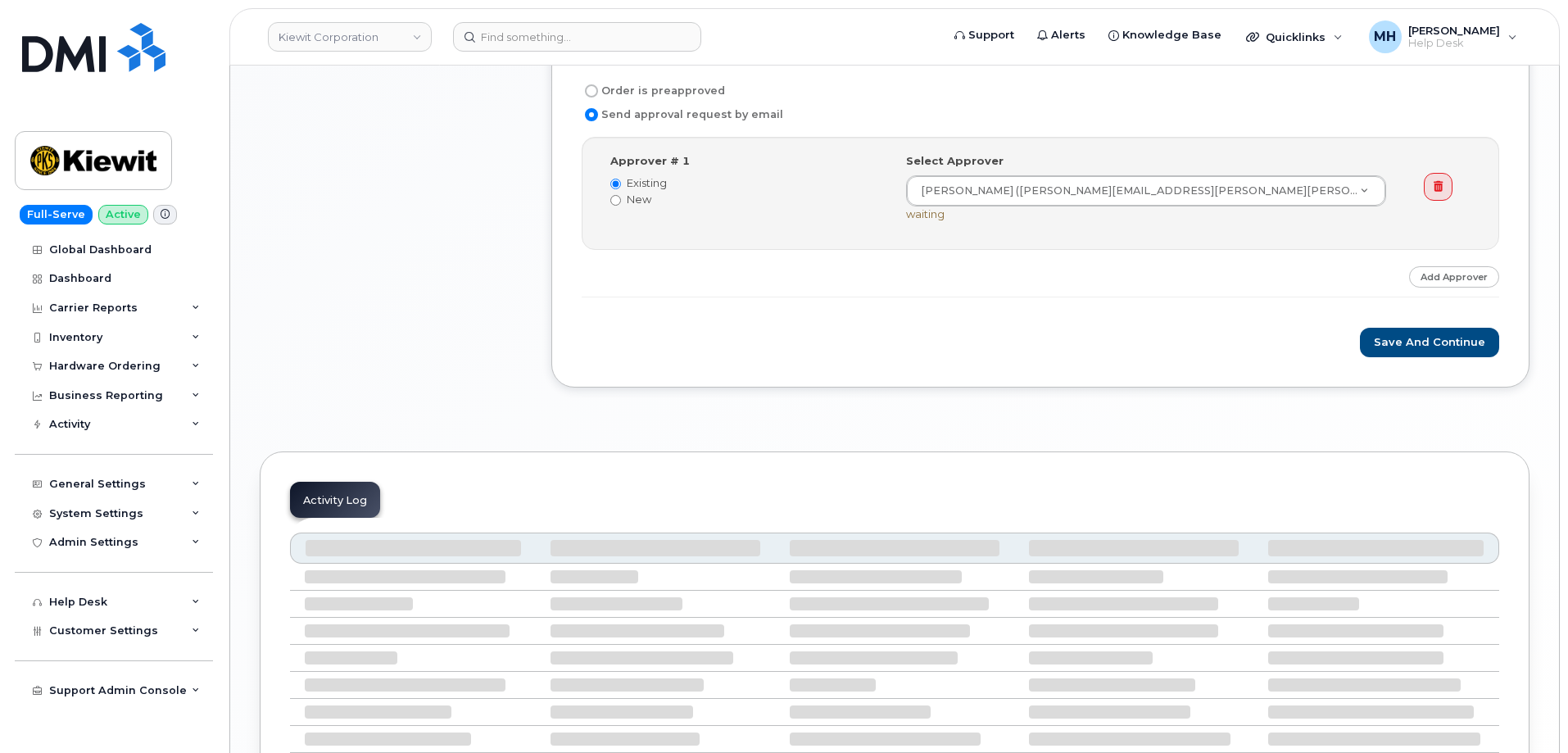
scroll to position [1241, 0]
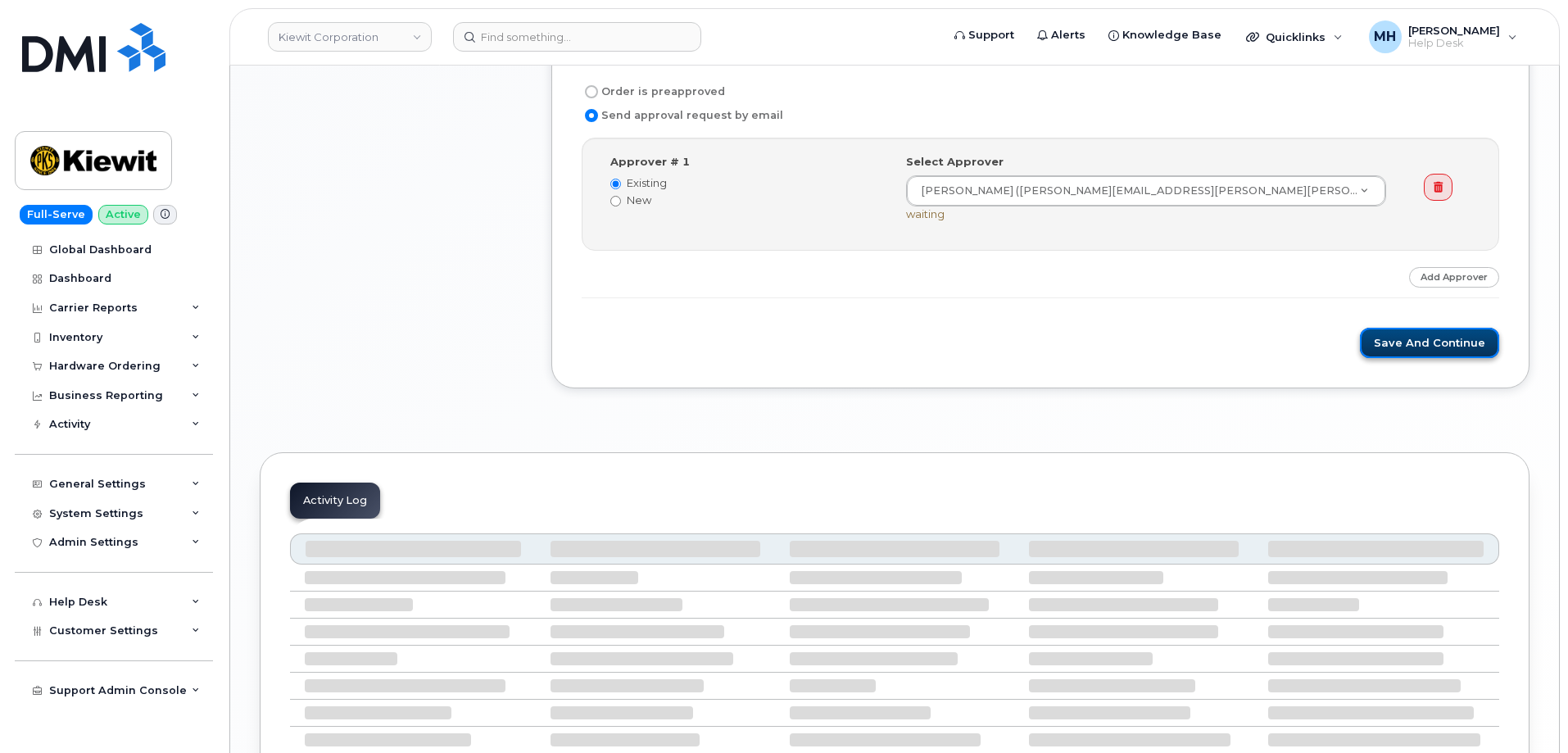
click at [1405, 346] on button "Save and Continue" at bounding box center [1429, 343] width 139 height 31
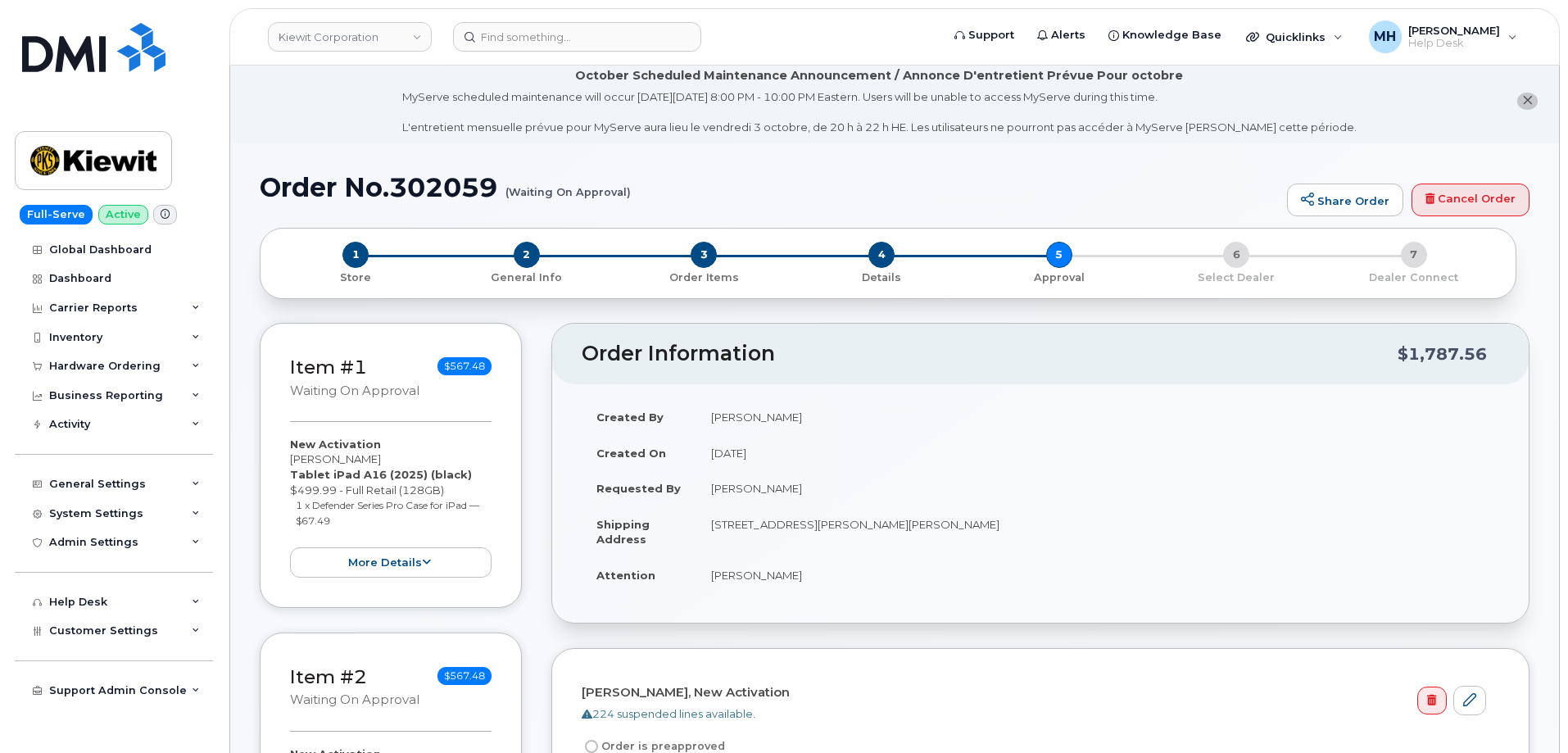
scroll to position [0, 0]
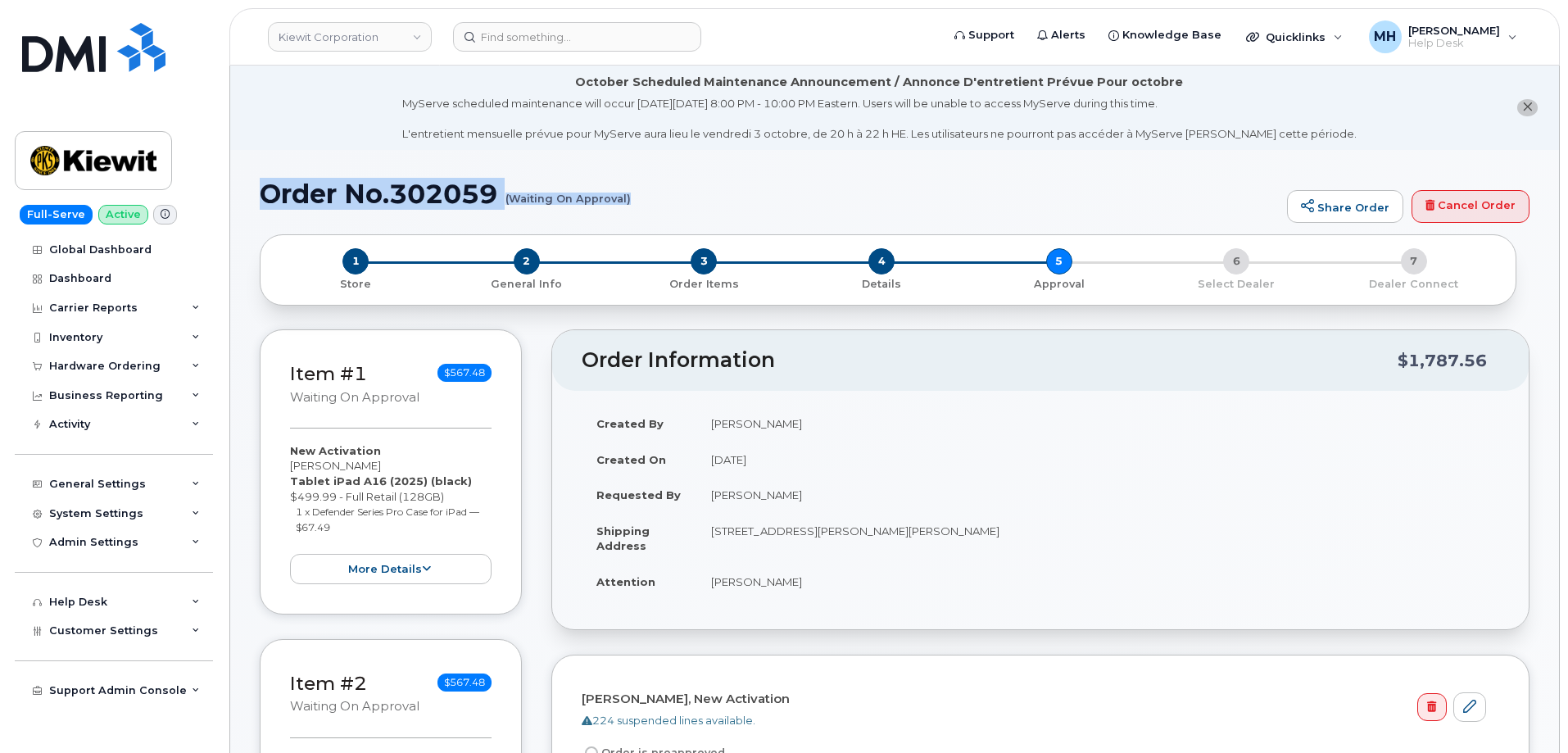
drag, startPoint x: 263, startPoint y: 193, endPoint x: 629, endPoint y: 191, distance: 366.0
click at [629, 191] on h1 "Order No.302059 (Waiting On Approval)" at bounding box center [769, 194] width 1019 height 29
copy h1 "Order No.302059 (Waiting On Approval)"
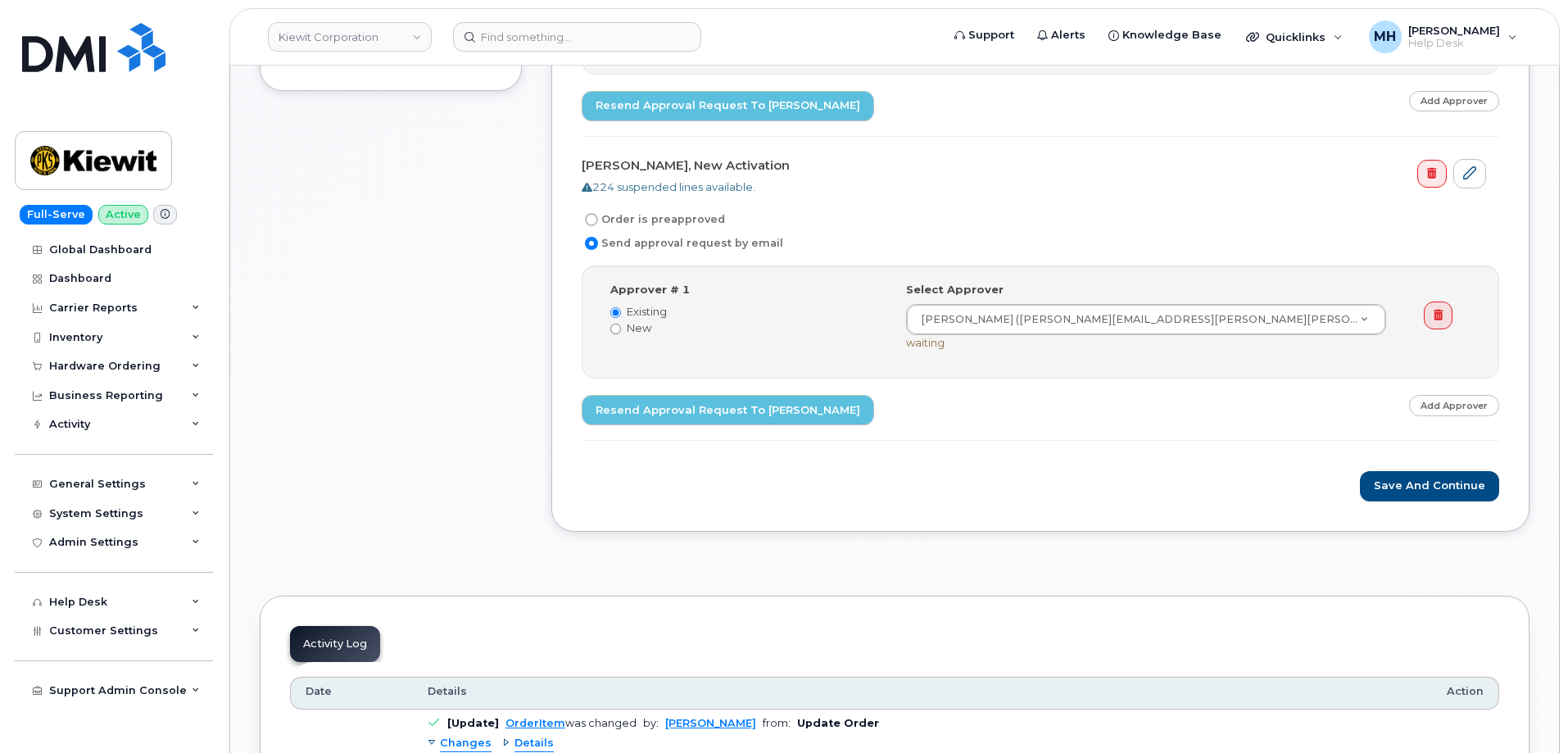
scroll to position [983, 0]
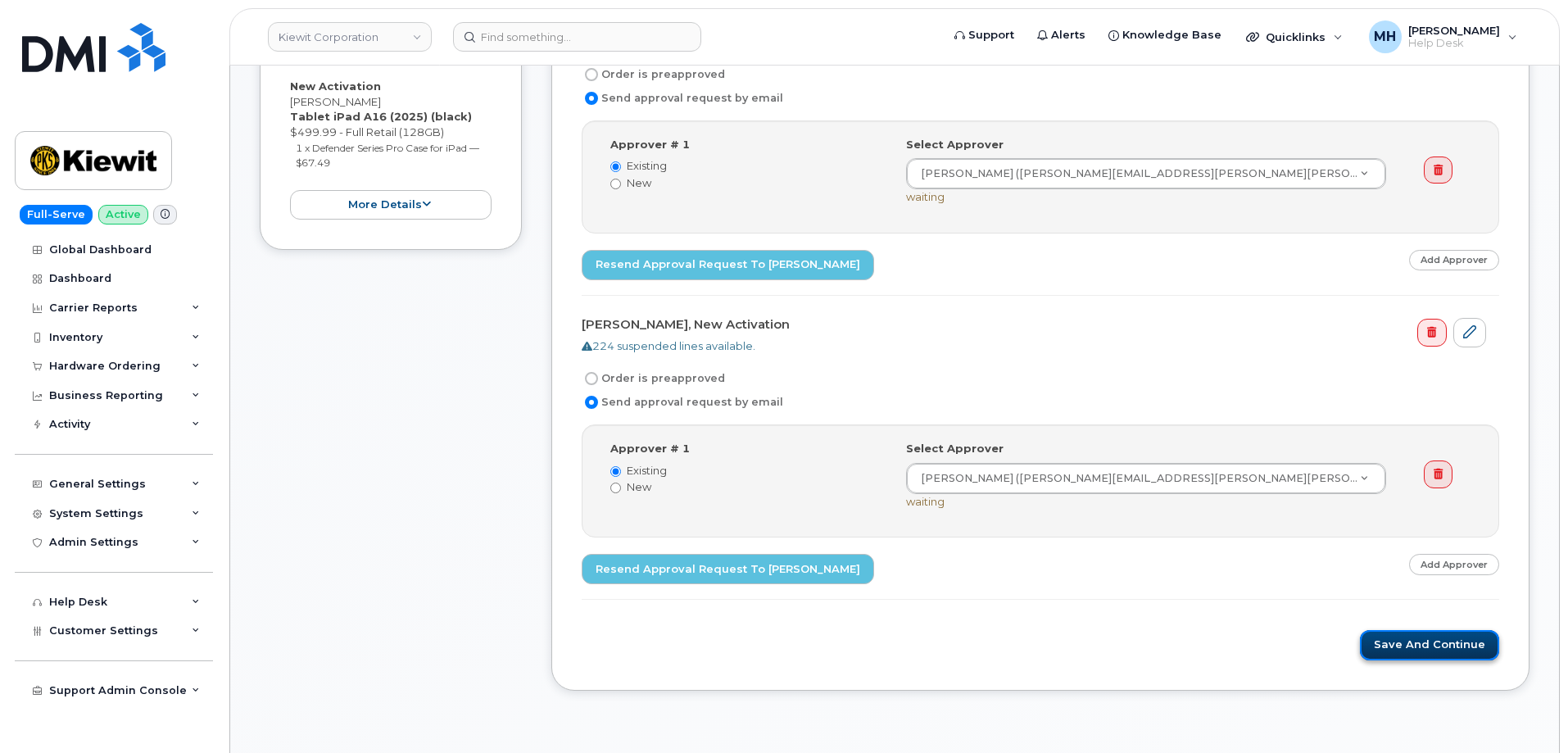
click at [1371, 643] on button "Save and Continue" at bounding box center [1429, 646] width 139 height 31
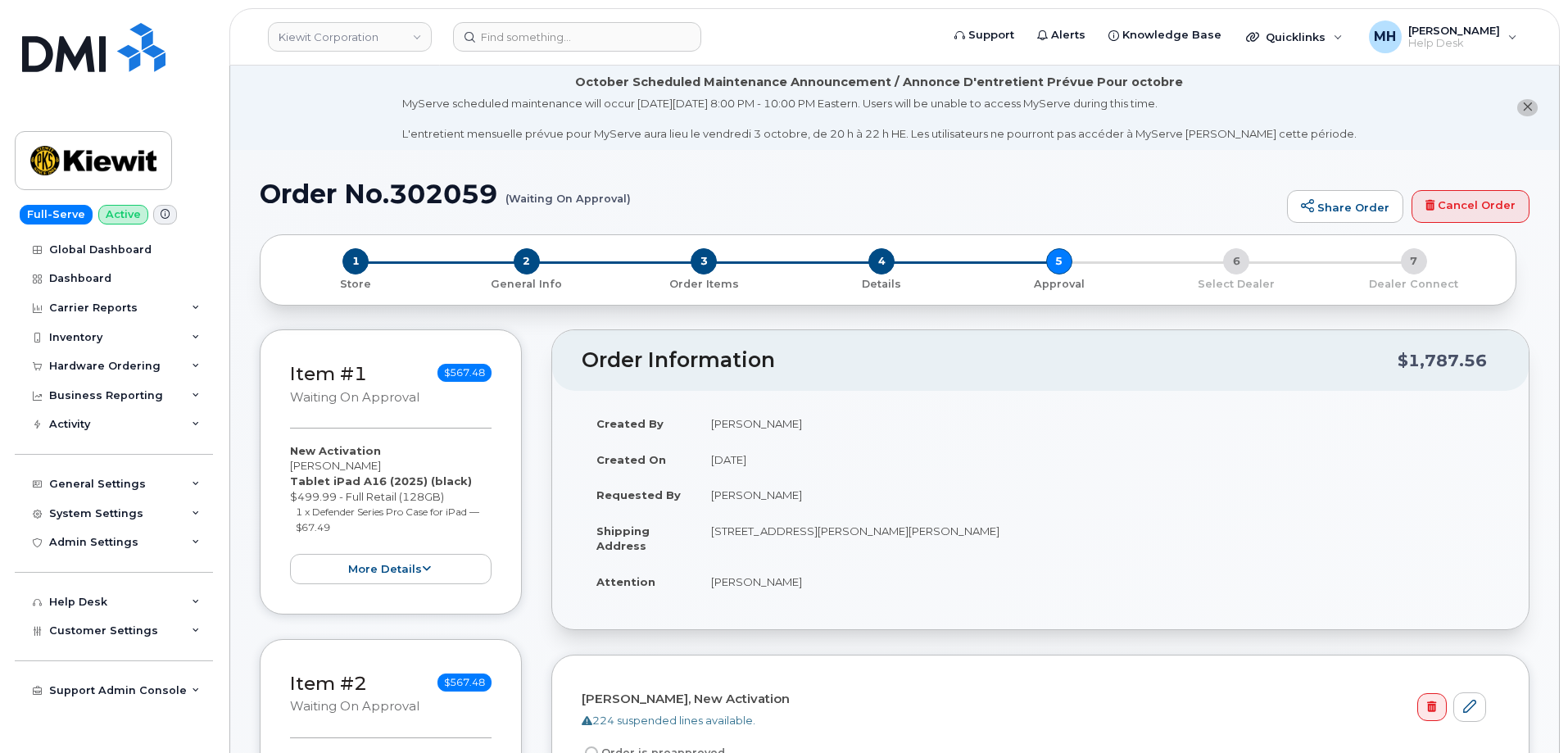
click at [545, 18] on header "[PERSON_NAME] Corporation Support Alerts Knowledge Base Quicklinks Suspend / Ca…" at bounding box center [894, 37] width 1330 height 58
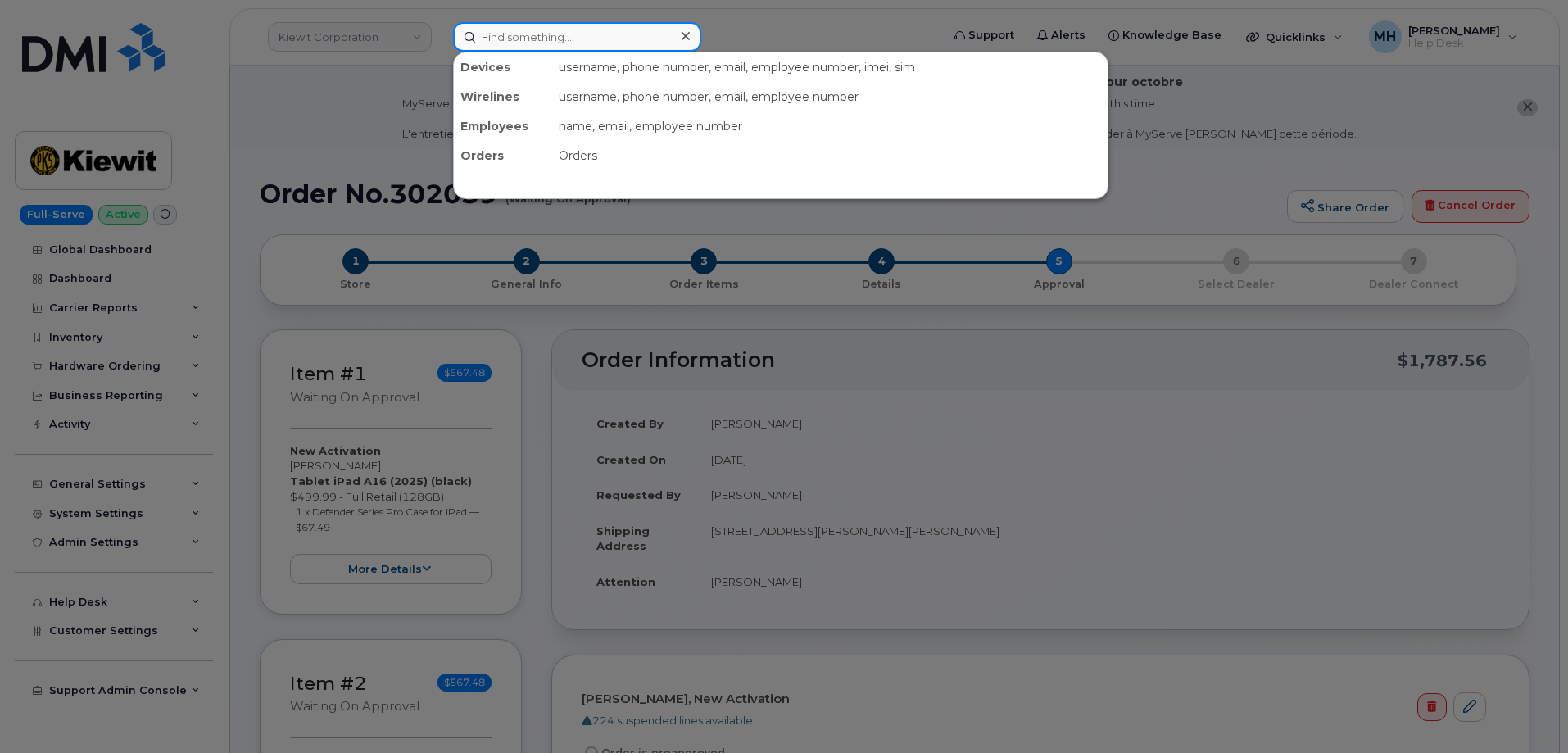
click at [539, 31] on input at bounding box center [577, 37] width 248 height 30
paste input "5616489518"
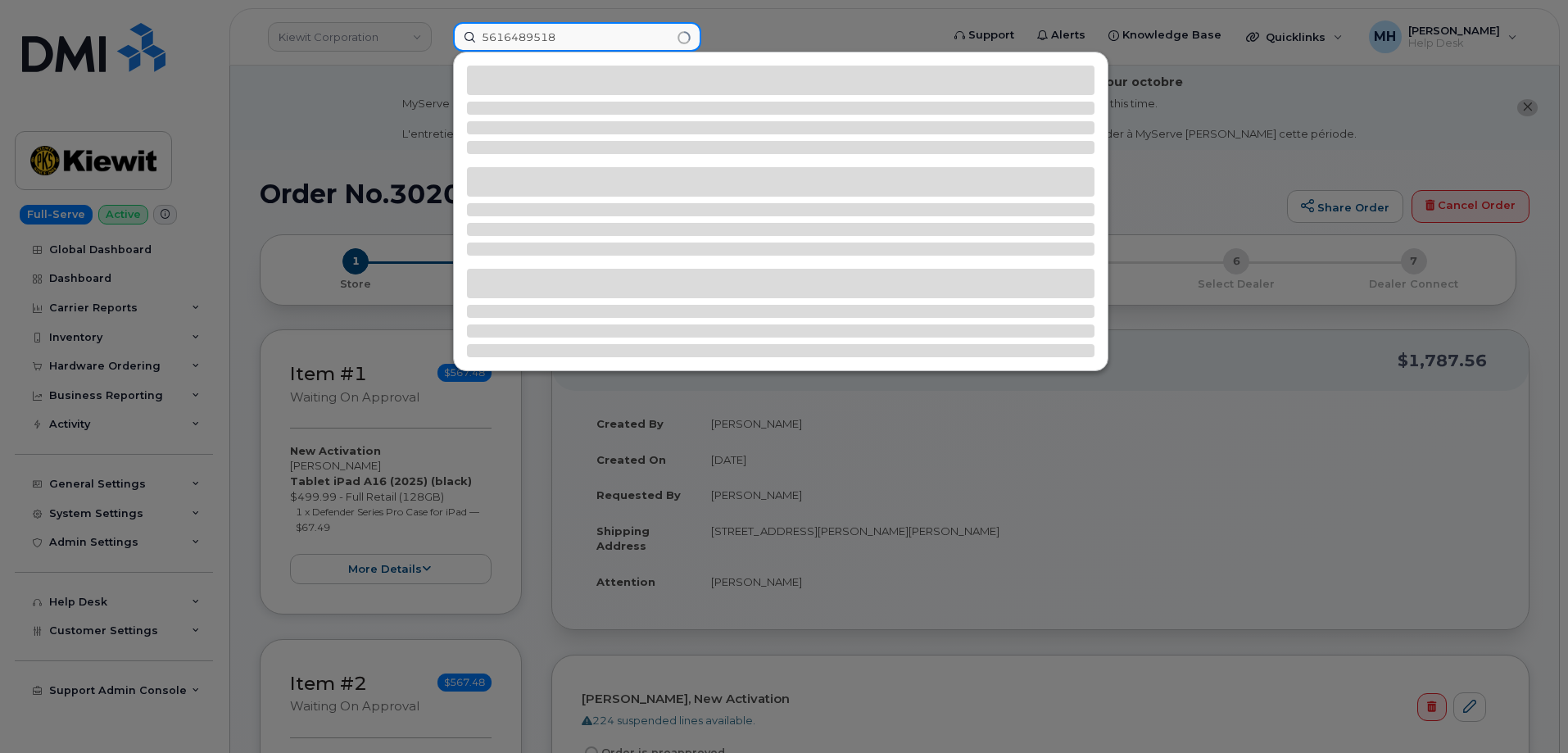
type input "5616489518"
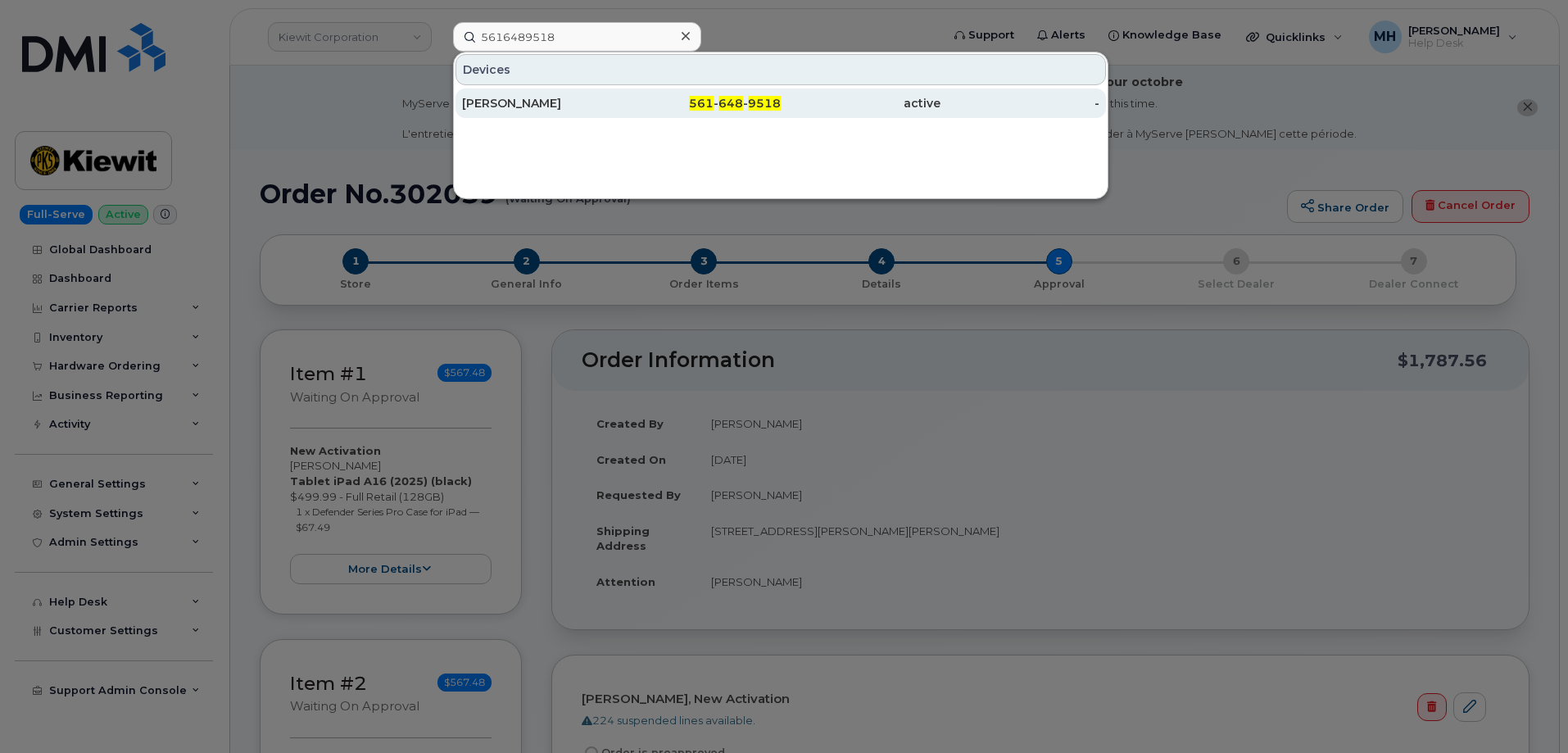
click at [577, 101] on div "[PERSON_NAME]" at bounding box center [542, 103] width 160 height 16
